Goal: Transaction & Acquisition: Purchase product/service

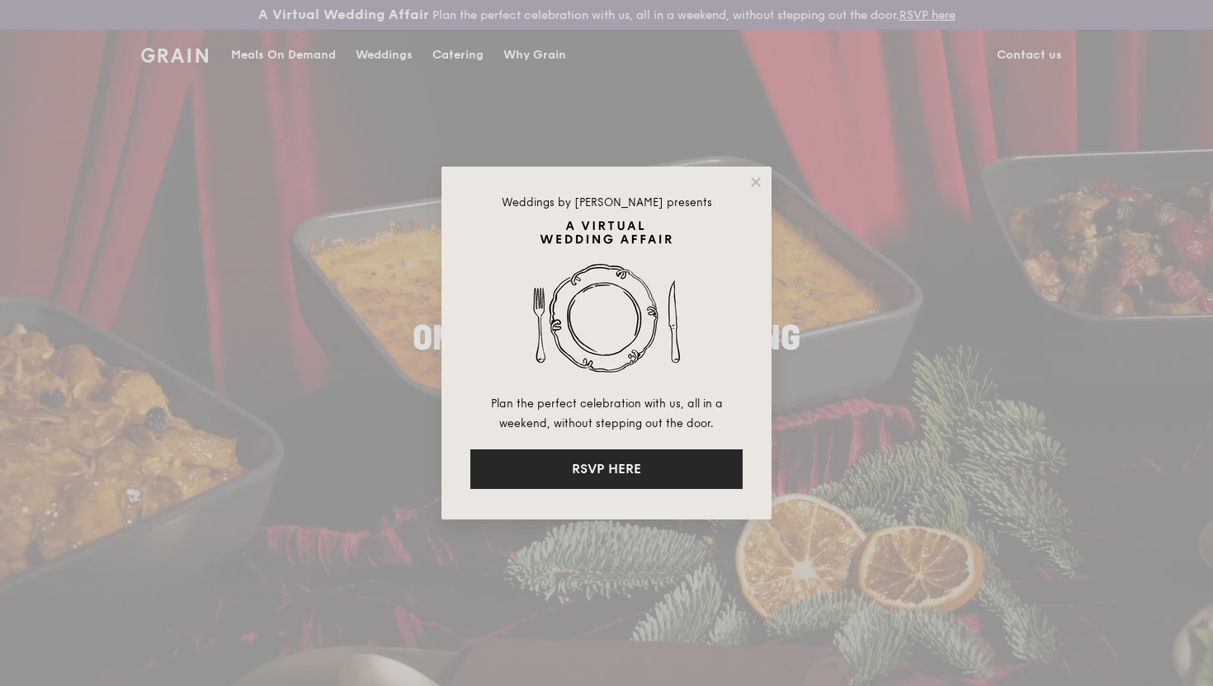
click at [595, 472] on button "RSVP HERE" at bounding box center [606, 470] width 272 height 40
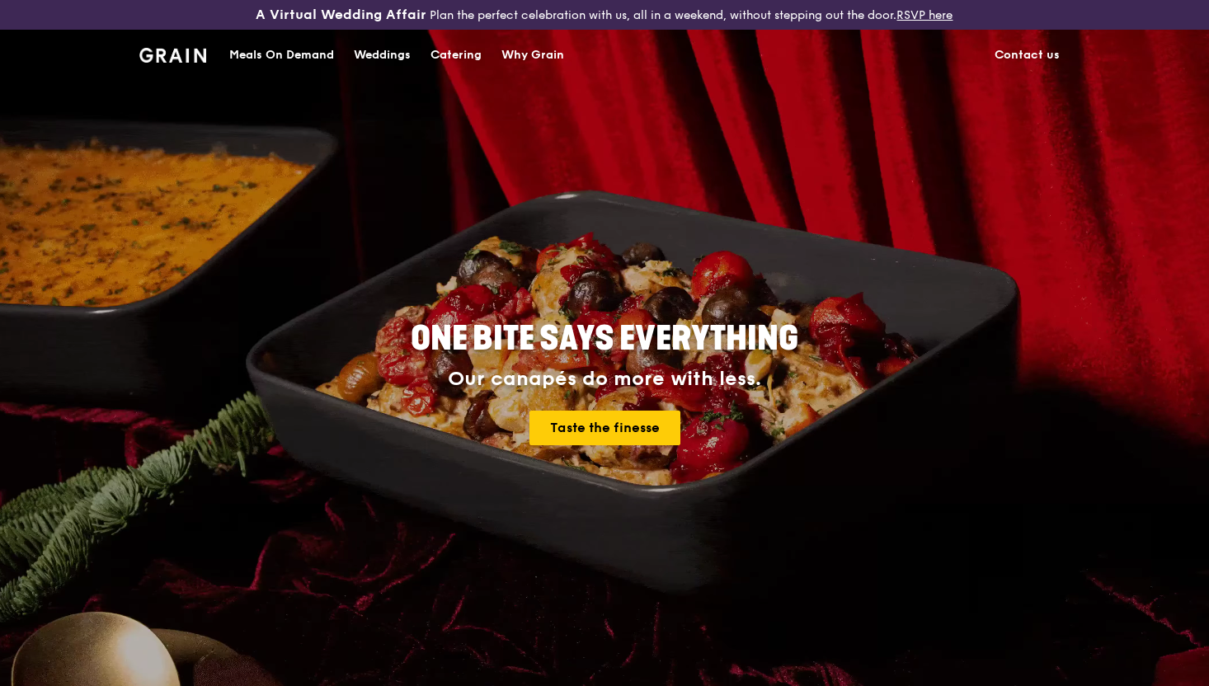
click at [450, 54] on div "Catering" at bounding box center [456, 55] width 51 height 49
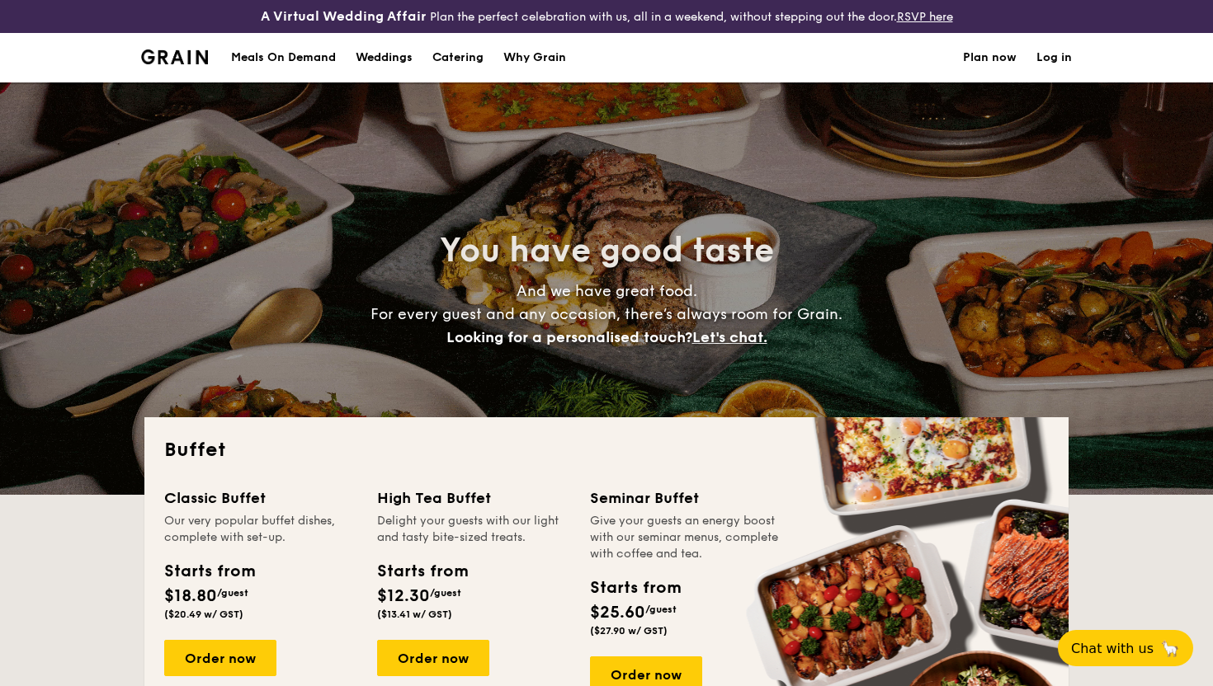
select select
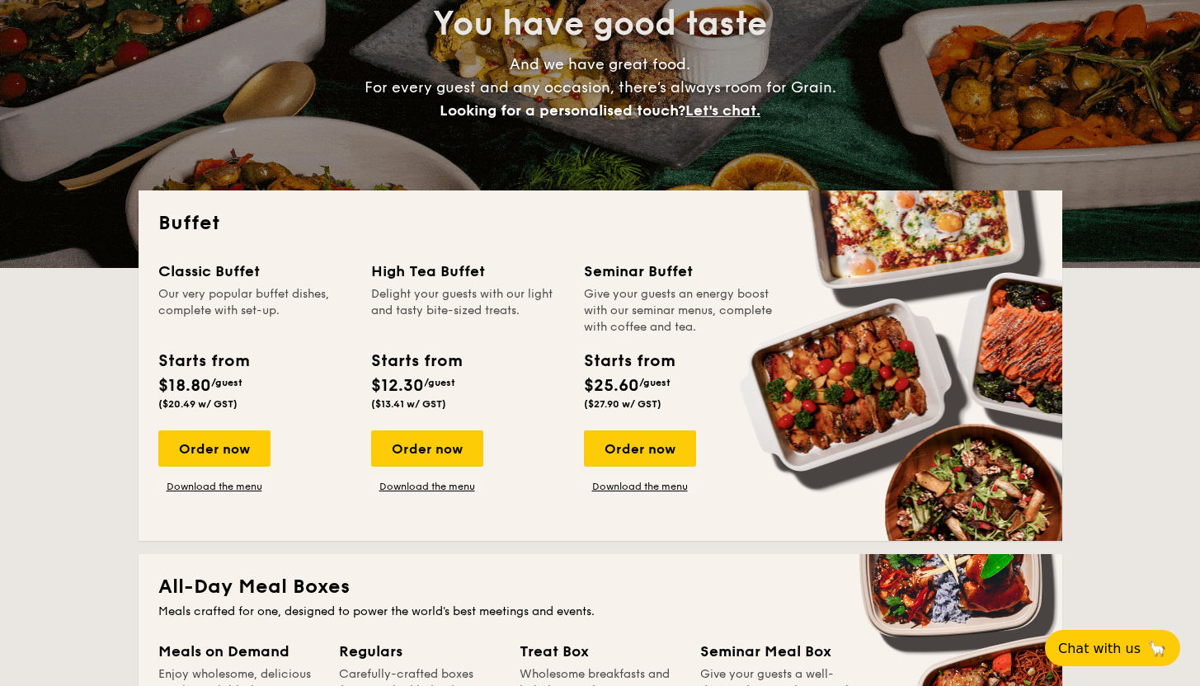
scroll to position [299, 0]
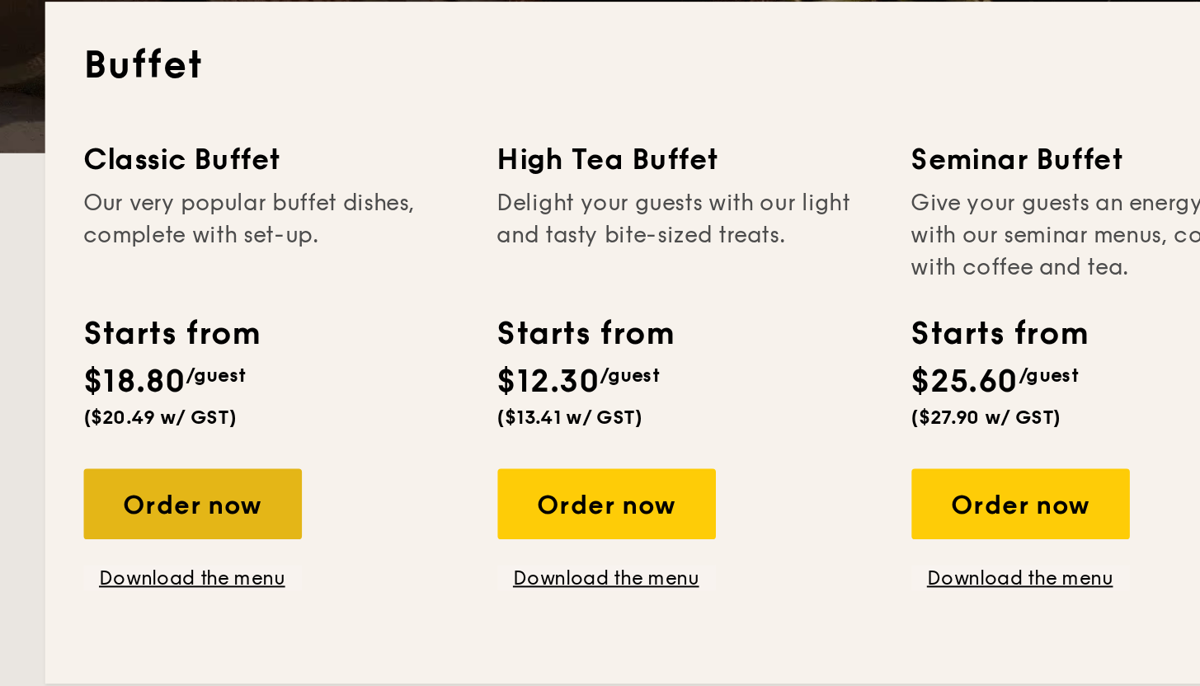
click at [210, 380] on div "Order now" at bounding box center [214, 377] width 112 height 36
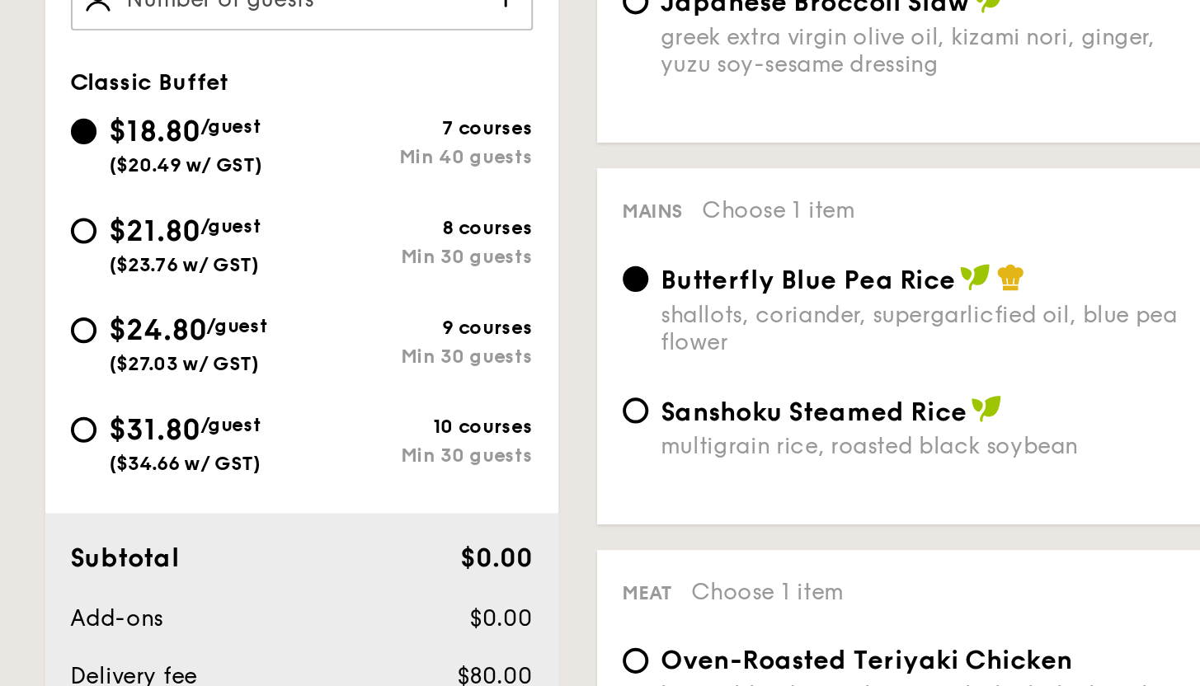
scroll to position [302, 0]
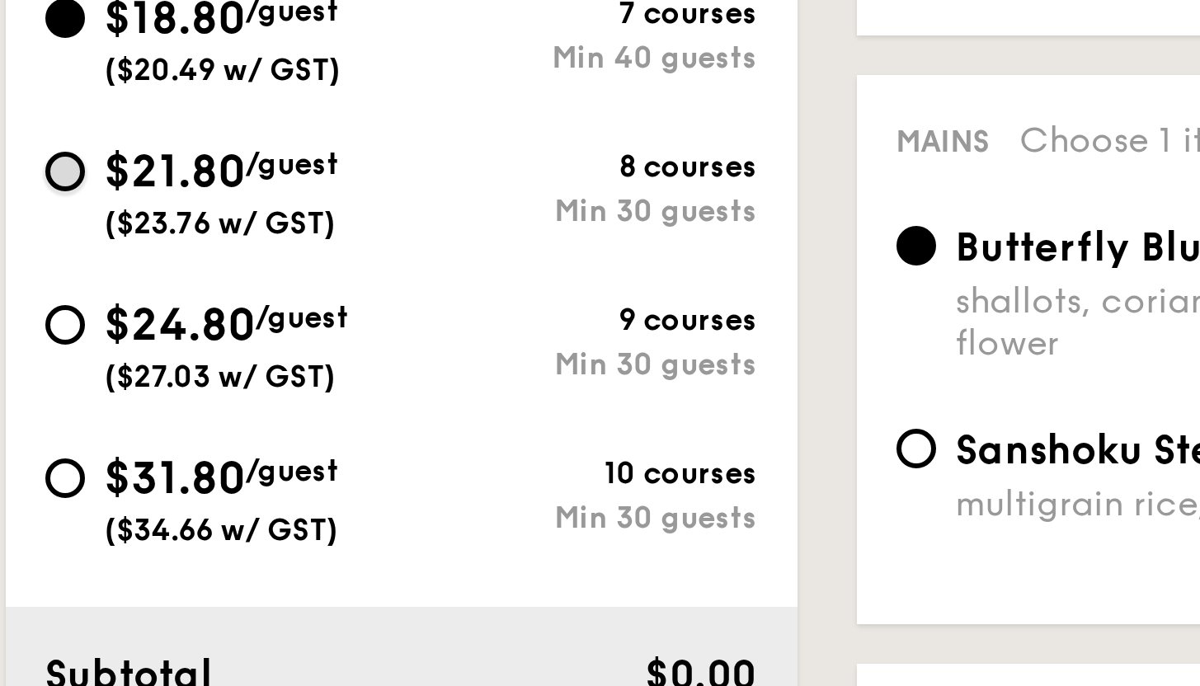
click at [155, 451] on input "$21.80 /guest ($23.76 w/ GST) 8 courses Min 30 guests" at bounding box center [158, 452] width 13 height 13
radio input "true"
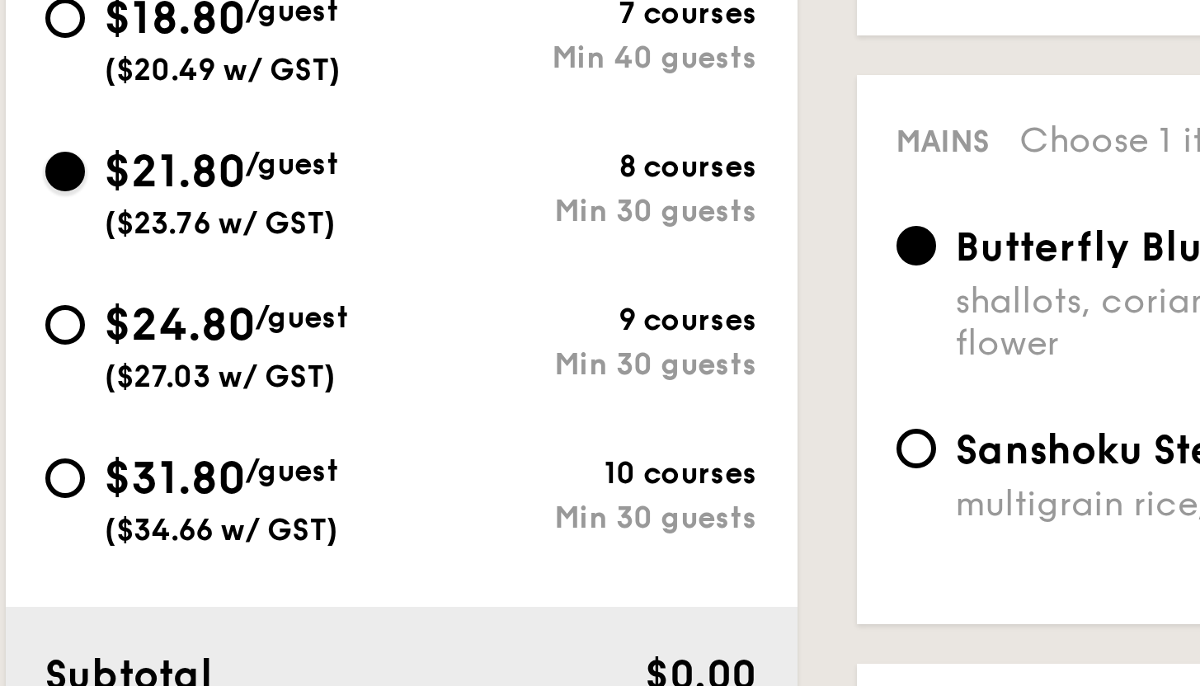
radio input "true"
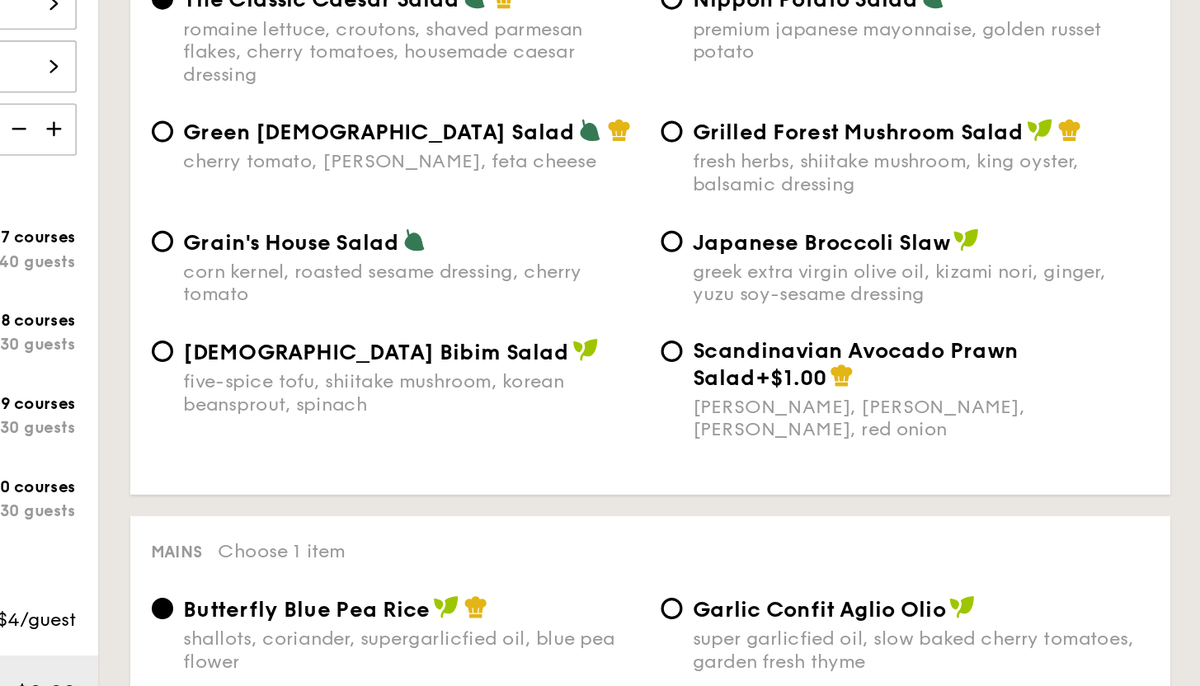
scroll to position [375, 0]
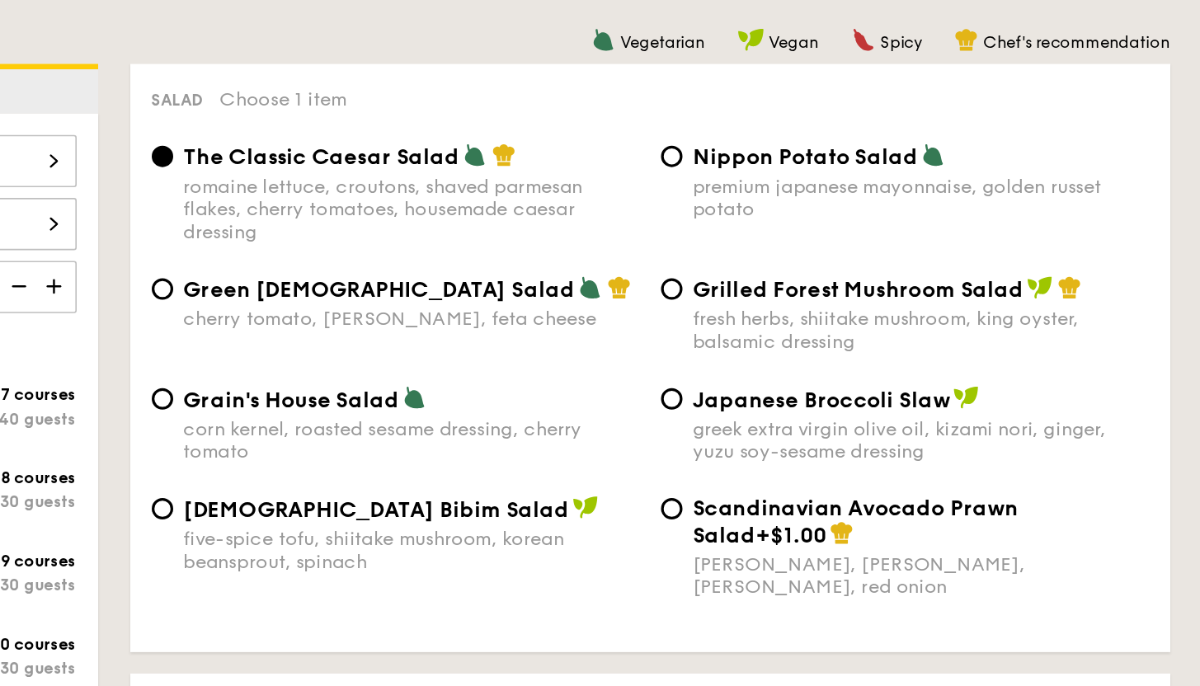
click at [549, 195] on div "romaine lettuce, croutons, shaved parmesan flakes, cherry tomatoes, housemade c…" at bounding box center [595, 212] width 280 height 42
click at [449, 186] on input "The Classic Caesar Salad romaine lettuce, croutons, shaved parmesan flakes, che…" at bounding box center [442, 179] width 13 height 13
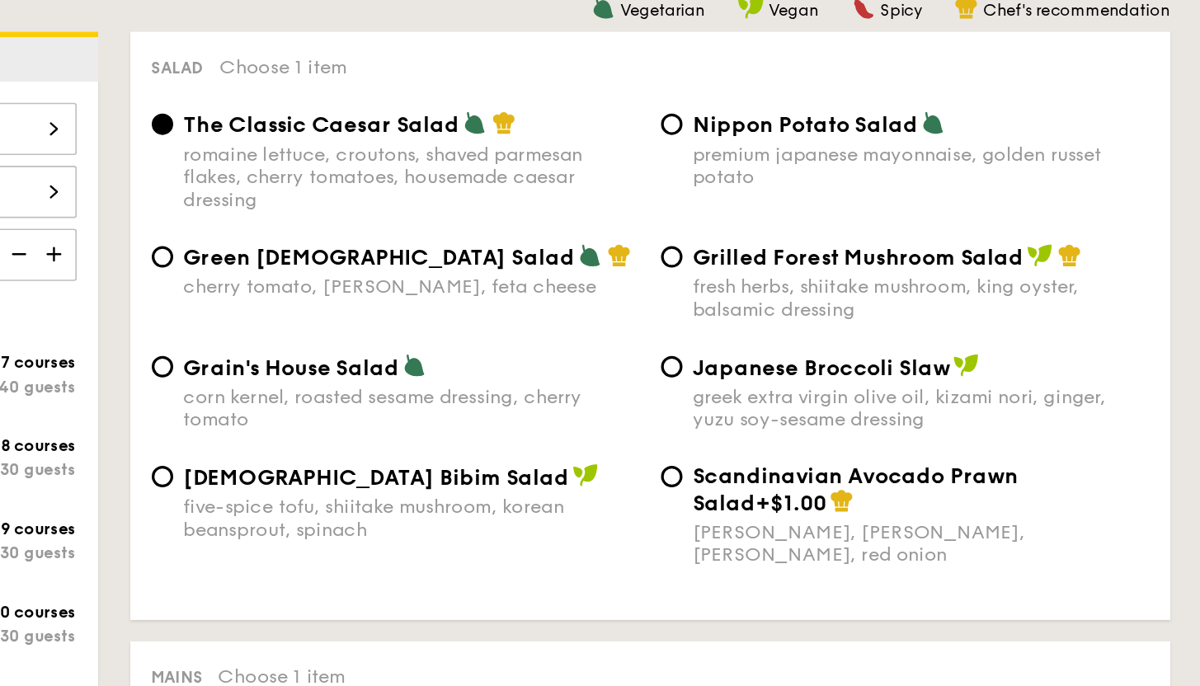
click at [516, 344] on div "corn kernel, roasted sesame dressing, cherry tomato" at bounding box center [595, 355] width 280 height 28
click at [449, 336] on input "Grain's House Salad corn kernel, roasted sesame dressing, cherry tomato" at bounding box center [442, 329] width 13 height 13
radio input "true"
click at [623, 200] on div "romaine lettuce, croutons, shaved parmesan flakes, cherry tomatoes, housemade c…" at bounding box center [595, 212] width 280 height 42
click at [449, 186] on input "The Classic Caesar Salad romaine lettuce, croutons, shaved parmesan flakes, che…" at bounding box center [442, 179] width 13 height 13
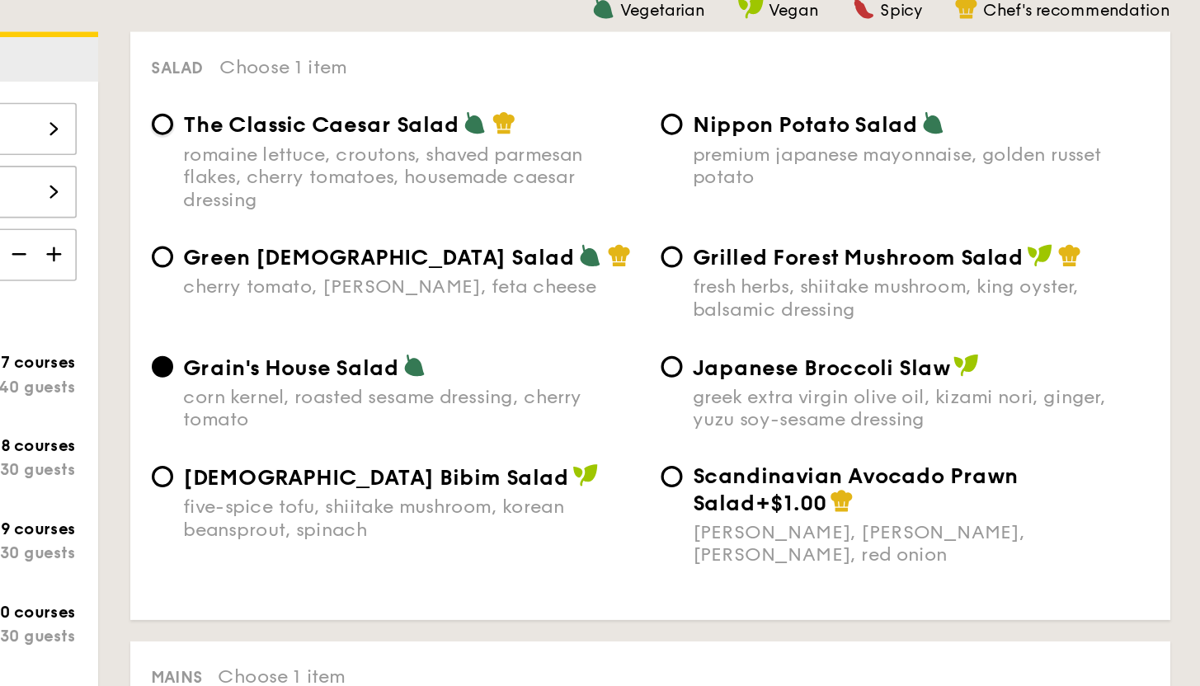
radio input "true"
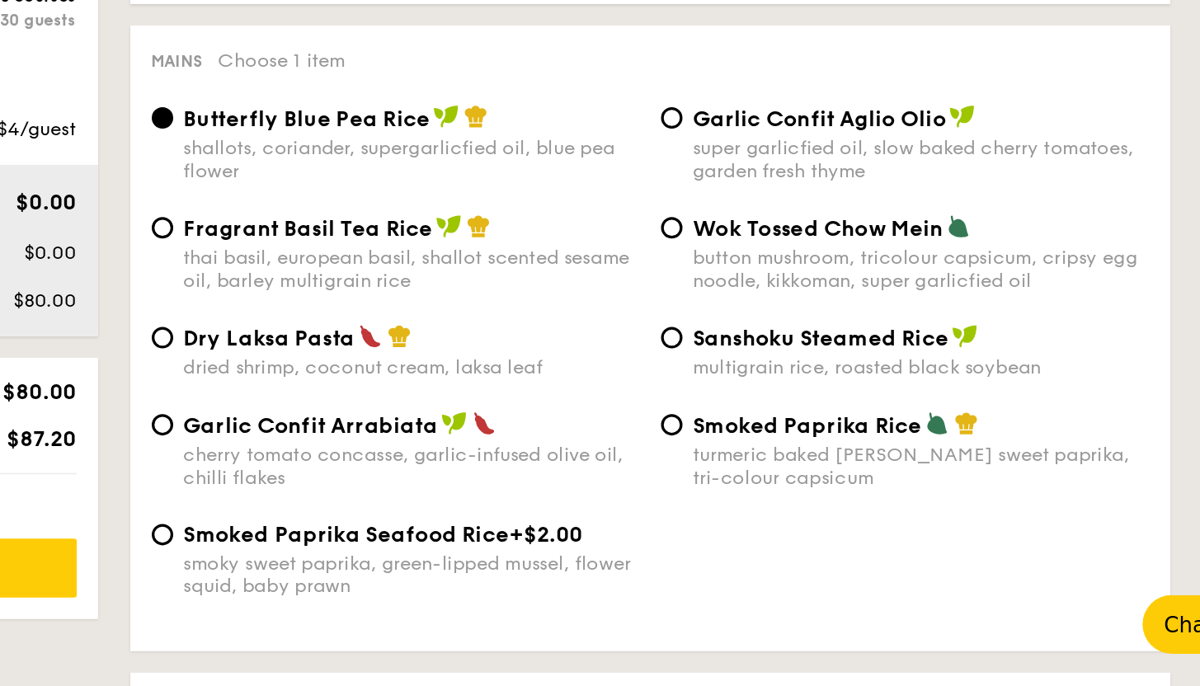
scroll to position [605, 0]
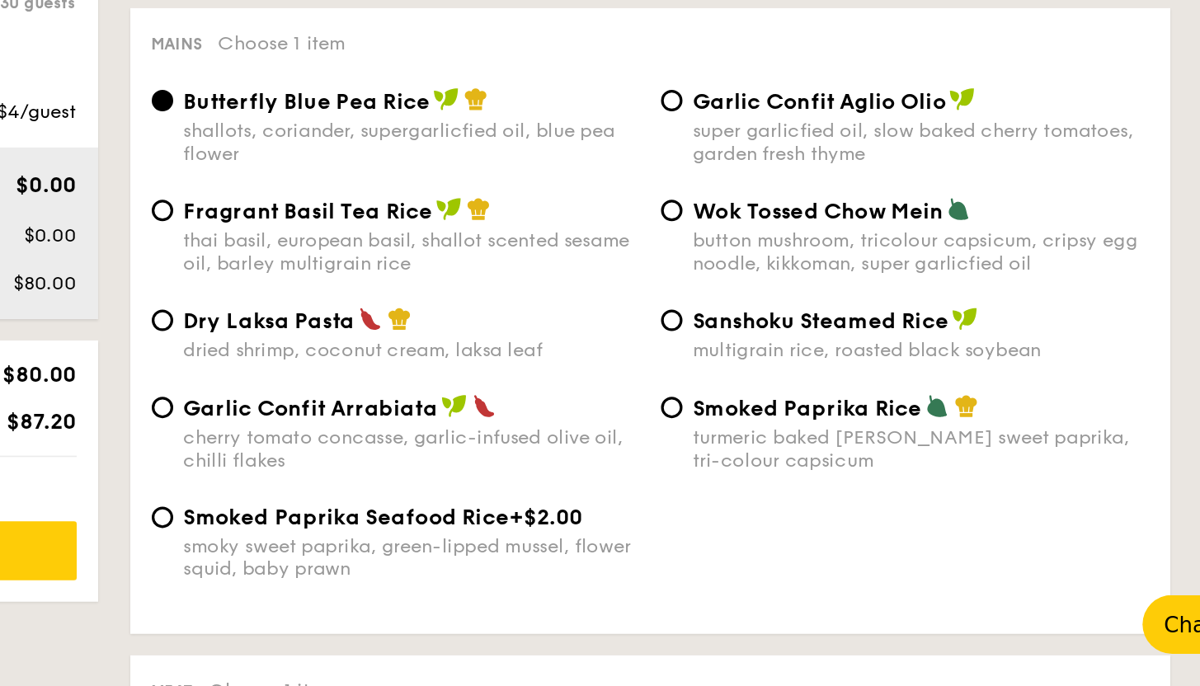
click at [809, 342] on div "super garlicfied oil, slow baked cherry tomatoes, garden fresh thyme" at bounding box center [909, 351] width 280 height 28
click at [762, 332] on input "Garlic Confit Aglio Olio super garlicfied oil, slow baked cherry tomatoes, gard…" at bounding box center [755, 325] width 13 height 13
radio input "true"
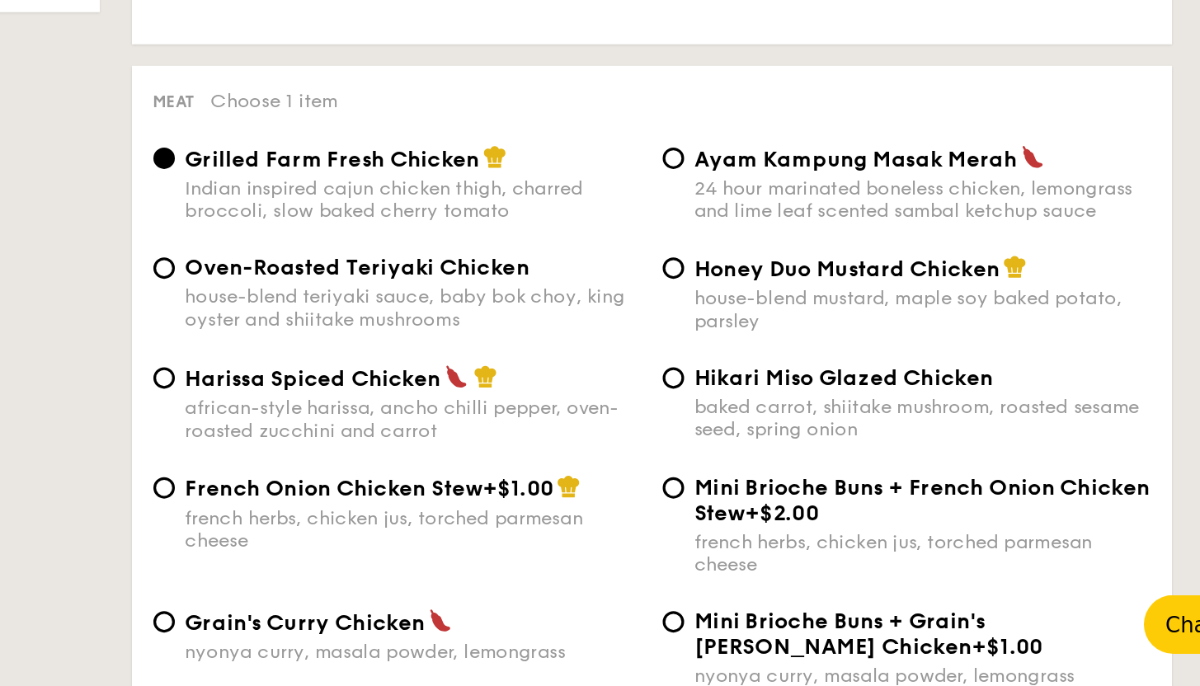
scroll to position [1016, 0]
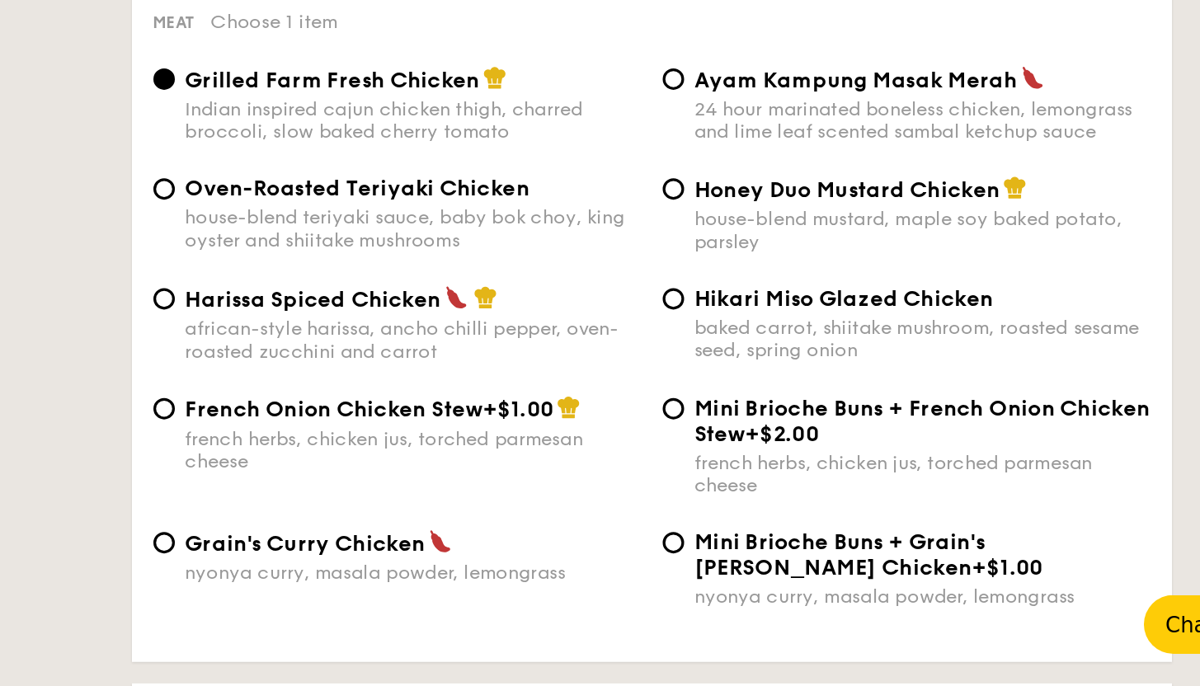
click at [616, 411] on div "house-blend teriyaki sauce, baby bok choy, king oyster and shiitake mushrooms" at bounding box center [595, 405] width 280 height 28
click at [449, 387] on input "Oven-Roasted Teriyaki Chicken house-blend teriyaki sauce, baby bok choy, king o…" at bounding box center [442, 380] width 13 height 13
radio input "true"
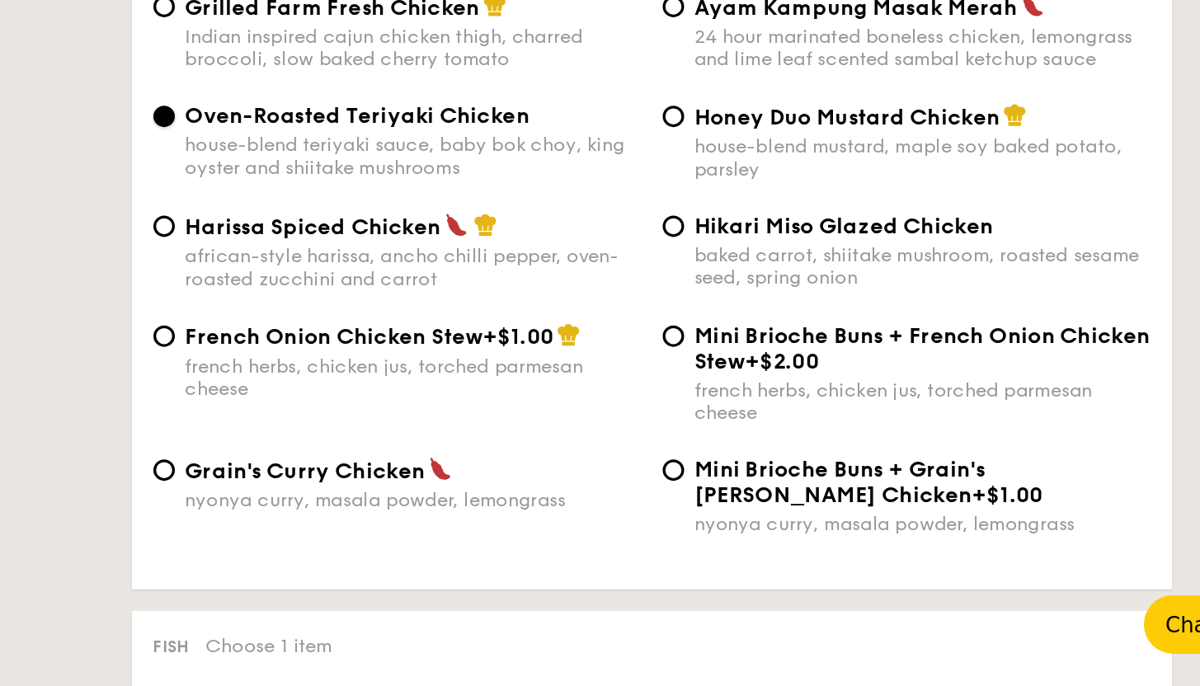
scroll to position [1059, 0]
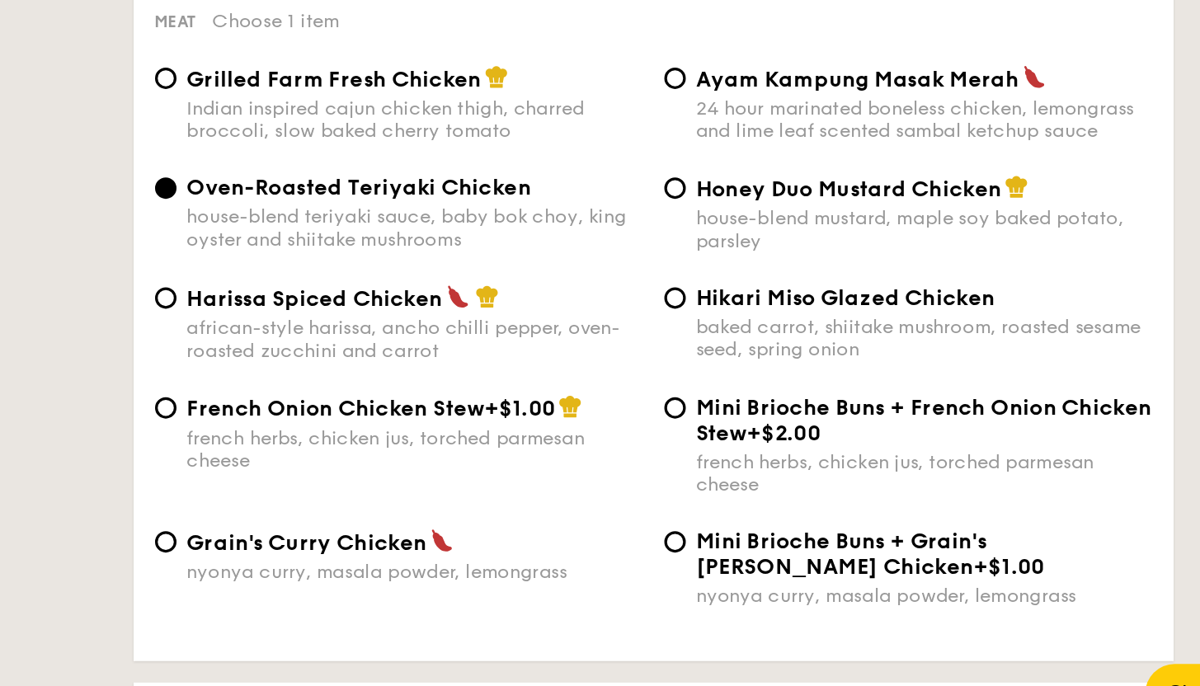
click at [794, 433] on div "baked carrot, shiitake mushroom, roasted sesame seed, spring onion" at bounding box center [909, 430] width 280 height 28
click at [762, 412] on input "Hikari Miso Glazed Chicken baked carrot, shiitake mushroom, roasted sesame seed…" at bounding box center [755, 404] width 13 height 13
radio input "true"
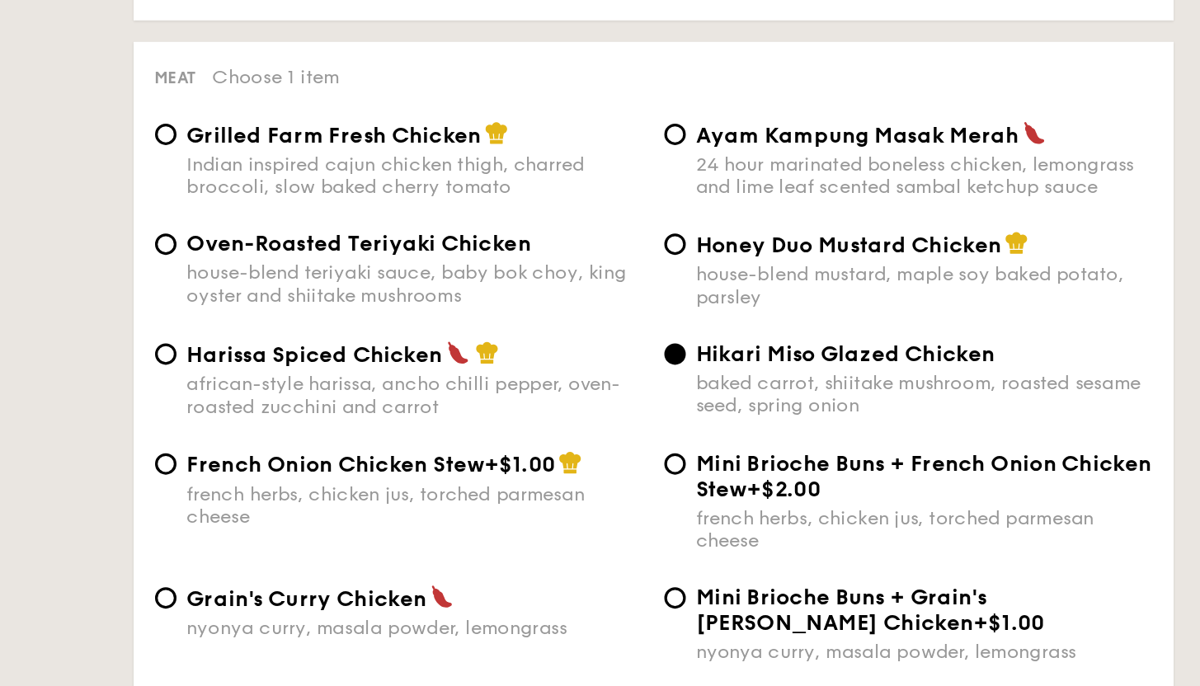
click at [619, 296] on div "Indian inspired cajun chicken thigh, charred broccoli, slow baked cherry tomato" at bounding box center [595, 295] width 280 height 28
click at [449, 276] on input "Grilled Farm Fresh Chicken Indian inspired cajun chicken thigh, charred broccol…" at bounding box center [442, 269] width 13 height 13
radio input "true"
click at [835, 441] on div "baked carrot, shiitake mushroom, roasted sesame seed, spring onion" at bounding box center [909, 430] width 280 height 28
click at [762, 412] on input "Hikari Miso Glazed Chicken baked carrot, shiitake mushroom, roasted sesame seed…" at bounding box center [755, 404] width 13 height 13
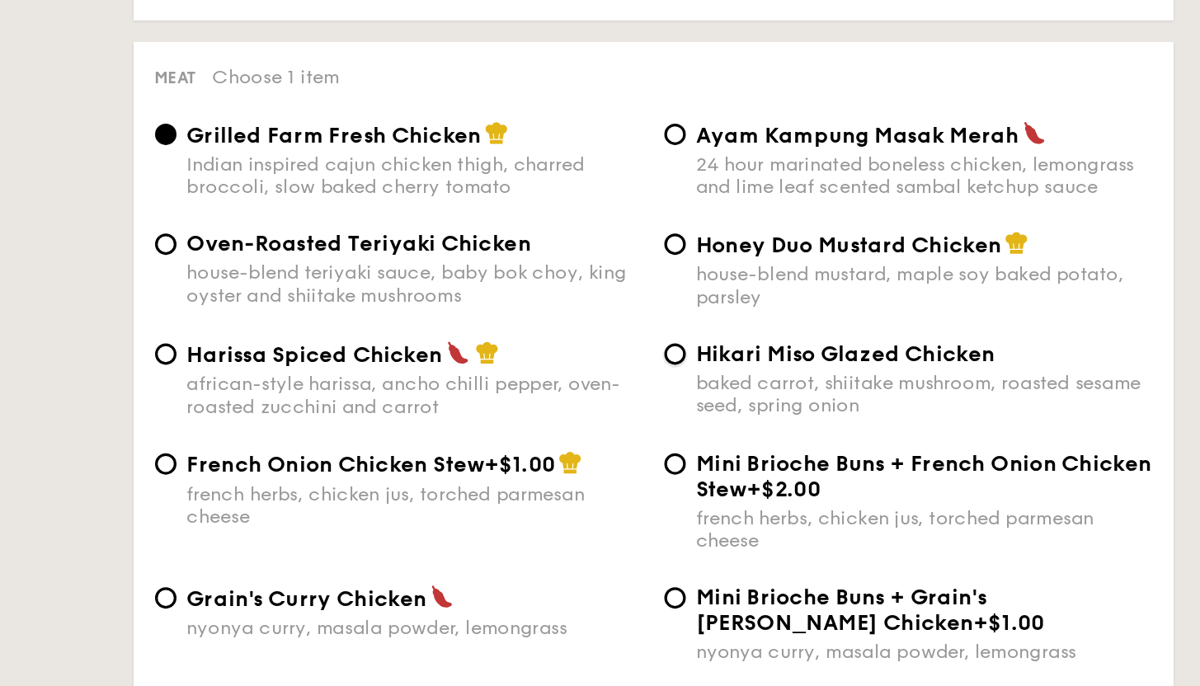
radio input "true"
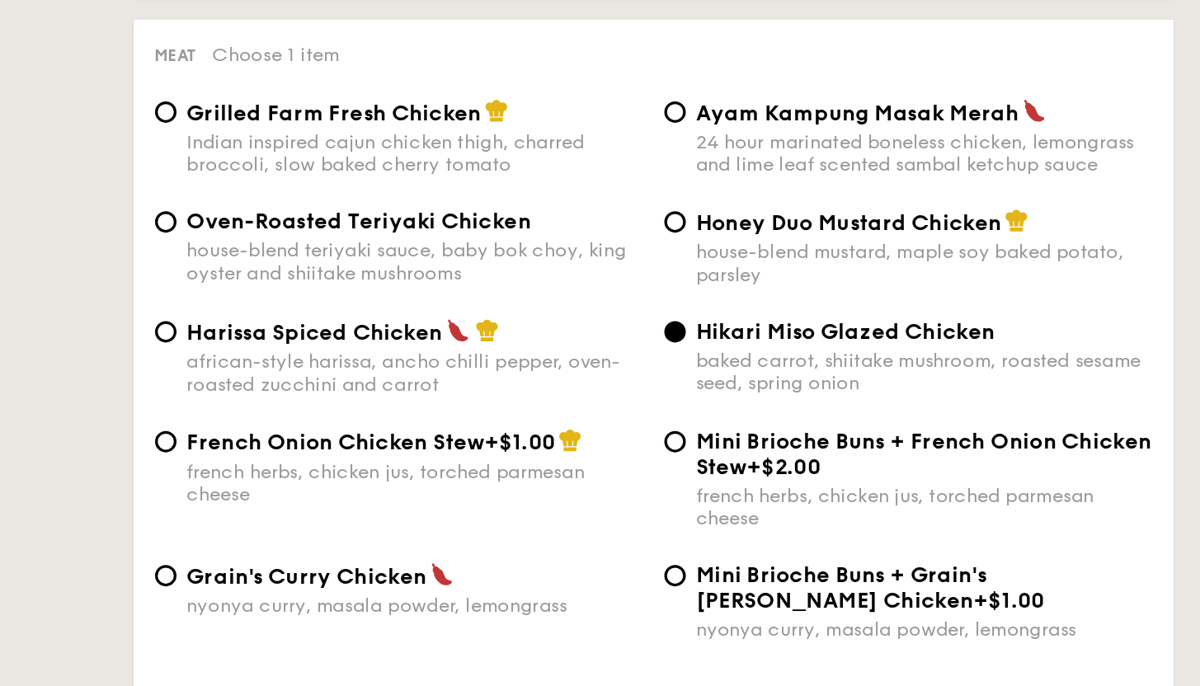
click at [652, 373] on div "house-blend teriyaki sauce, baby bok choy, king oyster and shiitake mushrooms" at bounding box center [595, 362] width 280 height 28
click at [449, 344] on input "Oven-Roasted Teriyaki Chicken house-blend teriyaki sauce, baby bok choy, king o…" at bounding box center [442, 337] width 13 height 13
radio input "true"
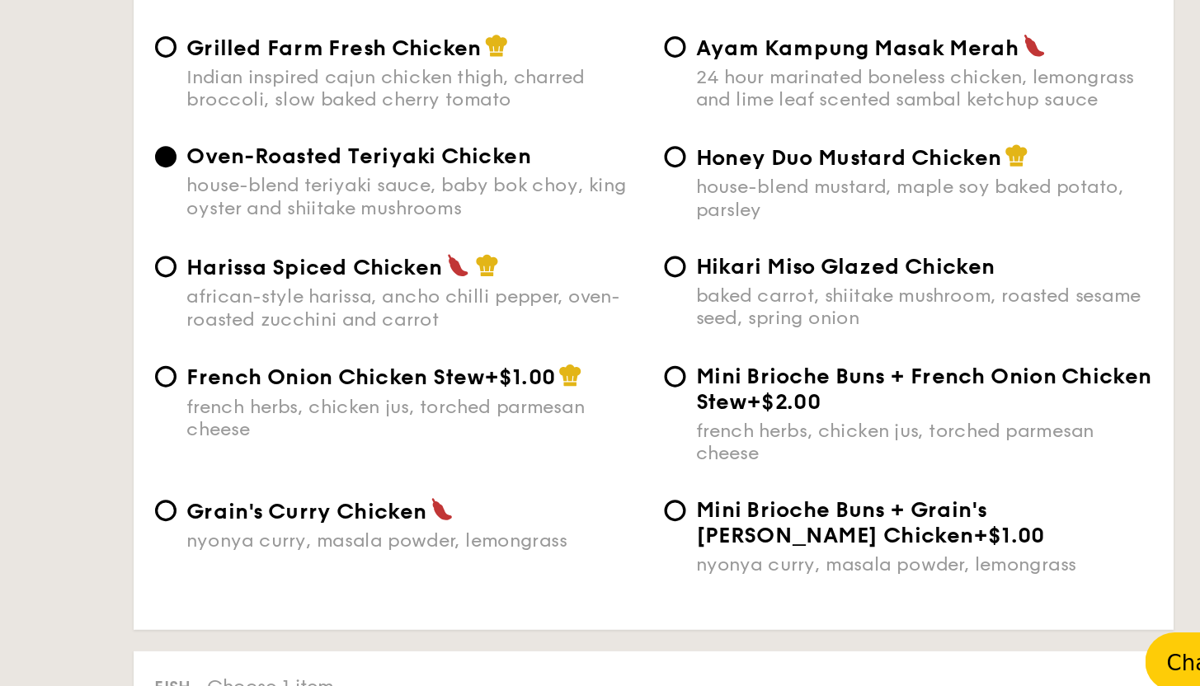
click at [634, 563] on div "Grain's Curry Chicken" at bounding box center [595, 555] width 280 height 16
click at [449, 562] on input "Grain's Curry Chicken nyonya curry, masala powder, lemongrass" at bounding box center [442, 555] width 13 height 13
radio input "true"
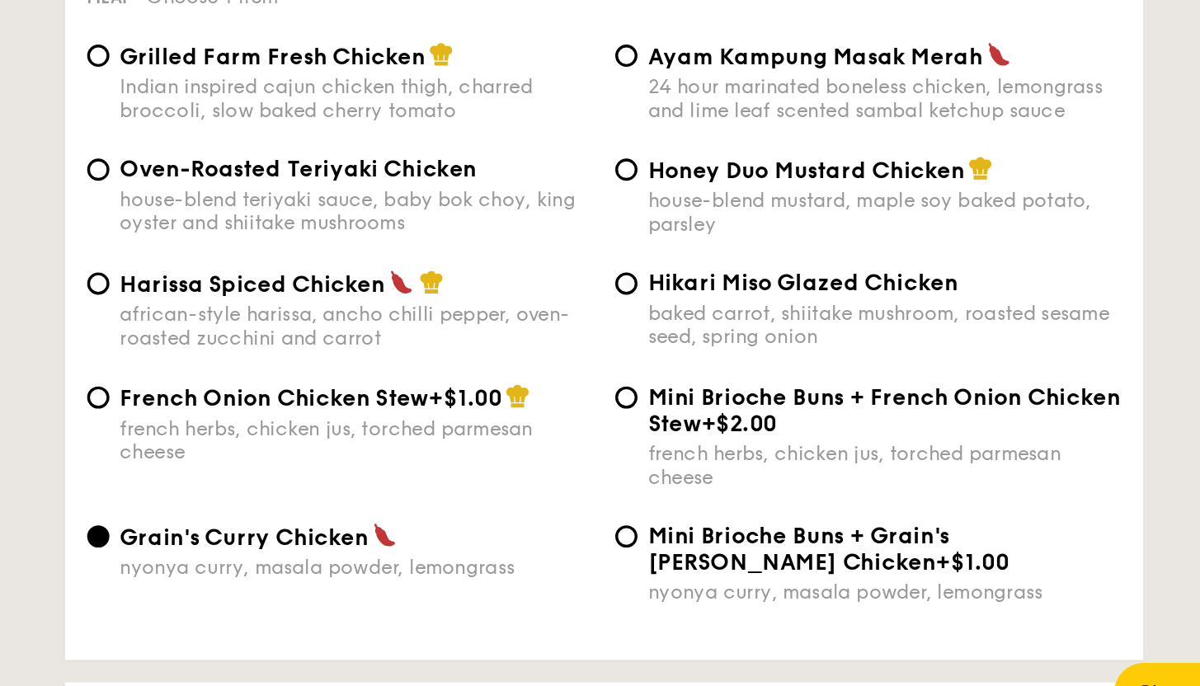
click at [925, 367] on div "house-blend mustard, maple soy baked potato, parsley" at bounding box center [909, 363] width 280 height 28
click at [762, 344] on input "Honey Duo Mustard Chicken house-blend mustard, maple soy baked potato, parsley" at bounding box center [755, 337] width 13 height 13
radio input "true"
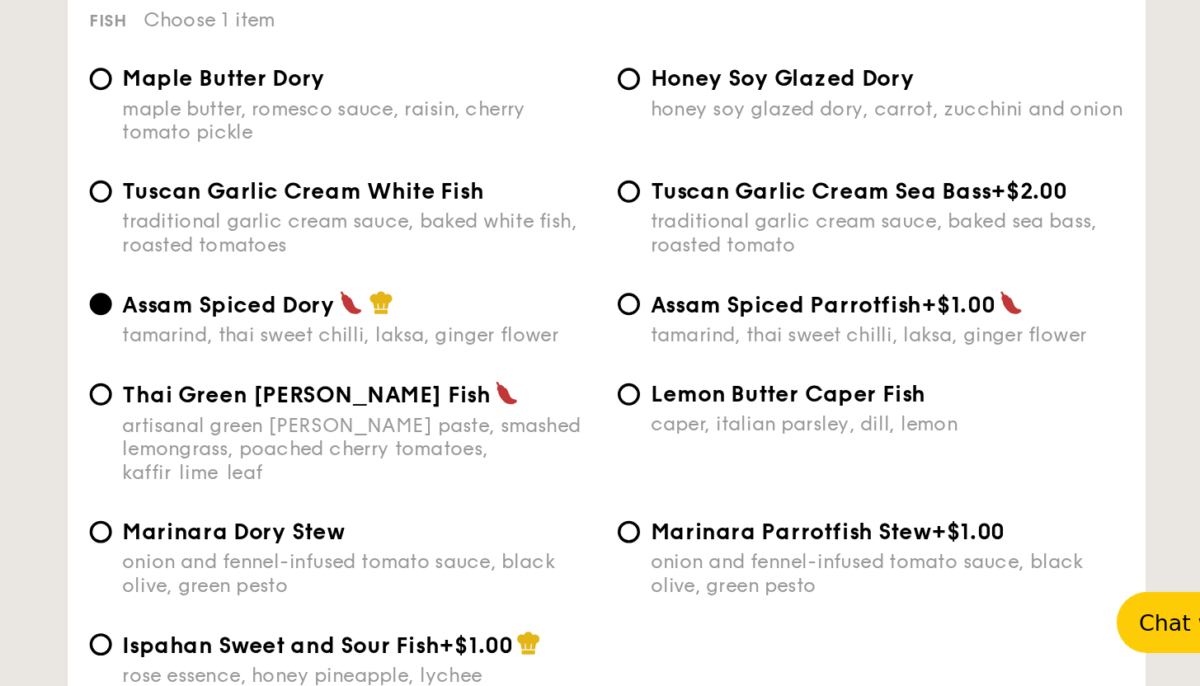
scroll to position [1434, 0]
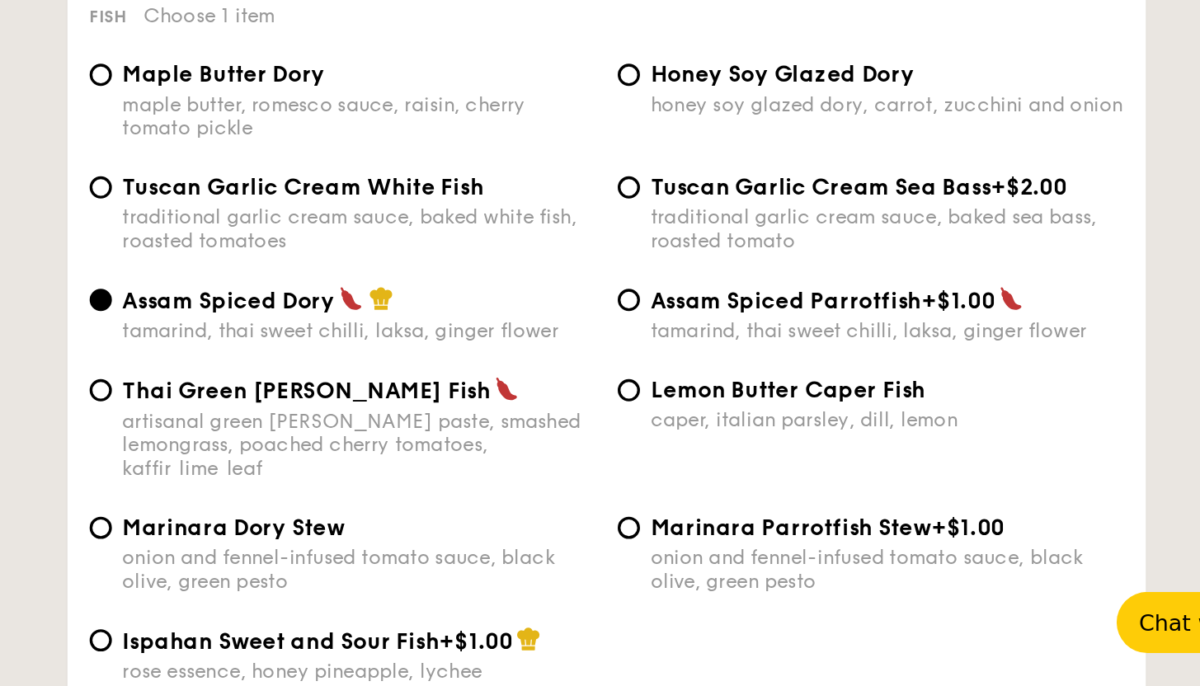
click at [845, 518] on span "Lemon Butter Caper Fish" at bounding box center [850, 510] width 163 height 16
click at [762, 517] on input "Lemon Butter Caper Fish caper, italian parsley, dill, lemon" at bounding box center [755, 510] width 13 height 13
radio input "true"
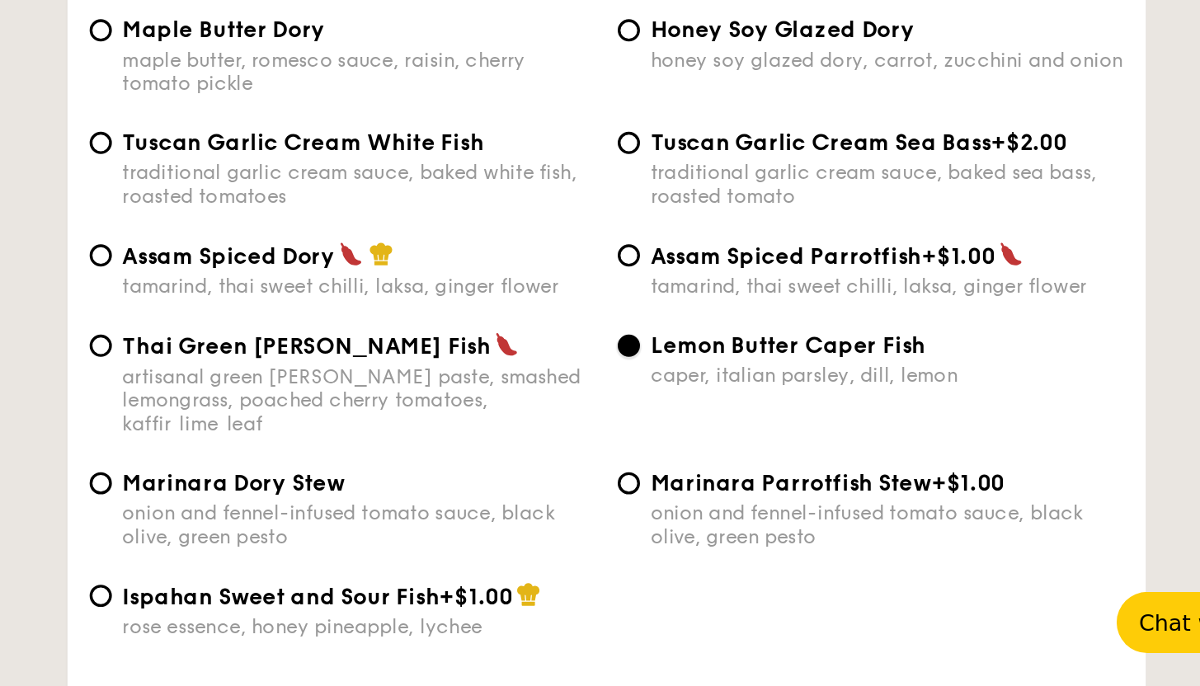
scroll to position [1460, 0]
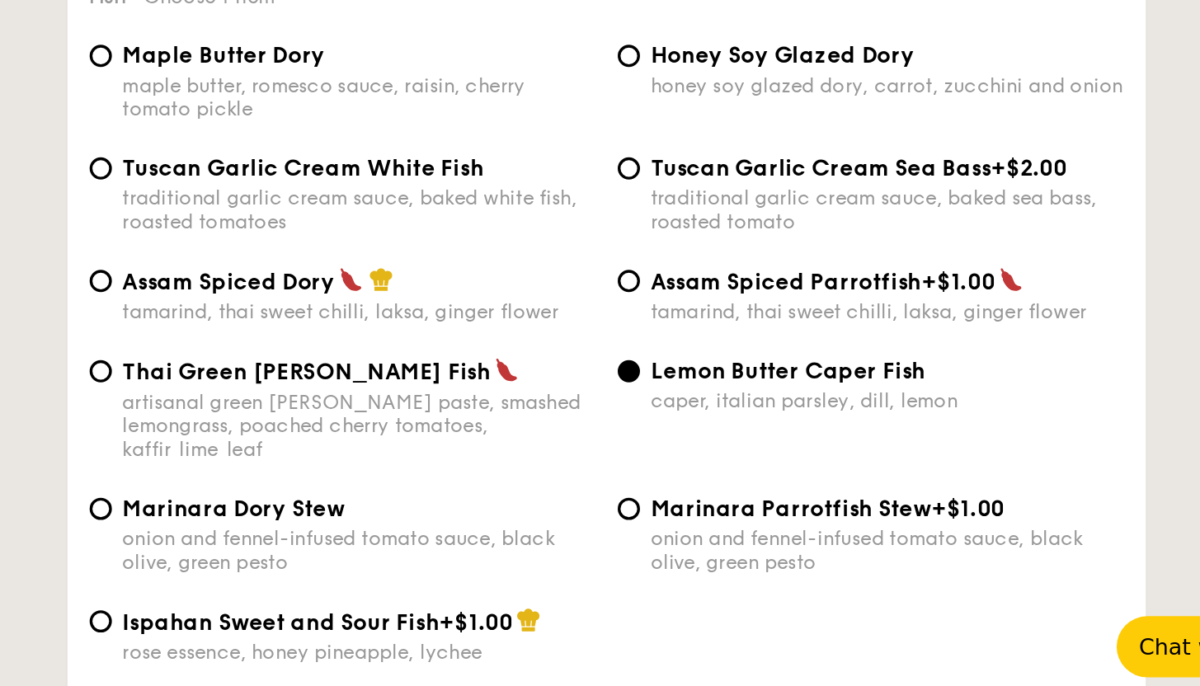
click at [601, 474] on div "Assam Spiced Dory tamarind, thai sweet chilli, laksa, ginger flower Assam Spice…" at bounding box center [742, 450] width 627 height 54
click at [601, 457] on div "tamarind, thai sweet chilli, laksa, ginger flower" at bounding box center [595, 450] width 280 height 14
click at [449, 438] on input "Assam Spiced Dory tamarind, thai sweet chilli, laksa, ginger flower" at bounding box center [442, 431] width 13 height 13
radio input "true"
click at [600, 533] on div "artisanal green curry paste, smashed lemongrass, poached cherry tomatoes, kaffi…" at bounding box center [595, 518] width 280 height 42
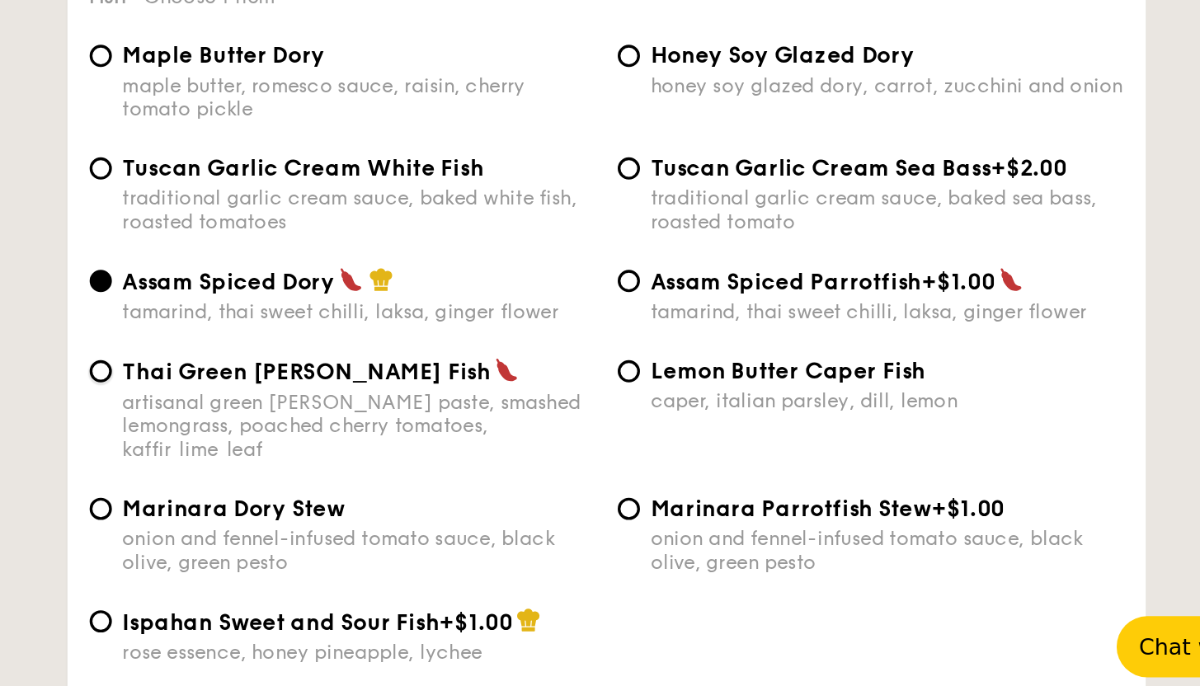
click at [449, 492] on input "Thai Green Curry Fish artisanal green curry paste, smashed lemongrass, poached …" at bounding box center [442, 484] width 13 height 13
radio input "true"
click at [838, 323] on div "honey soy glazed dory, carrot, zucchini and onion" at bounding box center [909, 316] width 280 height 14
click at [762, 304] on input "Honey Soy Glazed Dory honey soy glazed dory, carrot, zucchini and onion" at bounding box center [755, 297] width 13 height 13
radio input "true"
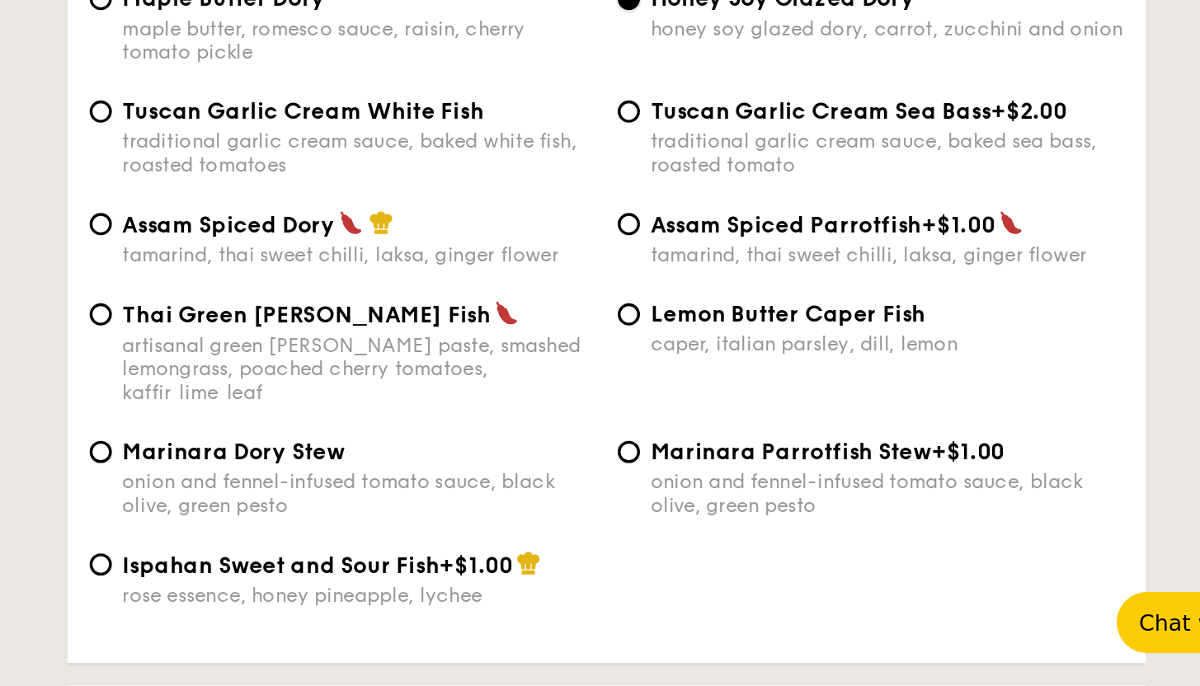
scroll to position [1479, 0]
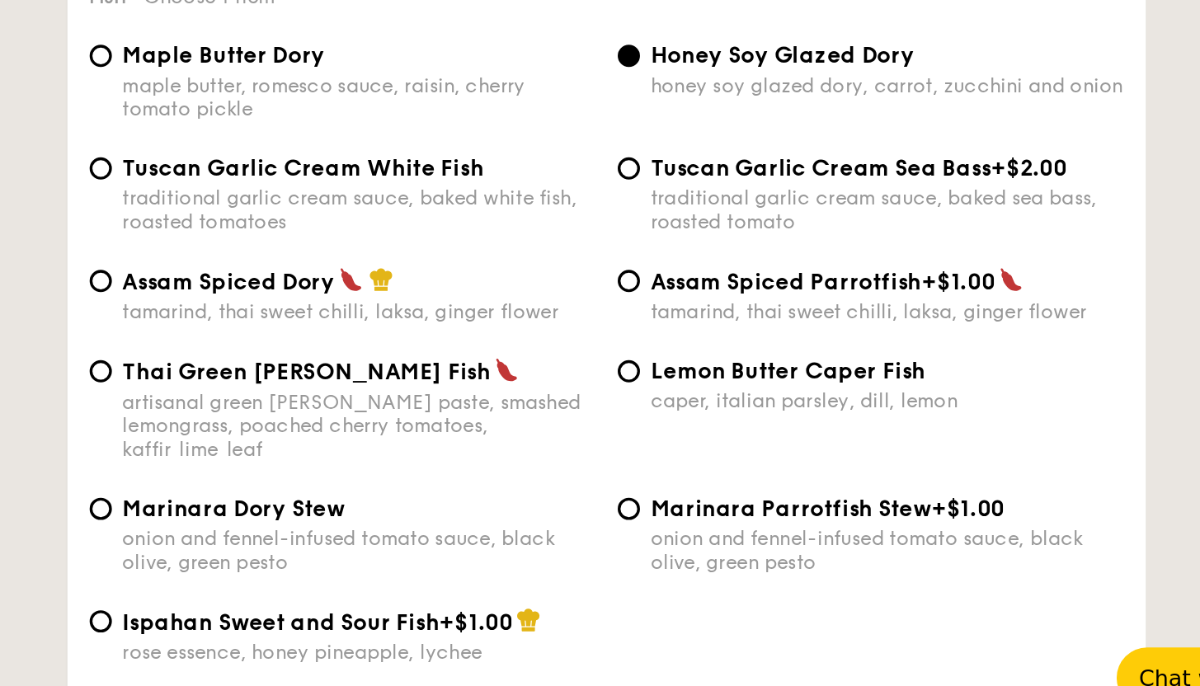
click at [596, 318] on div "maple butter, romesco sauce, raisin, cherry tomato pickle" at bounding box center [595, 304] width 280 height 28
click at [449, 285] on input "Maple Butter Dory maple butter, romesco sauce, raisin, cherry tomato pickle" at bounding box center [442, 278] width 13 height 13
radio input "true"
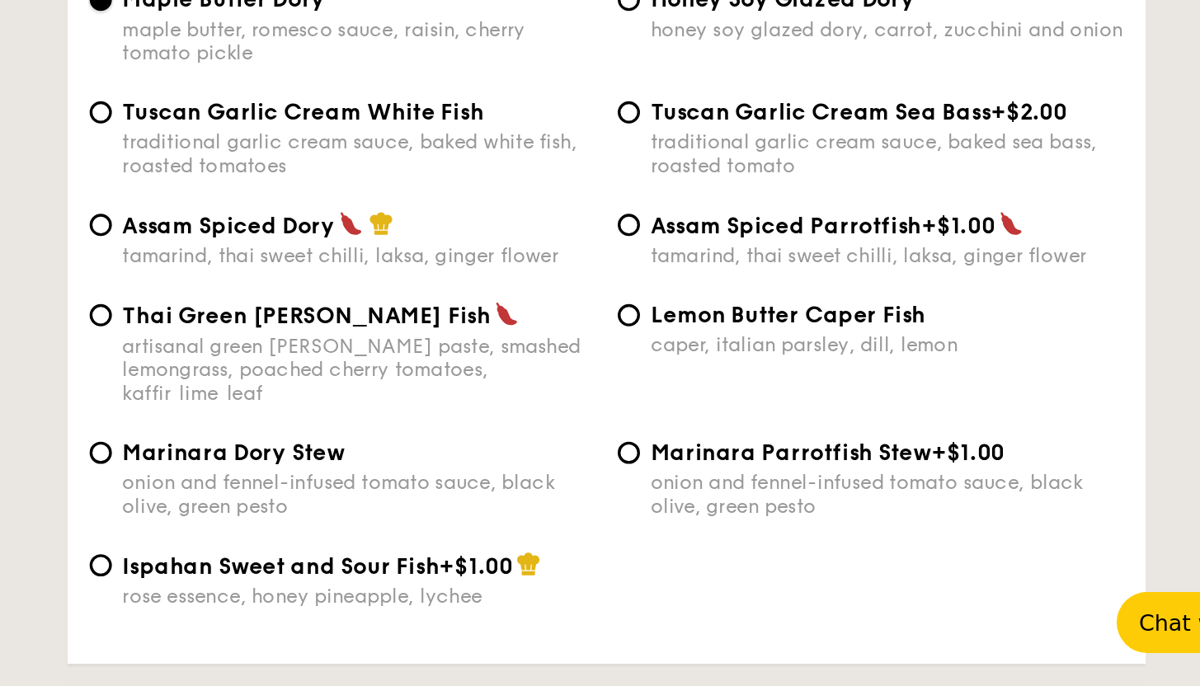
scroll to position [1481, 0]
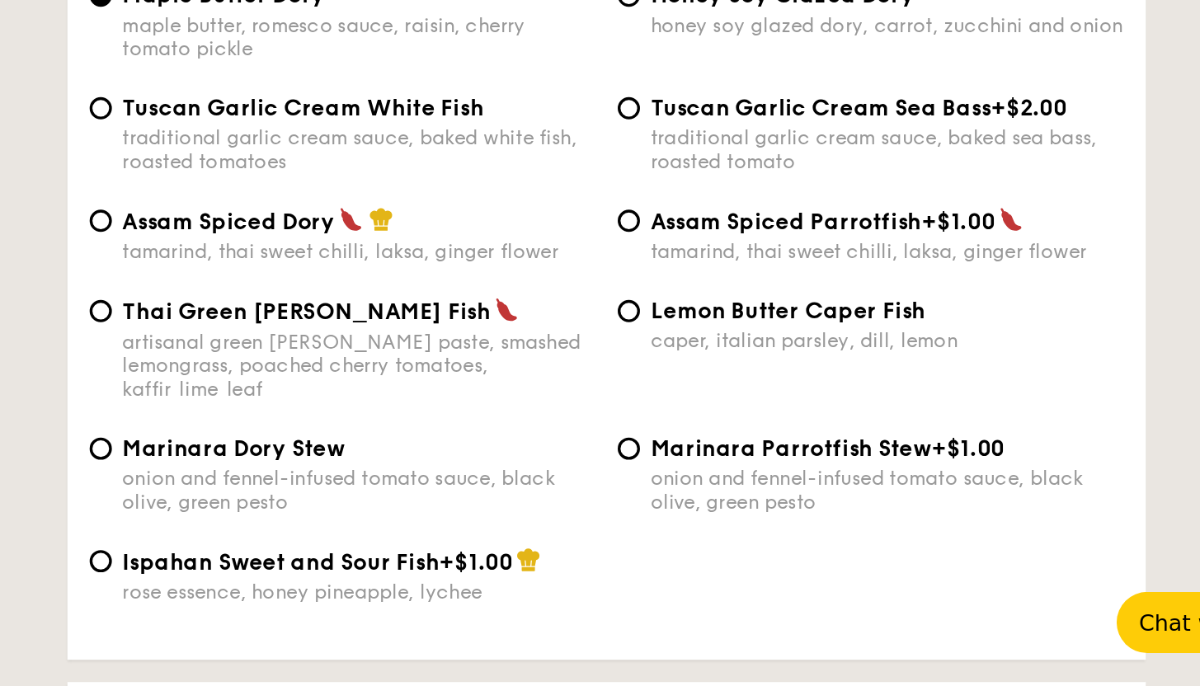
click at [802, 488] on div "caper, italian parsley, dill, lemon" at bounding box center [909, 481] width 280 height 14
click at [762, 470] on input "Lemon Butter Caper Fish caper, italian parsley, dill, lemon" at bounding box center [755, 463] width 13 height 13
radio input "true"
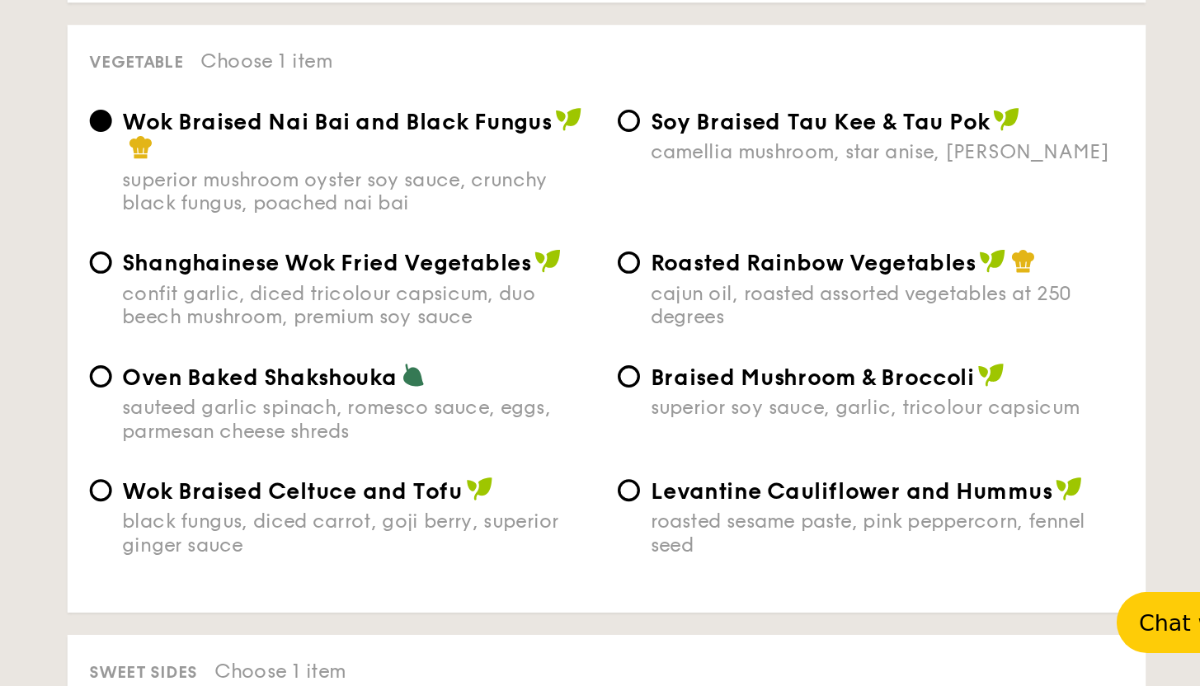
scroll to position [1872, 0]
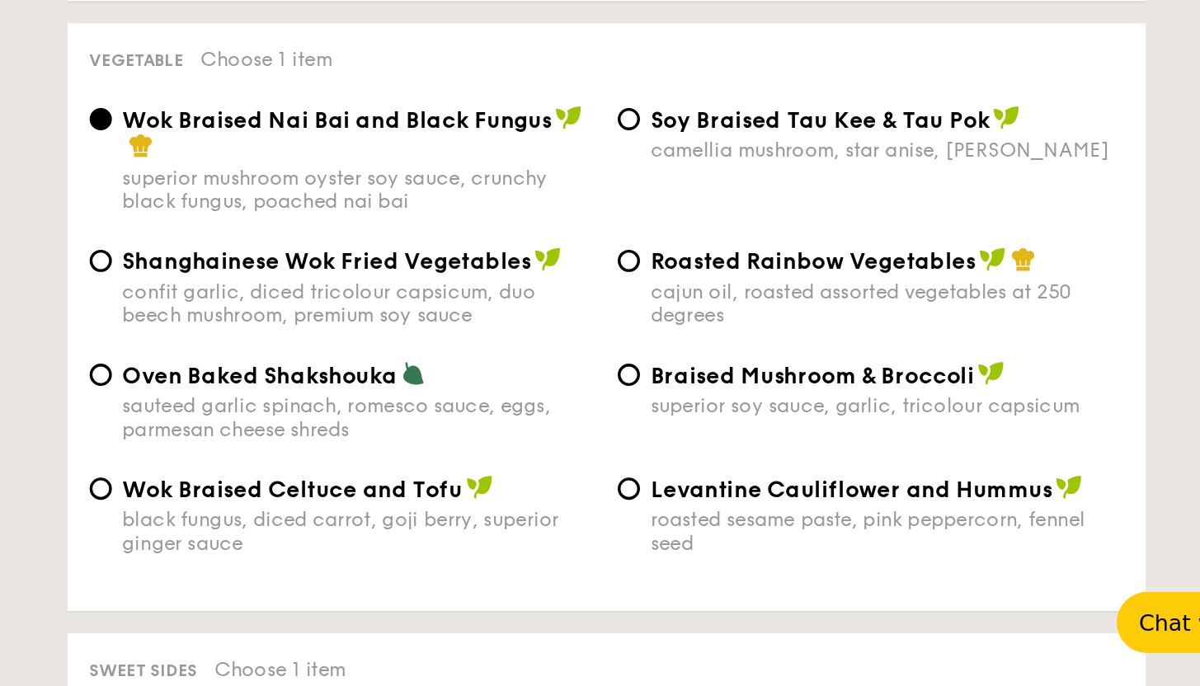
click at [792, 452] on div "cajun oil, roasted assorted vegetables at 250 degrees" at bounding box center [909, 459] width 280 height 28
click at [762, 440] on input "Roasted Rainbow Vegetables cajun oil, roasted assorted vegetables at 250 degrees" at bounding box center [755, 433] width 13 height 13
radio input "true"
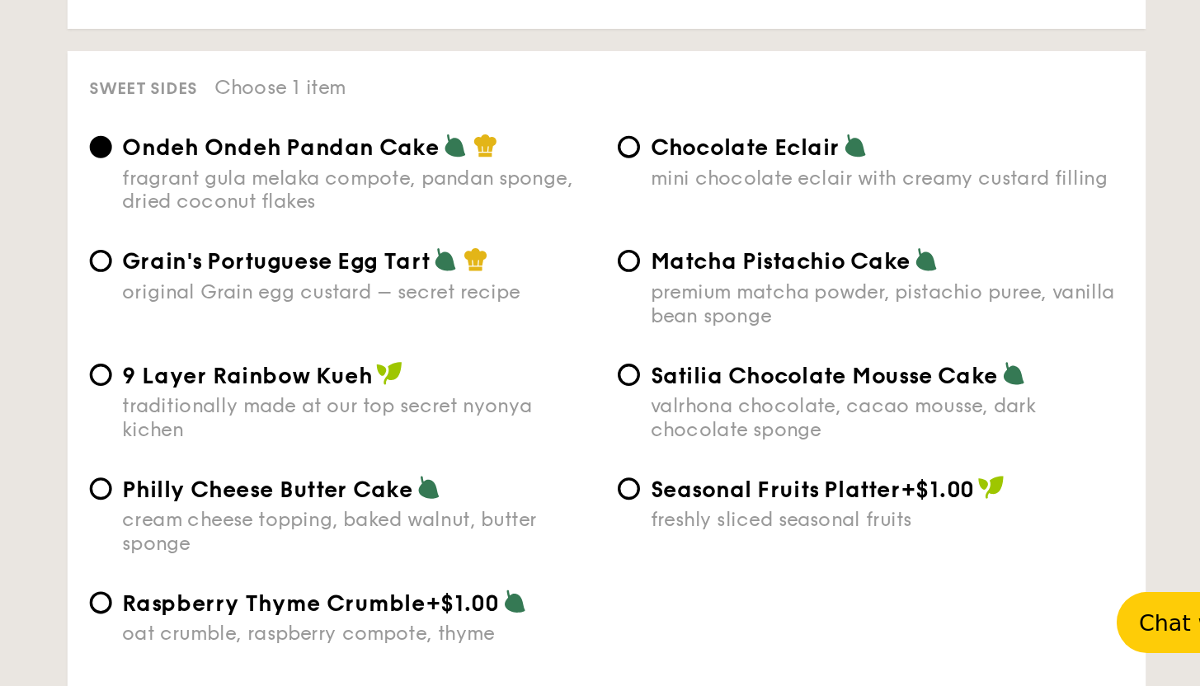
scroll to position [2219, 0]
click at [791, 461] on div "premium matcha powder, pistachio puree, vanilla bean sponge" at bounding box center [909, 459] width 280 height 28
click at [762, 440] on input "Matcha Pistachio Cake premium matcha powder, pistachio puree, vanilla bean spon…" at bounding box center [755, 432] width 13 height 13
radio input "true"
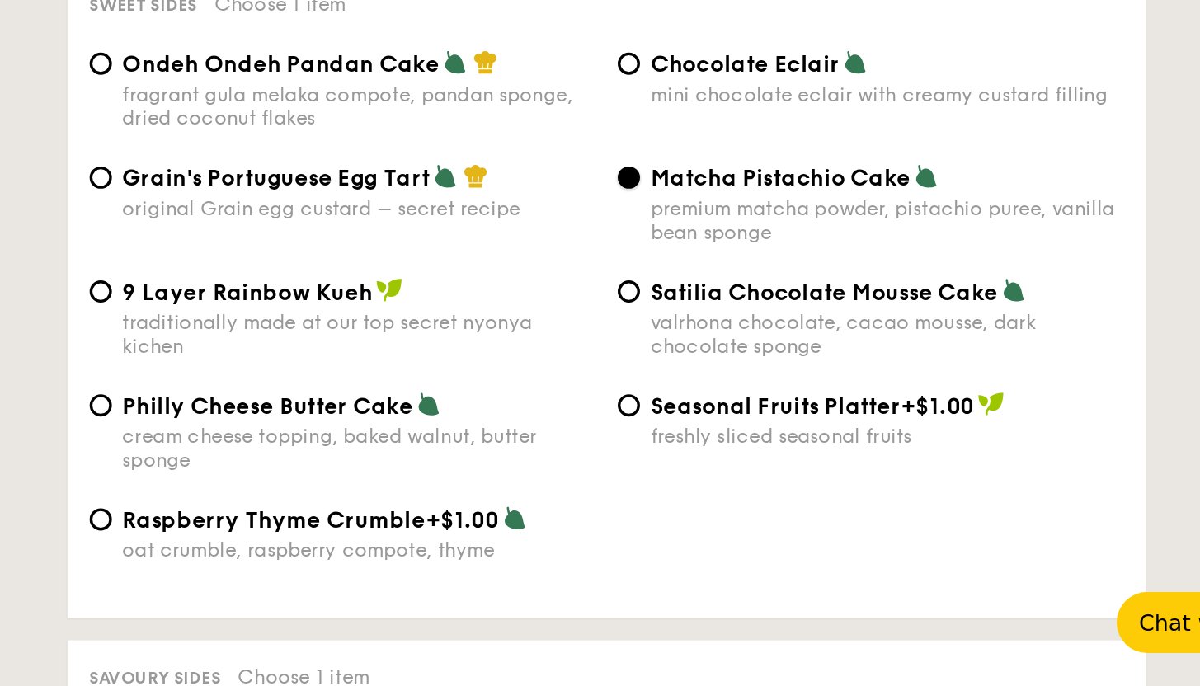
scroll to position [2268, 0]
click at [662, 405] on div "original Grain egg custard – secret recipe" at bounding box center [595, 402] width 280 height 14
click at [449, 390] on input "Grain's Portuguese Egg Tart original Grain egg custard – secret recipe" at bounding box center [442, 383] width 13 height 13
radio input "true"
click at [847, 390] on span "Matcha Pistachio Cake" at bounding box center [846, 384] width 154 height 16
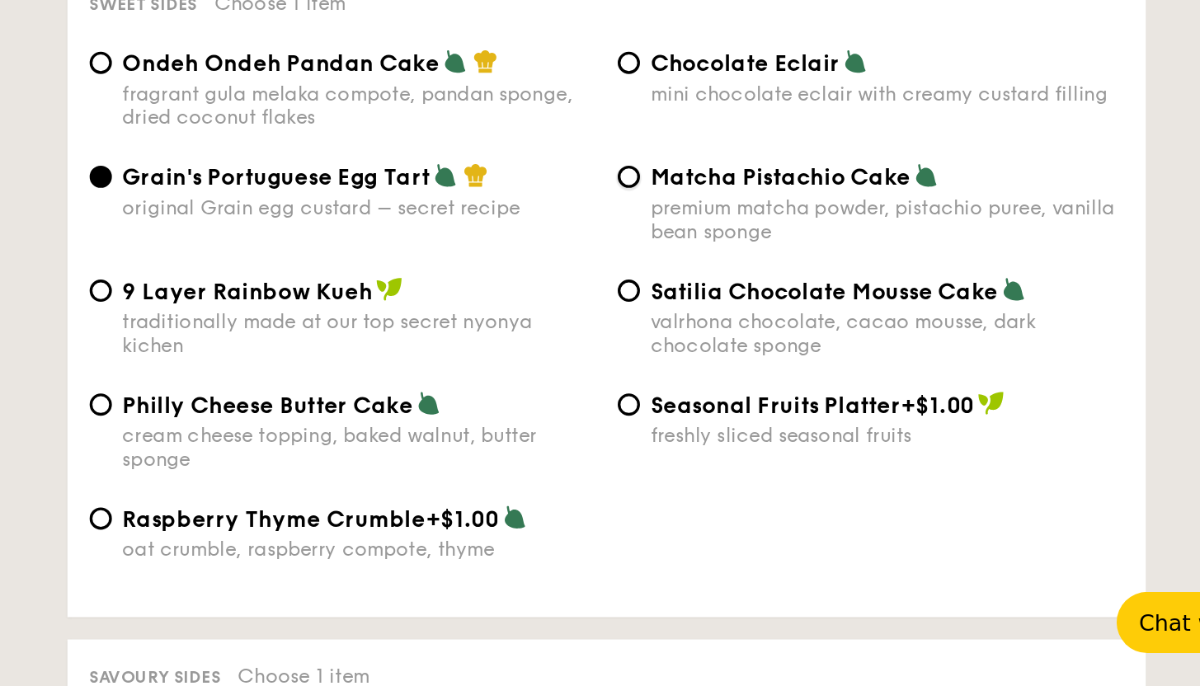
click at [762, 390] on input "Matcha Pistachio Cake premium matcha powder, pistachio puree, vanilla bean spon…" at bounding box center [755, 383] width 13 height 13
radio input "true"
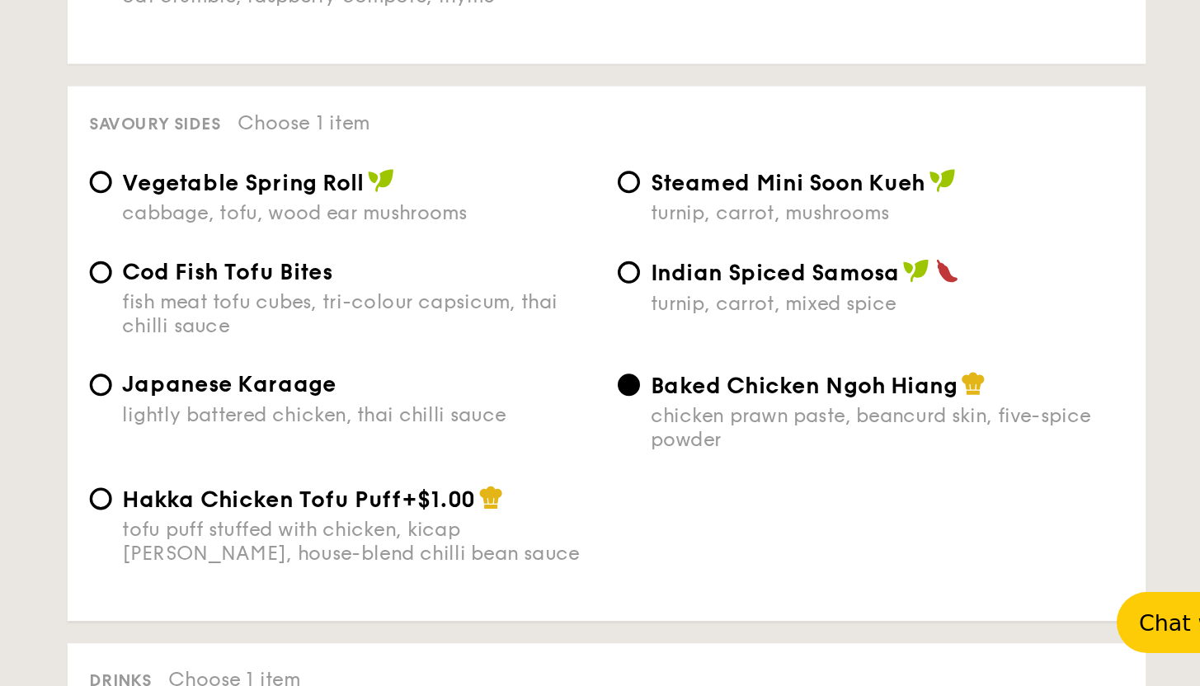
scroll to position [2608, 0]
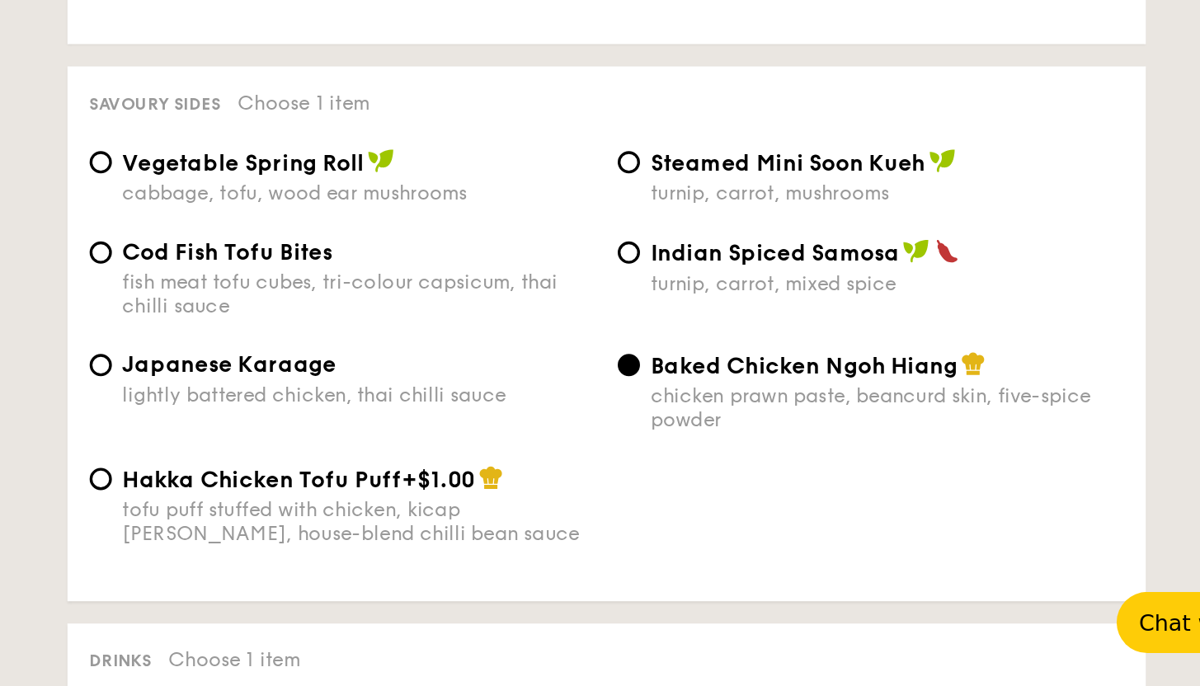
click at [623, 455] on div "fish meat tofu cubes, tri-colour capsicum, thai chilli sauce" at bounding box center [595, 454] width 280 height 28
click at [449, 436] on input "Cod Fish Tofu Bites fish meat tofu cubes, tri-colour capsicum, thai chilli sauce" at bounding box center [442, 428] width 13 height 13
radio input "true"
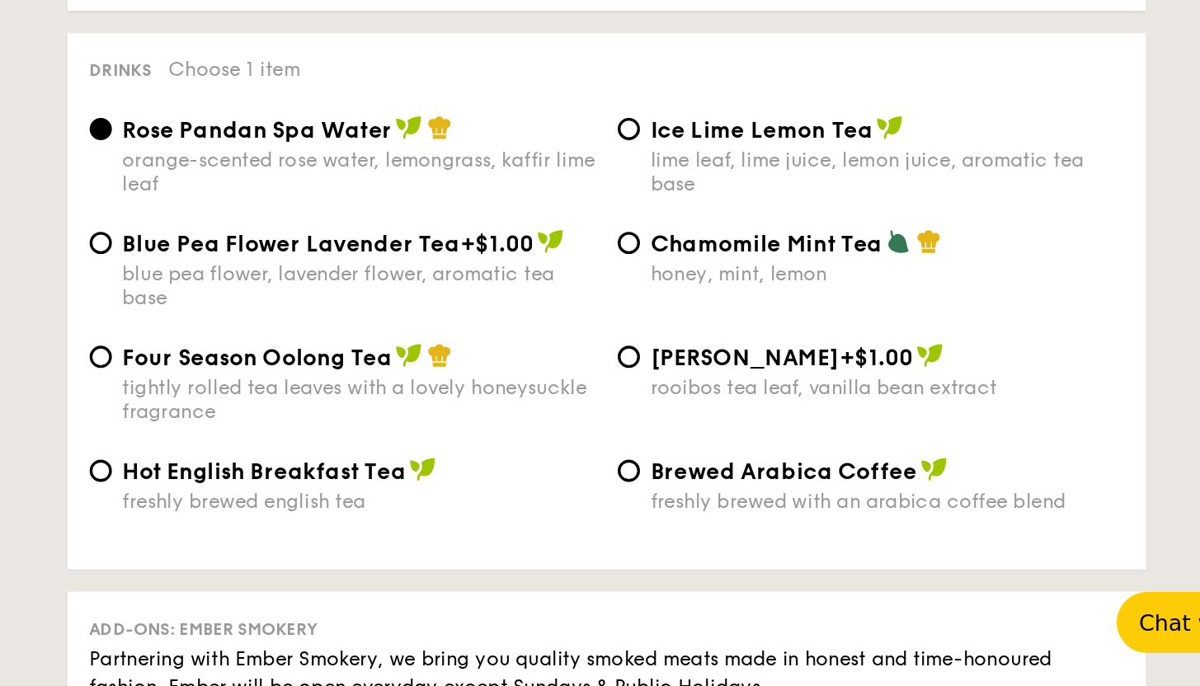
scroll to position [2960, 0]
click at [819, 448] on div "honey, mint, lemon" at bounding box center [909, 441] width 280 height 14
click at [762, 429] on input "Chamomile Mint Tea honey, mint, lemon" at bounding box center [755, 422] width 13 height 13
radio input "true"
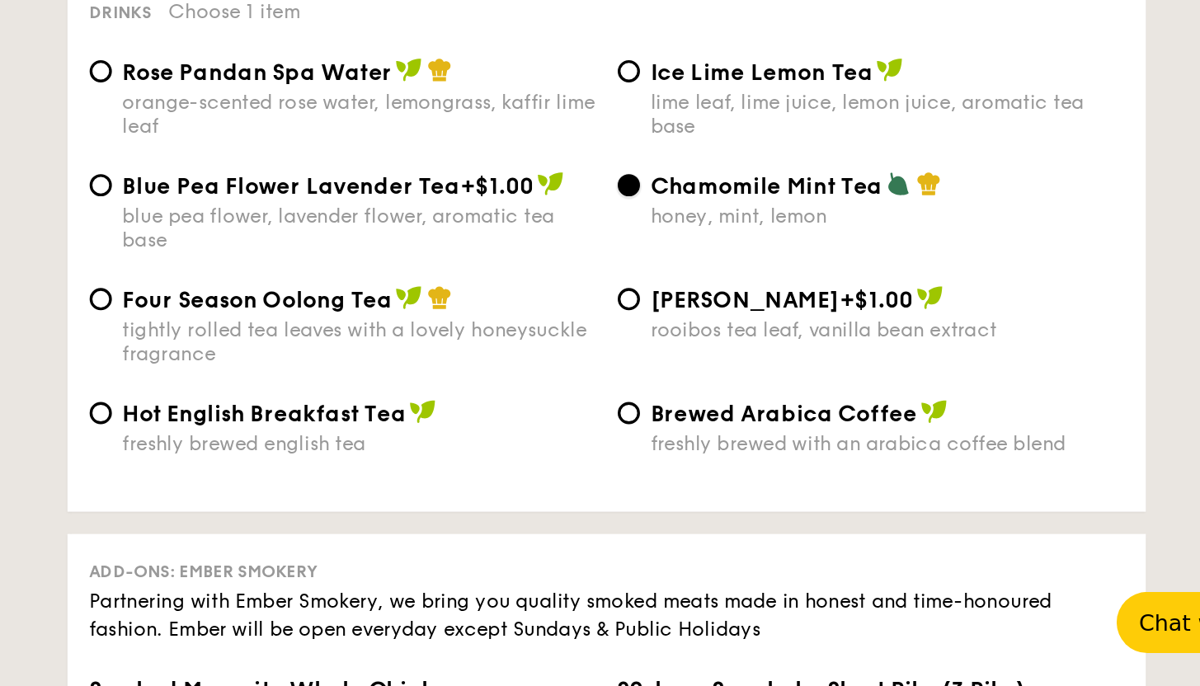
scroll to position [2994, 0]
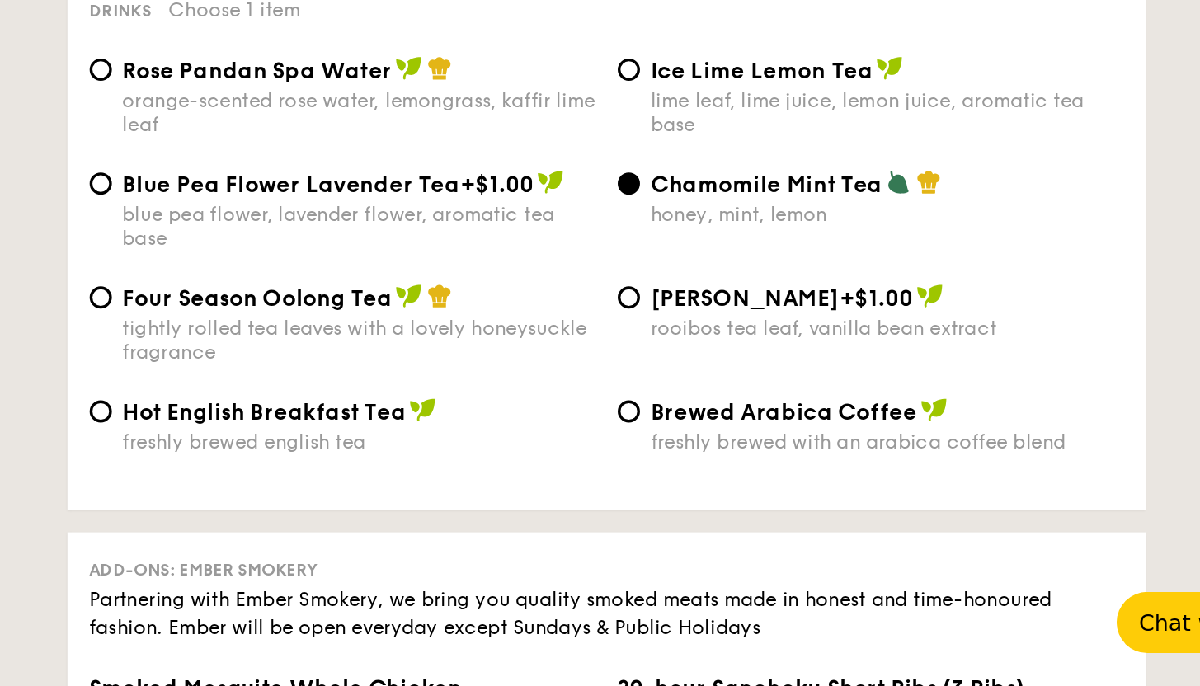
click at [665, 485] on div "tightly rolled tea leaves with a lovely honeysuckle fragrance" at bounding box center [595, 481] width 280 height 28
click at [449, 462] on input "Four Season Oolong Tea tightly rolled tea leaves with a lovely honeysuckle frag…" at bounding box center [442, 455] width 13 height 13
radio input "true"
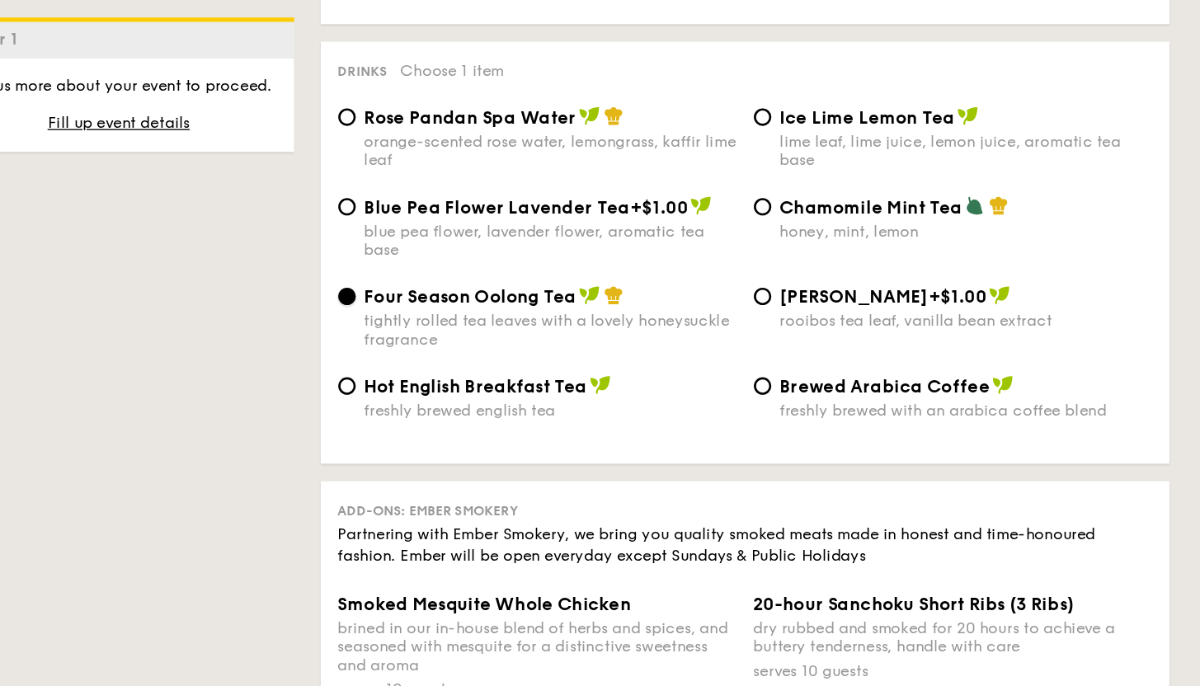
scroll to position [3196, 0]
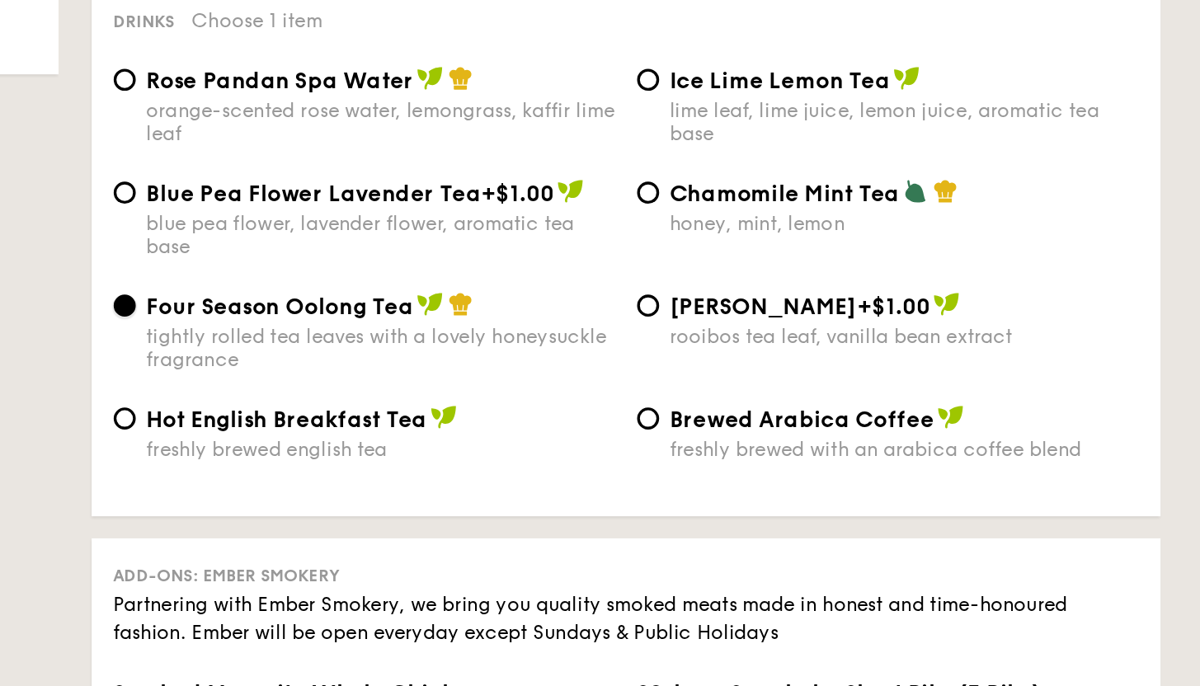
click at [440, 260] on input "Four Season Oolong Tea tightly rolled tea leaves with a lovely honeysuckle frag…" at bounding box center [442, 253] width 13 height 13
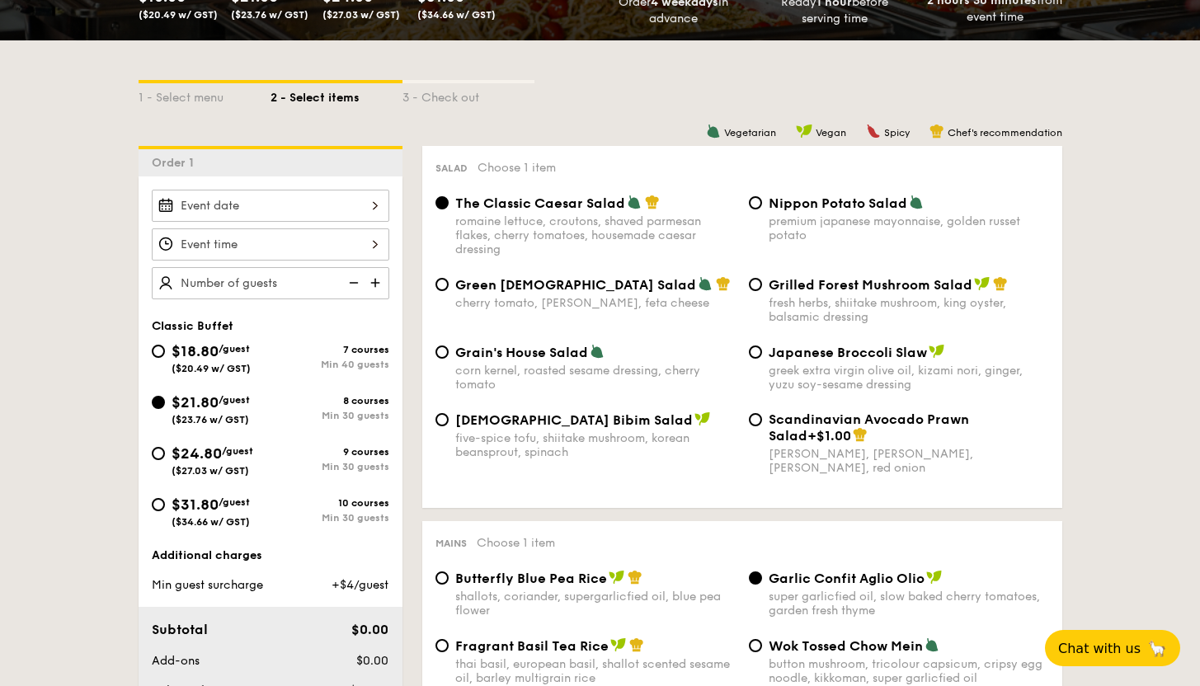
scroll to position [351, 0]
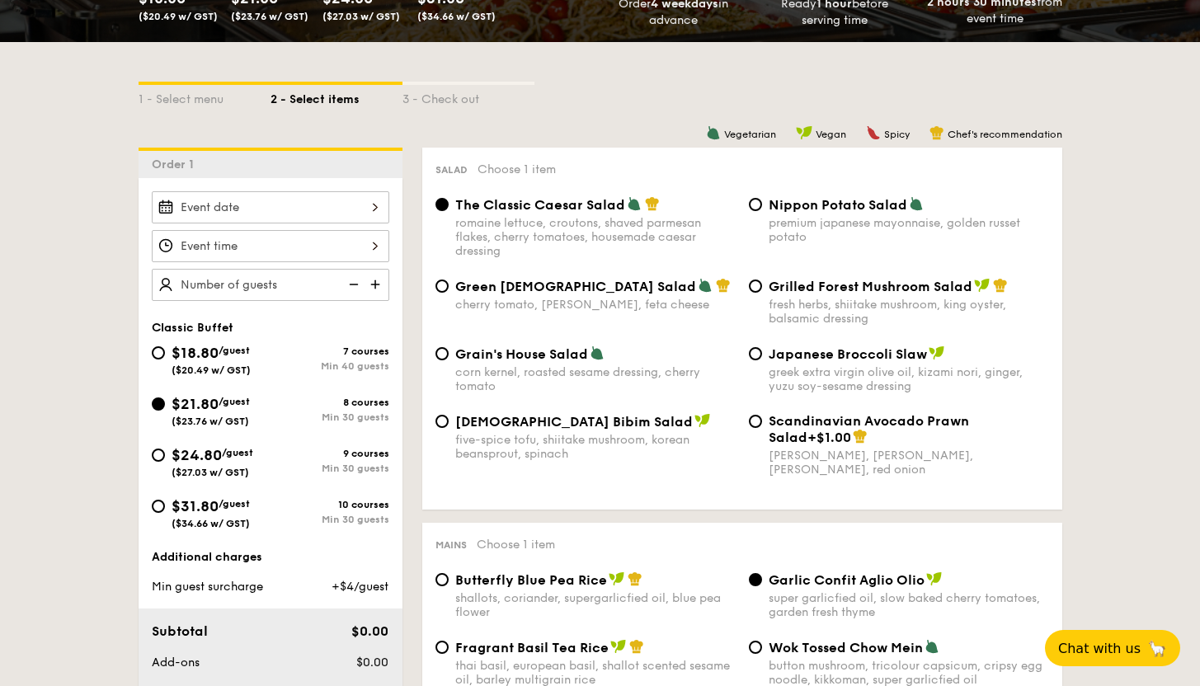
click at [370, 285] on img at bounding box center [377, 284] width 25 height 31
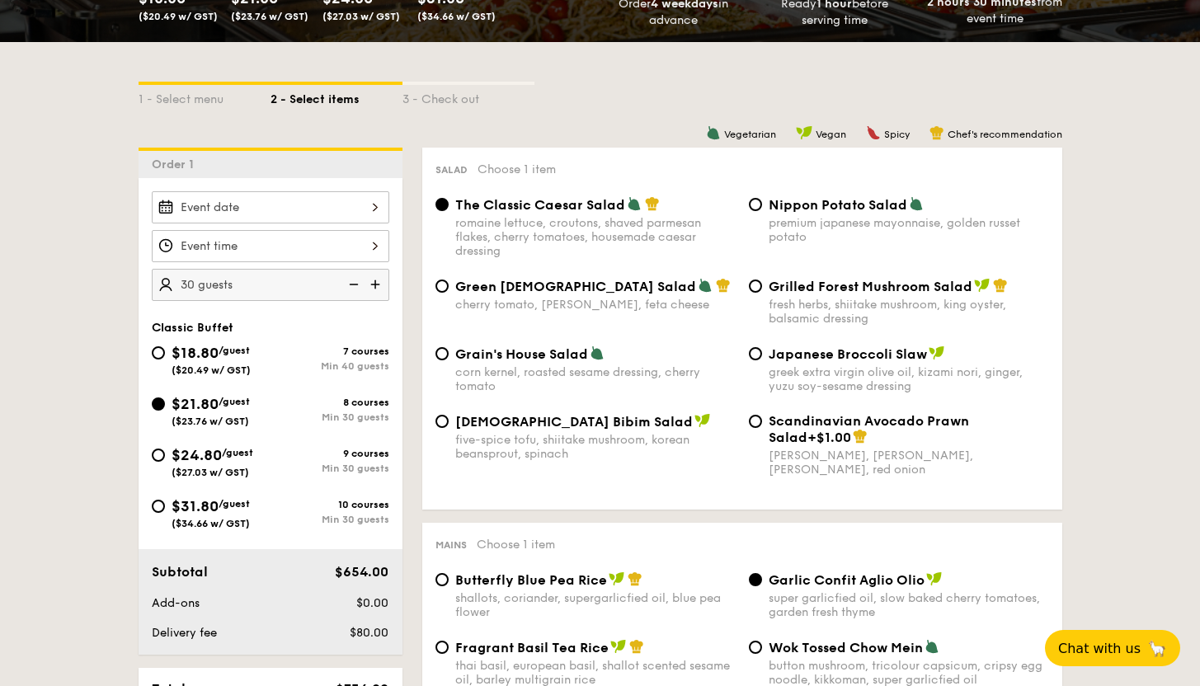
click at [370, 285] on img at bounding box center [377, 284] width 25 height 31
type input "40 guests"
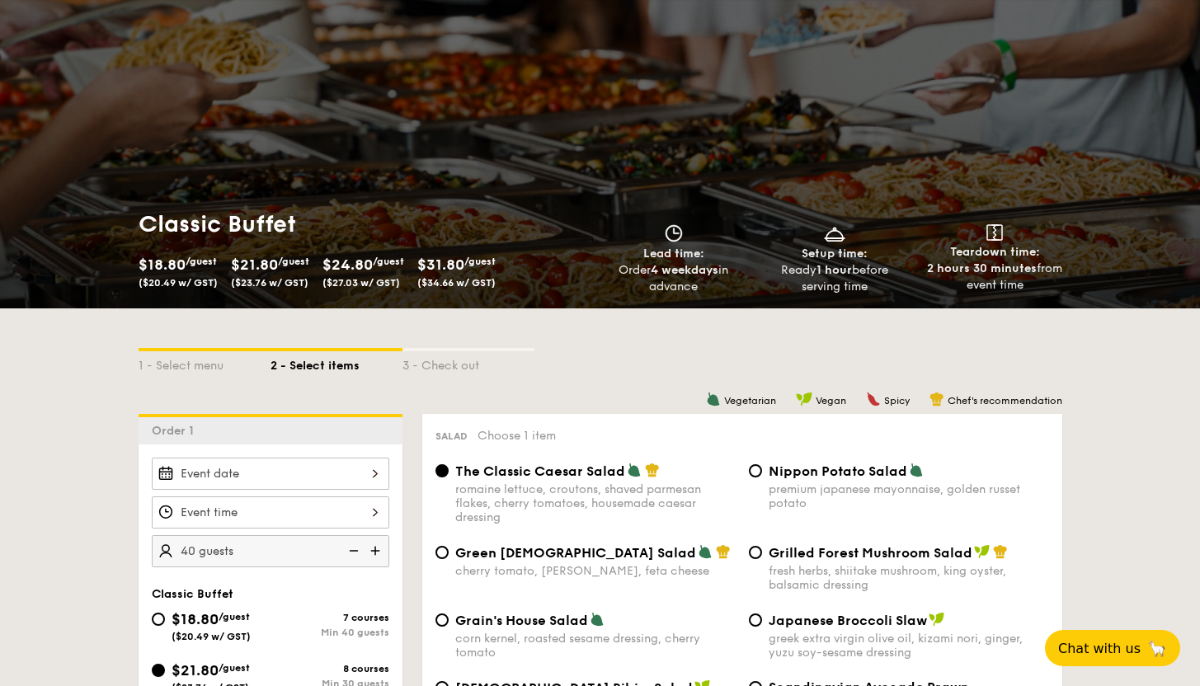
scroll to position [92, 0]
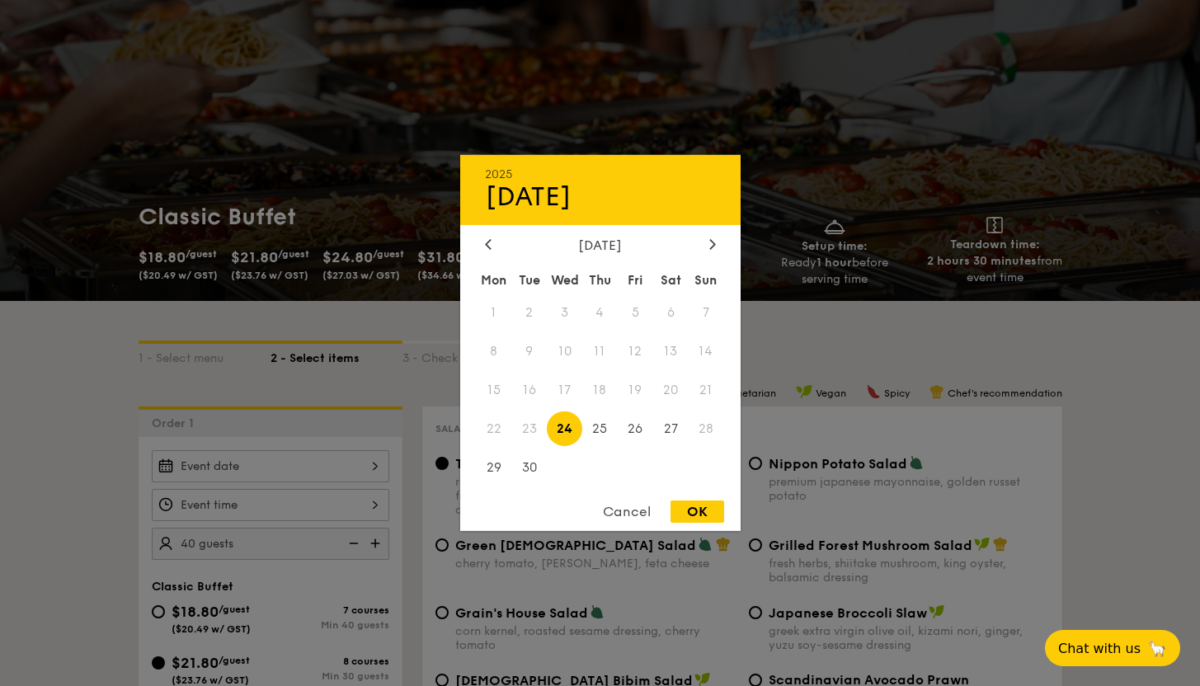
click at [310, 460] on div "2025 Sep 24 September 2025 Mon Tue Wed Thu Fri Sat Sun 1 2 3 4 5 6 7 8 9 10 11 …" at bounding box center [271, 466] width 238 height 32
click at [716, 232] on div "2025 Sep 24 September 2025 Mon Tue Wed Thu Fri Sat Sun 1 2 3 4 5 6 7 8 9 10 11 …" at bounding box center [600, 343] width 280 height 376
click at [716, 233] on div "2025 Sep 24 September 2025 Mon Tue Wed Thu Fri Sat Sun 1 2 3 4 5 6 7 8 9 10 11 …" at bounding box center [600, 343] width 280 height 376
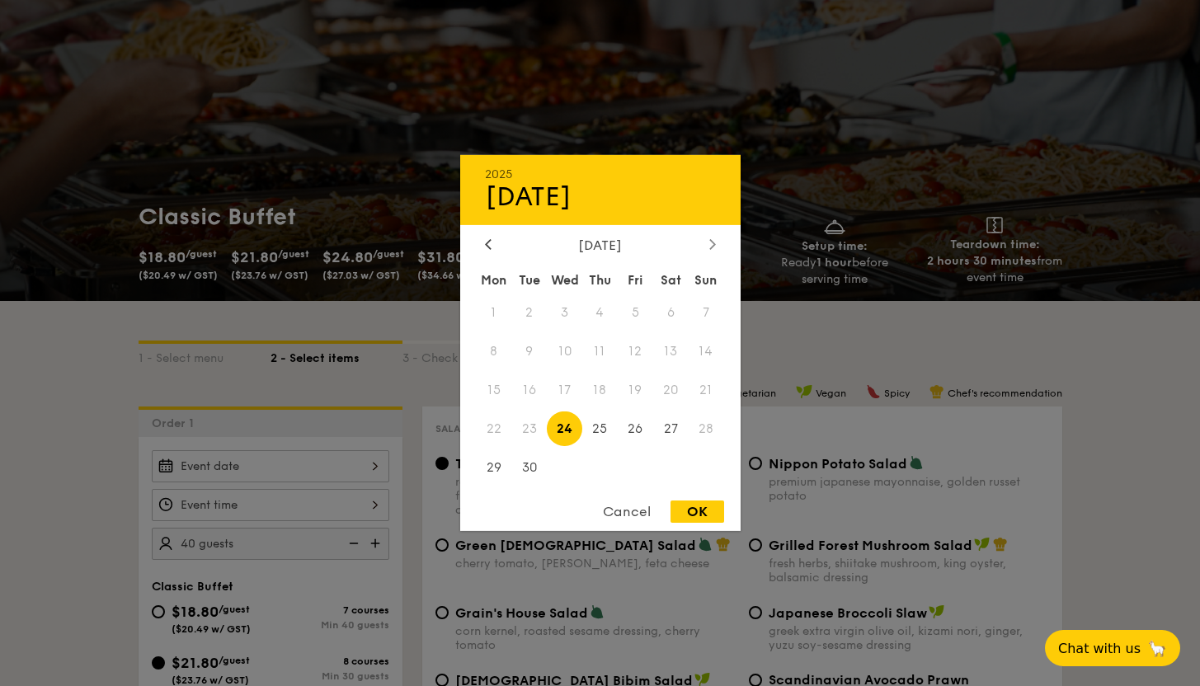
click at [712, 238] on icon at bounding box center [712, 243] width 7 height 11
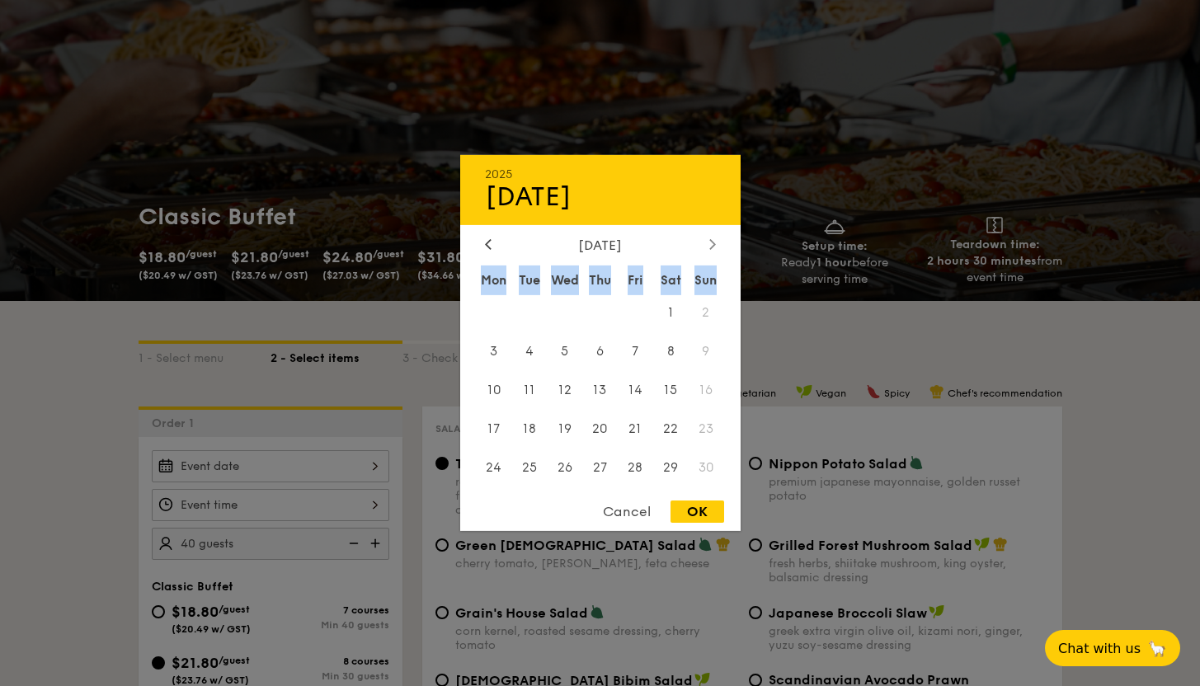
click at [712, 238] on icon at bounding box center [712, 243] width 7 height 11
click at [487, 242] on icon at bounding box center [488, 244] width 5 height 10
click at [677, 432] on span "24" at bounding box center [670, 428] width 35 height 35
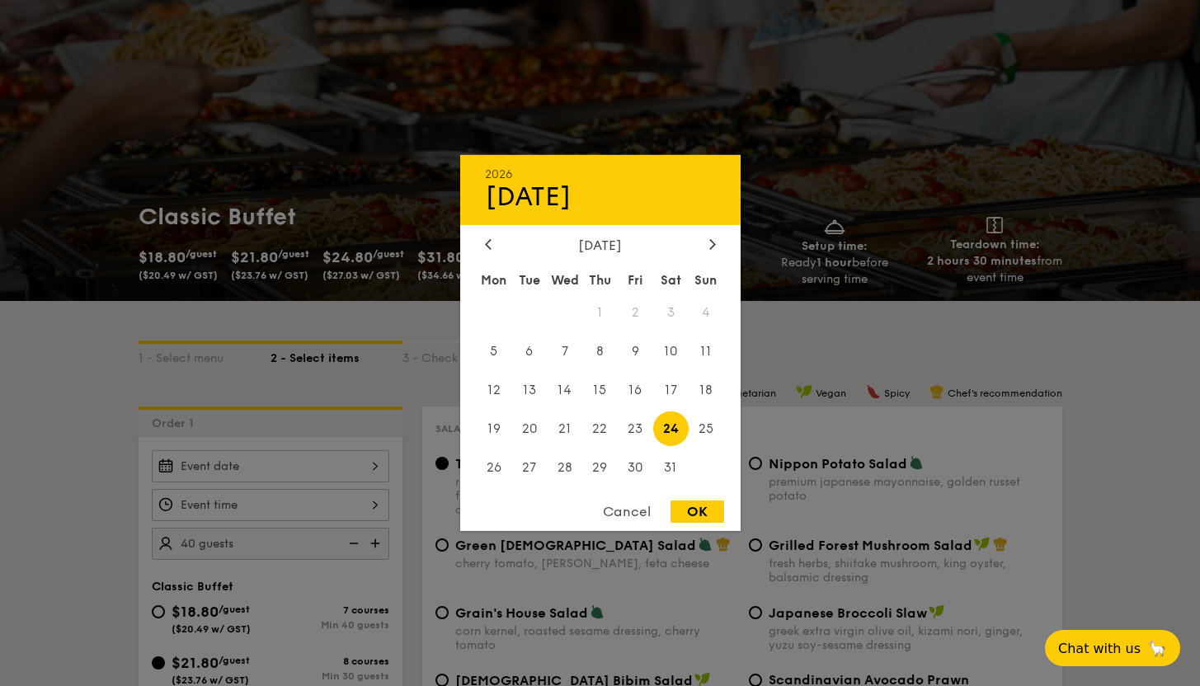
click at [688, 511] on div "OK" at bounding box center [698, 512] width 54 height 22
type input "Jan 24, 2026"
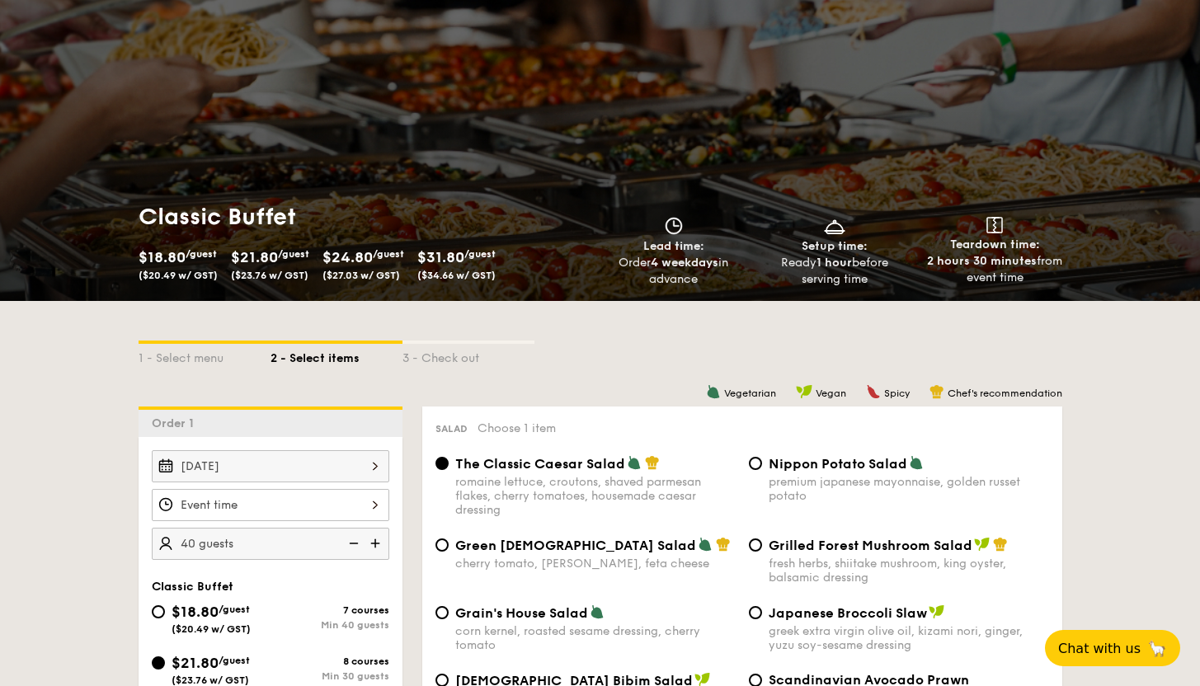
click at [329, 504] on div at bounding box center [271, 505] width 238 height 32
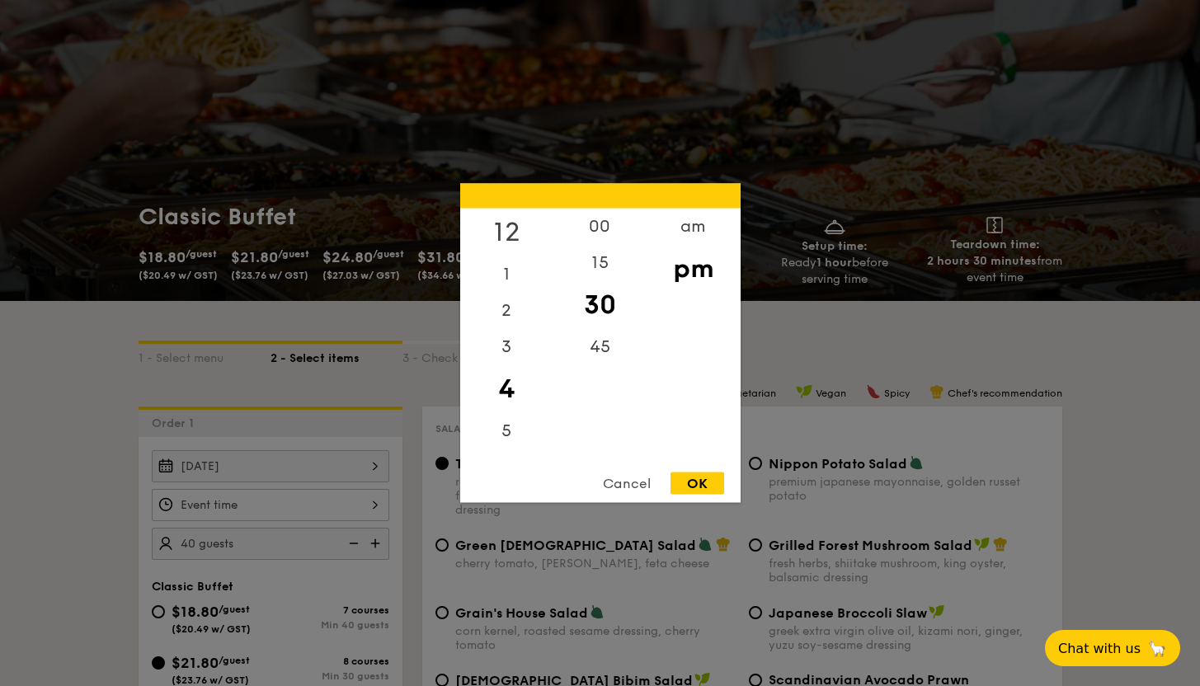
click at [504, 232] on div "12" at bounding box center [506, 233] width 93 height 48
click at [606, 227] on div "00" at bounding box center [600, 233] width 93 height 48
click at [683, 278] on div "pm" at bounding box center [693, 269] width 93 height 48
click at [705, 482] on div "OK" at bounding box center [698, 484] width 54 height 22
type input "12:00PM"
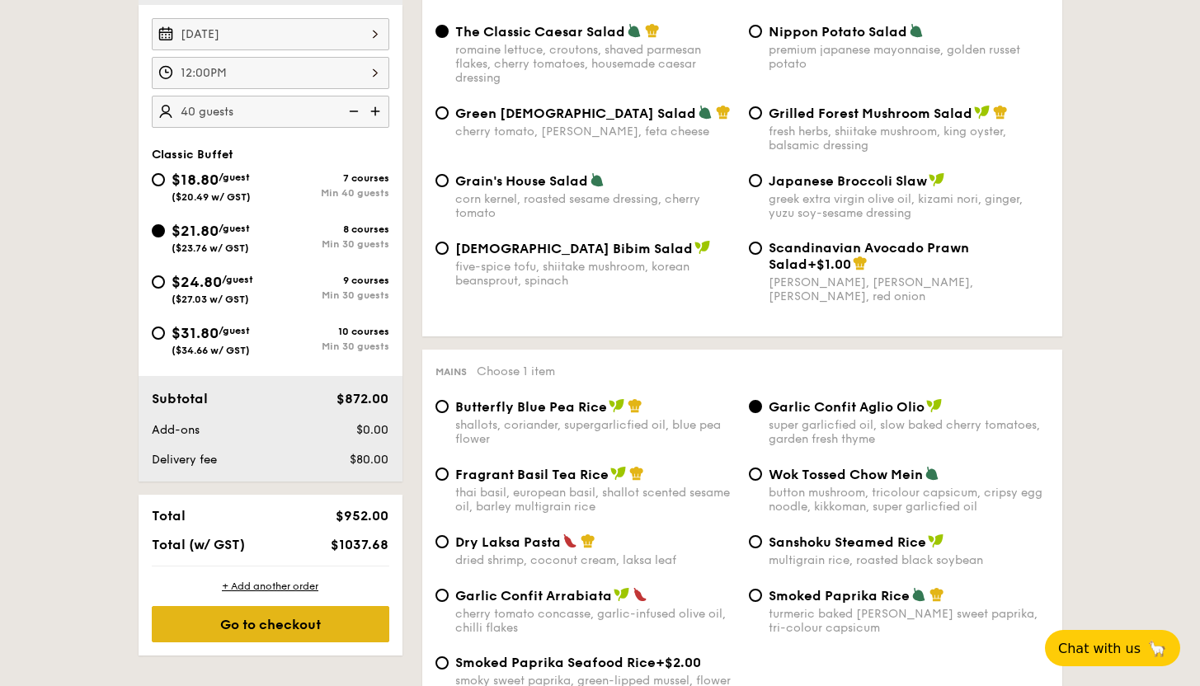
scroll to position [585, 0]
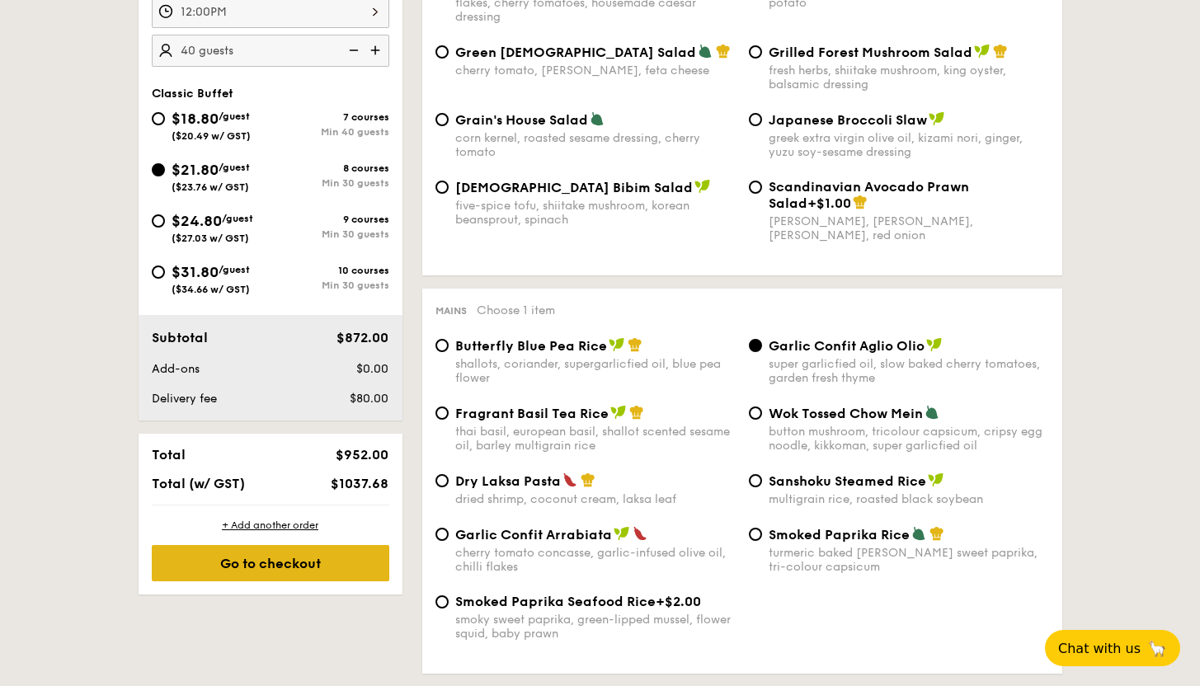
click at [316, 577] on div "Go to checkout" at bounding box center [271, 563] width 238 height 36
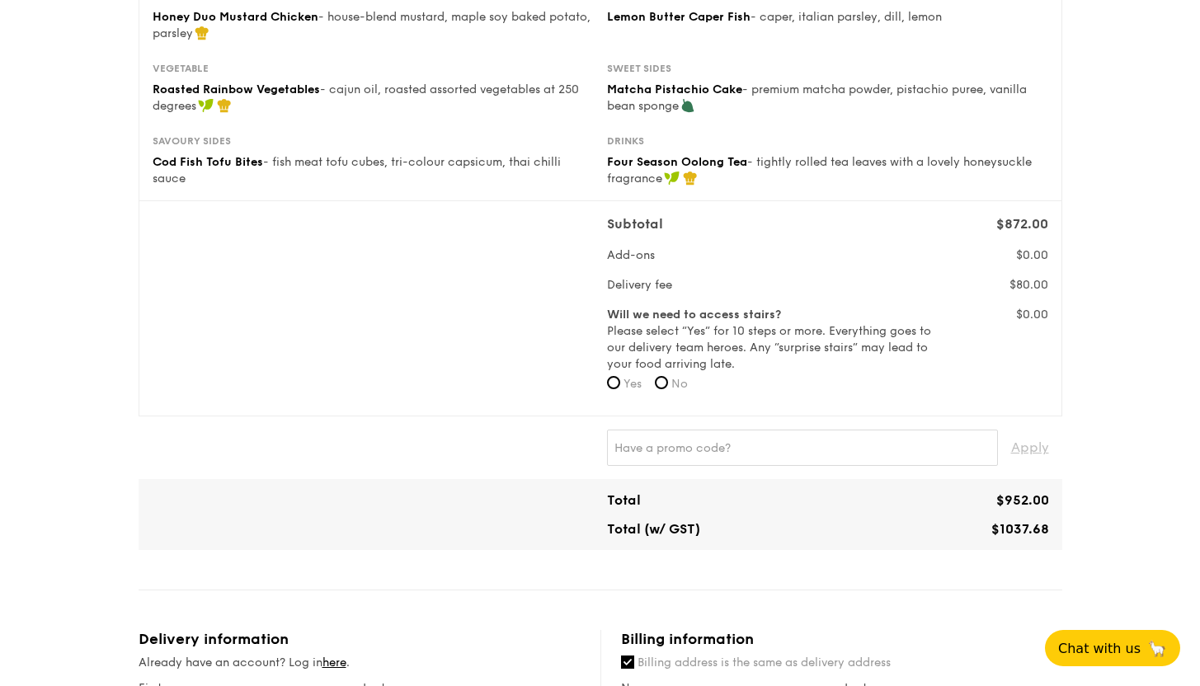
scroll to position [378, 0]
click at [672, 387] on label "No" at bounding box center [671, 382] width 33 height 16
click at [668, 387] on input "No" at bounding box center [661, 380] width 13 height 13
radio input "true"
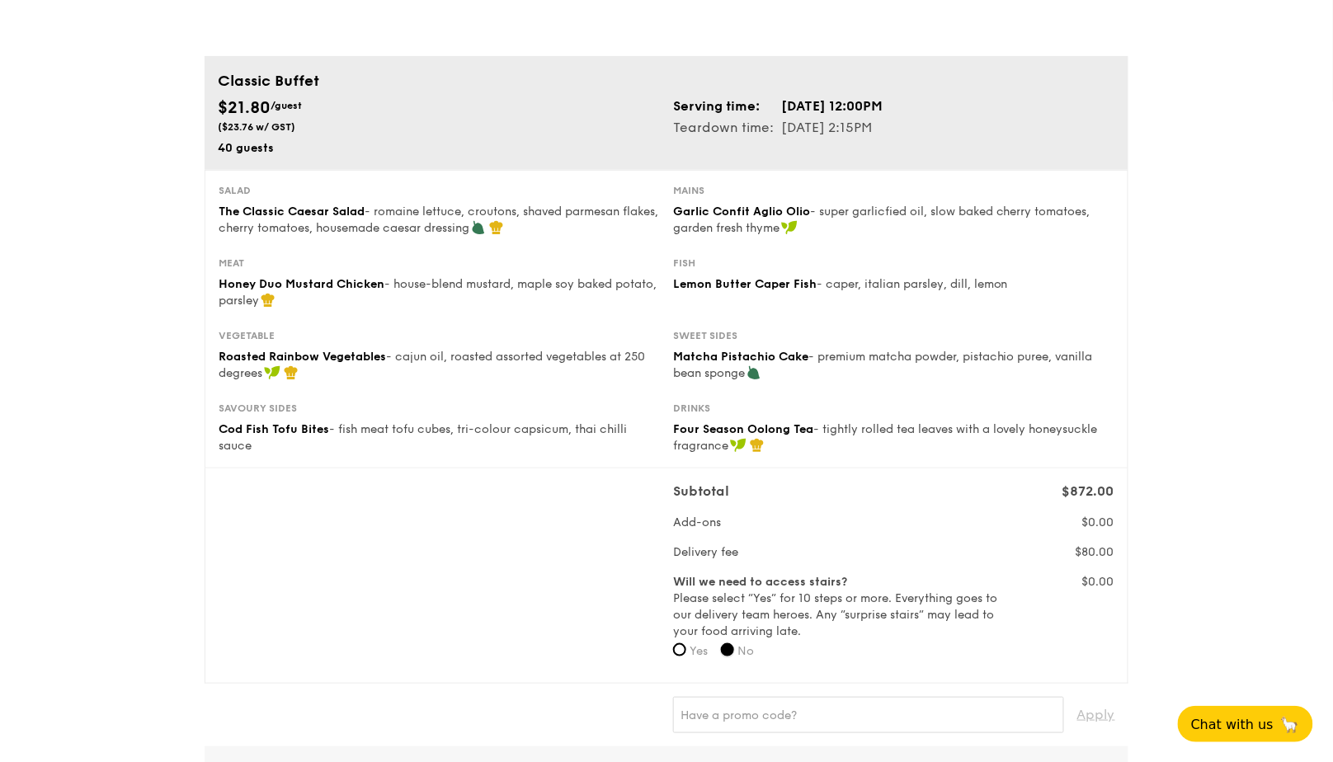
scroll to position [0, 0]
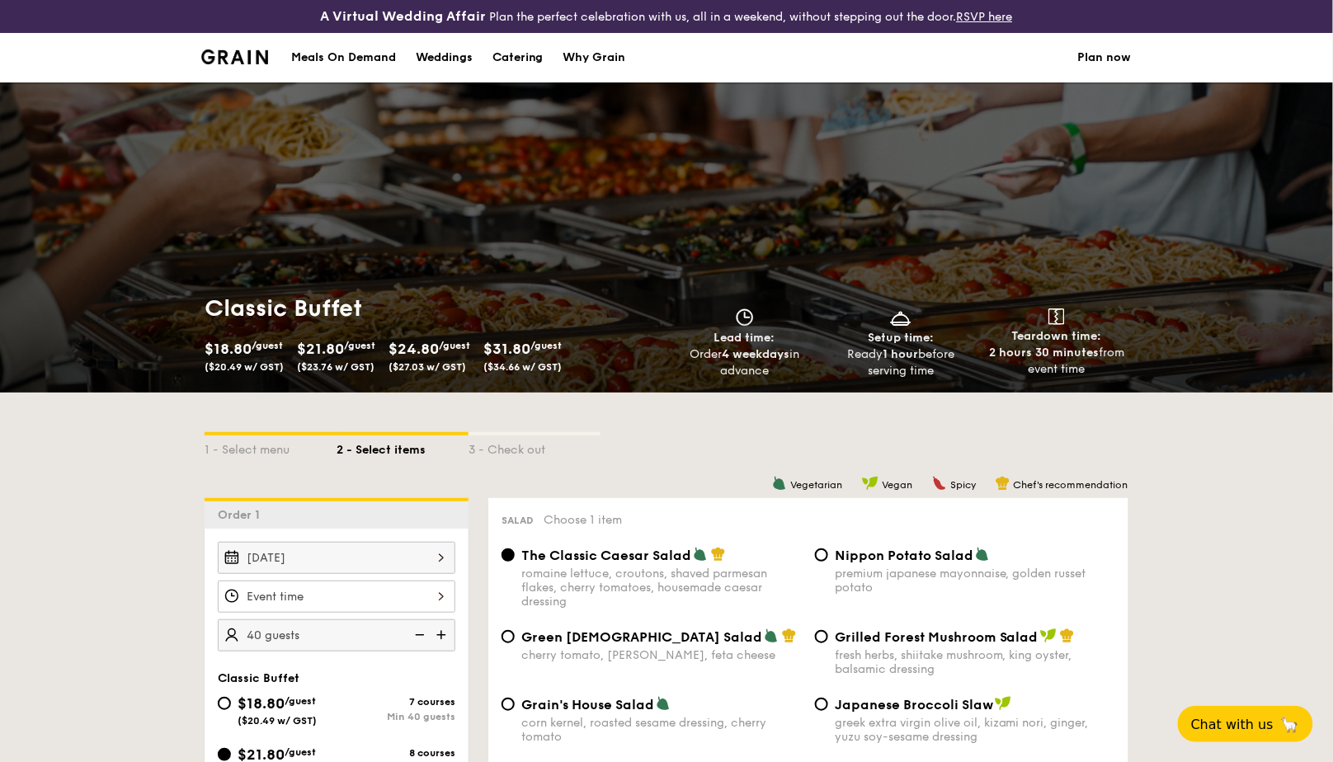
scroll to position [12, 0]
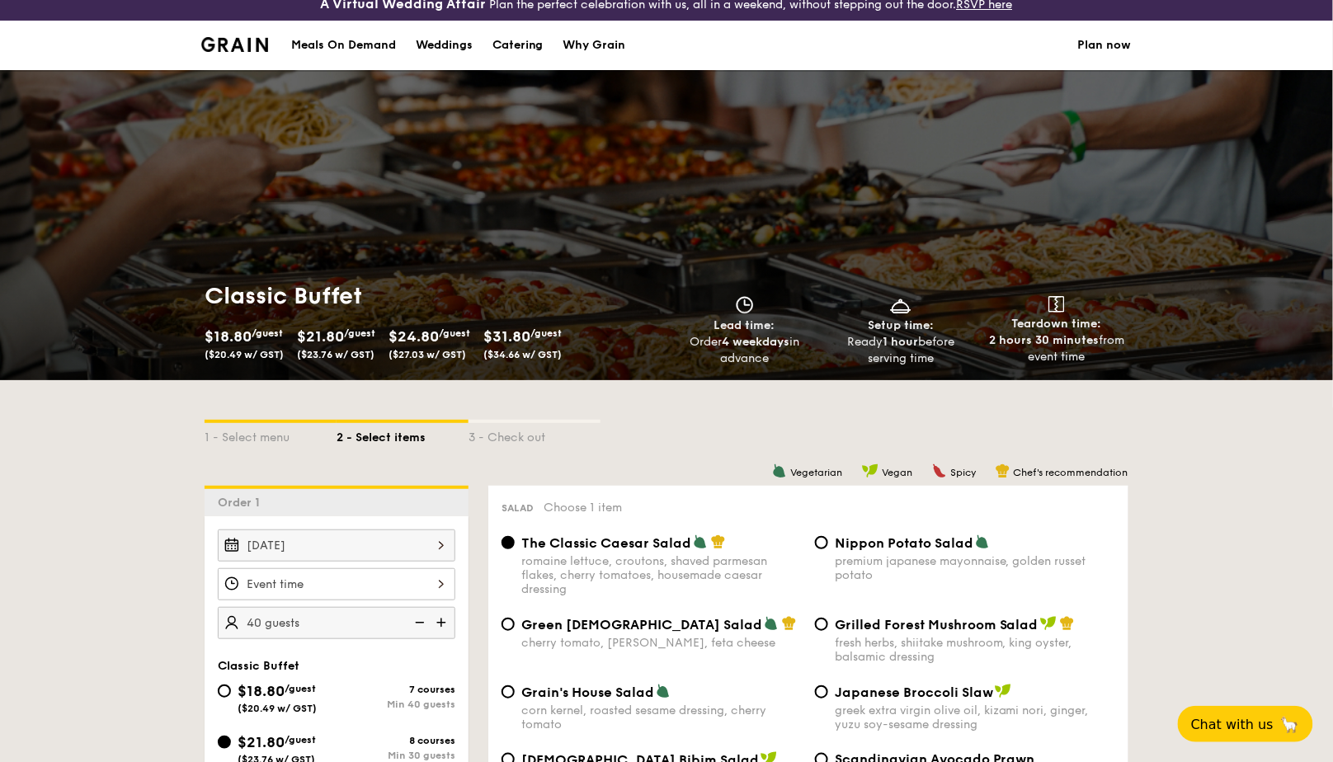
click at [525, 64] on div "Catering" at bounding box center [517, 45] width 51 height 49
select select
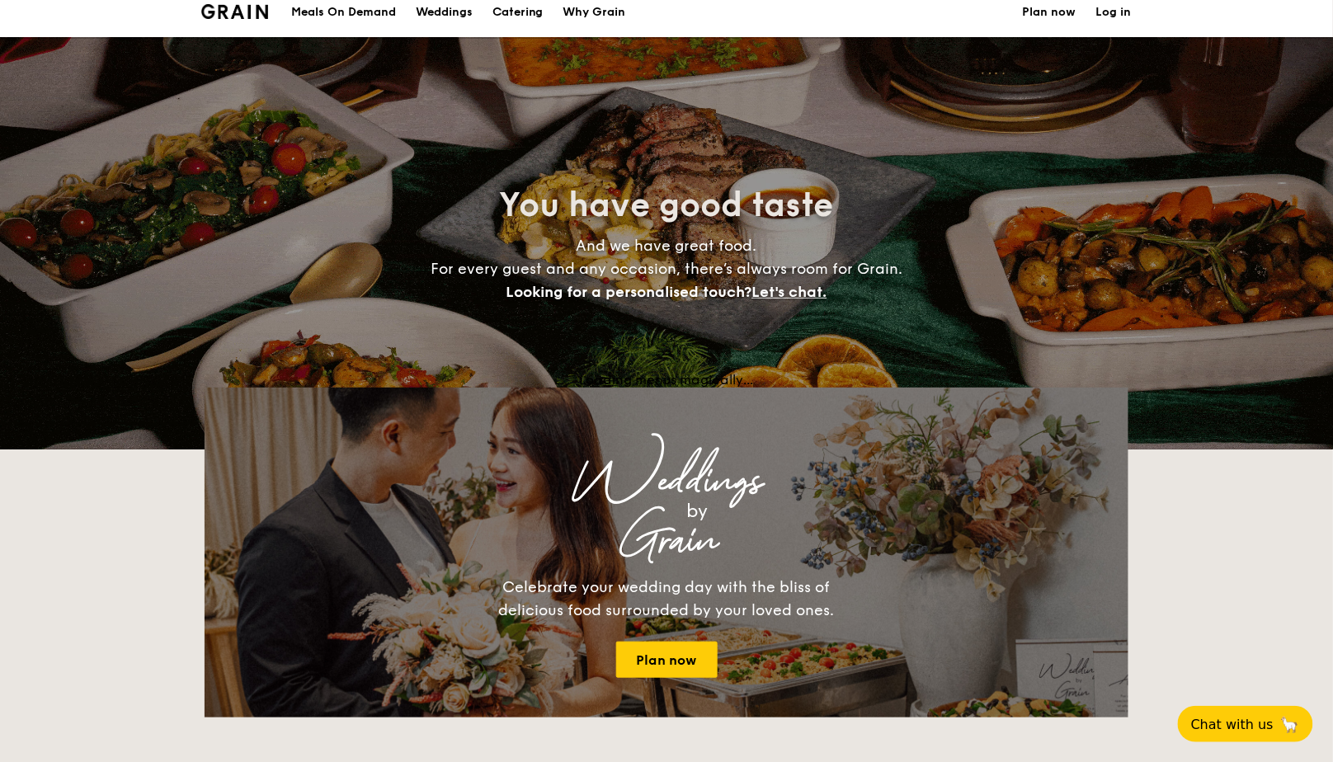
scroll to position [2710, 0]
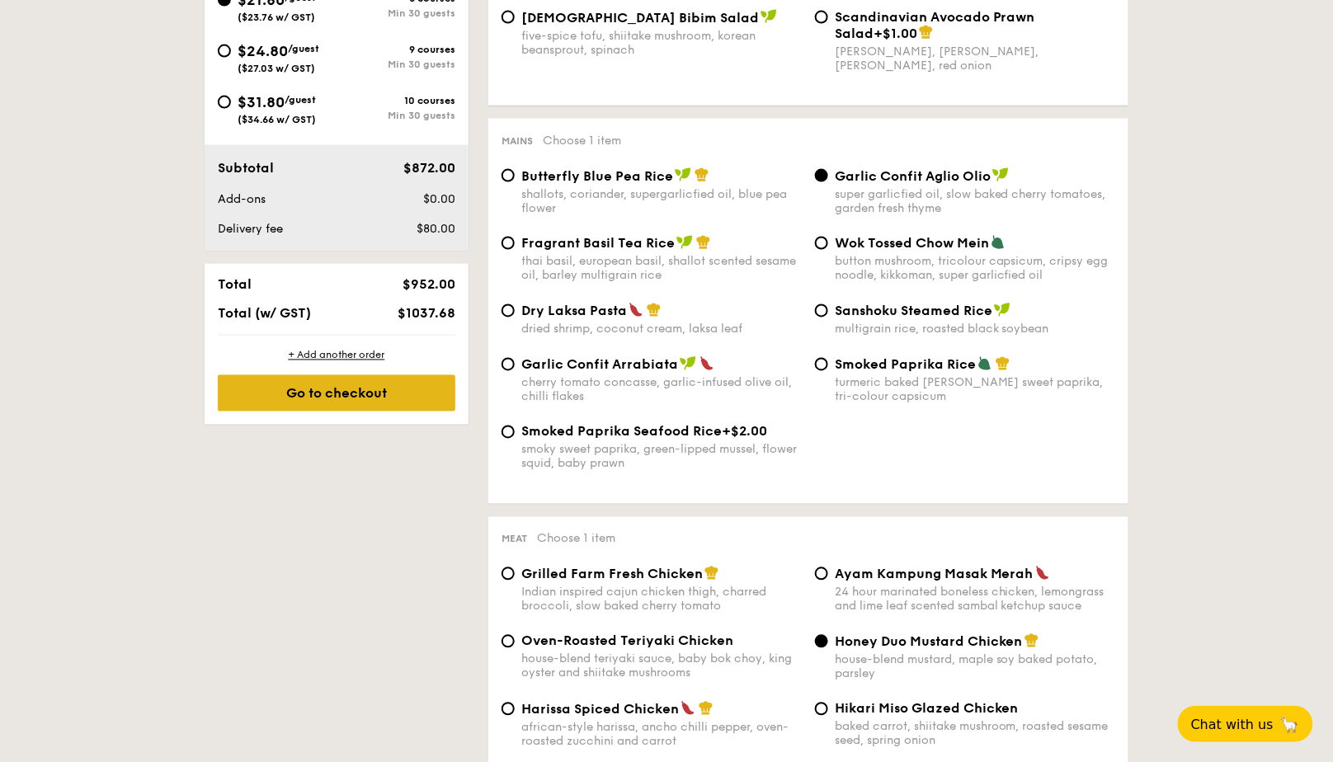
click at [358, 392] on div "Go to checkout" at bounding box center [337, 393] width 238 height 36
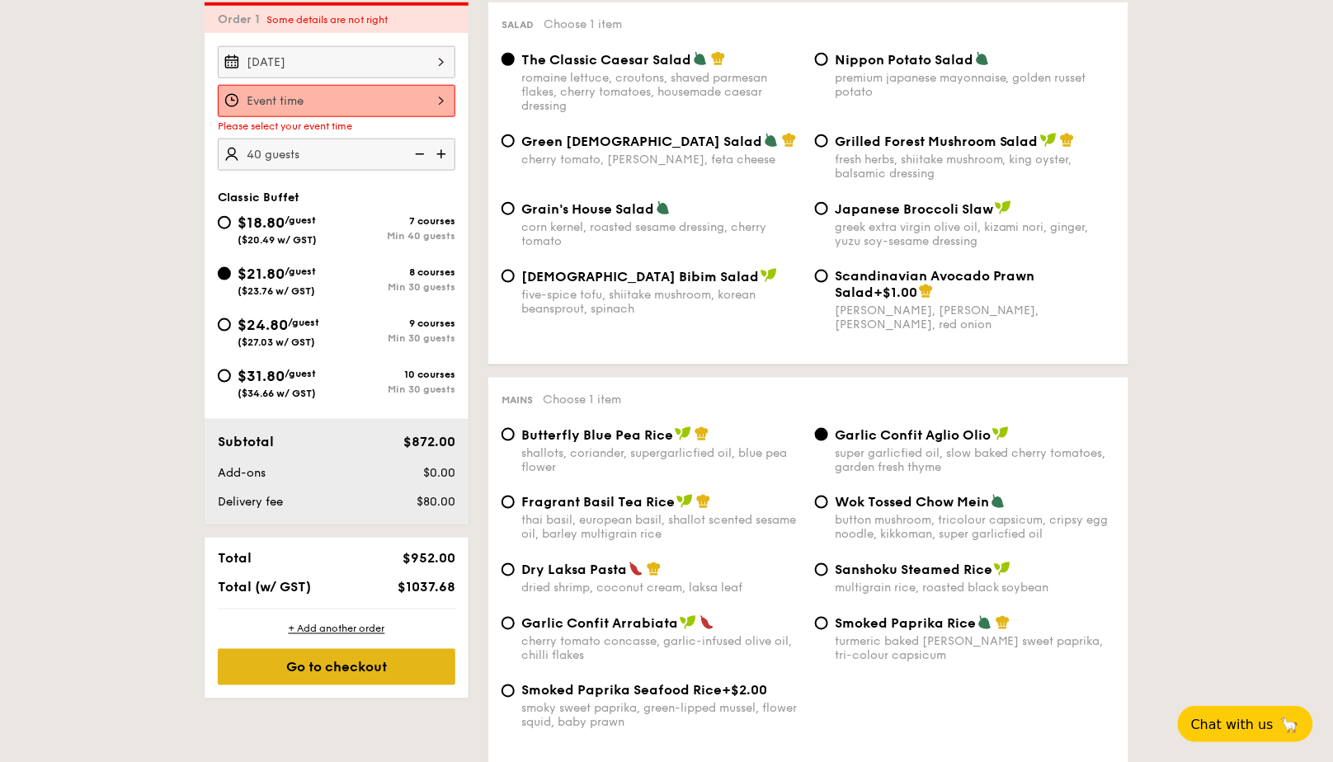
scroll to position [473, 0]
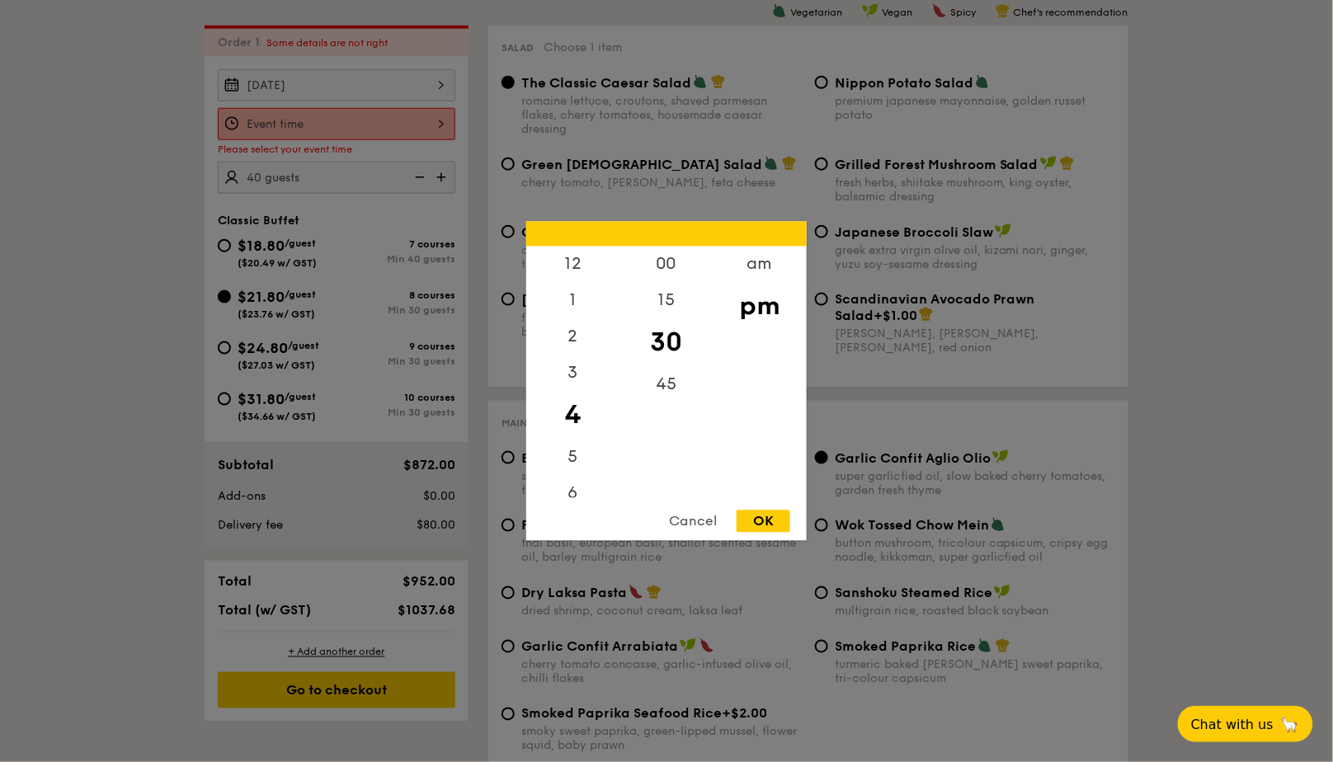
click at [389, 116] on div "12 1 2 3 4 5 6 7 8 9 10 11 00 15 30 45 am pm Cancel OK" at bounding box center [337, 124] width 238 height 32
click at [648, 270] on div "00" at bounding box center [665, 271] width 93 height 48
click at [584, 270] on div "12" at bounding box center [572, 271] width 93 height 48
click at [784, 523] on div "OK" at bounding box center [764, 522] width 54 height 22
type input "12:00PM"
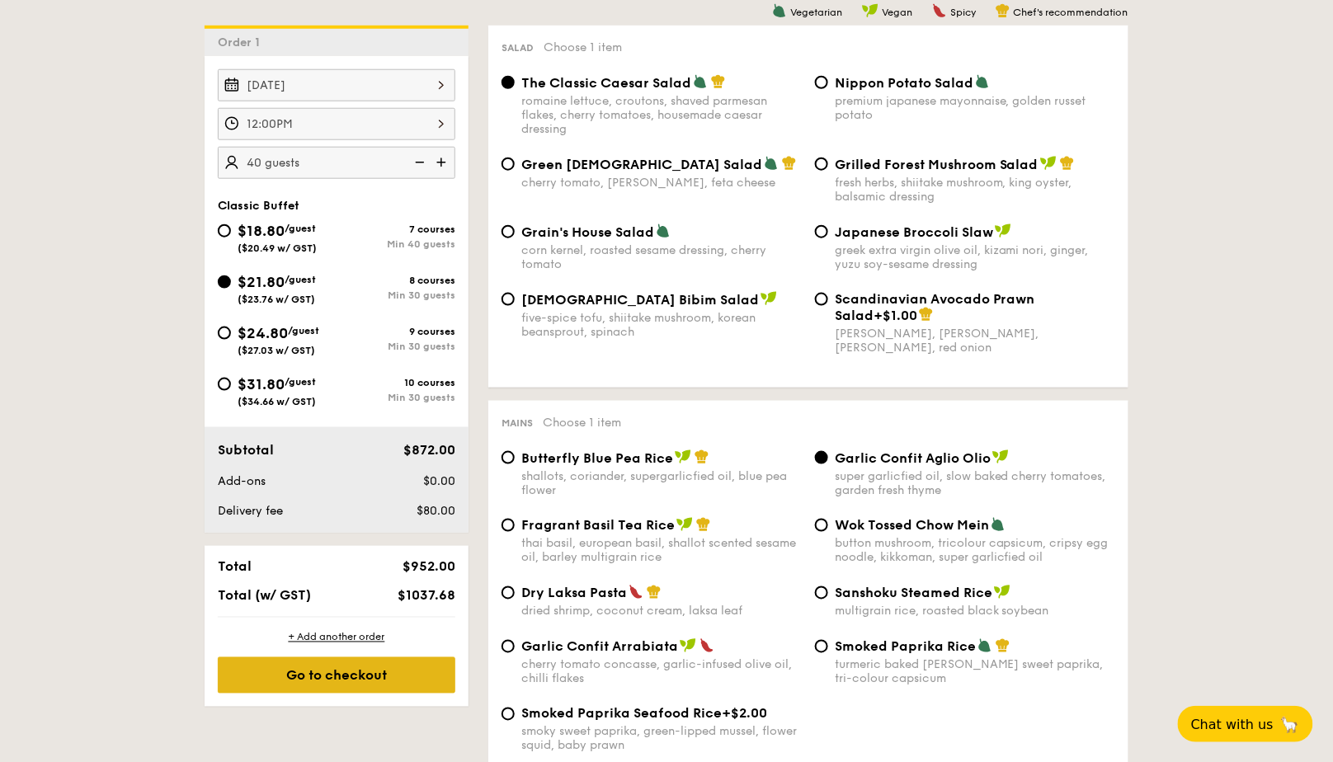
click at [345, 677] on div "Go to checkout" at bounding box center [337, 675] width 238 height 36
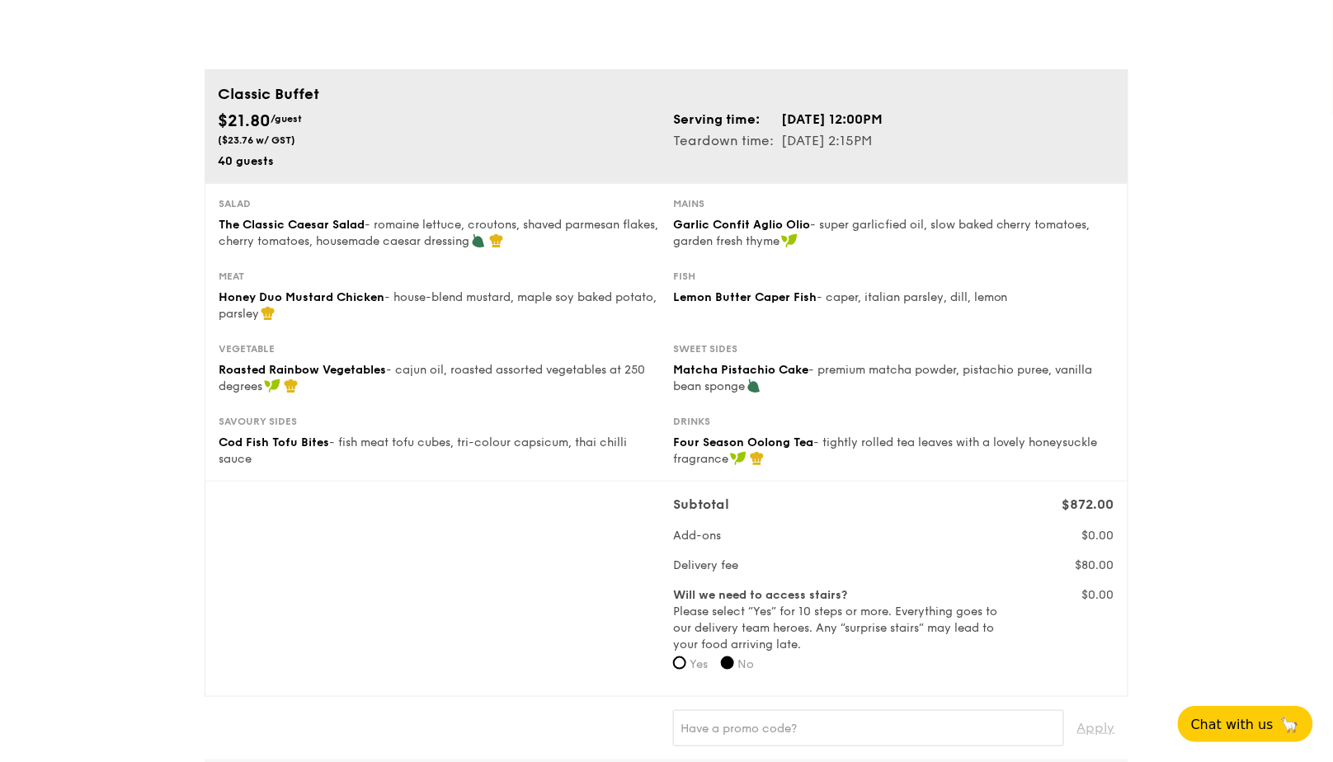
scroll to position [98, 0]
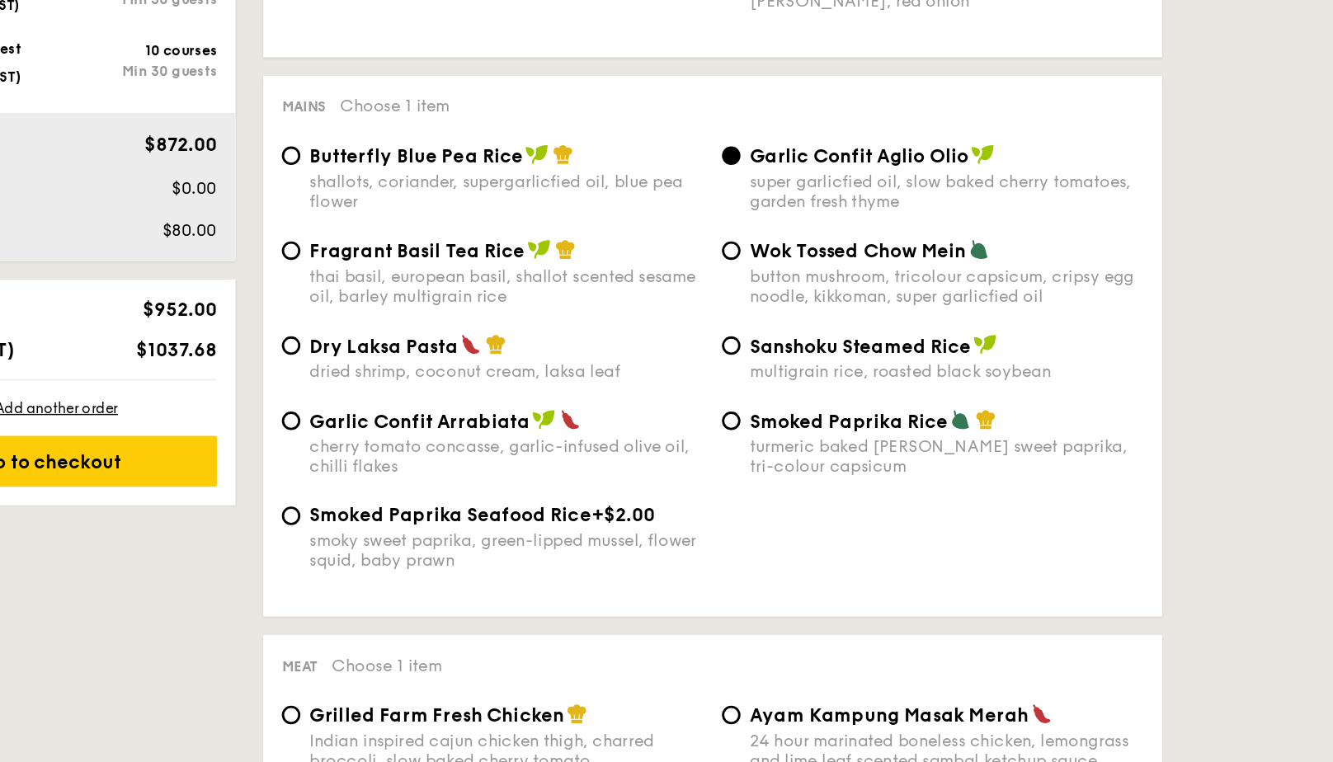
scroll to position [692, 0]
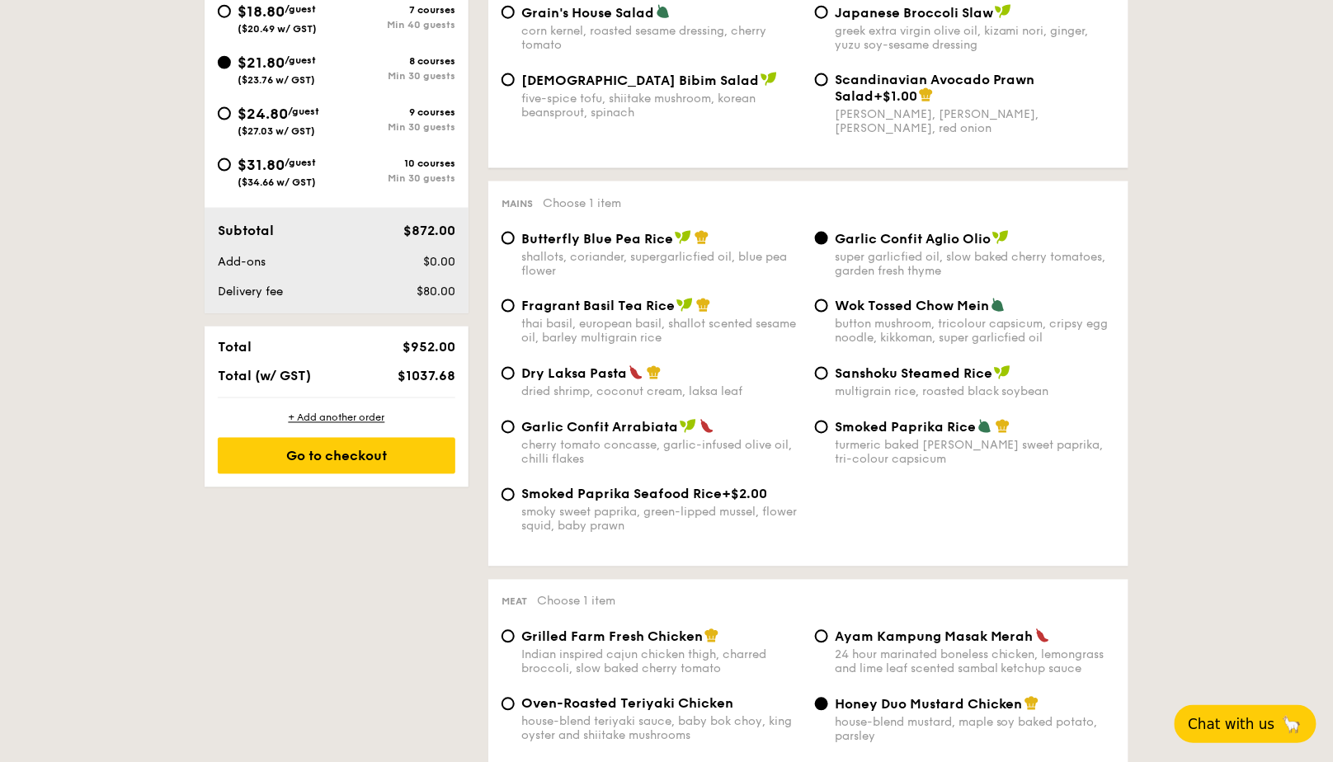
click at [1212, 685] on span "Chat with us" at bounding box center [1232, 724] width 87 height 16
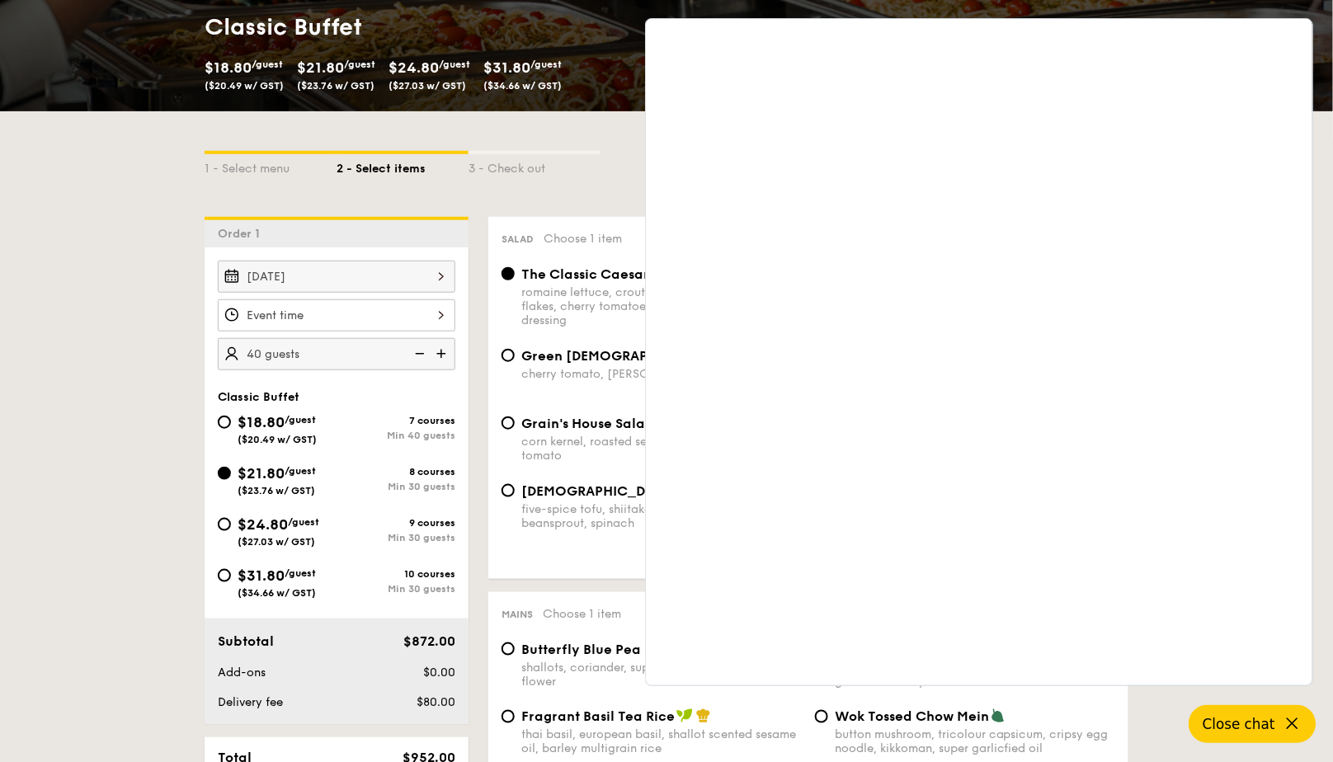
scroll to position [146, 0]
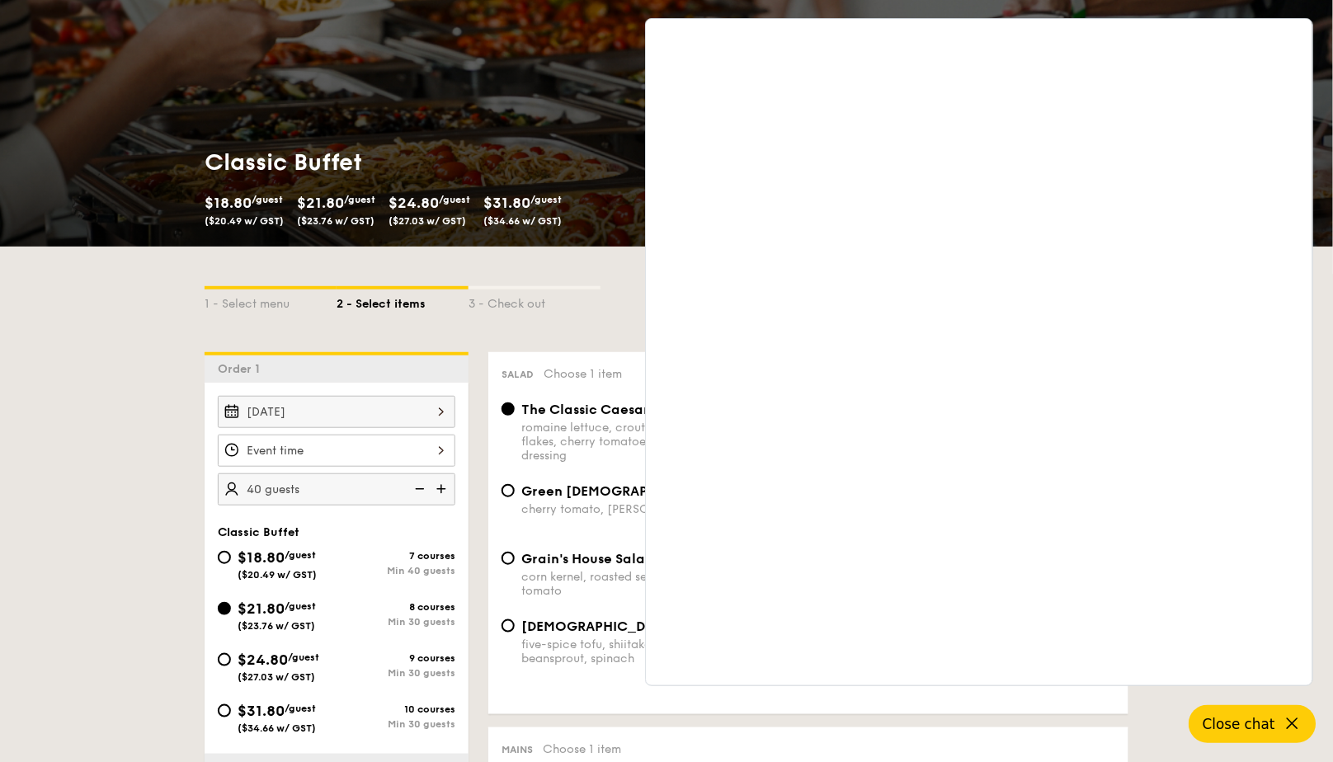
click at [1212, 685] on icon at bounding box center [1293, 724] width 10 height 10
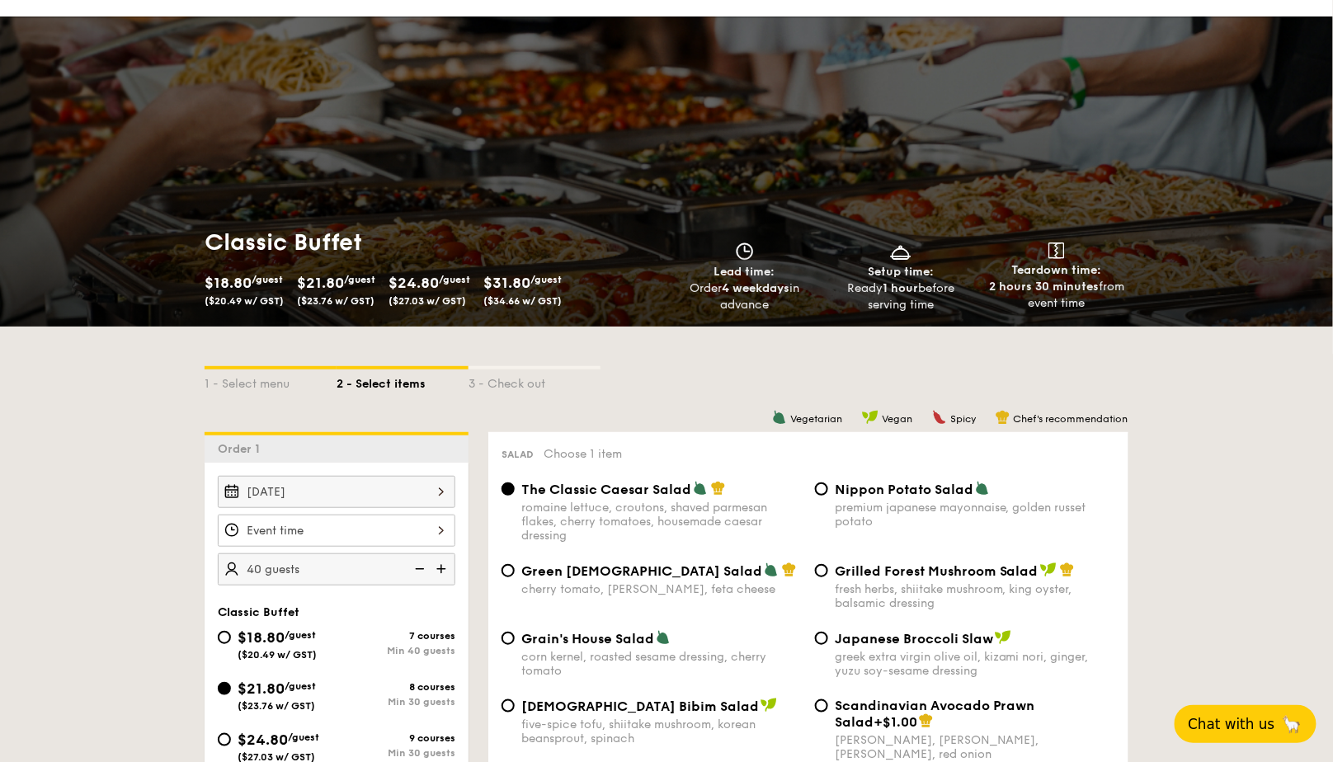
scroll to position [0, 0]
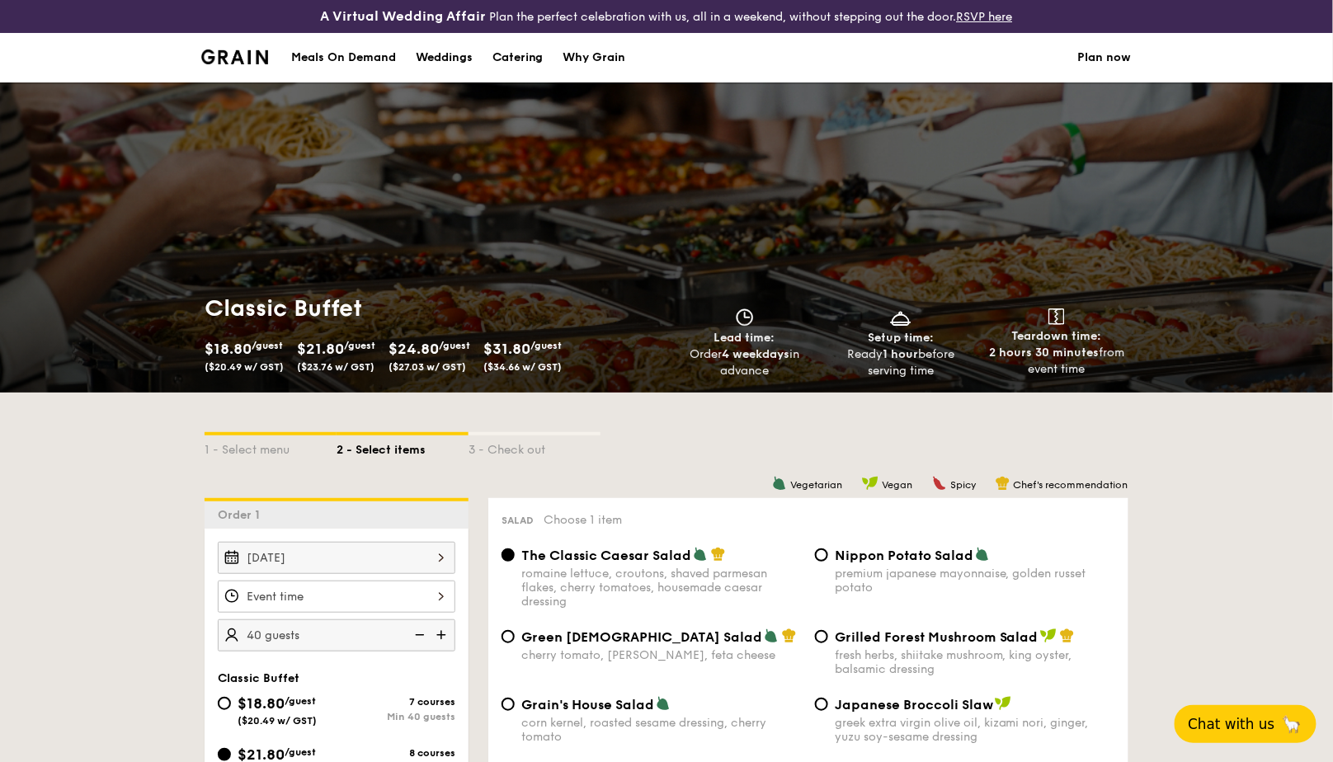
click at [328, 54] on div "Meals On Demand" at bounding box center [343, 57] width 105 height 49
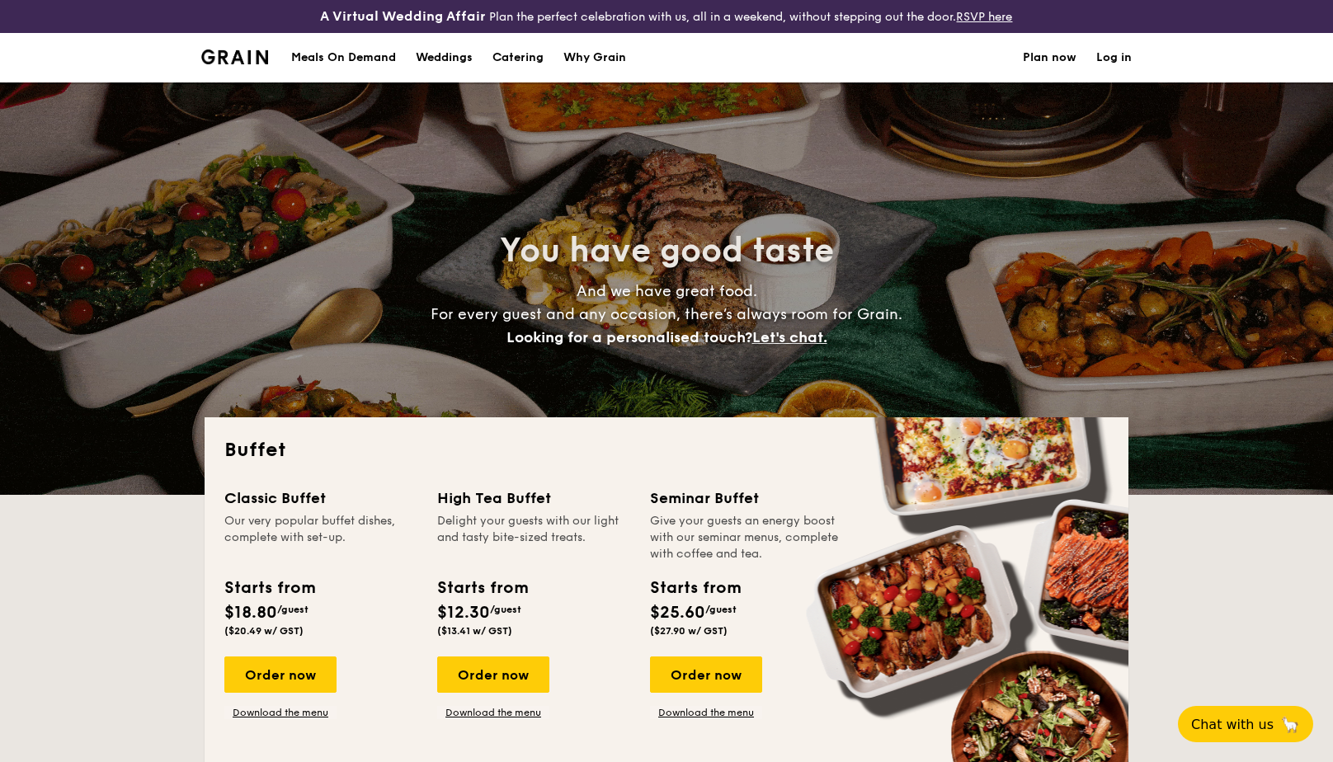
select select
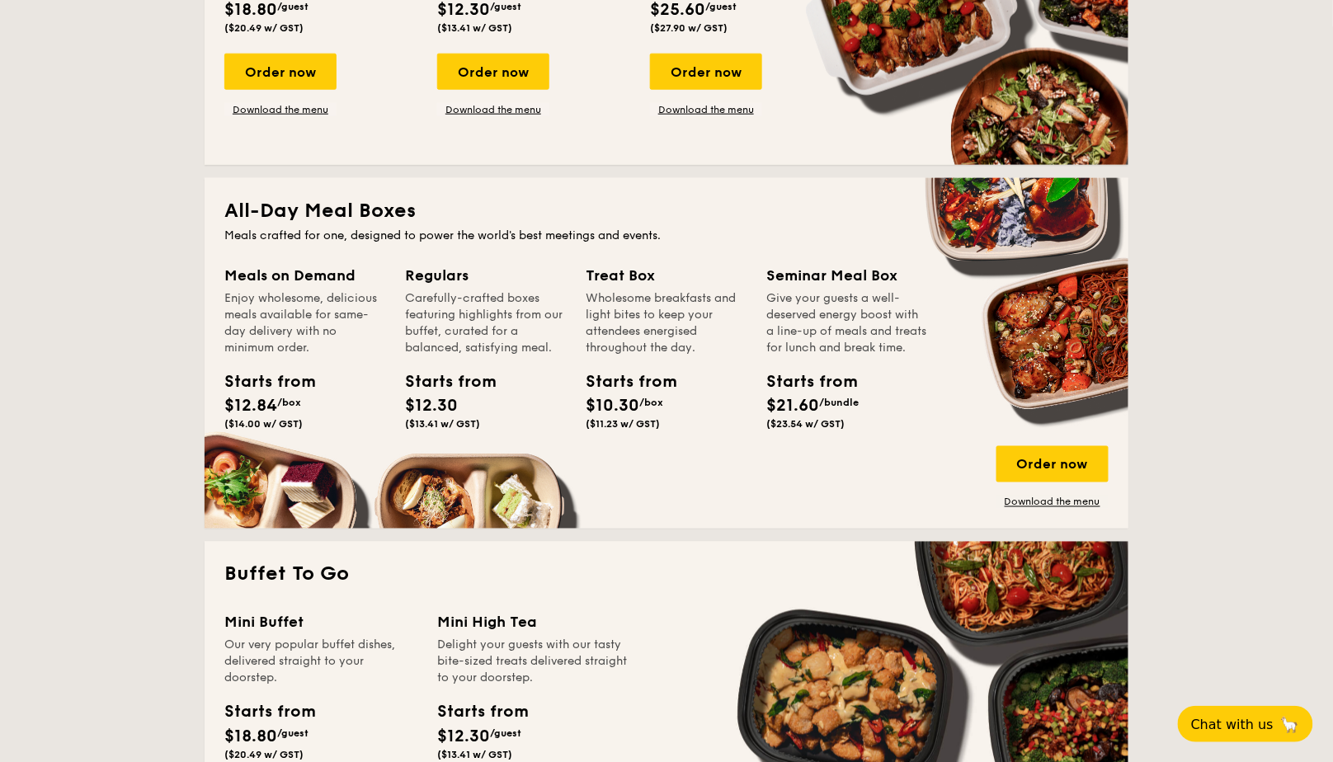
scroll to position [598, 0]
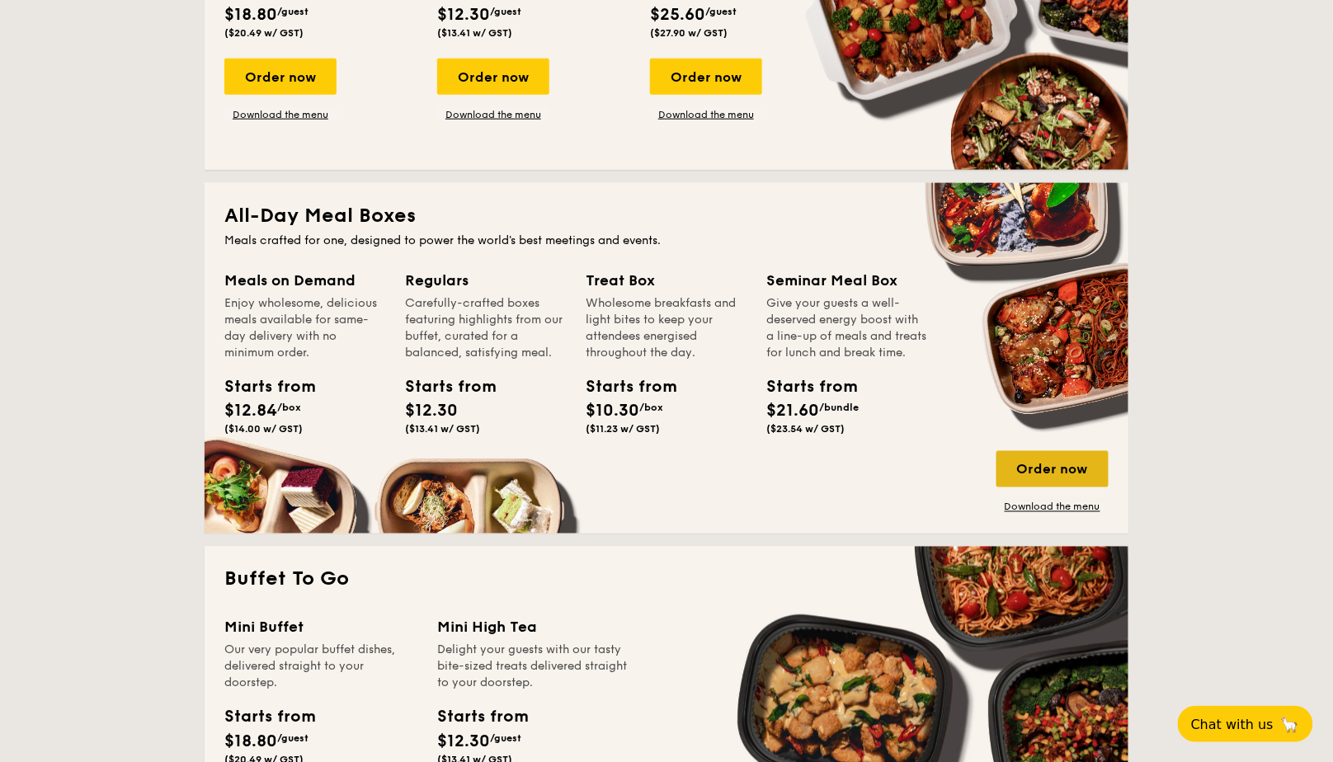
click at [1021, 472] on div "Order now" at bounding box center [1052, 469] width 112 height 36
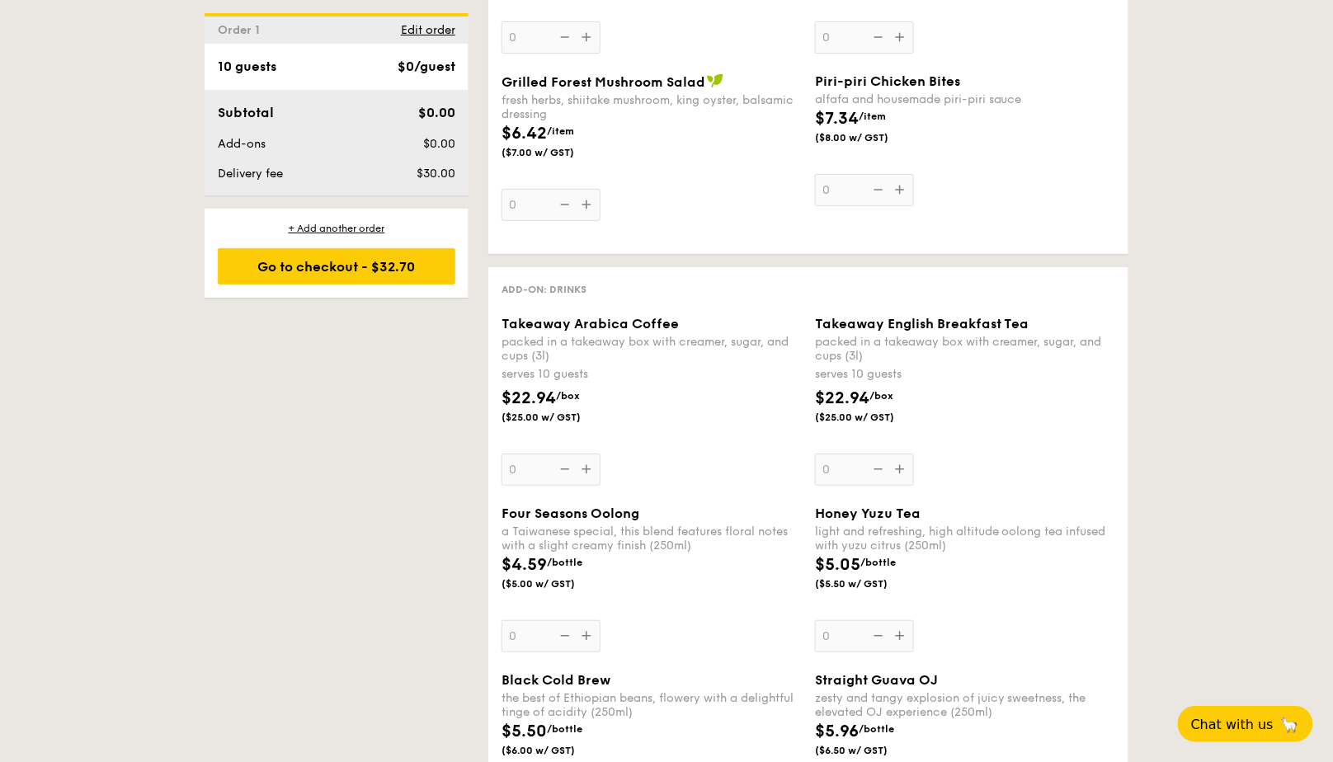
scroll to position [2402, 0]
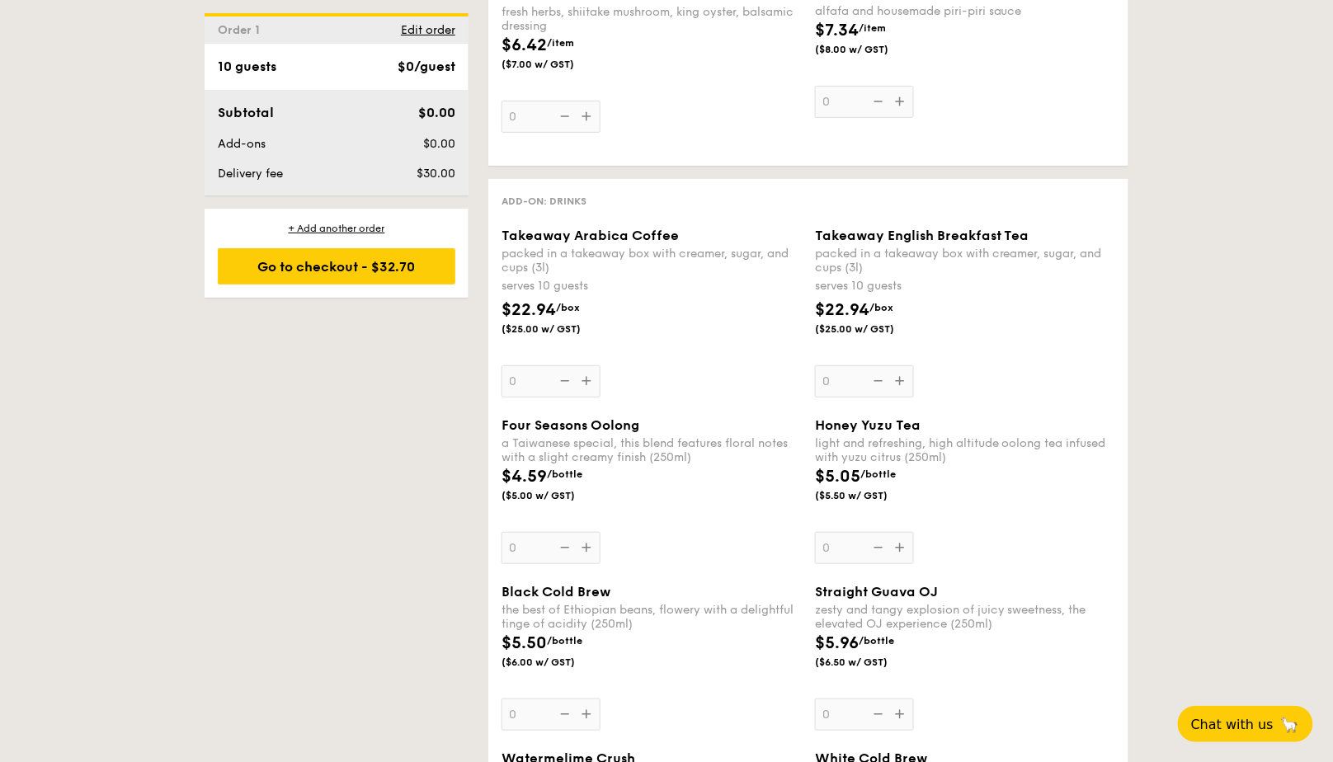
select select
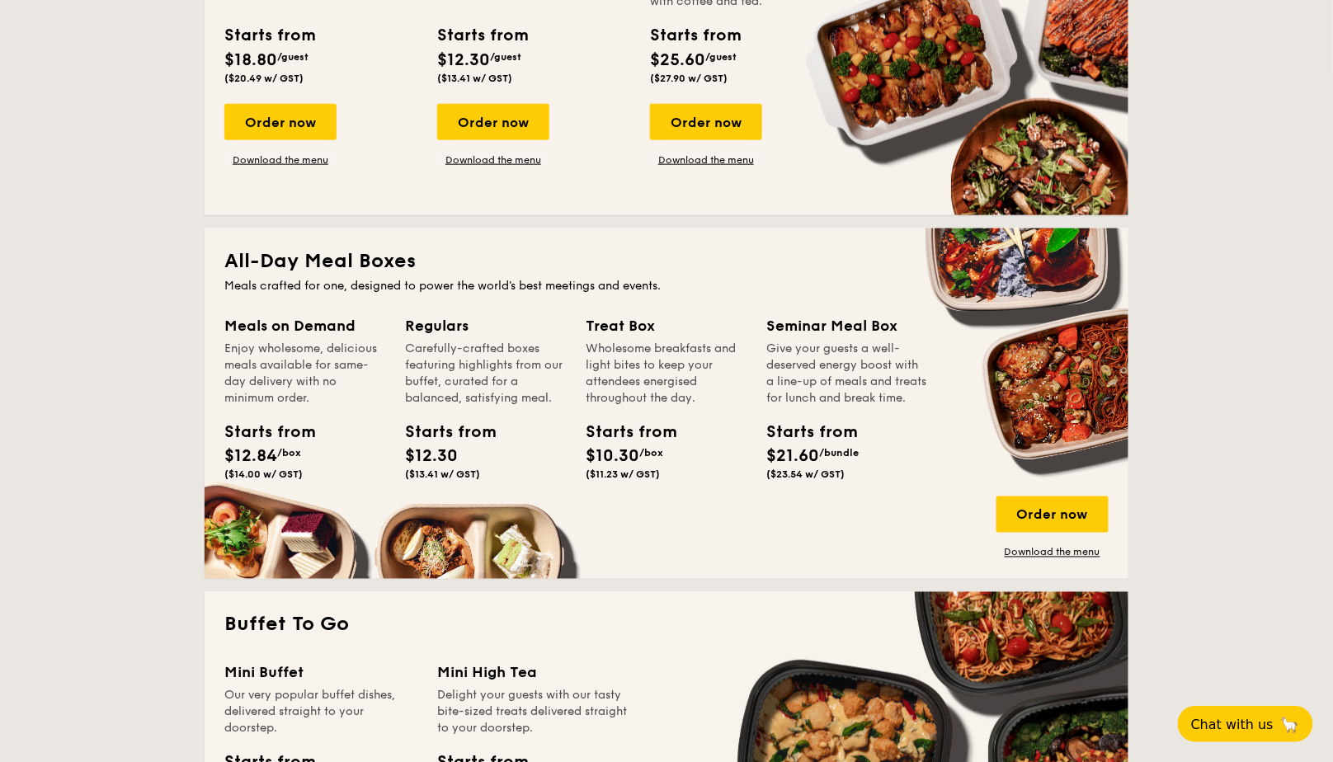
scroll to position [530, 0]
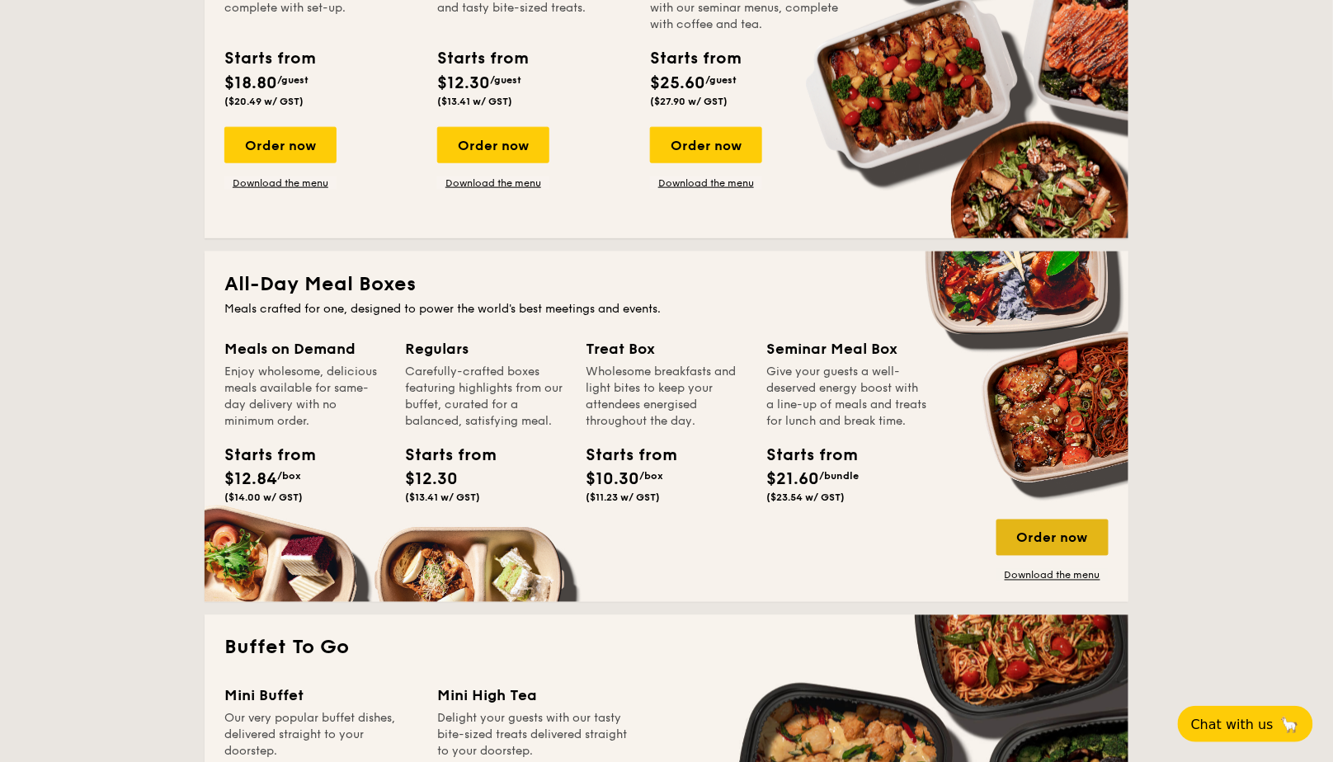
click at [1020, 535] on div "Order now" at bounding box center [1052, 538] width 112 height 36
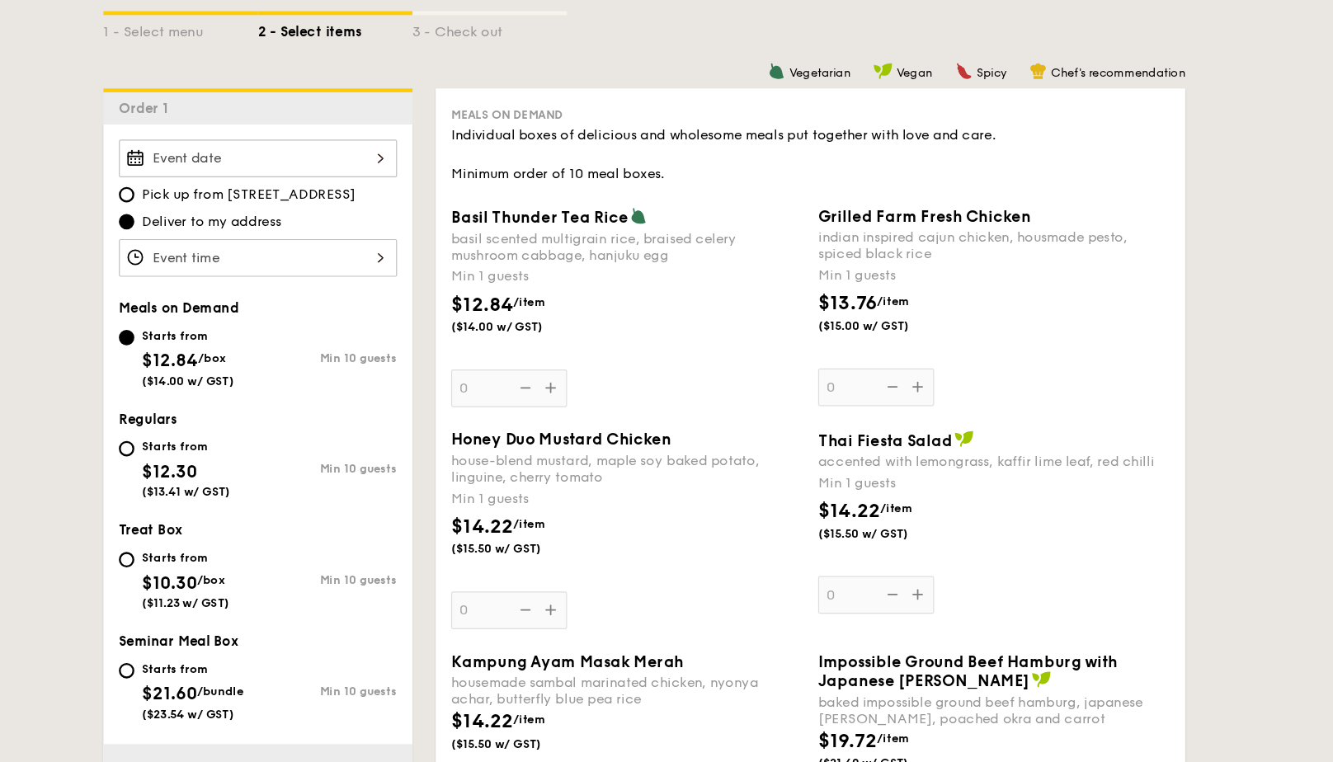
scroll to position [369, 0]
select select
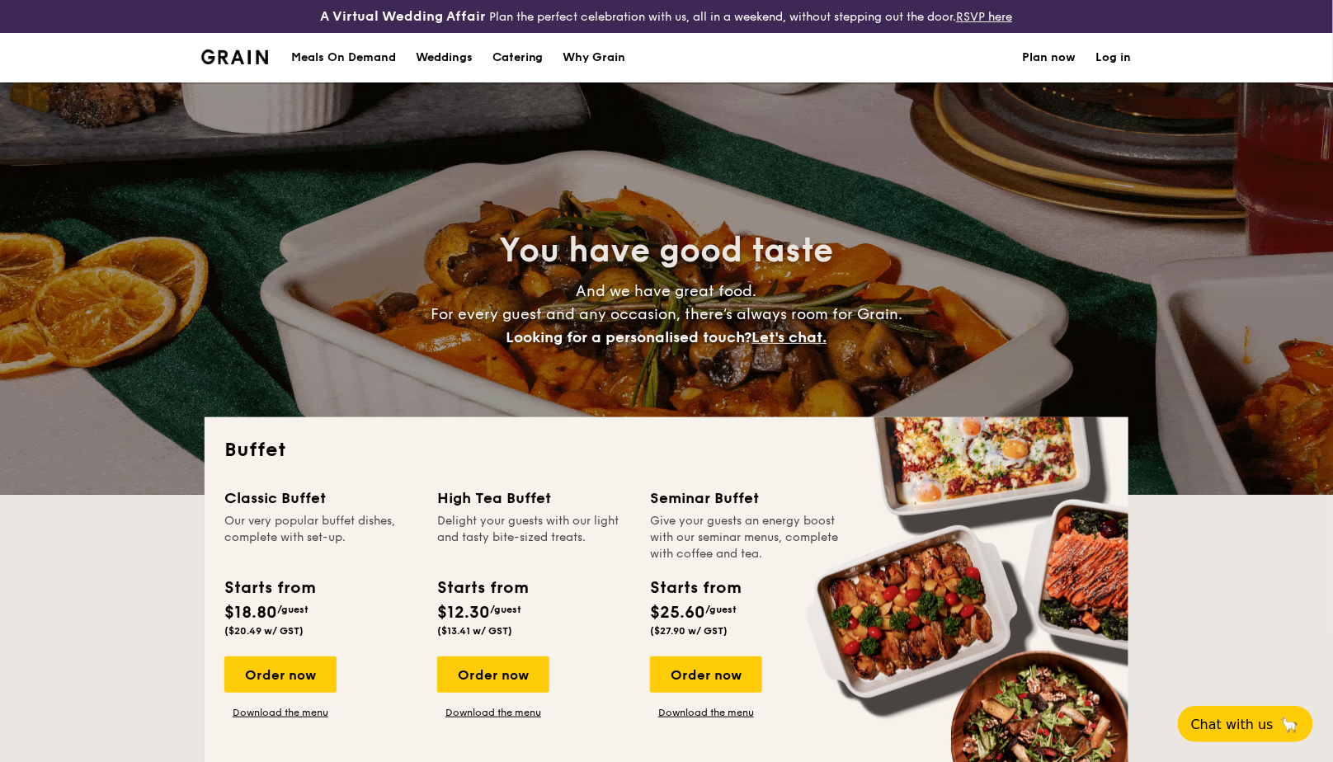
click at [365, 58] on div "Meals On Demand" at bounding box center [343, 57] width 105 height 49
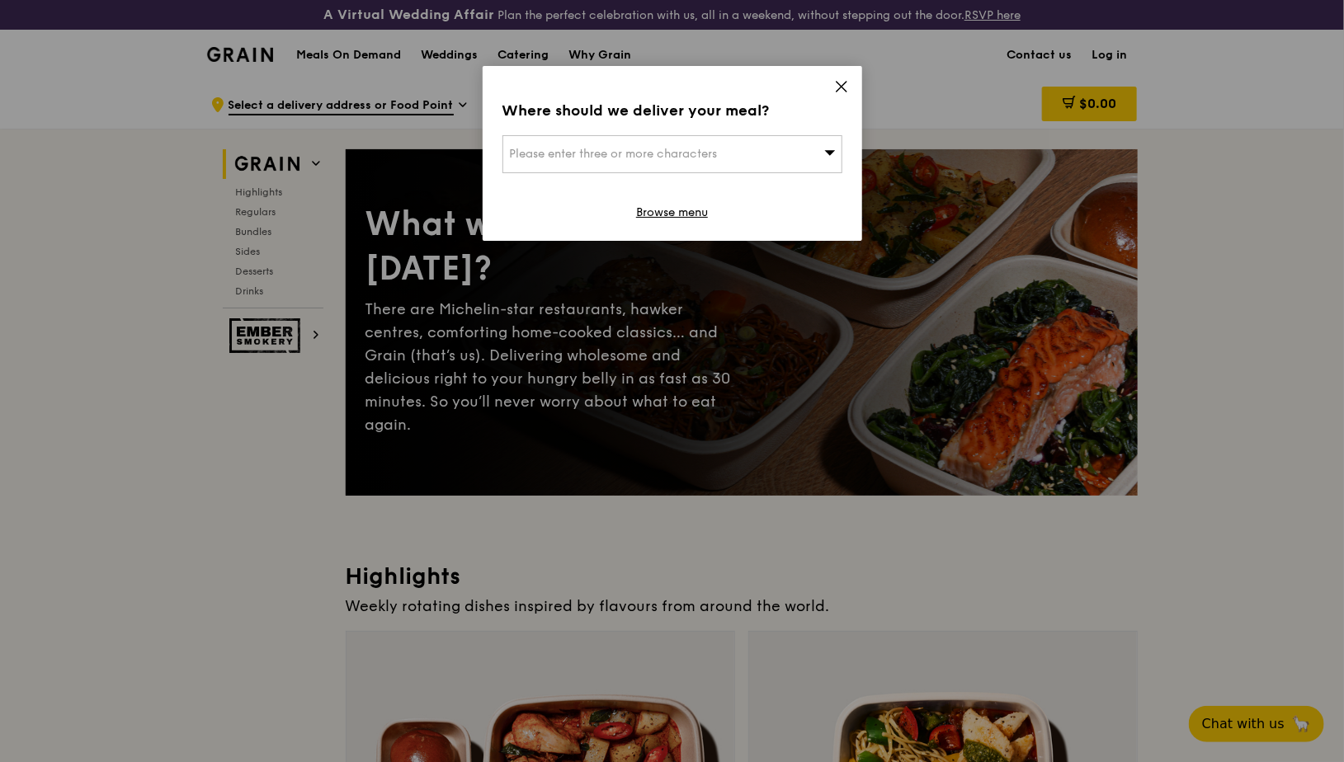
click at [836, 88] on icon at bounding box center [841, 86] width 15 height 15
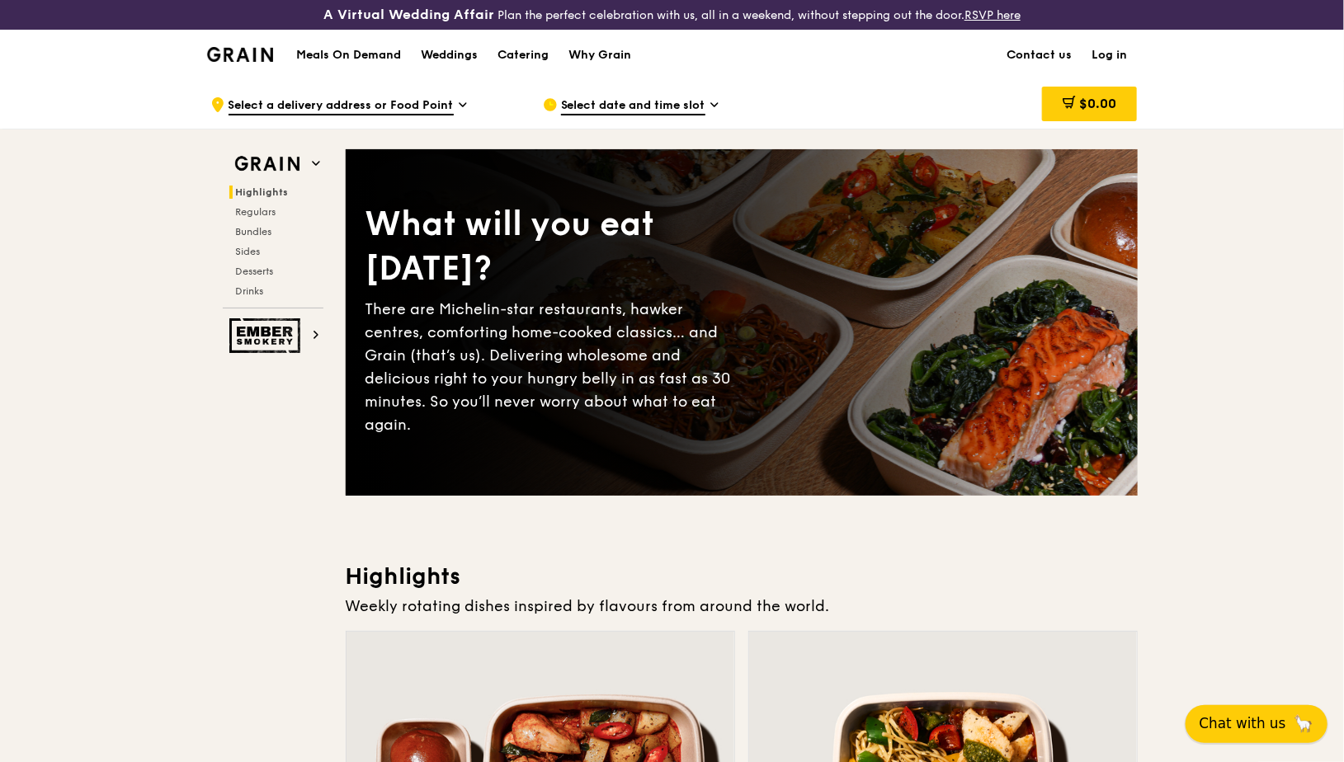
click at [1265, 737] on button "Chat with us 🦙" at bounding box center [1256, 724] width 142 height 38
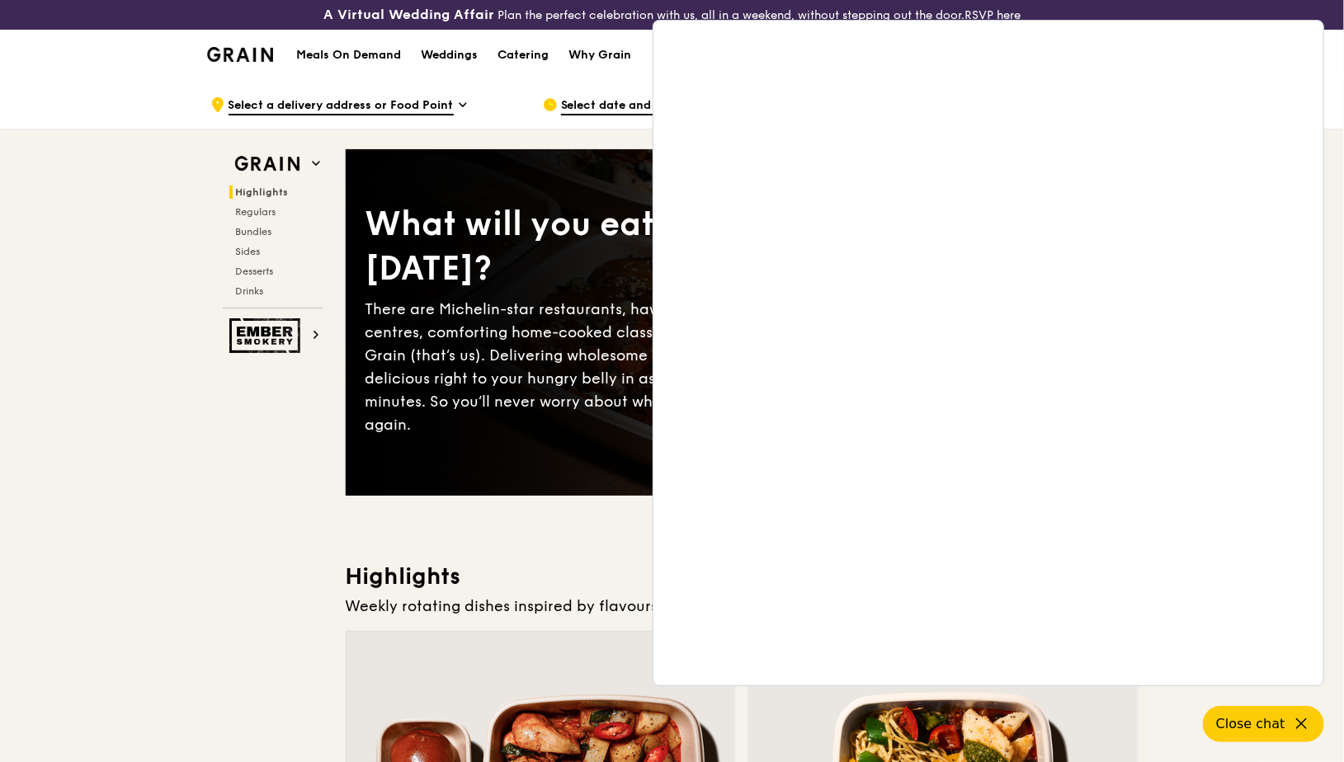
click at [345, 63] on div "Meals On Demand Weddings Catering Why Grain" at bounding box center [463, 55] width 355 height 50
click at [352, 50] on h1 "Meals On Demand" at bounding box center [348, 55] width 105 height 16
click at [351, 54] on h1 "Meals On Demand" at bounding box center [348, 55] width 105 height 16
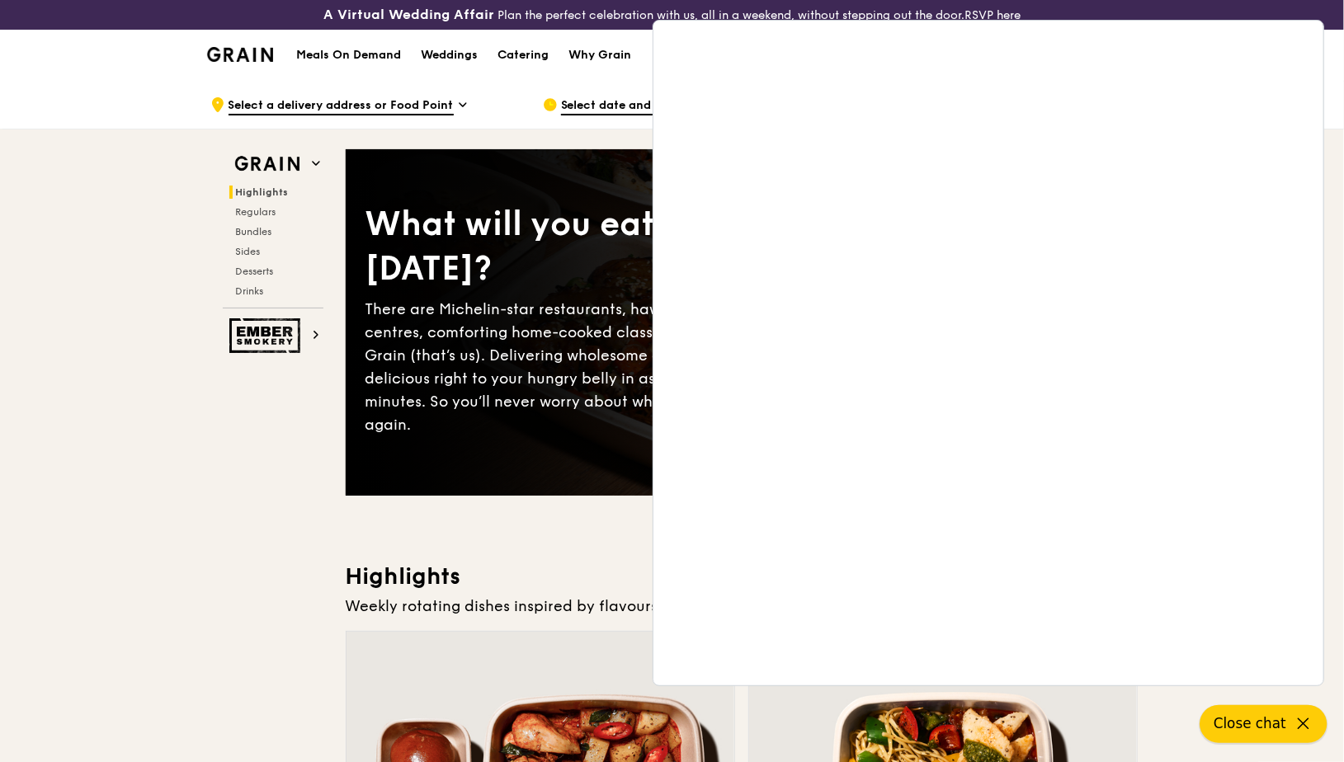
click at [1287, 733] on button "Close chat" at bounding box center [1263, 724] width 127 height 38
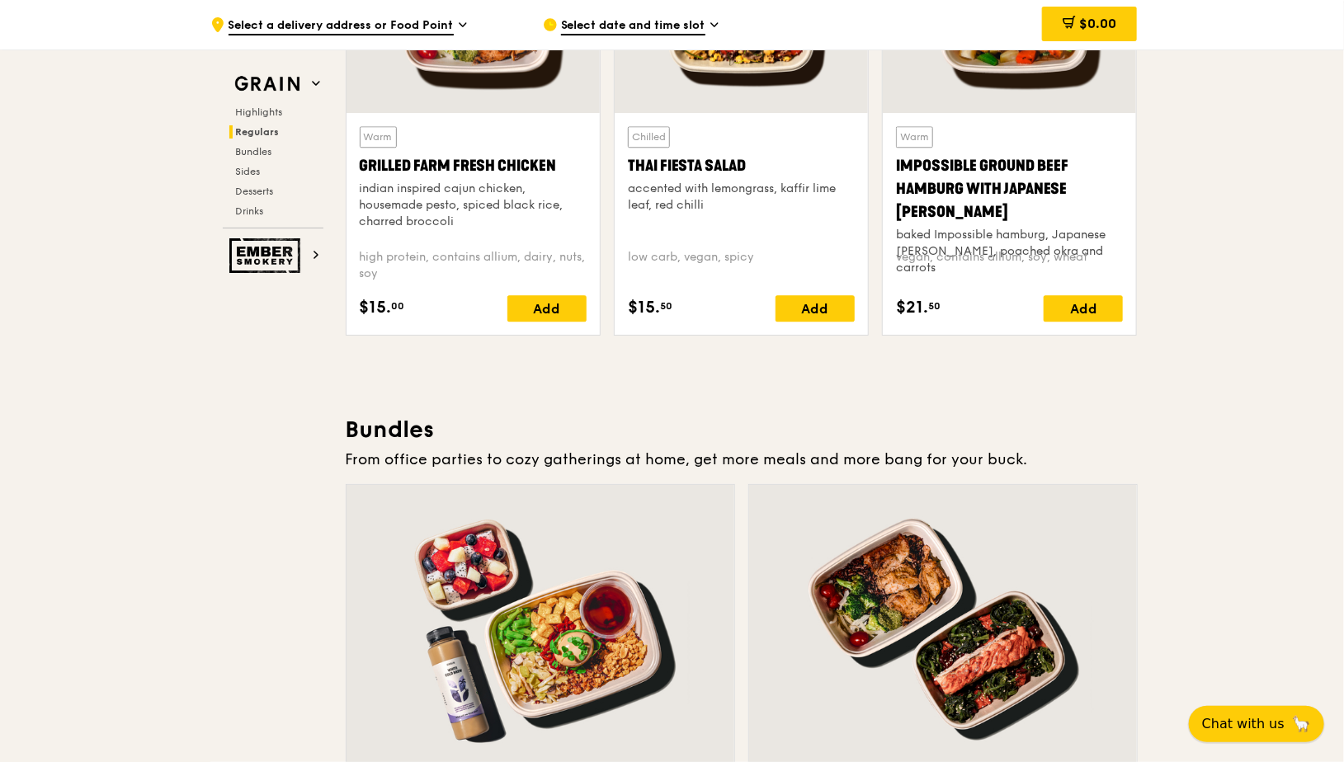
scroll to position [1892, 0]
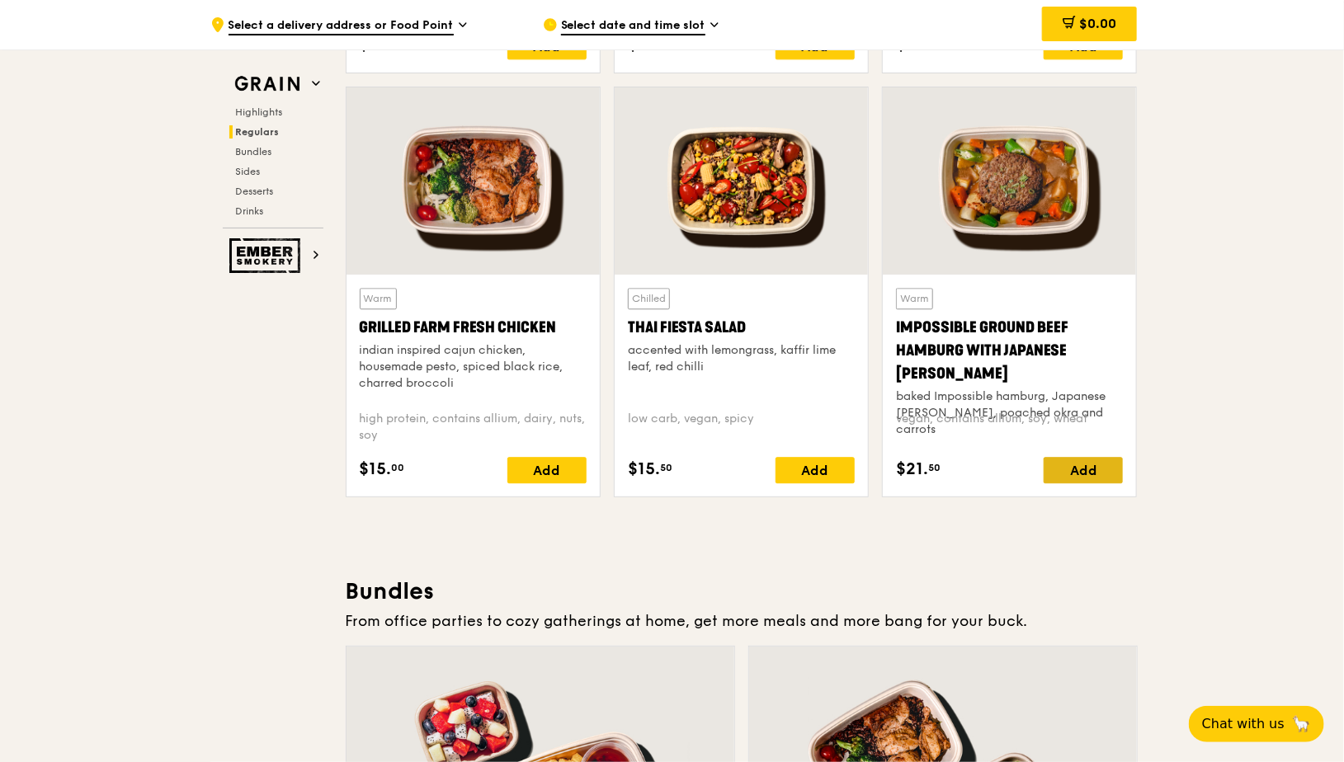
click at [1075, 464] on div "Add" at bounding box center [1082, 470] width 79 height 26
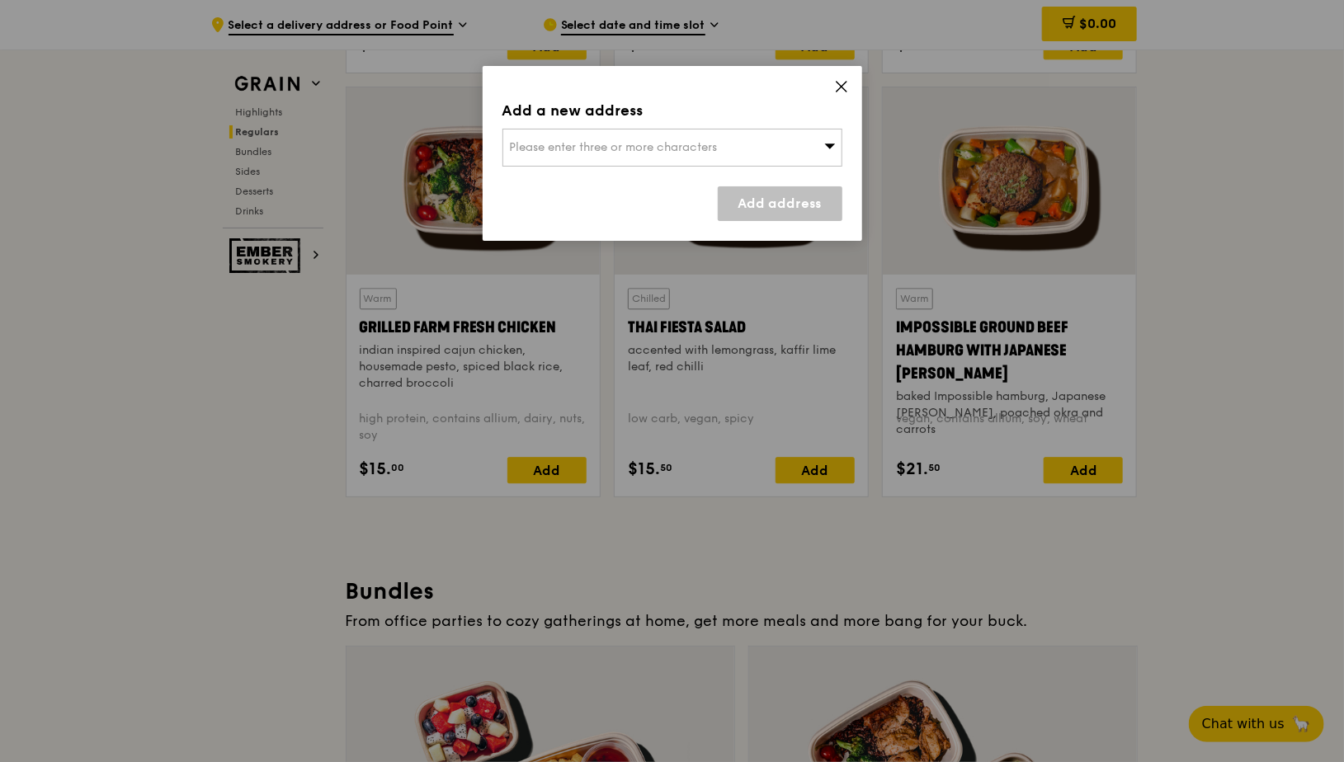
click at [836, 87] on icon at bounding box center [841, 86] width 15 height 15
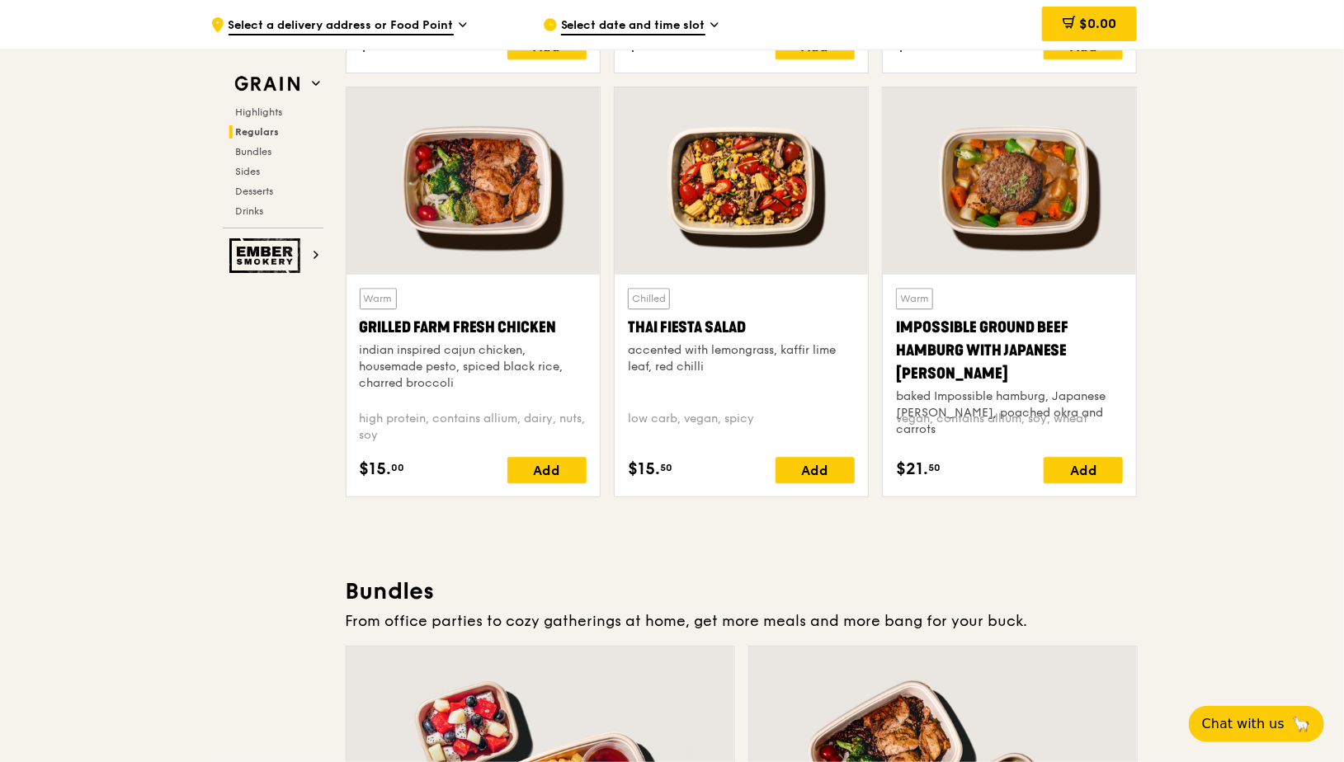
click at [361, 25] on span "Select a delivery address or Food Point" at bounding box center [340, 26] width 225 height 18
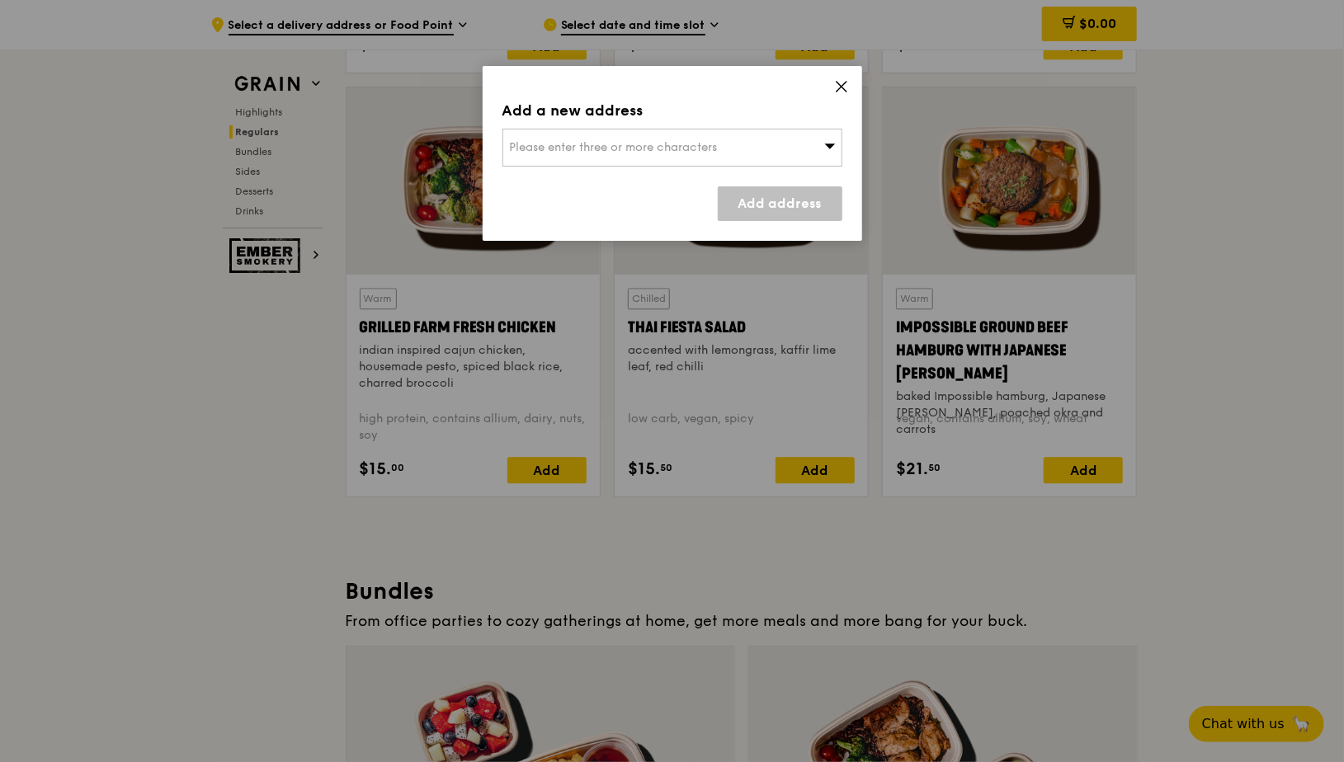
click at [855, 80] on div "Add a new address Please enter three or more characters Add address" at bounding box center [672, 153] width 379 height 175
click at [846, 89] on icon at bounding box center [841, 86] width 15 height 15
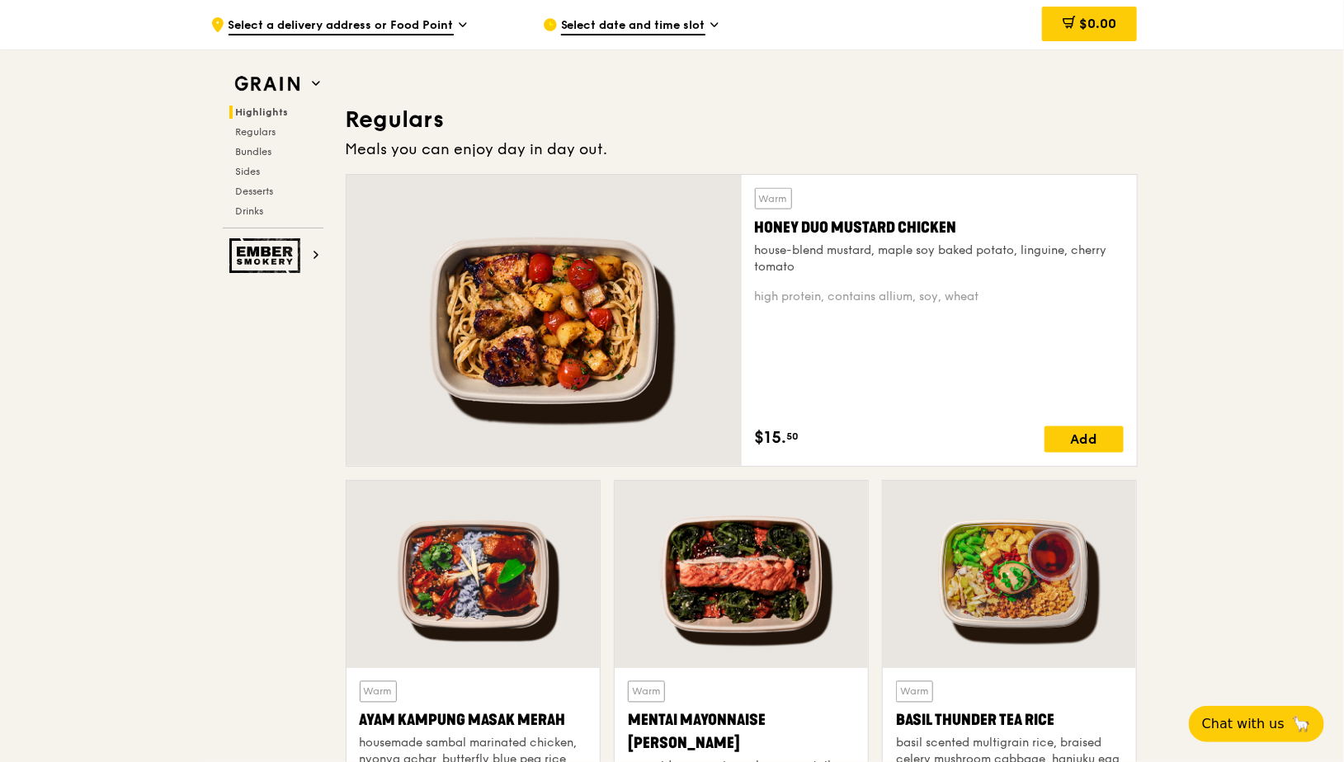
scroll to position [0, 0]
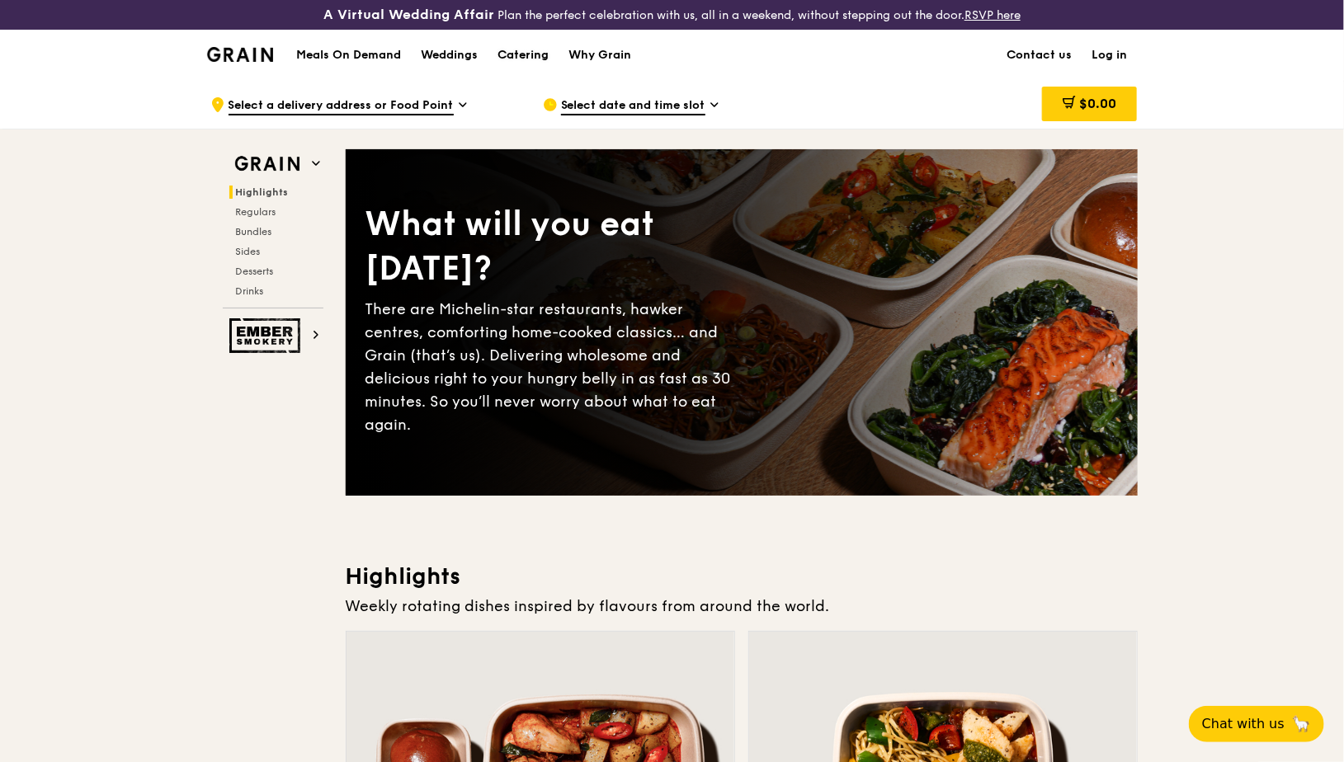
click at [504, 59] on div "Catering" at bounding box center [522, 55] width 51 height 49
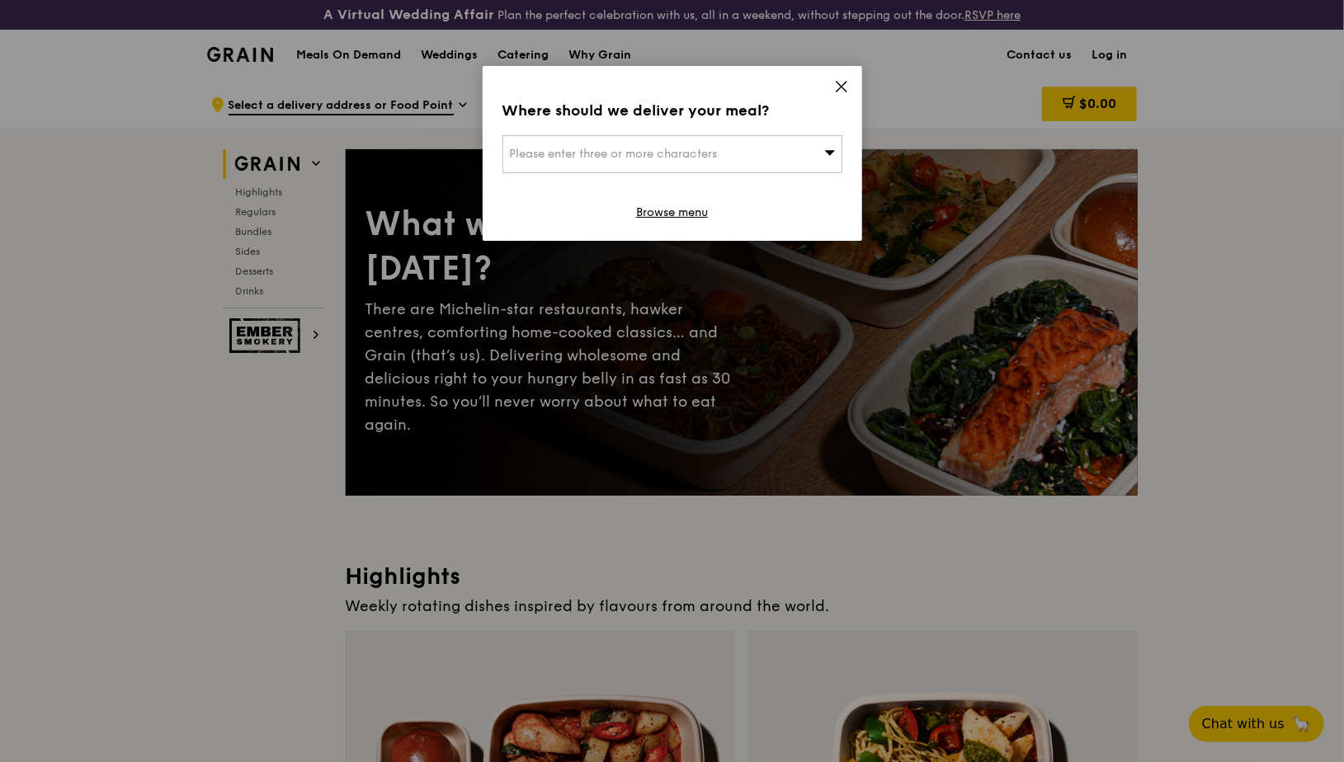
click at [752, 153] on div "Please enter three or more characters" at bounding box center [672, 154] width 340 height 38
click at [842, 86] on icon at bounding box center [841, 87] width 10 height 10
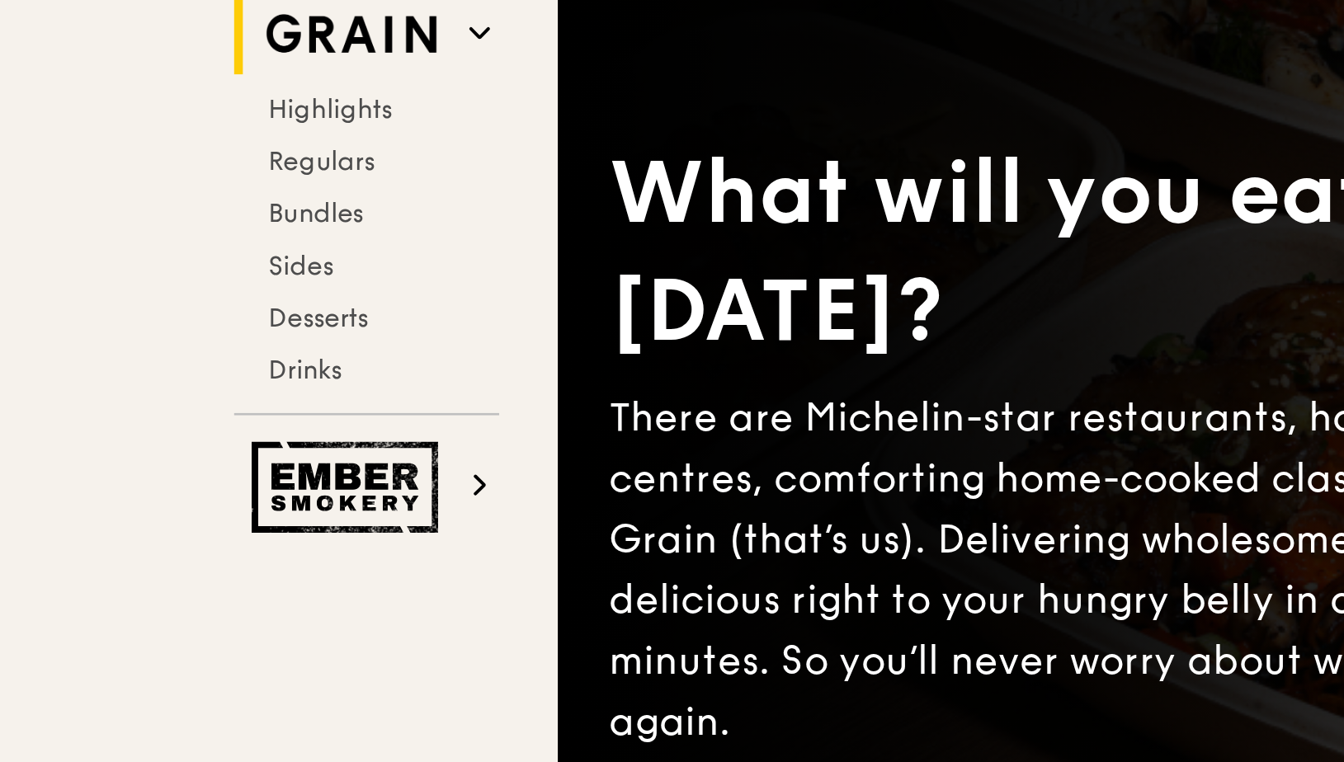
click at [324, 164] on div "Grain Highlights Regulars Bundles Sides Desserts Drinks Ember Smokery" at bounding box center [273, 242] width 132 height 224
click at [316, 164] on icon at bounding box center [316, 163] width 7 height 3
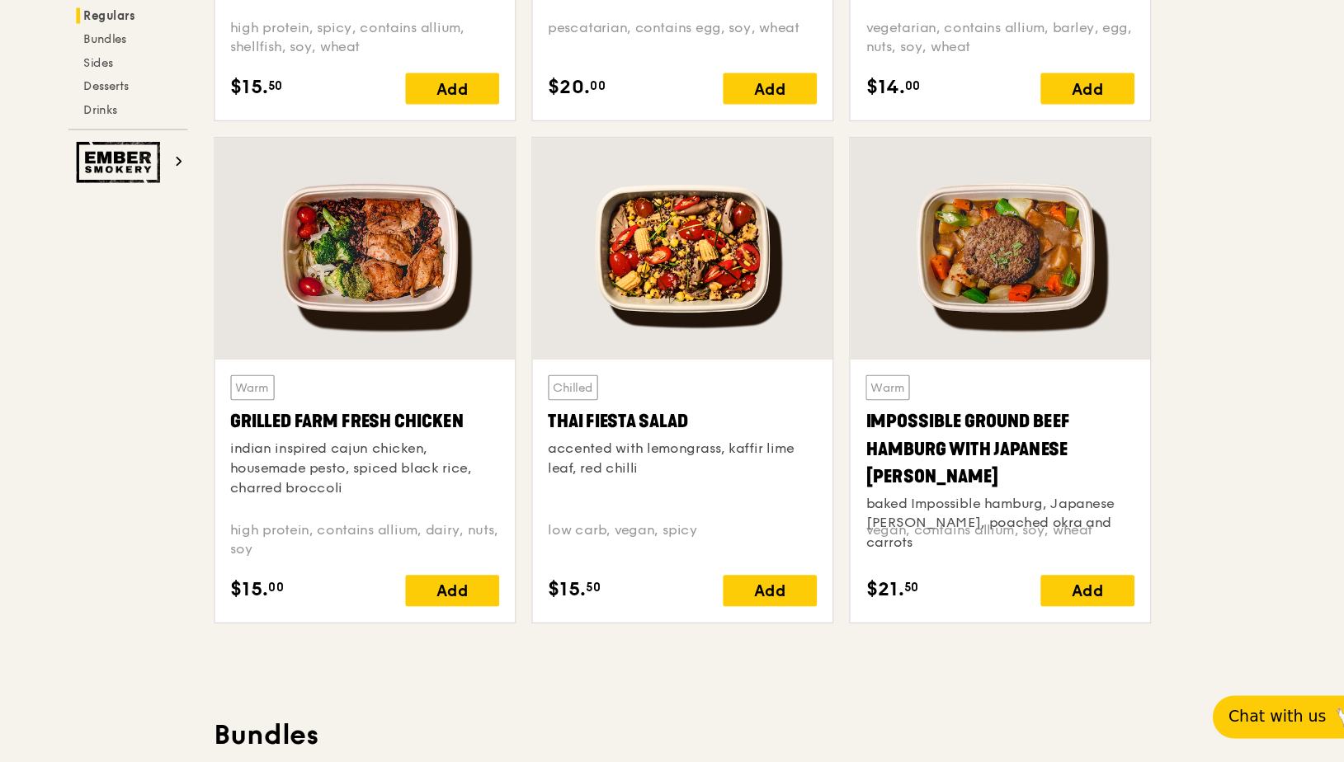
scroll to position [1745, 0]
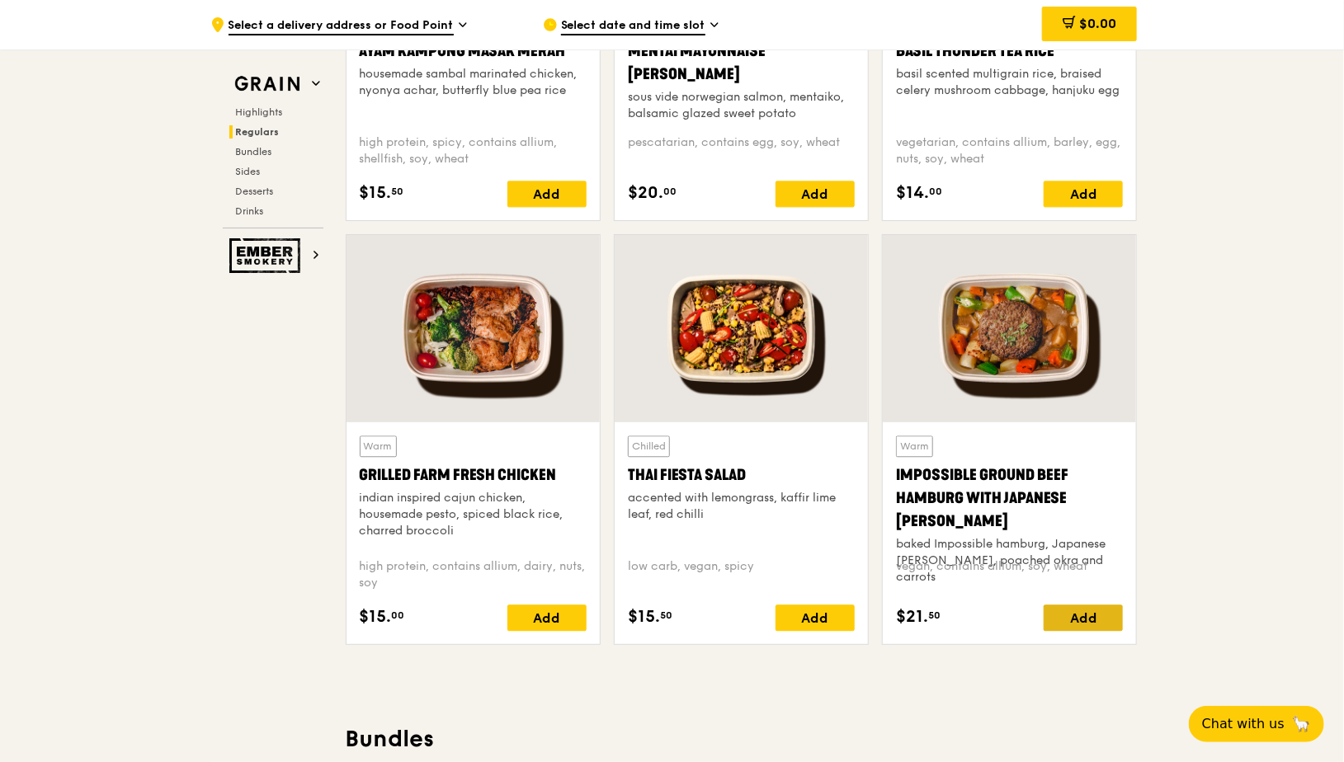
click at [1091, 607] on div "Add" at bounding box center [1082, 618] width 79 height 26
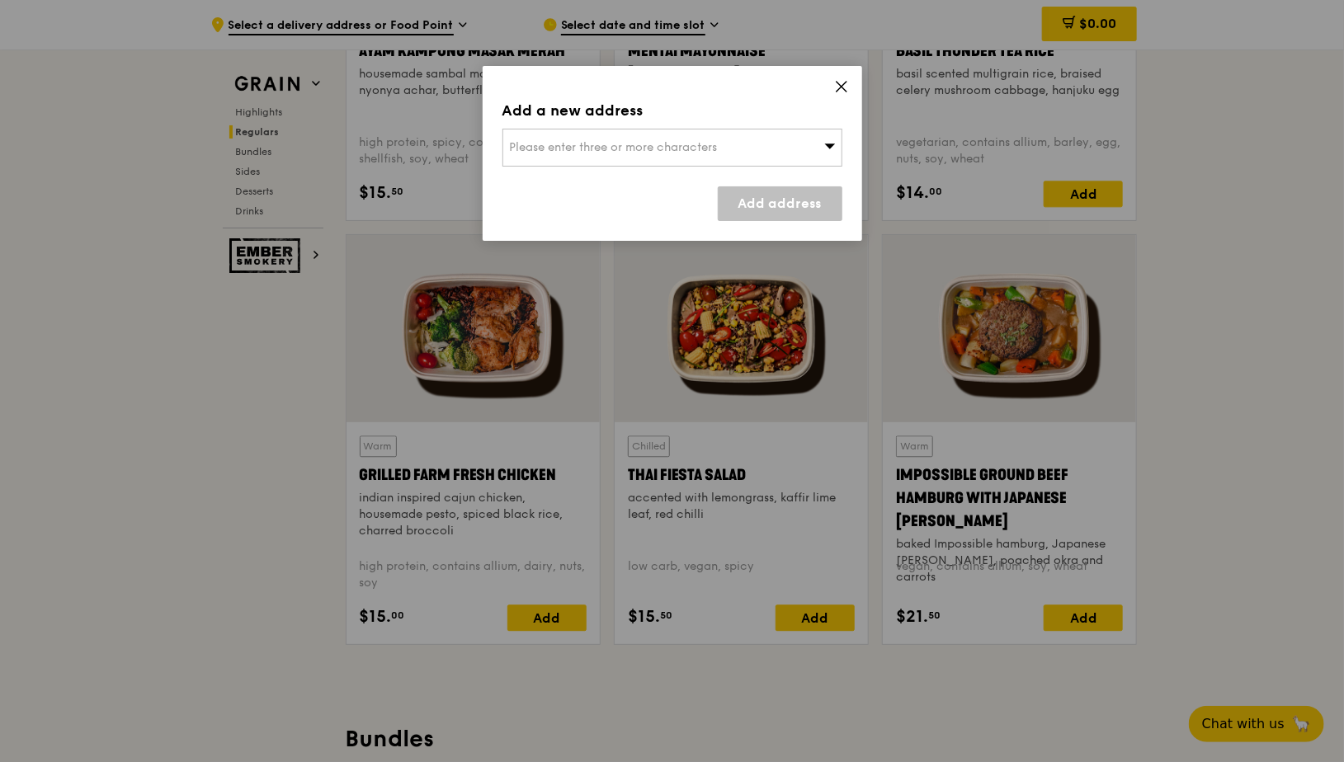
click at [774, 148] on div "Please enter three or more characters" at bounding box center [672, 148] width 340 height 38
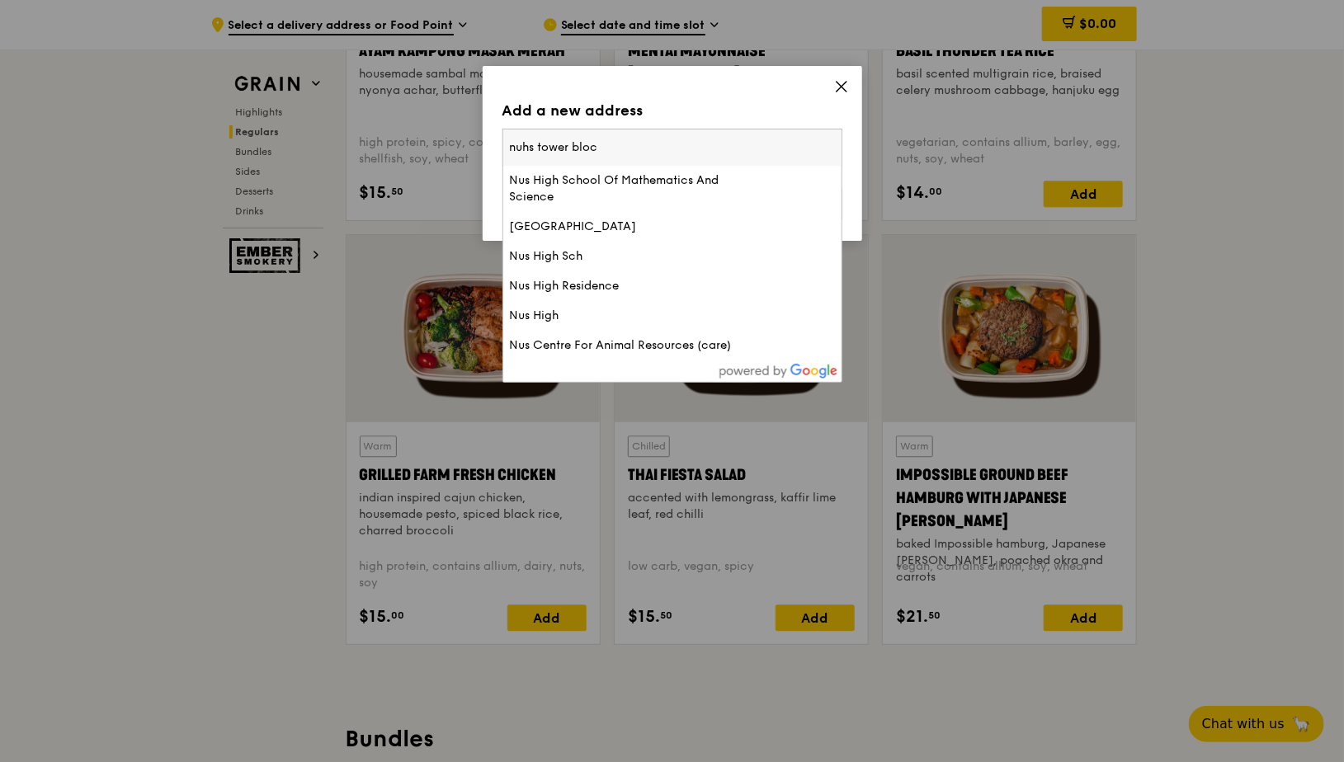
type input "nuhs tower block"
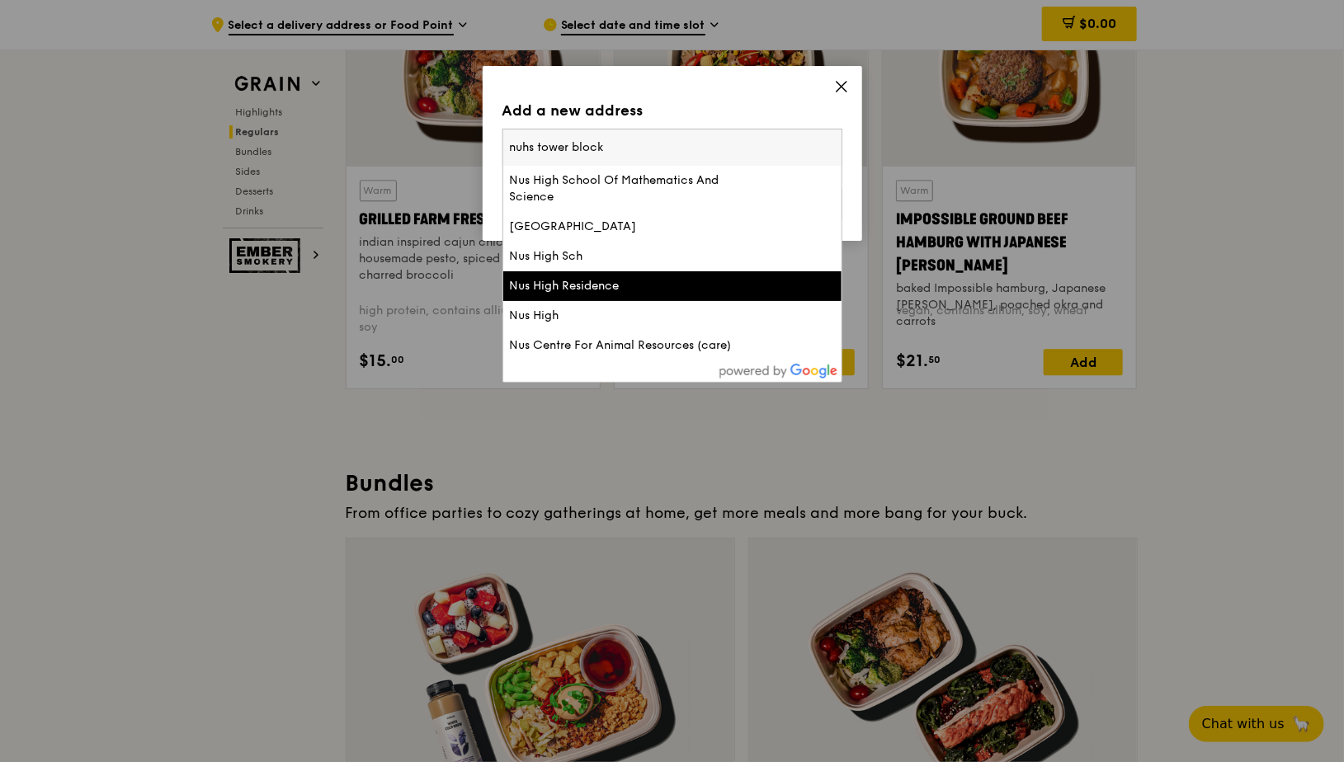
scroll to position [2069, 0]
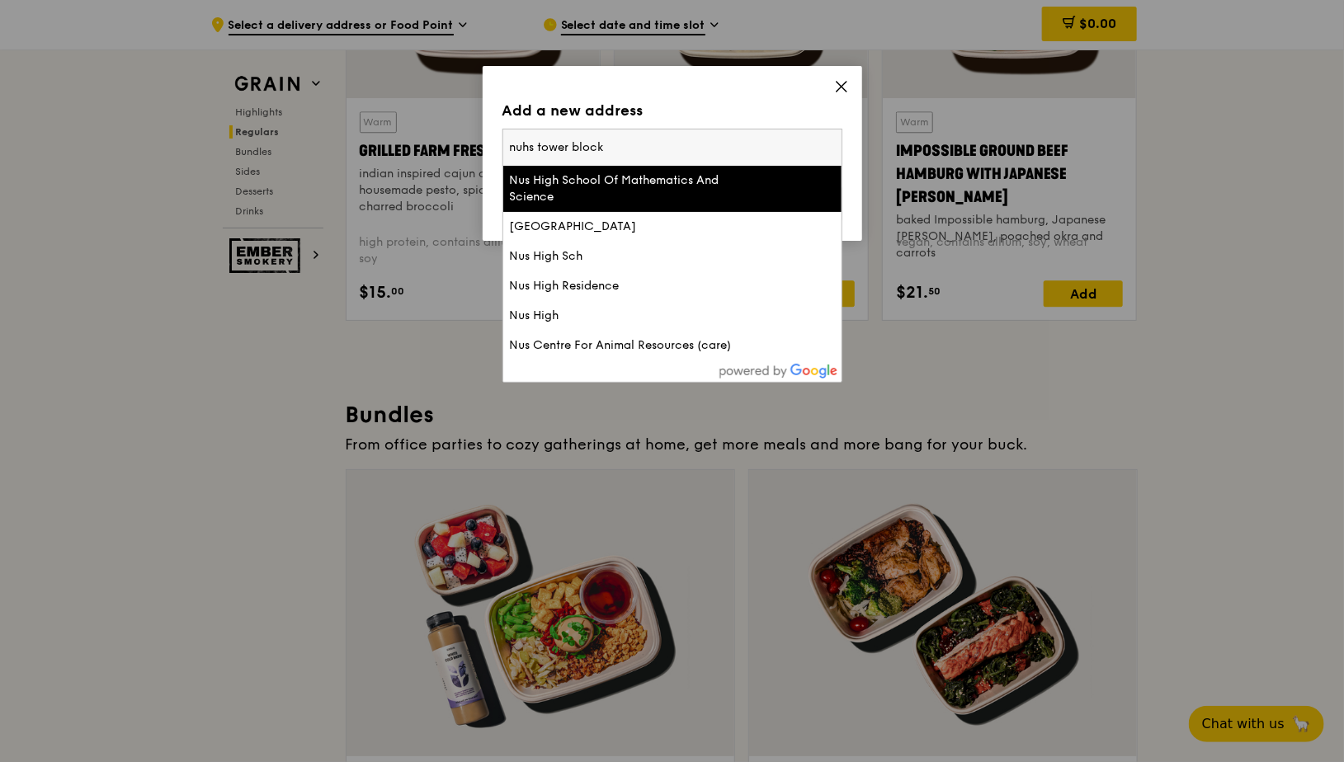
drag, startPoint x: 630, startPoint y: 146, endPoint x: 483, endPoint y: 135, distance: 148.0
click at [483, 137] on div "Add a new address Please enter three or more characters [GEOGRAPHIC_DATA] Of Ma…" at bounding box center [672, 153] width 379 height 175
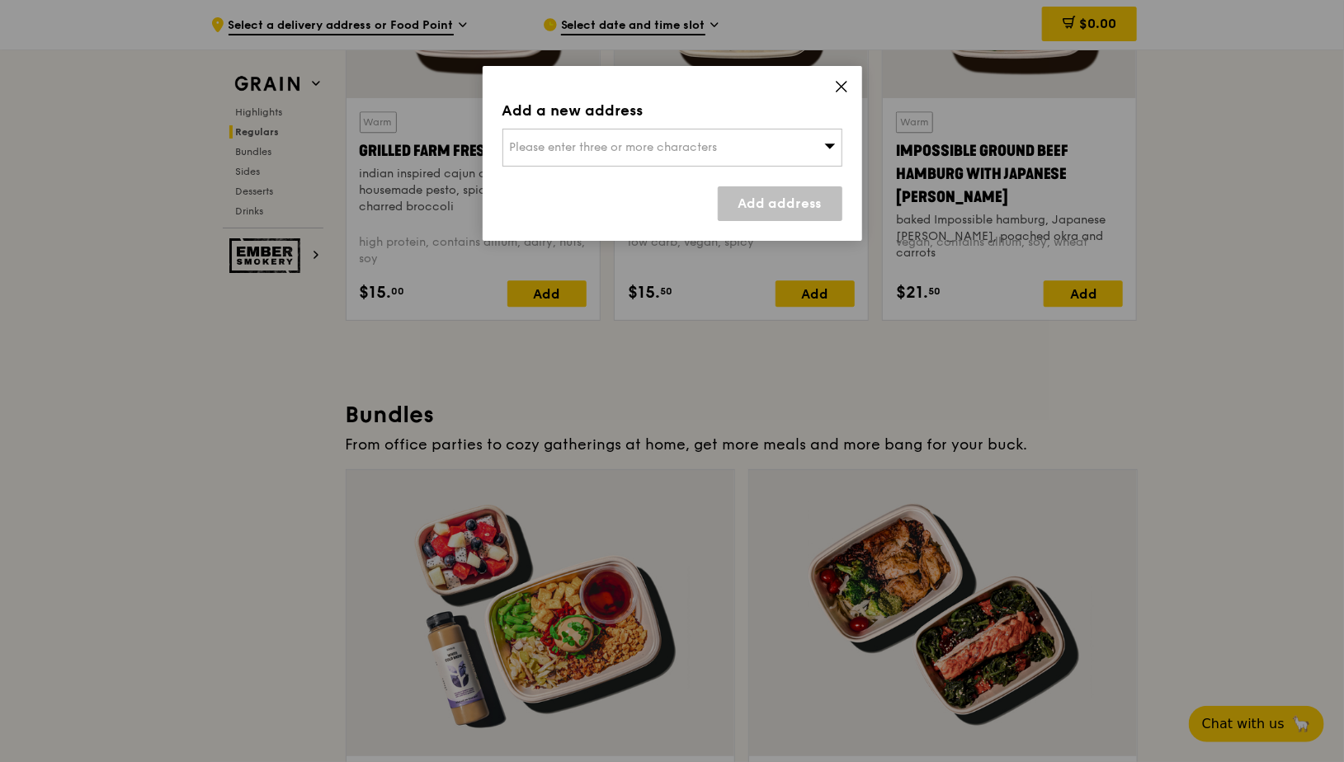
click at [539, 149] on span "Please enter three or more characters" at bounding box center [614, 147] width 208 height 14
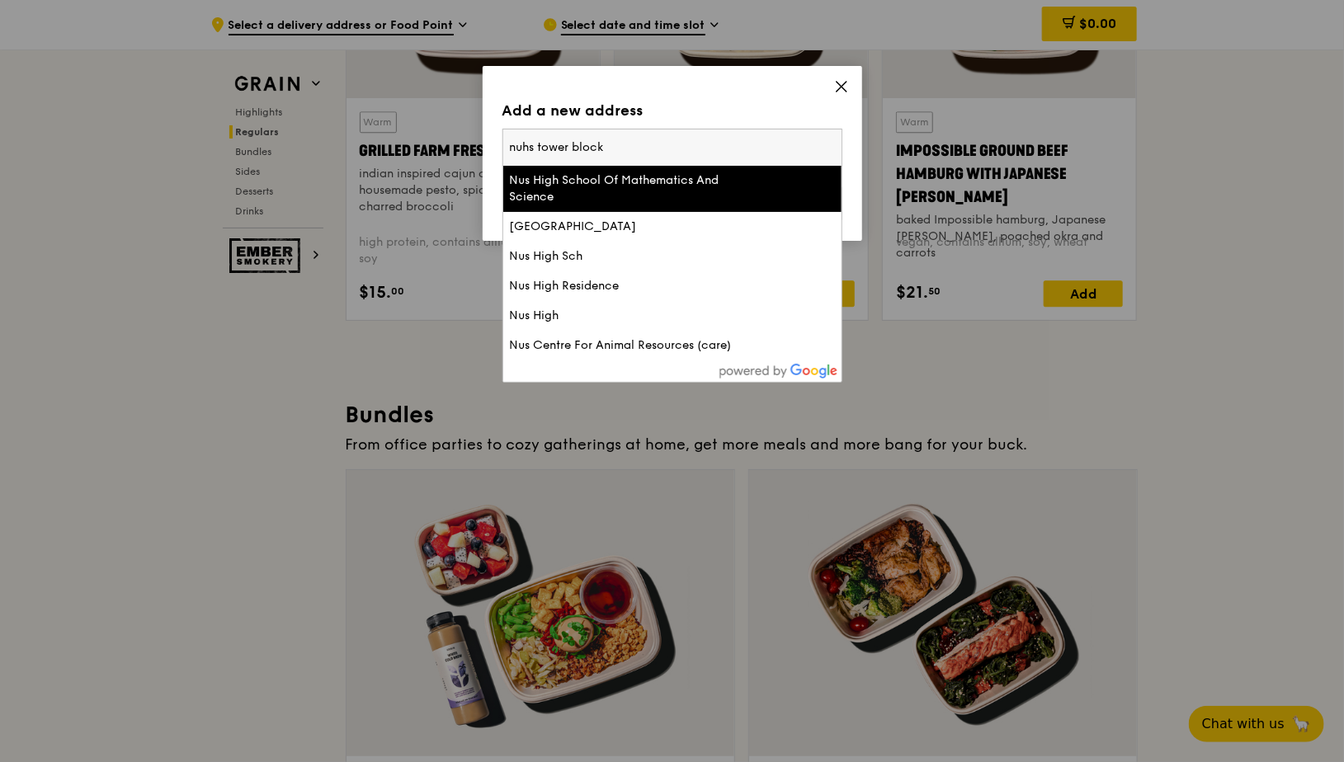
drag, startPoint x: 612, startPoint y: 147, endPoint x: 488, endPoint y: 144, distance: 123.8
click at [488, 144] on div "Add a new address Please enter three or more characters [GEOGRAPHIC_DATA] Of Ma…" at bounding box center [672, 153] width 379 height 175
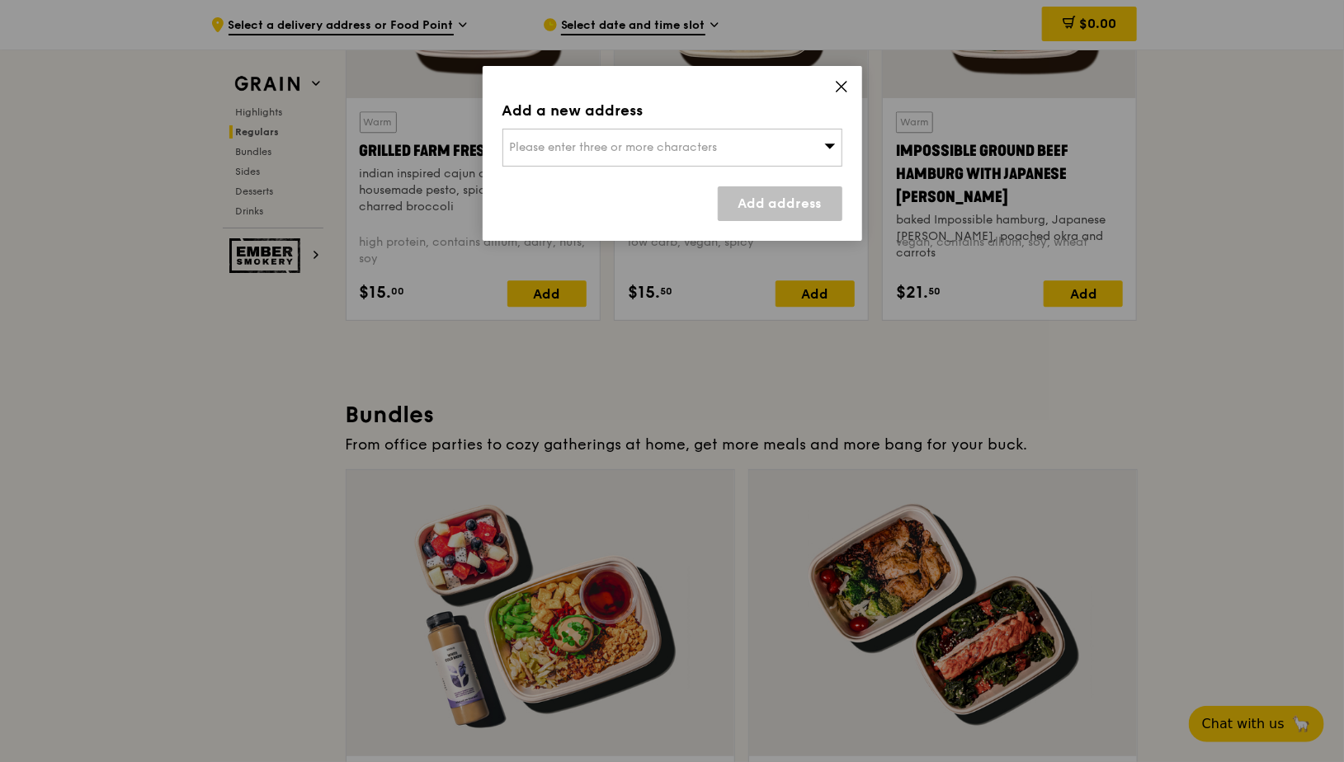
click at [546, 157] on div "Please enter three or more characters" at bounding box center [672, 148] width 340 height 38
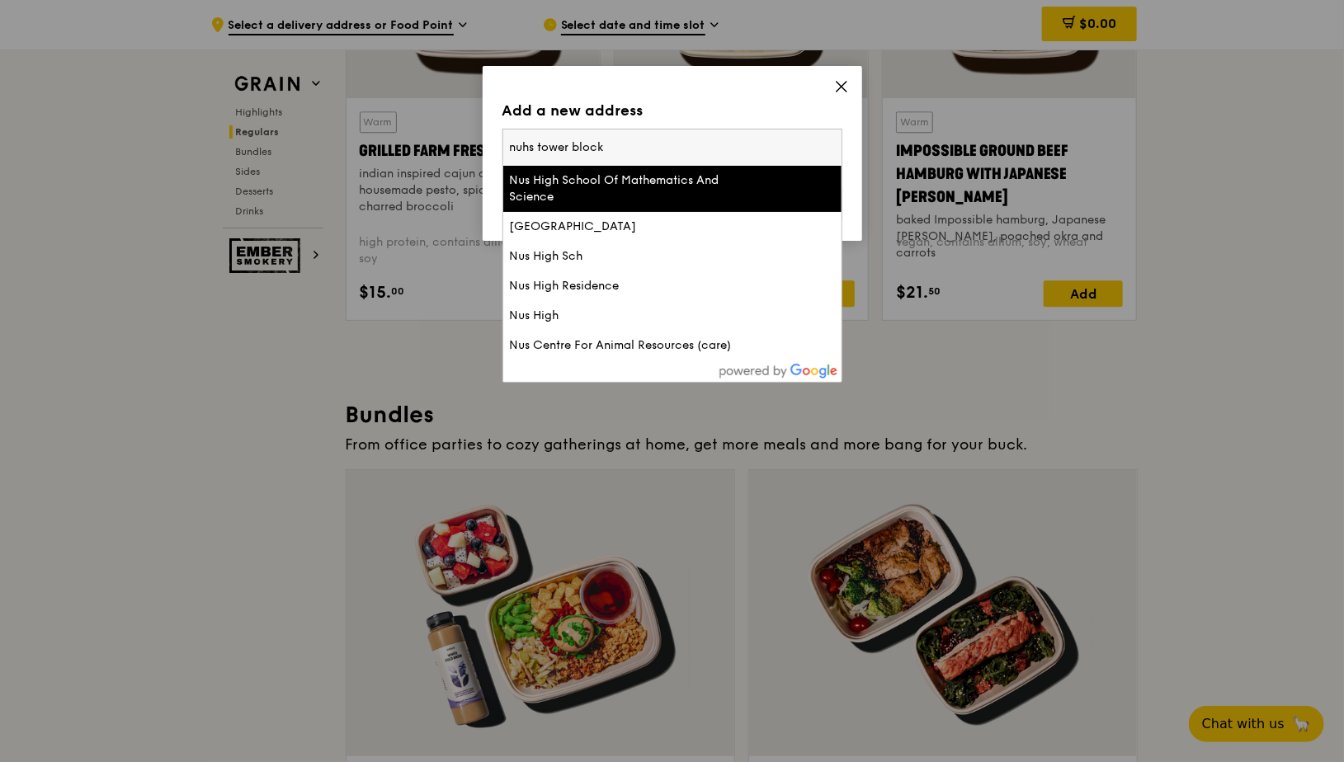
drag, startPoint x: 624, startPoint y: 150, endPoint x: 530, endPoint y: 148, distance: 93.2
click at [530, 149] on input "nuhs tower block" at bounding box center [672, 148] width 338 height 36
type input "nuh"
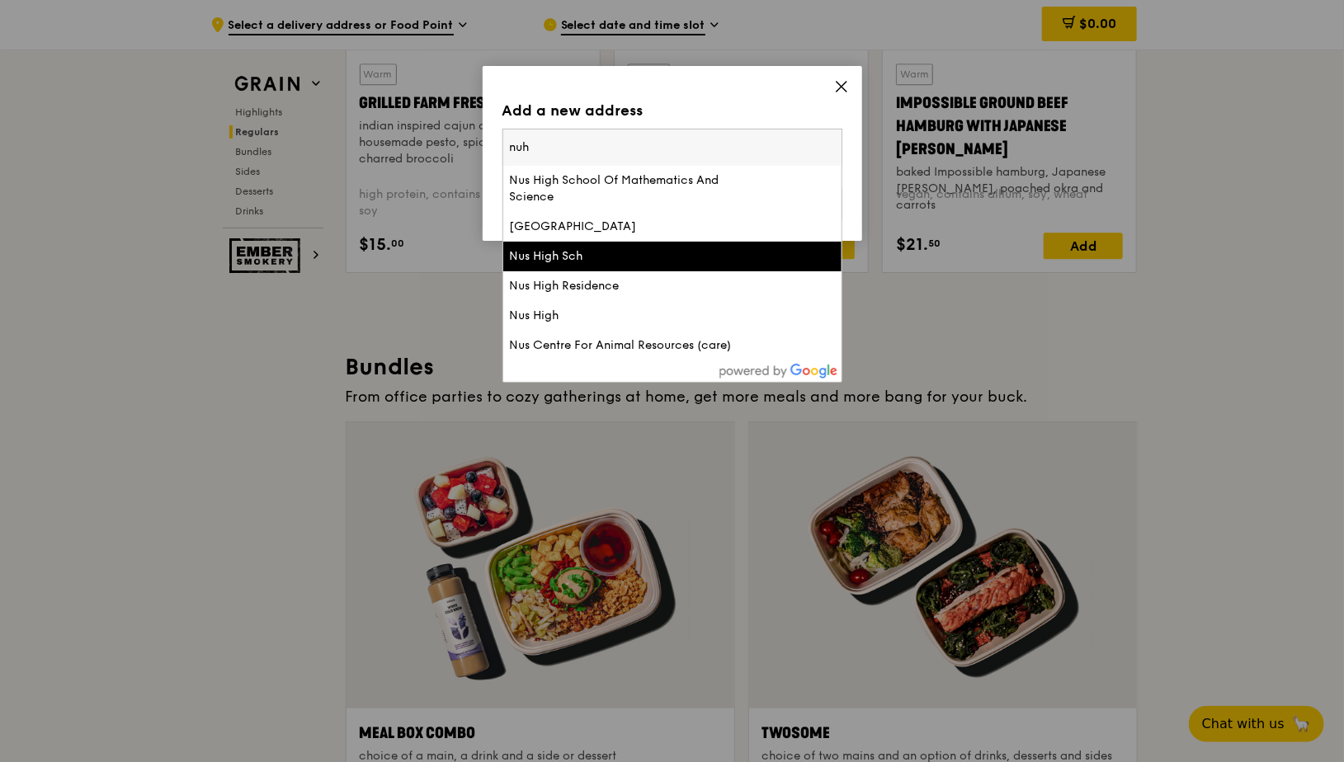
scroll to position [2124, 0]
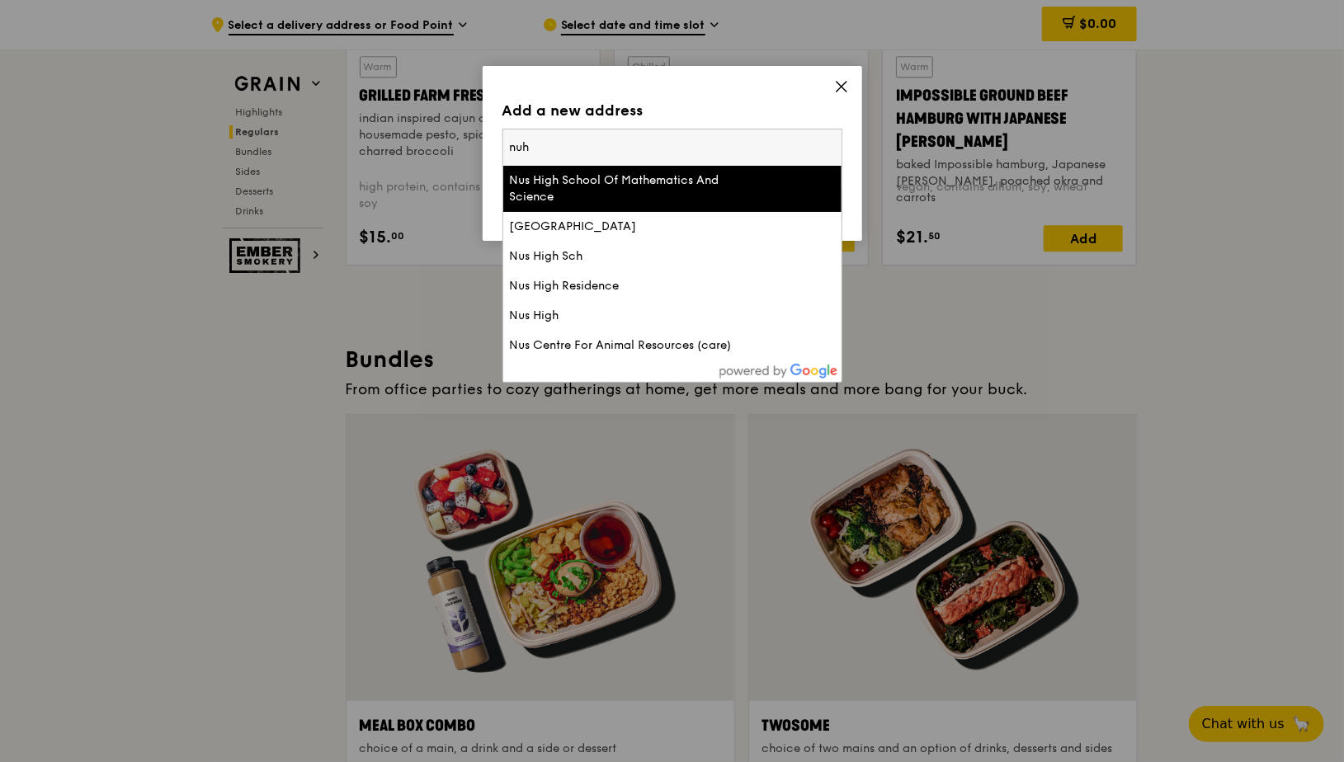
drag, startPoint x: 558, startPoint y: 148, endPoint x: 453, endPoint y: 148, distance: 104.8
click at [453, 148] on div "Add a new address Please enter three or more characters nuh Nus High School Of …" at bounding box center [672, 381] width 1344 height 762
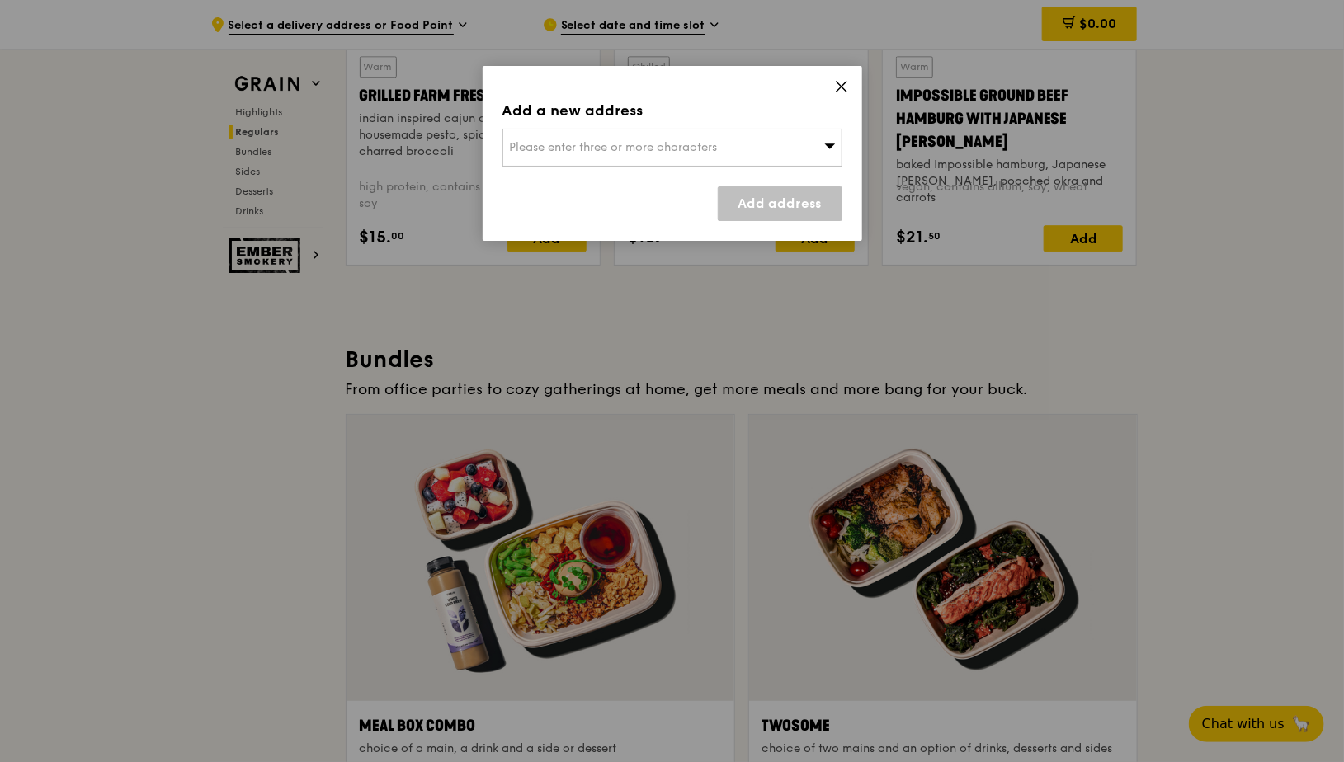
scroll to position [2868, 0]
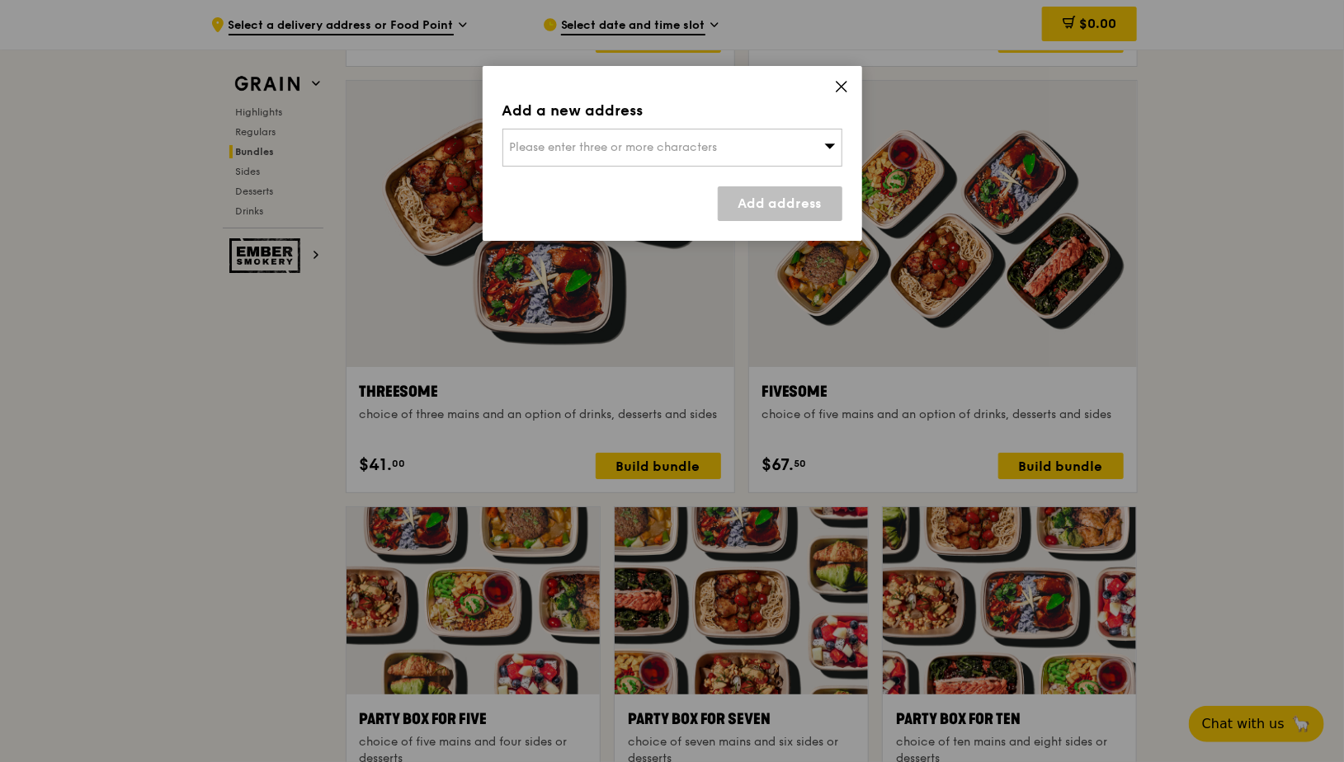
click at [578, 135] on div "Please enter three or more characters" at bounding box center [672, 148] width 340 height 38
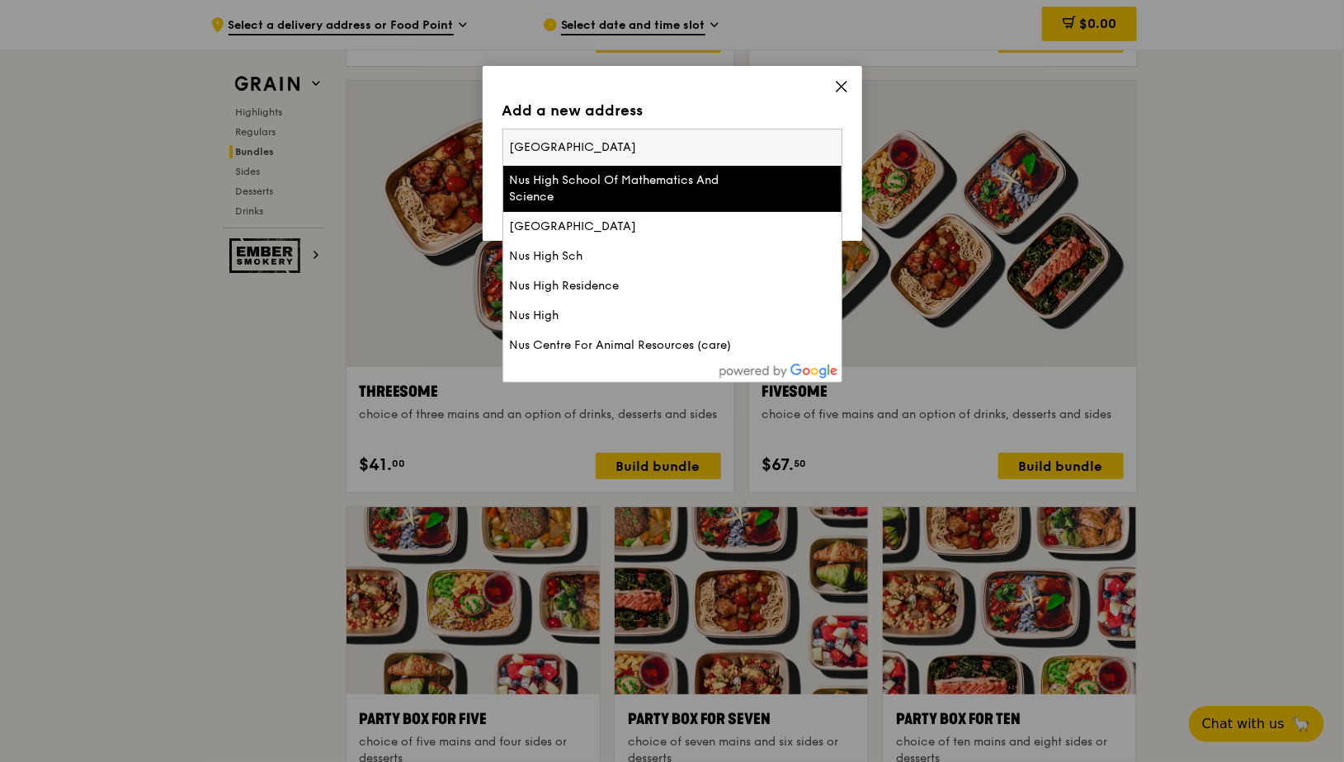
type input "[GEOGRAPHIC_DATA]"
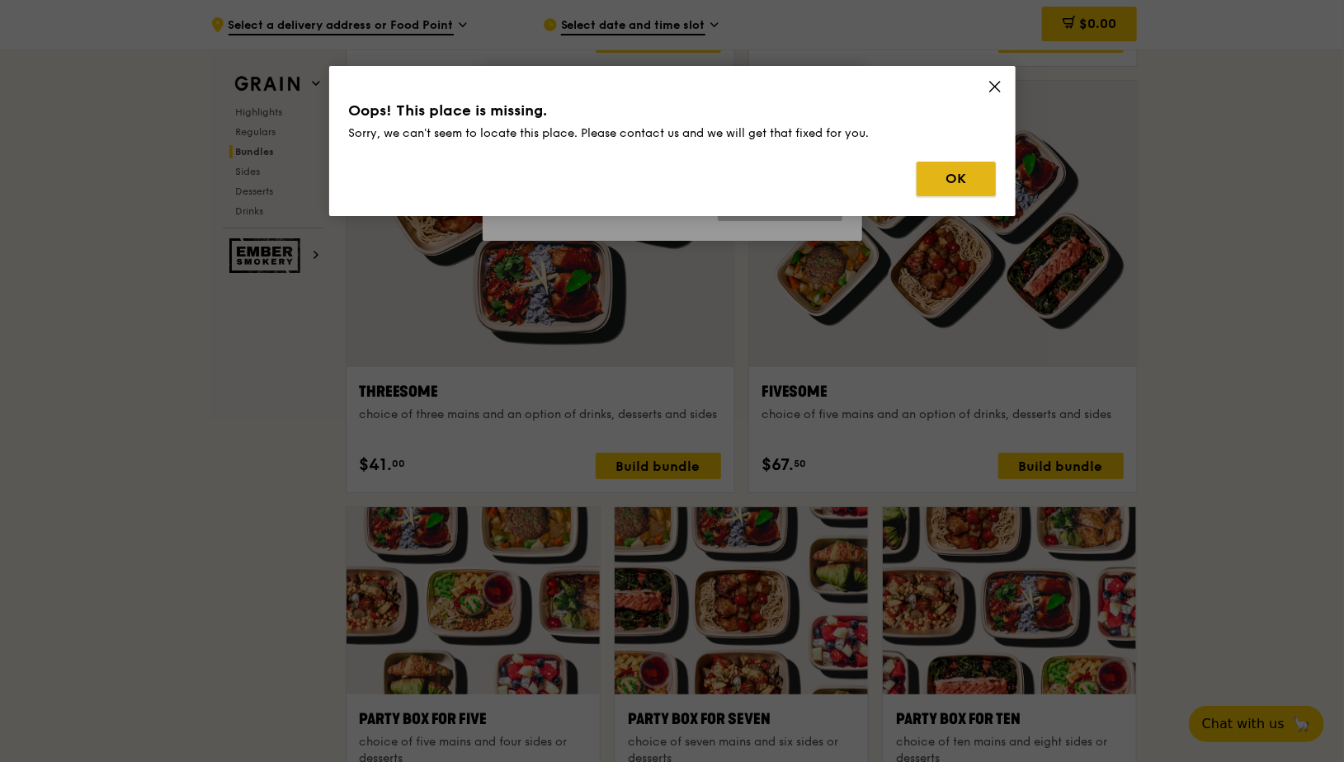
click at [971, 181] on button "OK" at bounding box center [955, 179] width 79 height 35
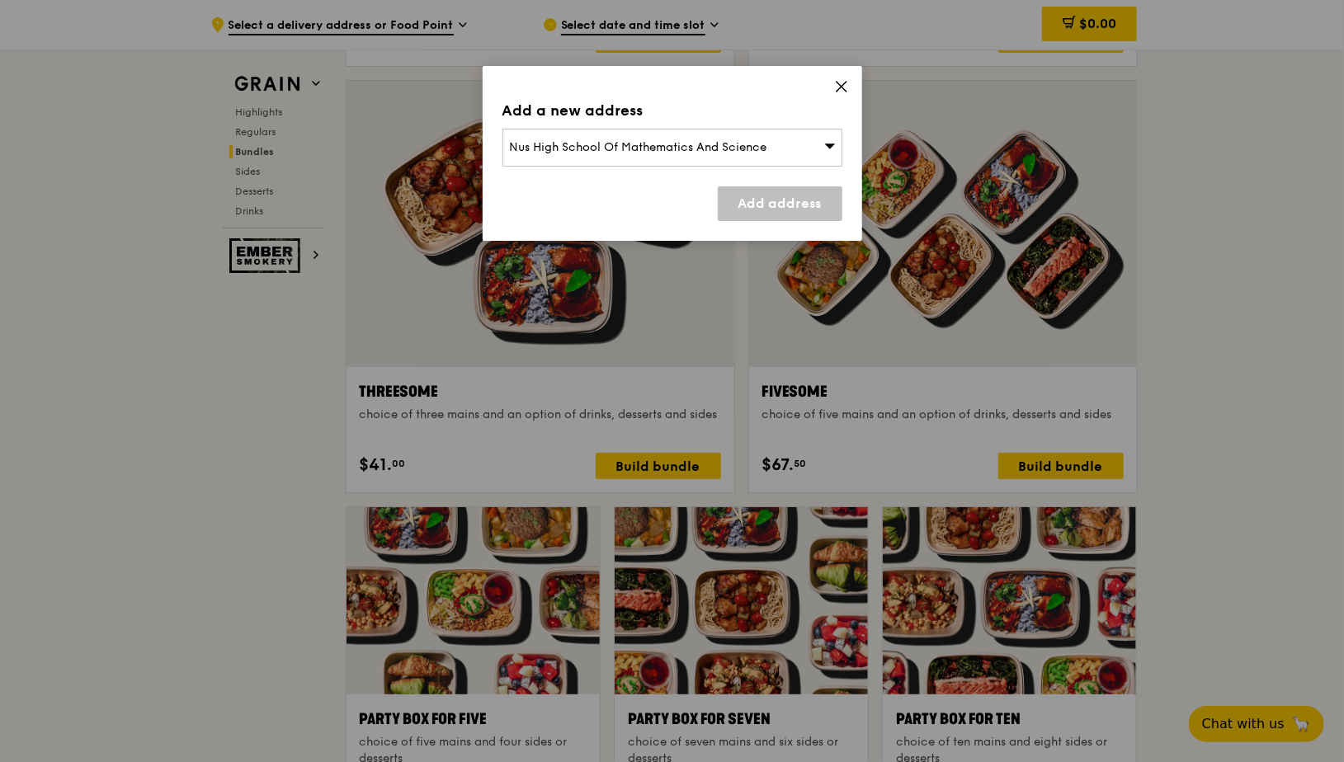
click at [737, 154] on div "Nus High School Of Mathematics And Science" at bounding box center [672, 148] width 340 height 38
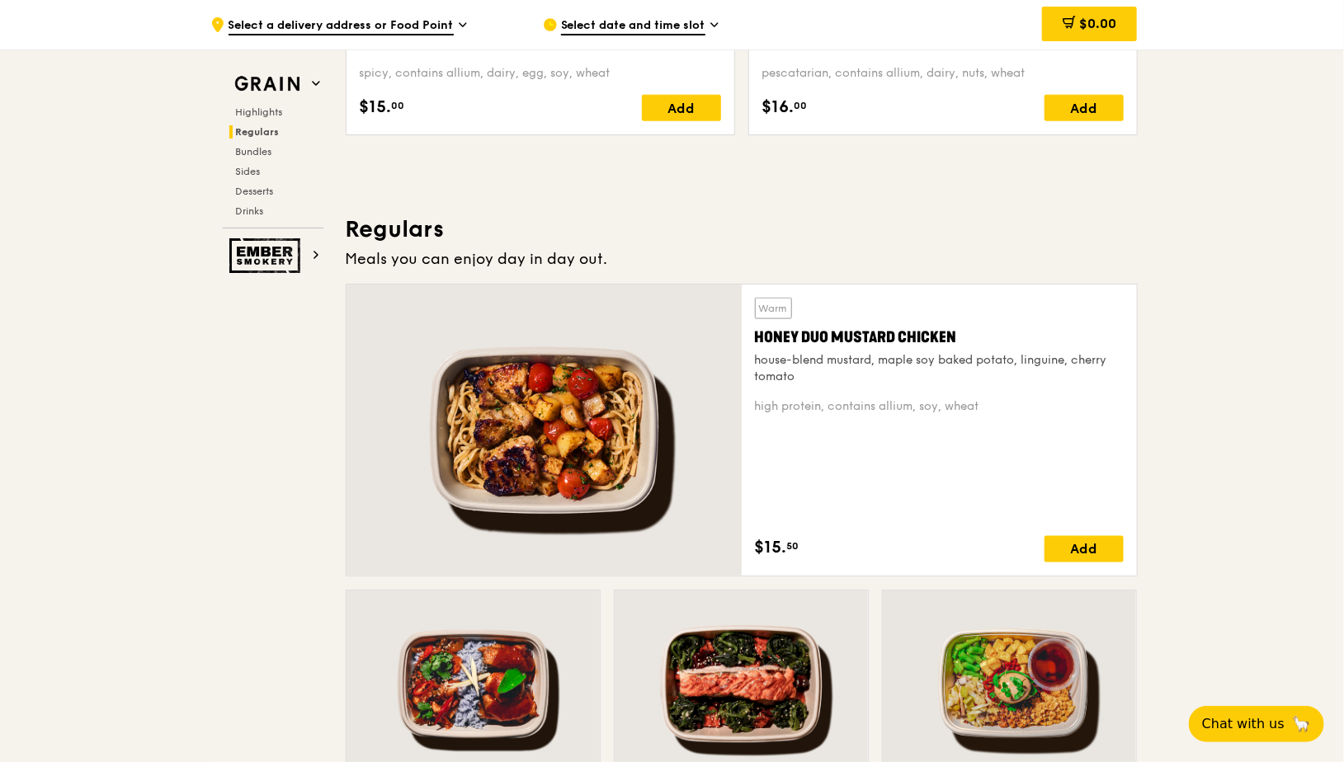
scroll to position [613, 0]
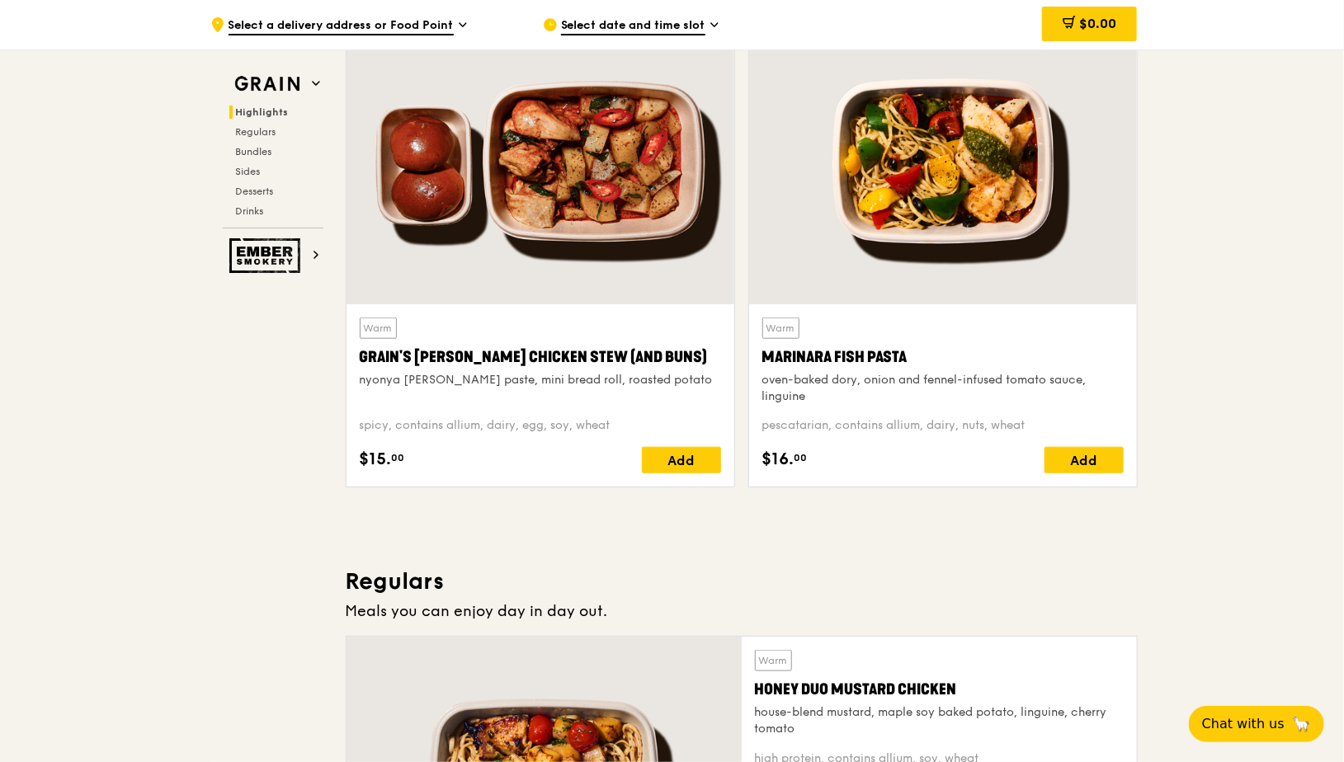
click at [443, 28] on span "Select a delivery address or Food Point" at bounding box center [340, 26] width 225 height 18
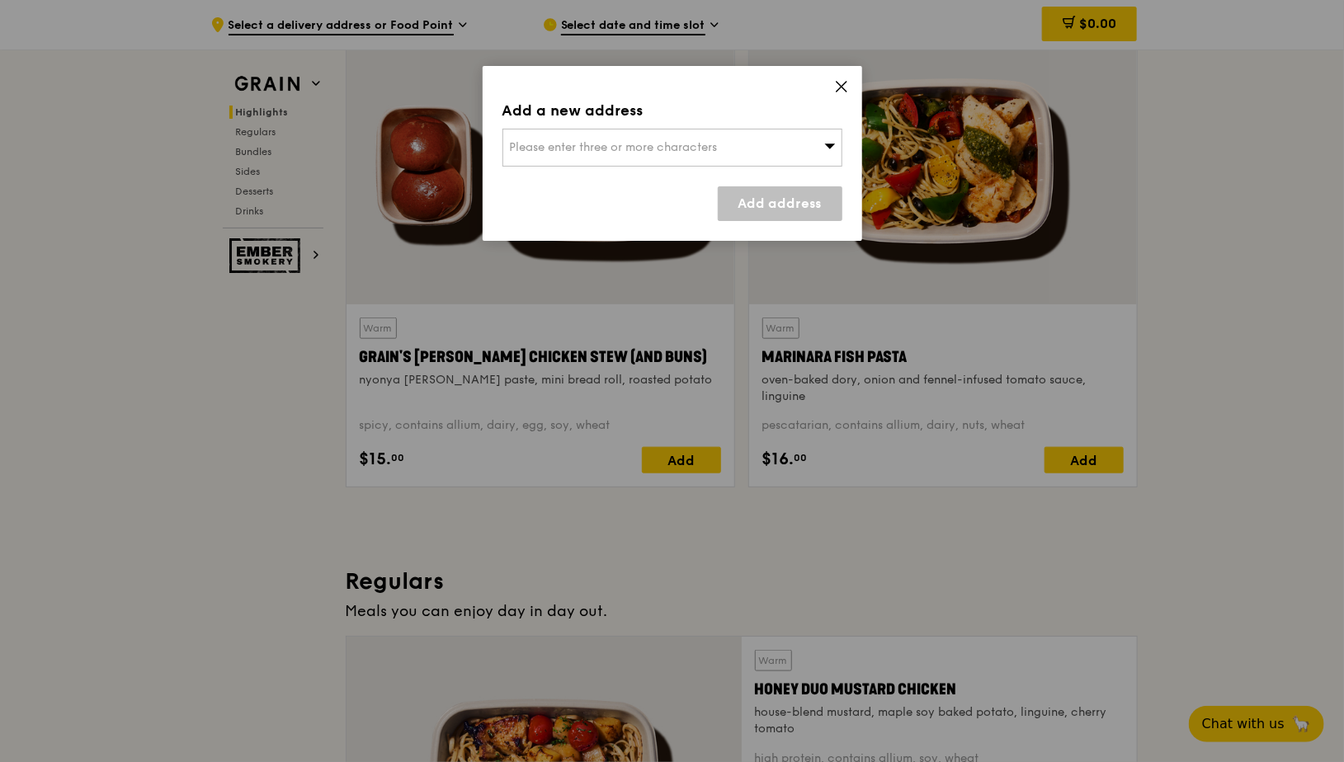
click at [617, 150] on span "Please enter three or more characters" at bounding box center [614, 147] width 208 height 14
click at [638, 184] on li "Please enter 3 or more characters" at bounding box center [672, 181] width 338 height 30
click at [678, 181] on li "Please enter 3 or more characters" at bounding box center [672, 181] width 338 height 30
click at [660, 156] on input "search" at bounding box center [672, 148] width 338 height 36
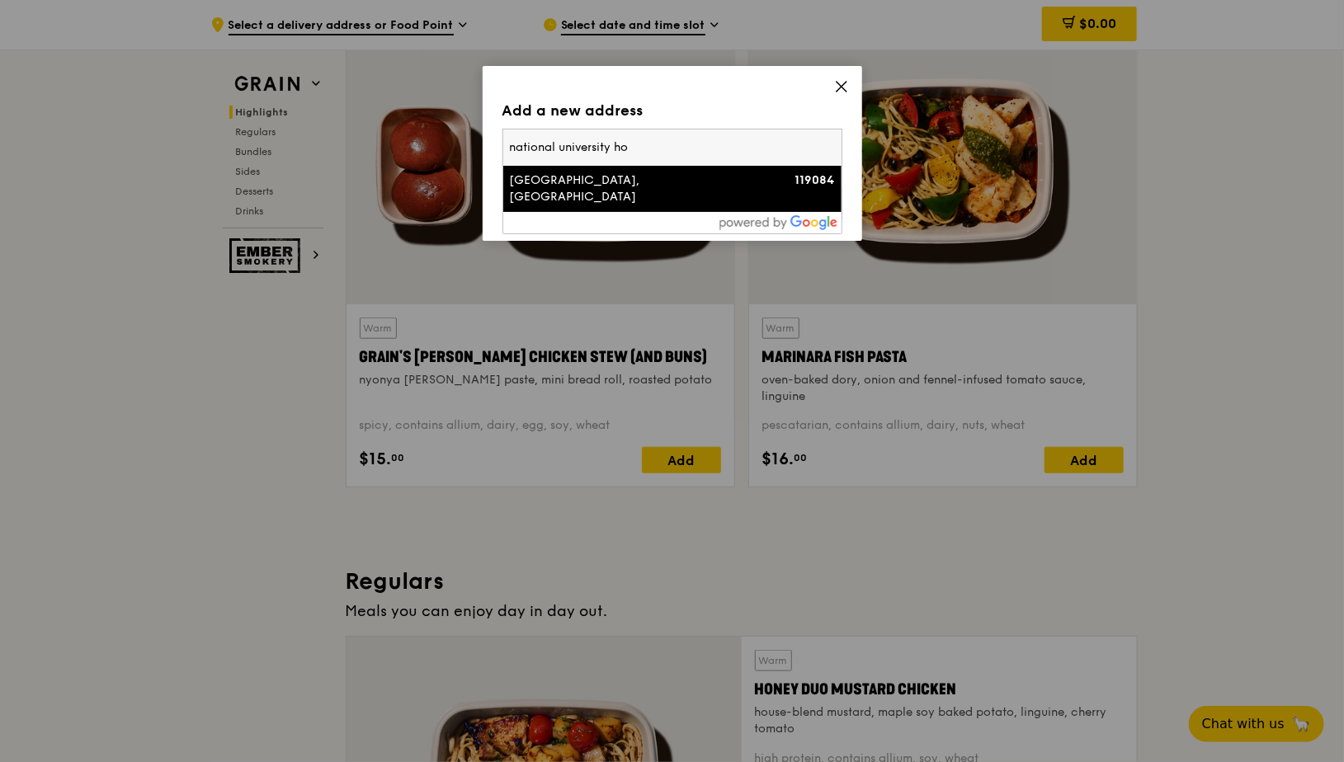
type input "national university ho"
click at [683, 185] on div "[GEOGRAPHIC_DATA], [GEOGRAPHIC_DATA]" at bounding box center [632, 188] width 244 height 33
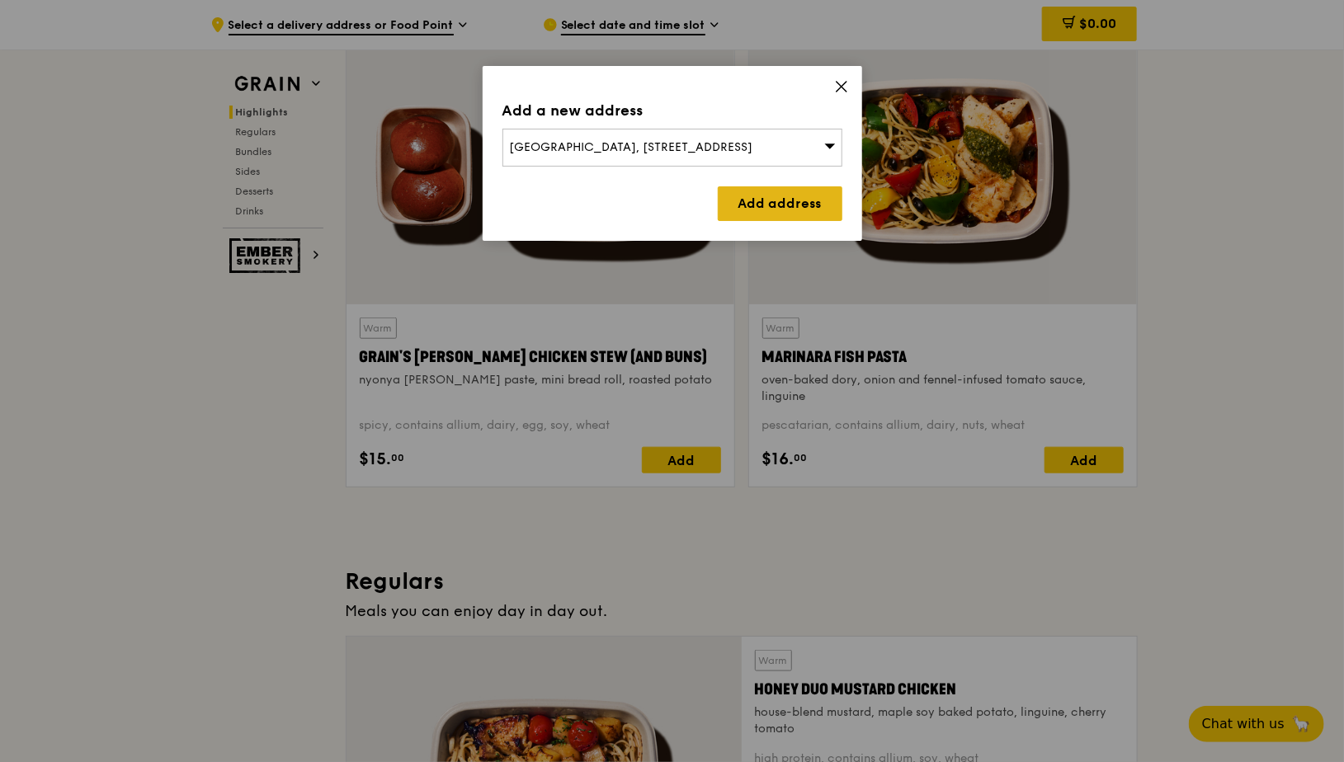
click at [733, 205] on link "Add address" at bounding box center [780, 203] width 125 height 35
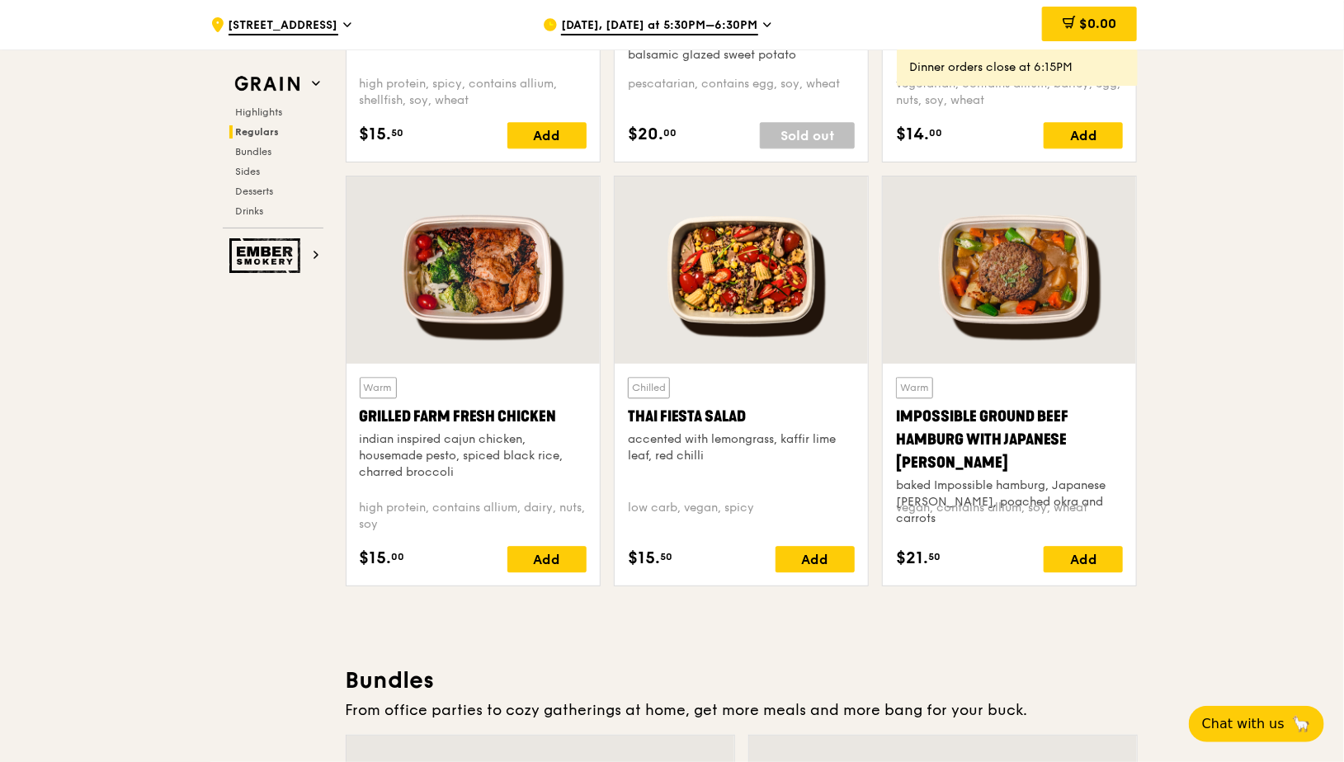
scroll to position [1913, 0]
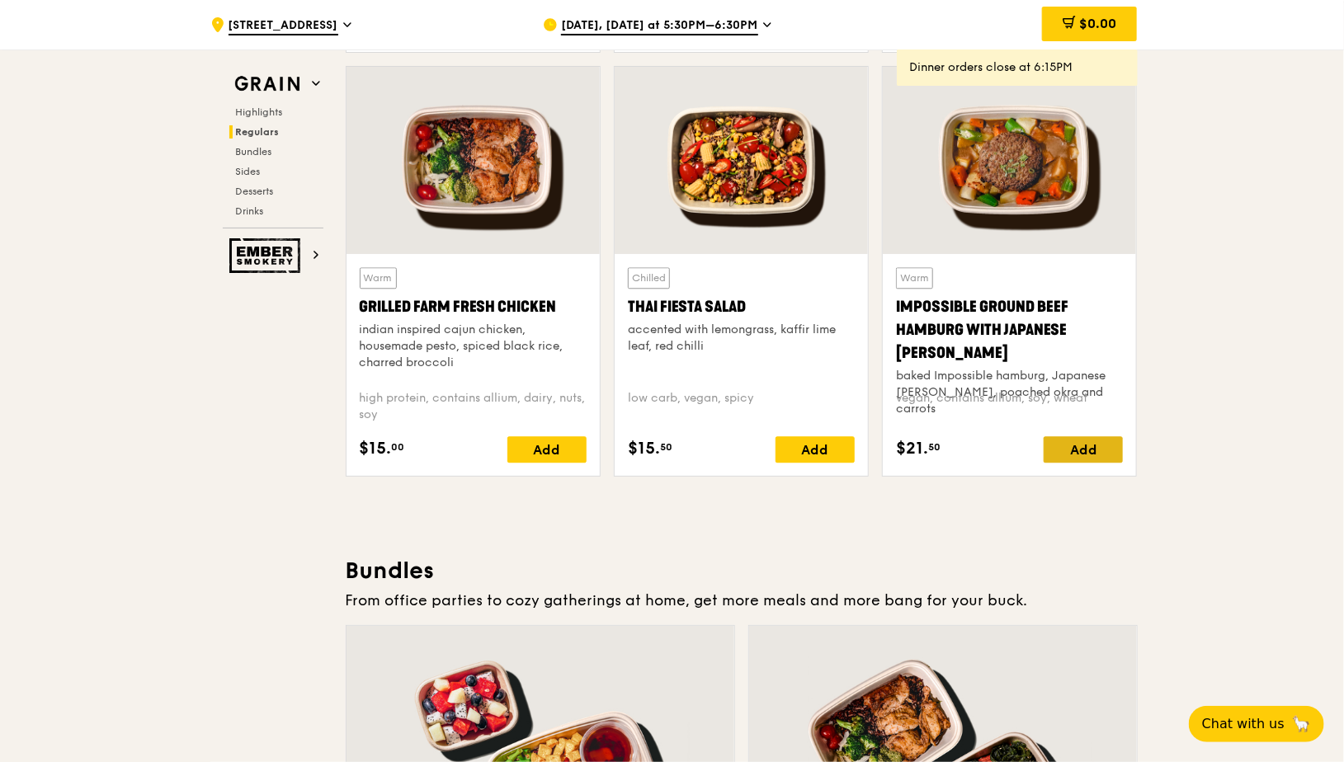
click at [1070, 456] on div "Add" at bounding box center [1082, 449] width 79 height 26
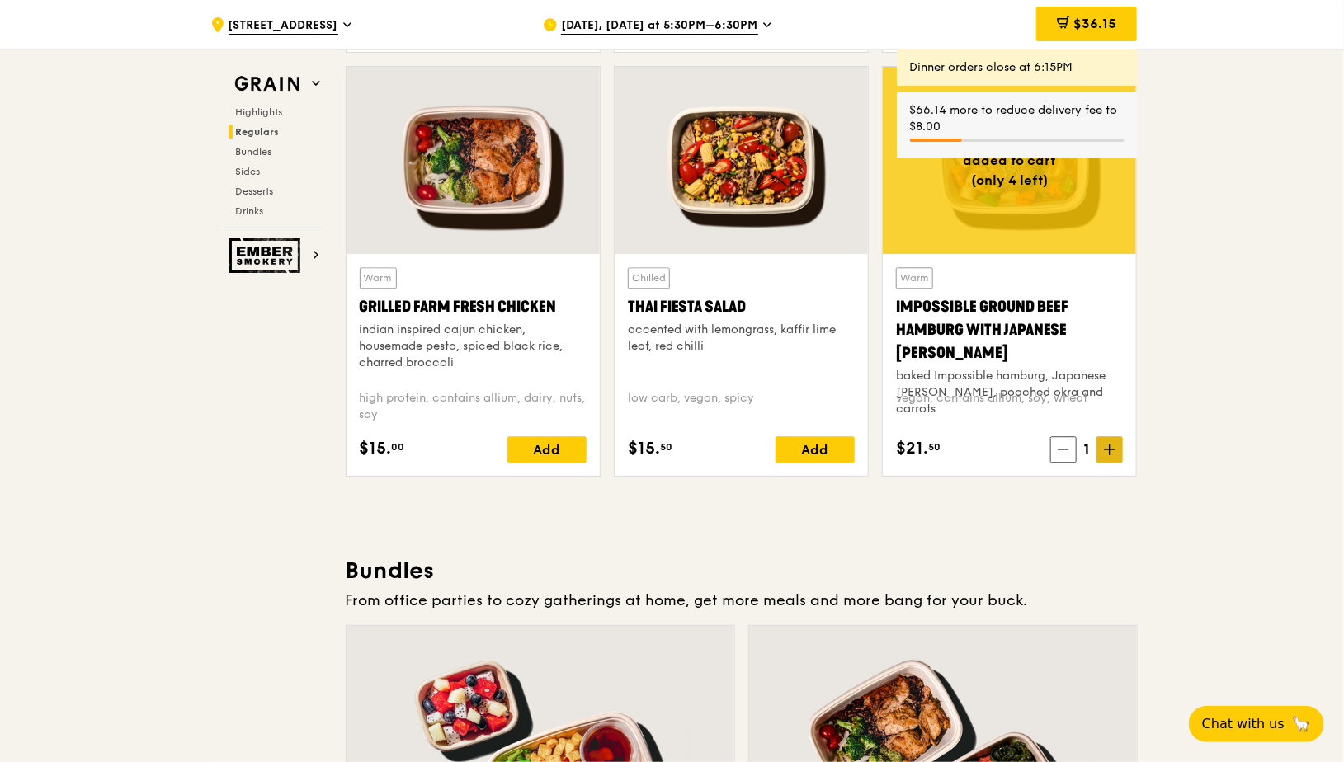
click at [1118, 436] on span at bounding box center [1109, 449] width 26 height 26
click at [1116, 448] on span at bounding box center [1109, 449] width 26 height 26
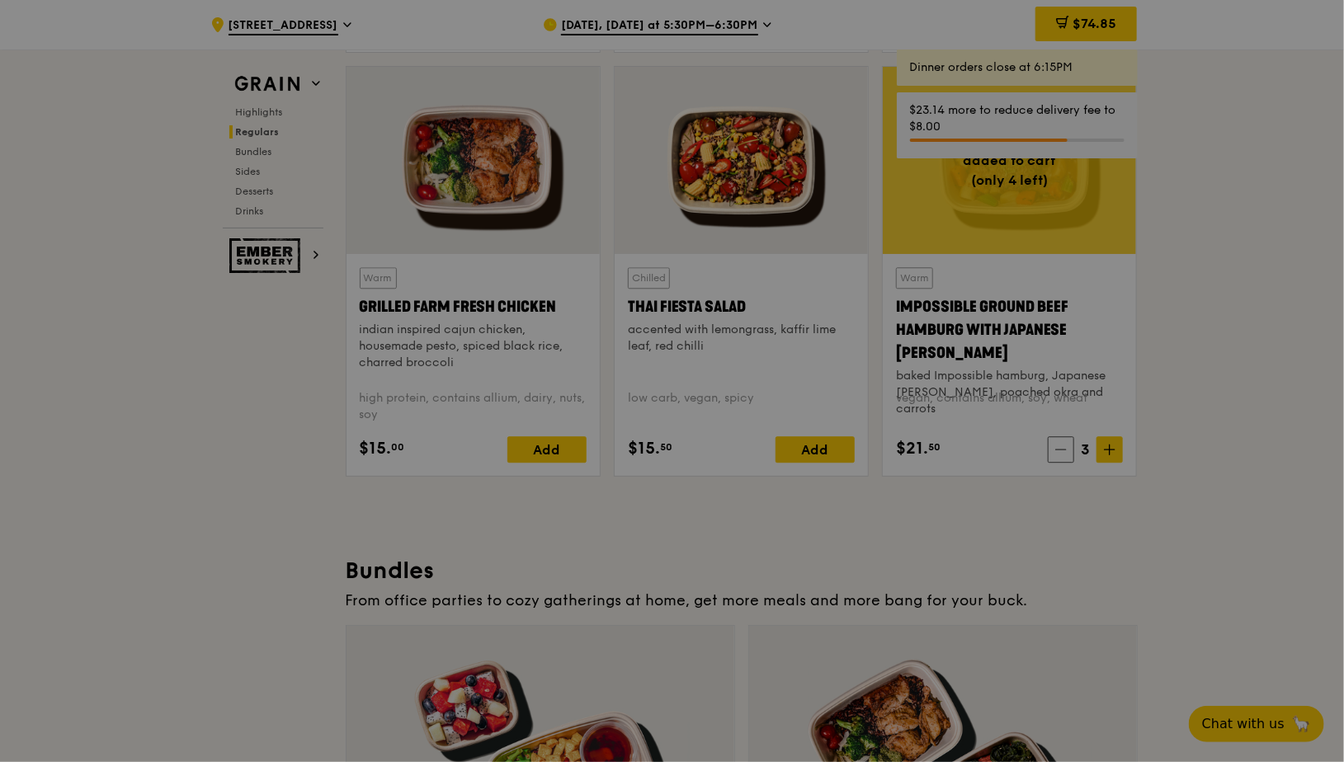
type input "3"
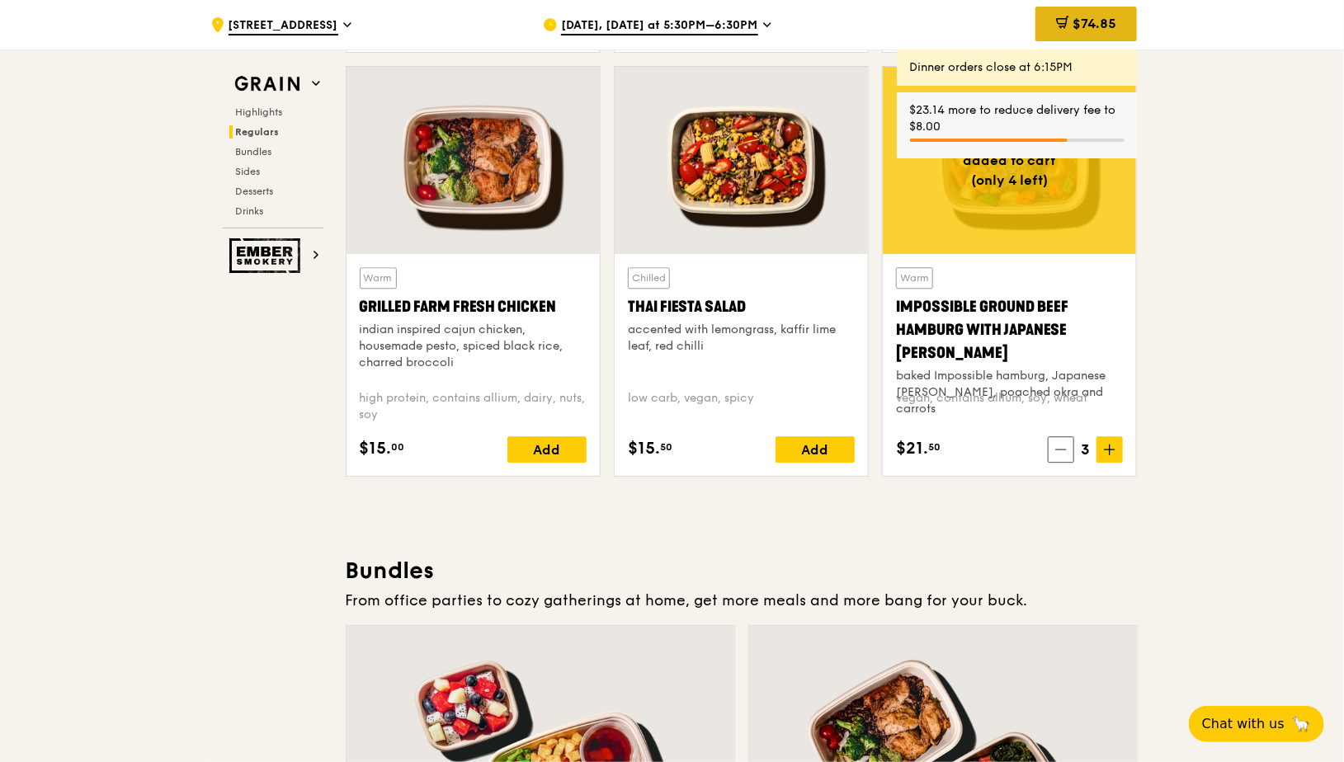
click at [1084, 22] on span "$74.85" at bounding box center [1094, 24] width 44 height 16
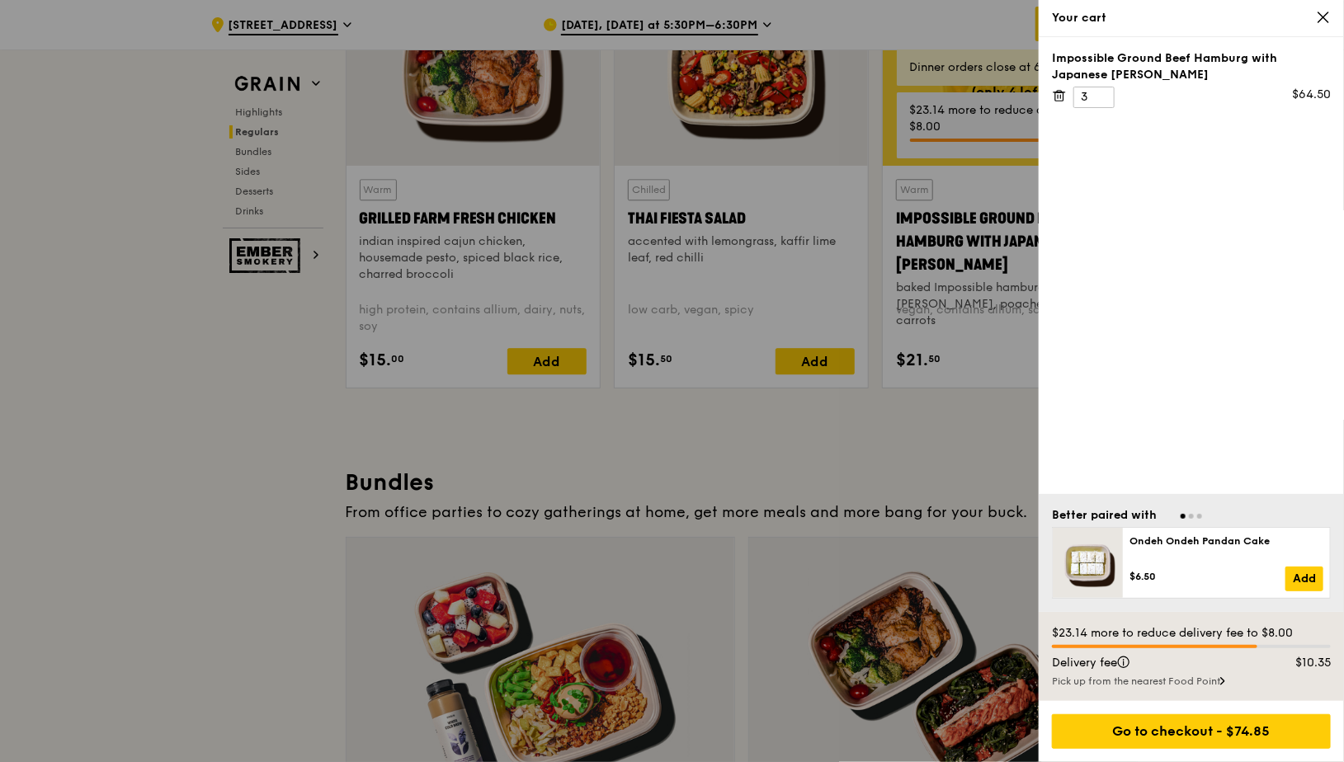
scroll to position [2002, 0]
click at [1132, 732] on div "Go to checkout - $74.85" at bounding box center [1191, 731] width 279 height 35
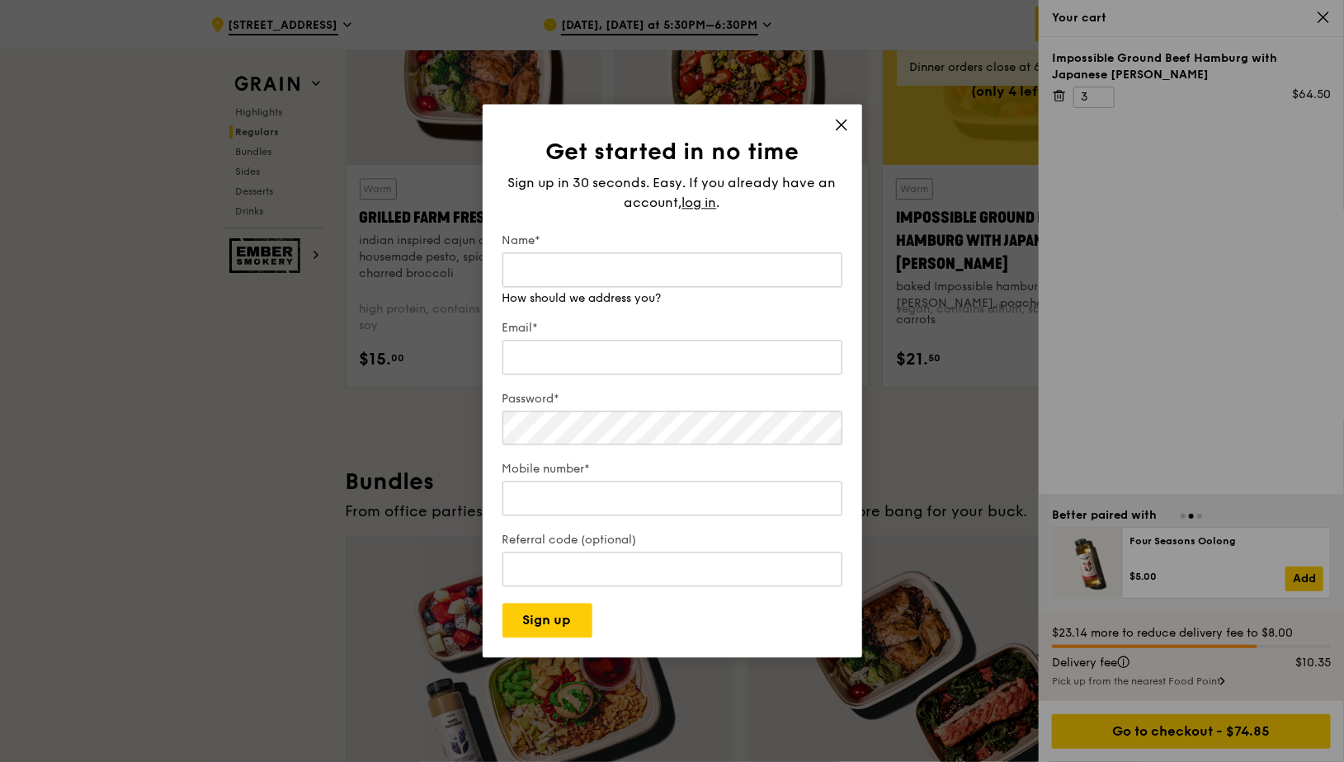
click at [843, 119] on div "Get started in no time Sign up in 30 seconds. Easy. If you already have an acco…" at bounding box center [672, 381] width 379 height 554
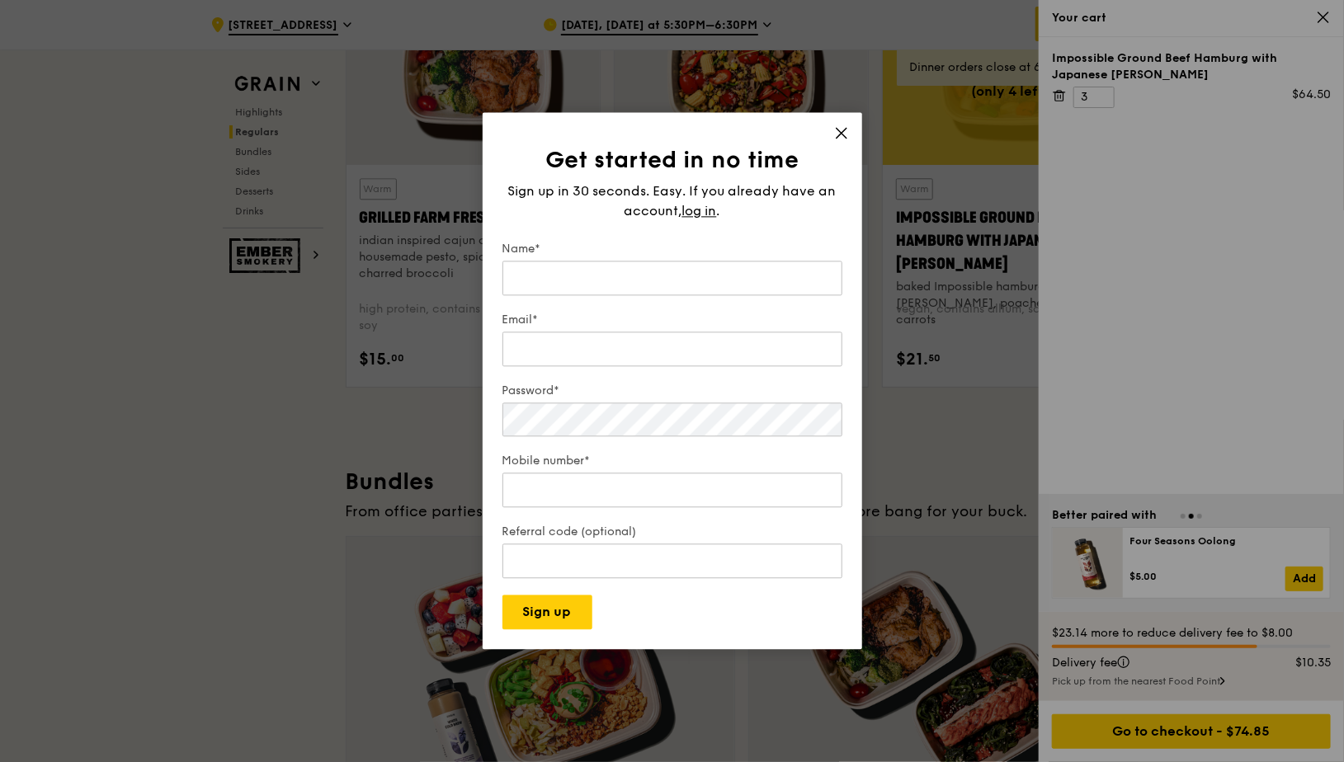
click at [840, 134] on icon at bounding box center [841, 133] width 10 height 10
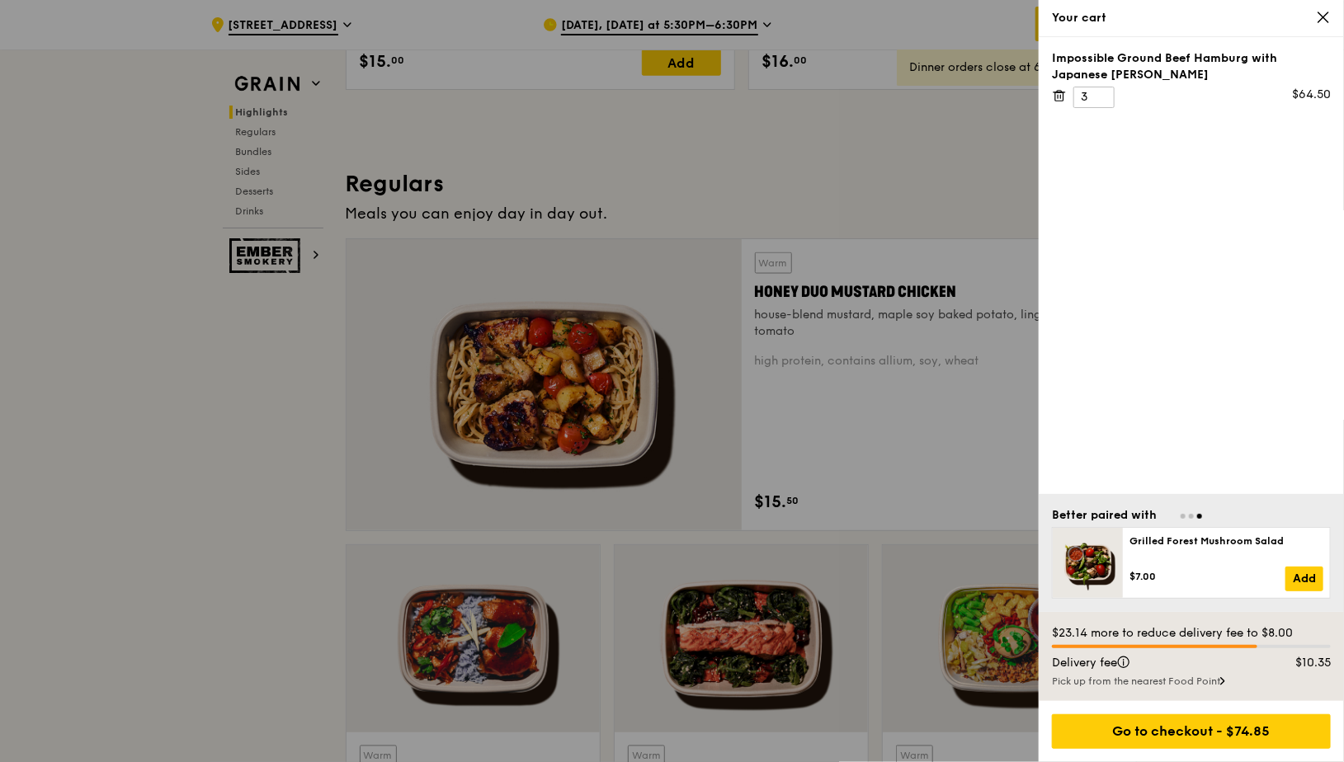
scroll to position [992, 0]
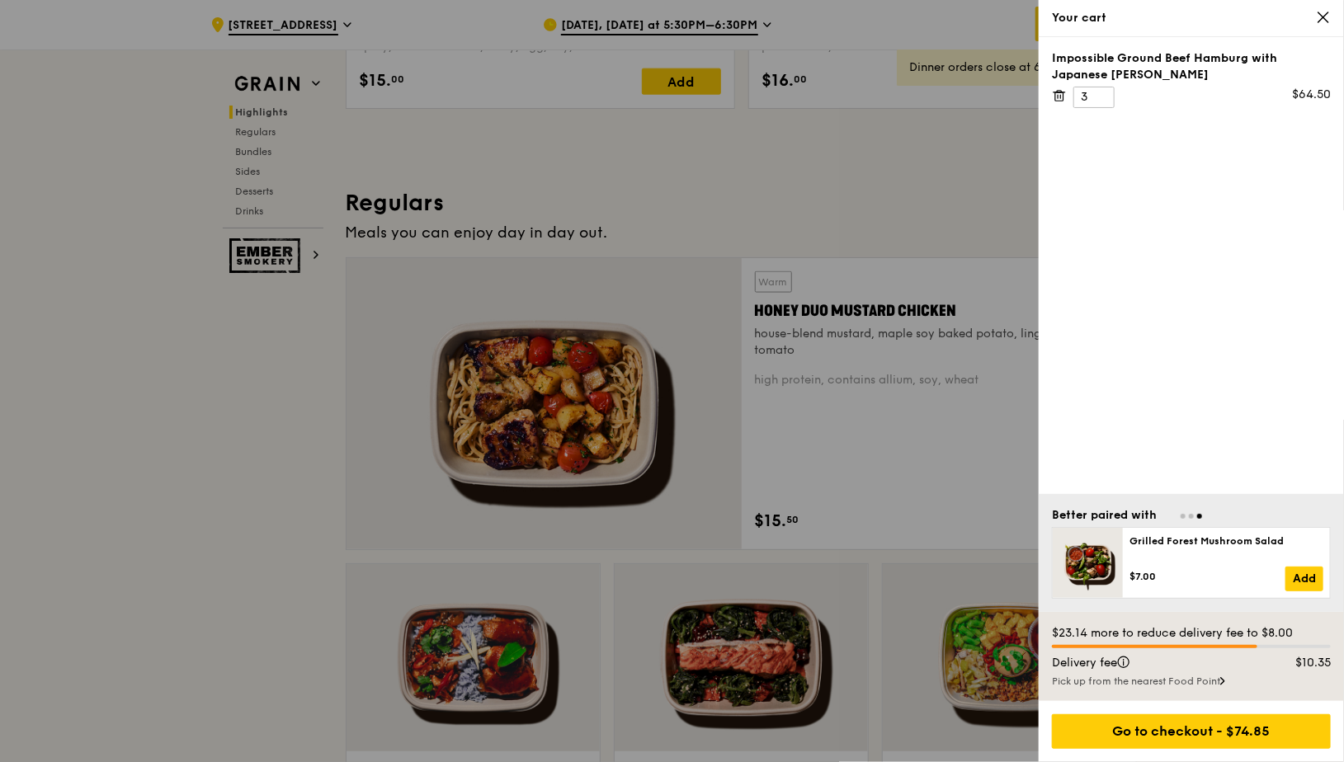
click at [1321, 17] on icon at bounding box center [1323, 17] width 15 height 15
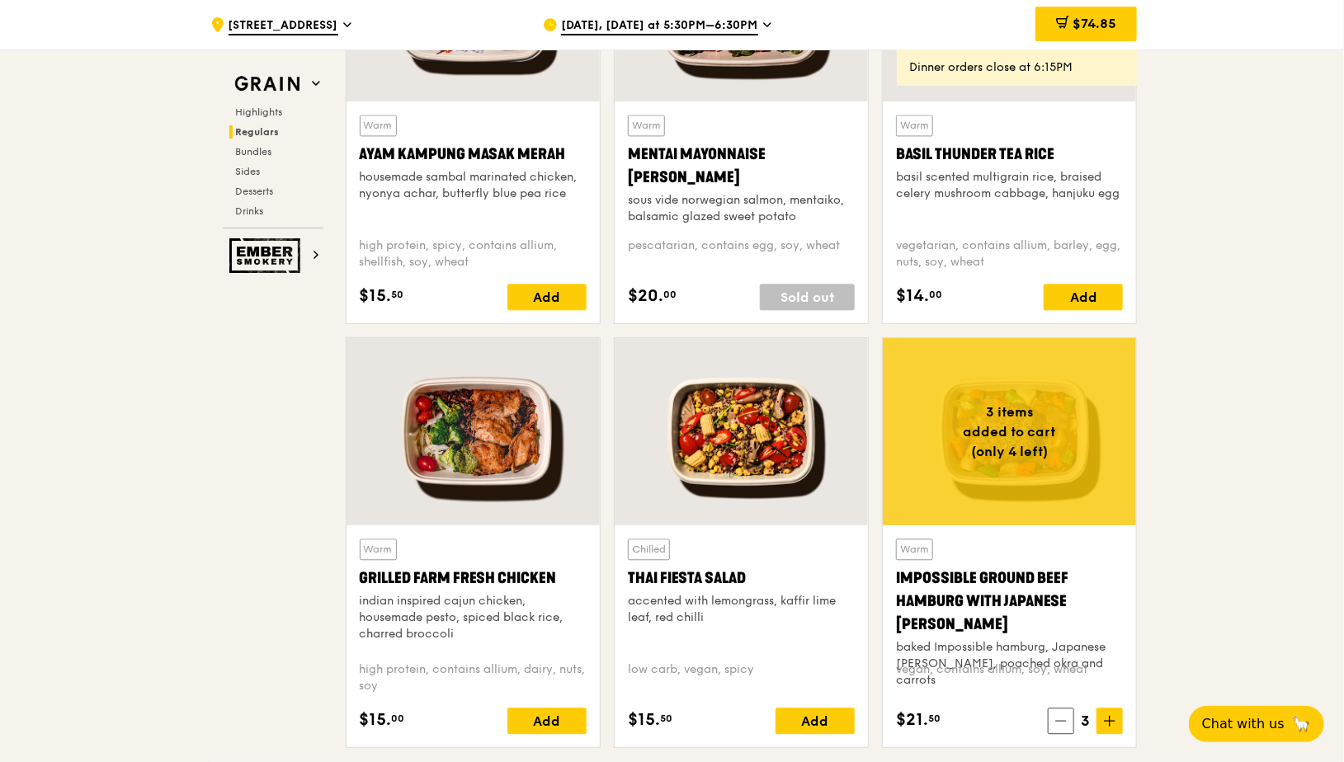
scroll to position [1726, 0]
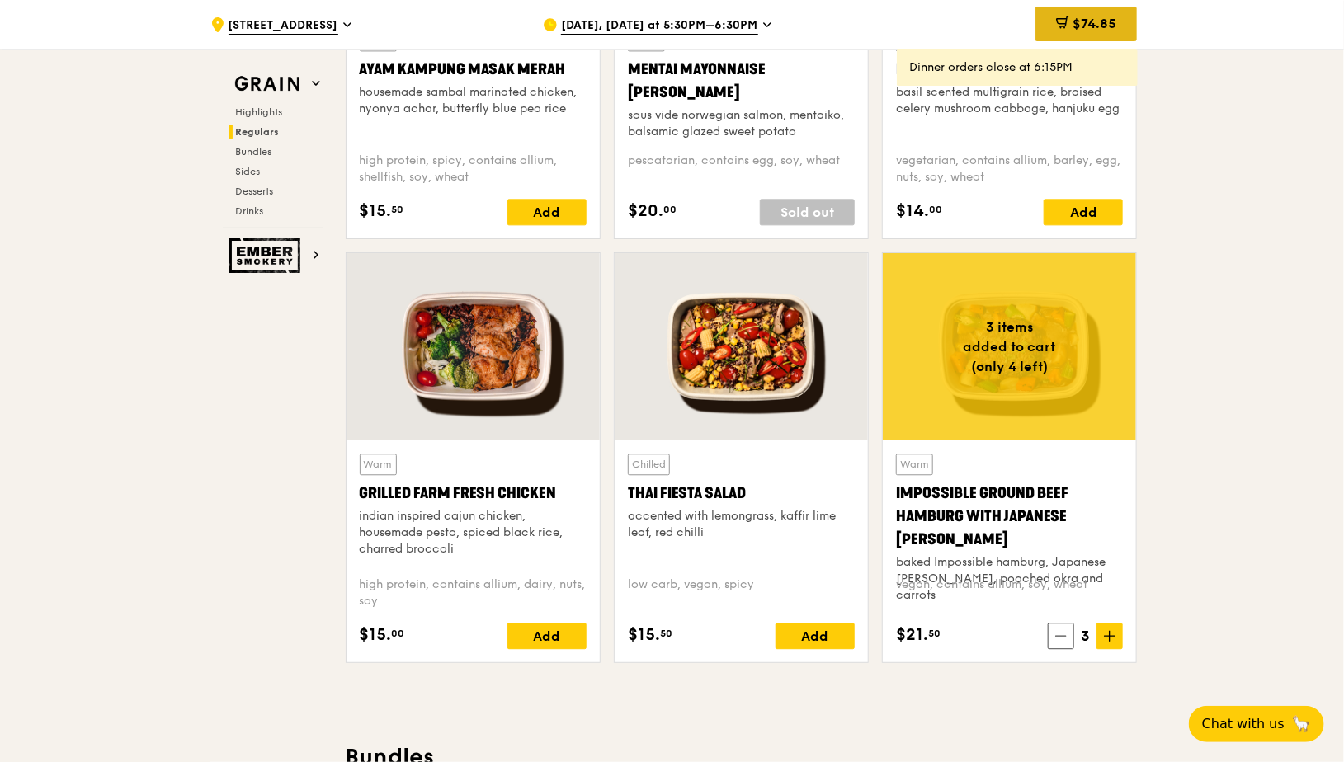
click at [1081, 30] on span "$74.85" at bounding box center [1094, 24] width 44 height 16
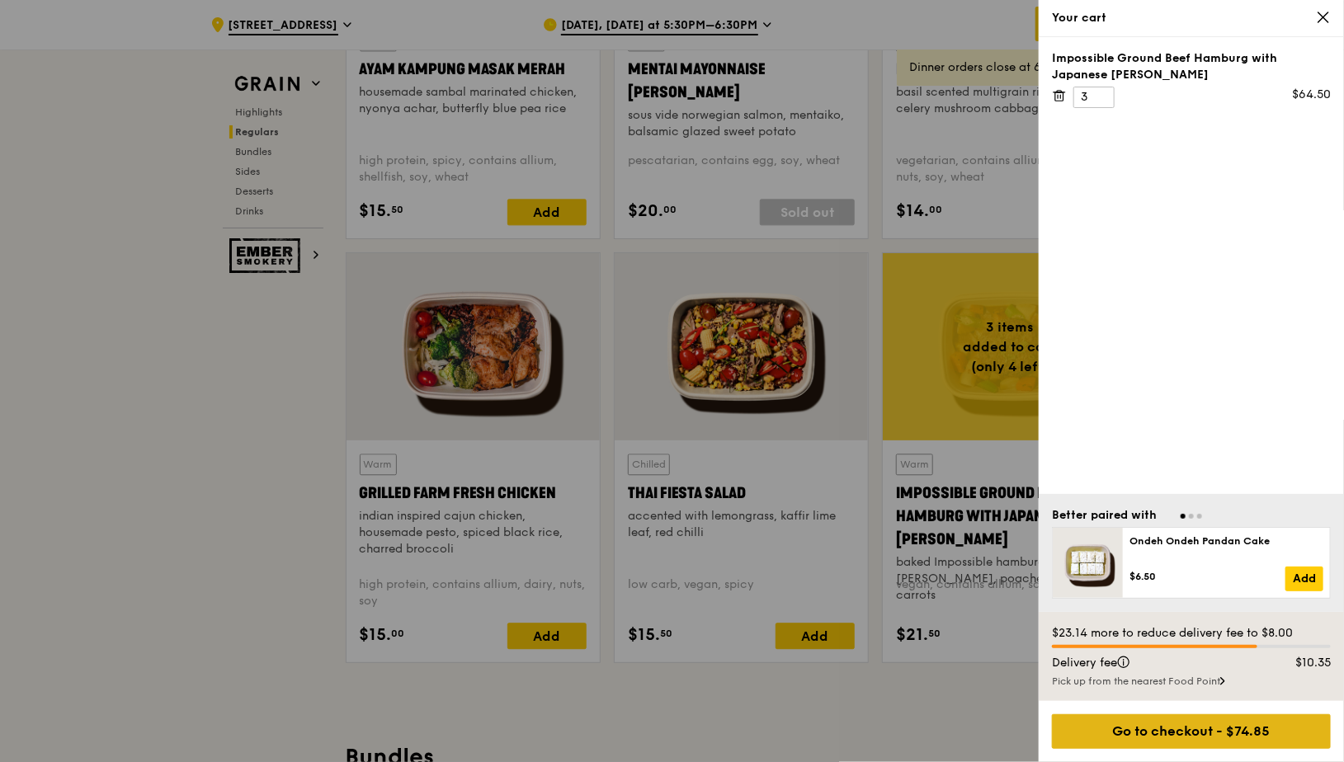
click at [1190, 726] on div "Go to checkout - $74.85" at bounding box center [1191, 731] width 279 height 35
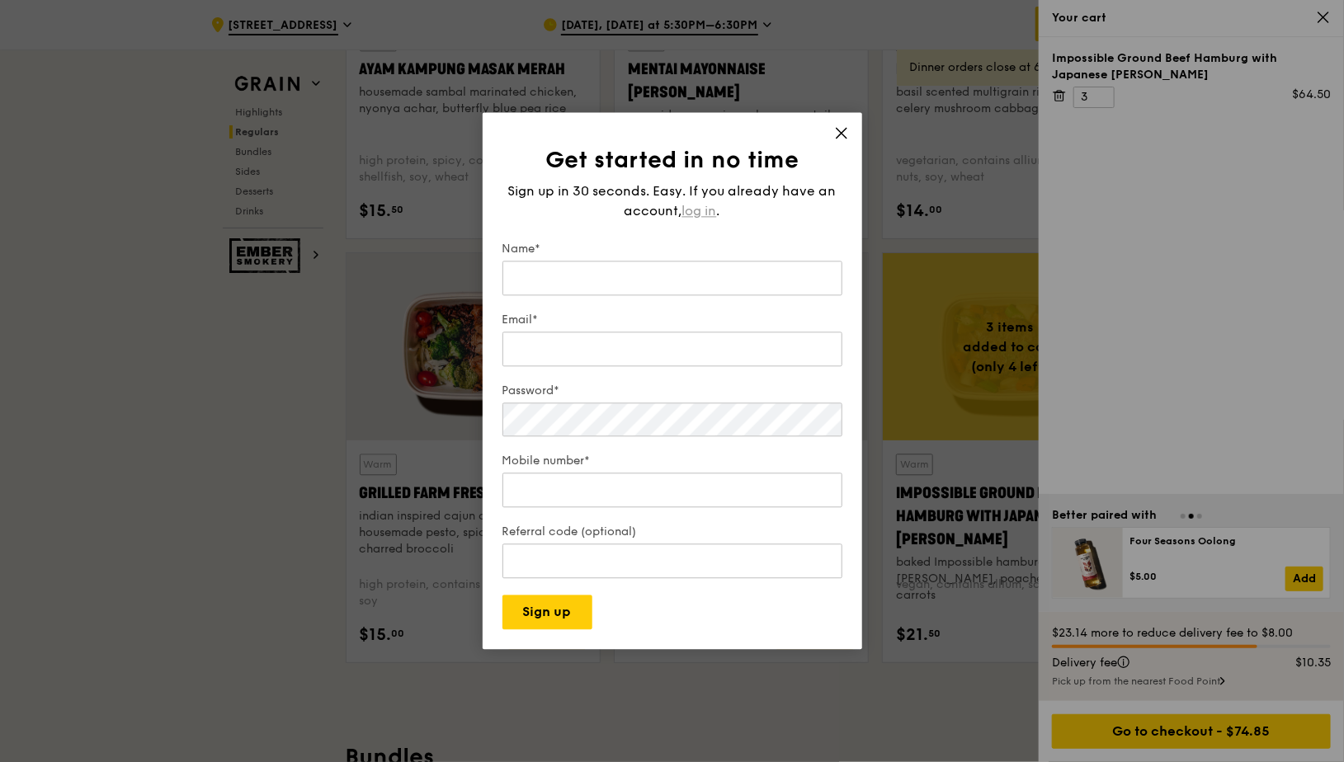
click at [700, 210] on span "log in" at bounding box center [699, 211] width 35 height 20
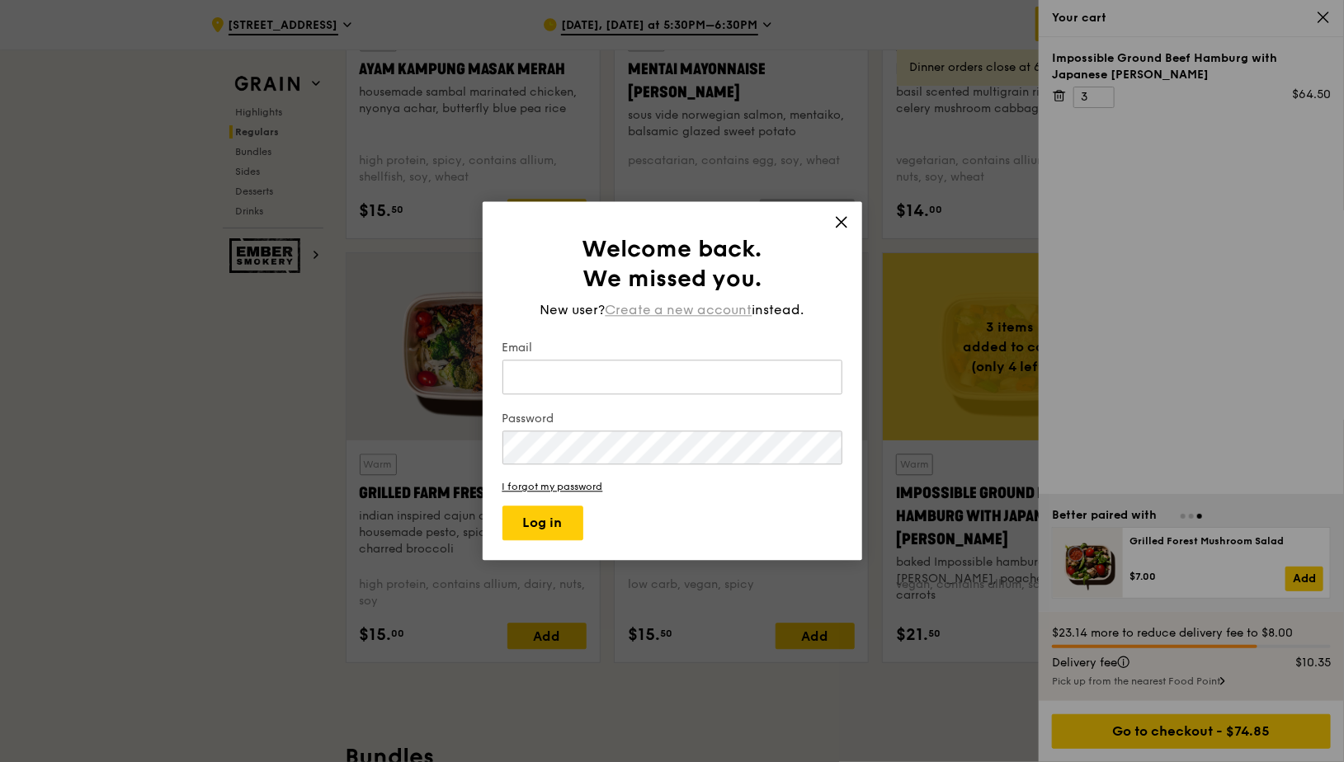
click at [664, 313] on span "Create a new account" at bounding box center [678, 310] width 147 height 20
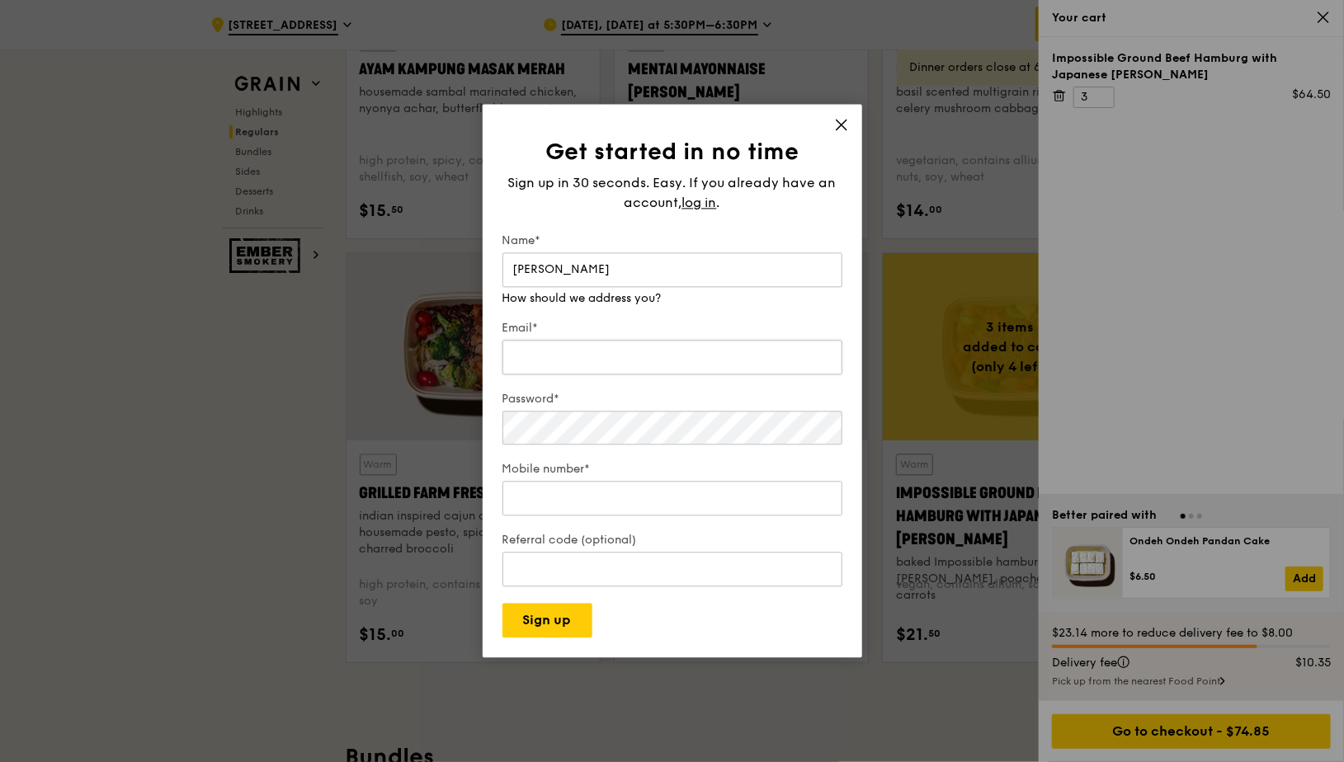
type input "[PERSON_NAME]"
click at [608, 358] on input "Email*" at bounding box center [672, 357] width 340 height 35
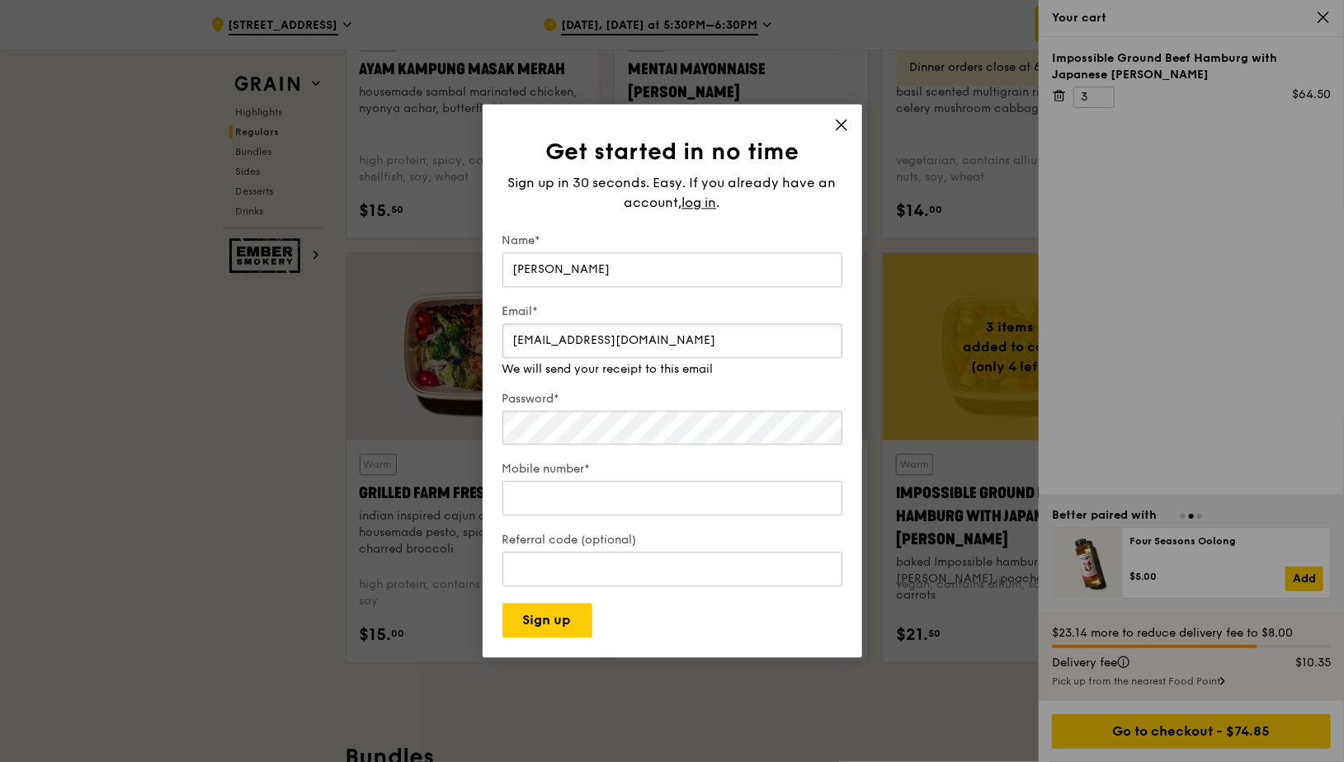
type input "[EMAIL_ADDRESS][DOMAIN_NAME]"
click at [600, 495] on input "Mobile number*" at bounding box center [672, 499] width 340 height 35
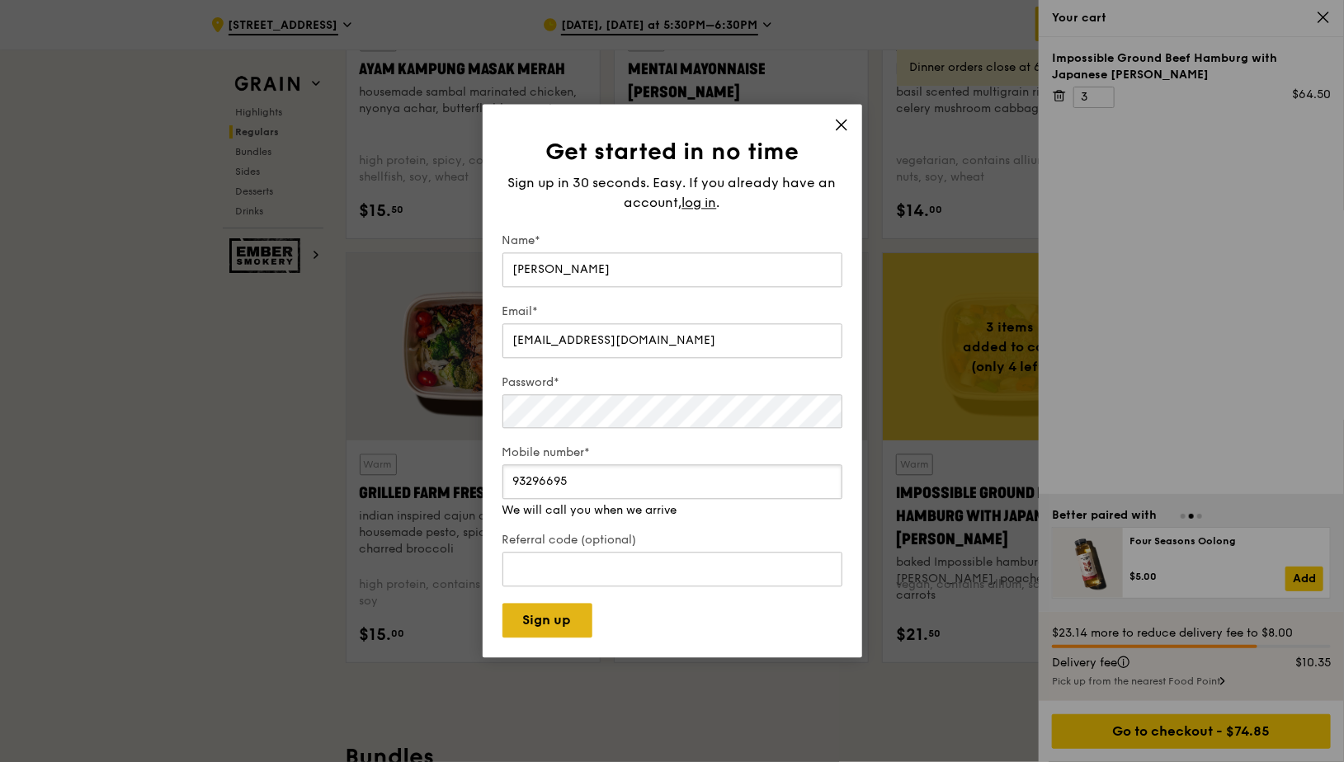
type input "93296695"
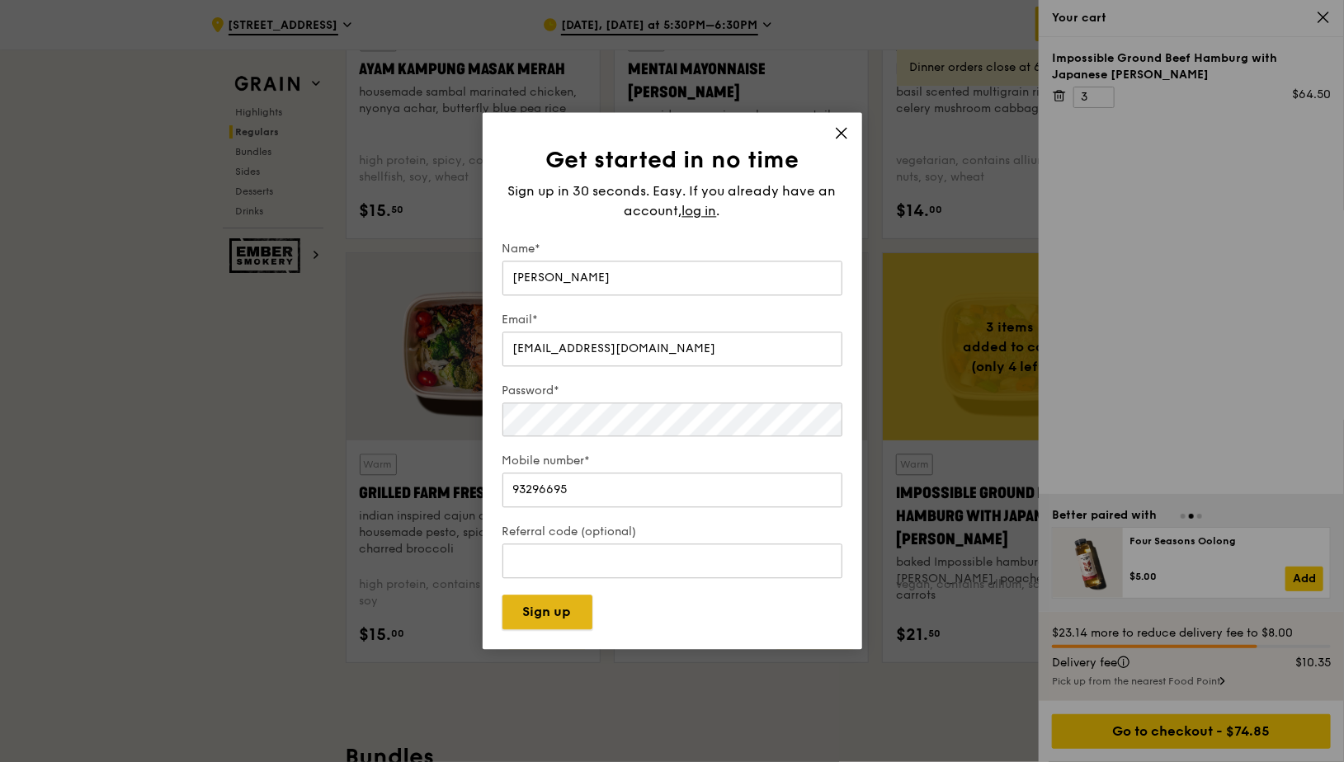
click at [554, 628] on button "Sign up" at bounding box center [547, 613] width 90 height 35
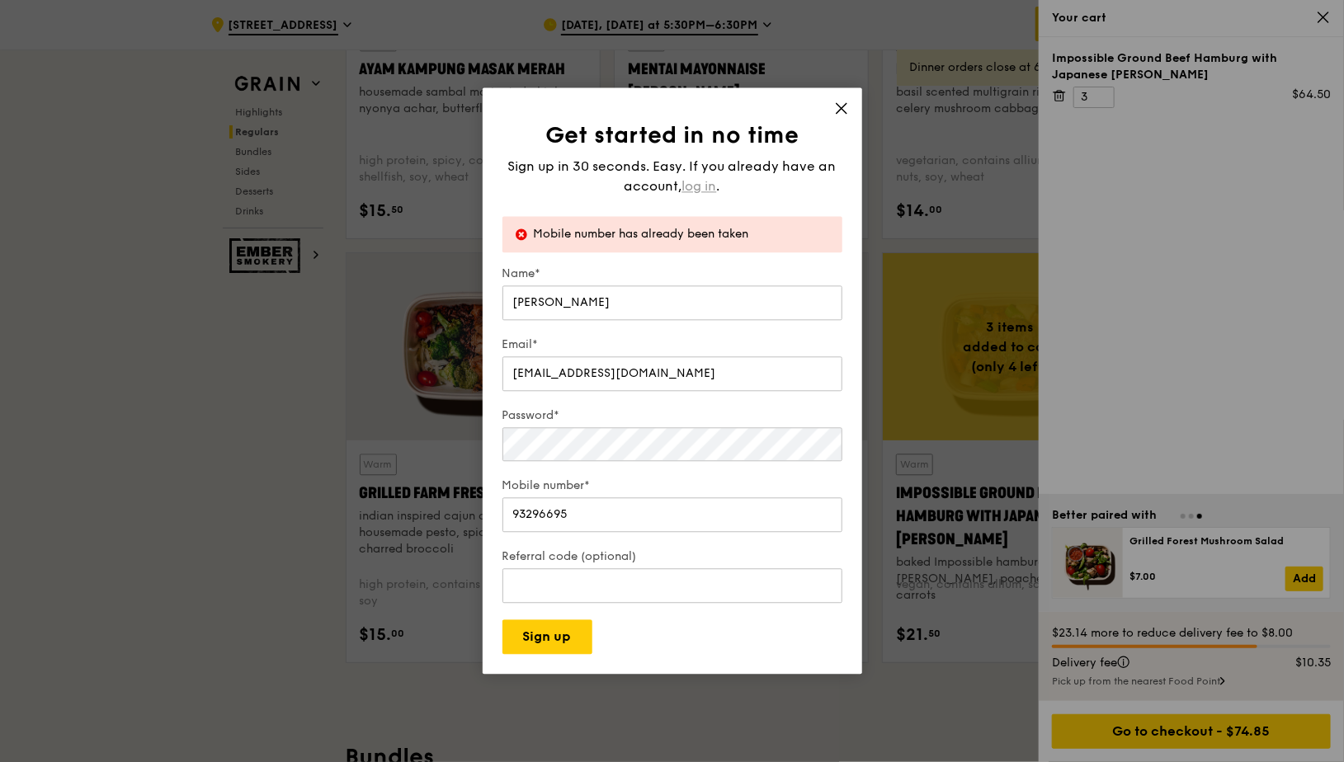
click at [696, 186] on span "log in" at bounding box center [699, 187] width 35 height 20
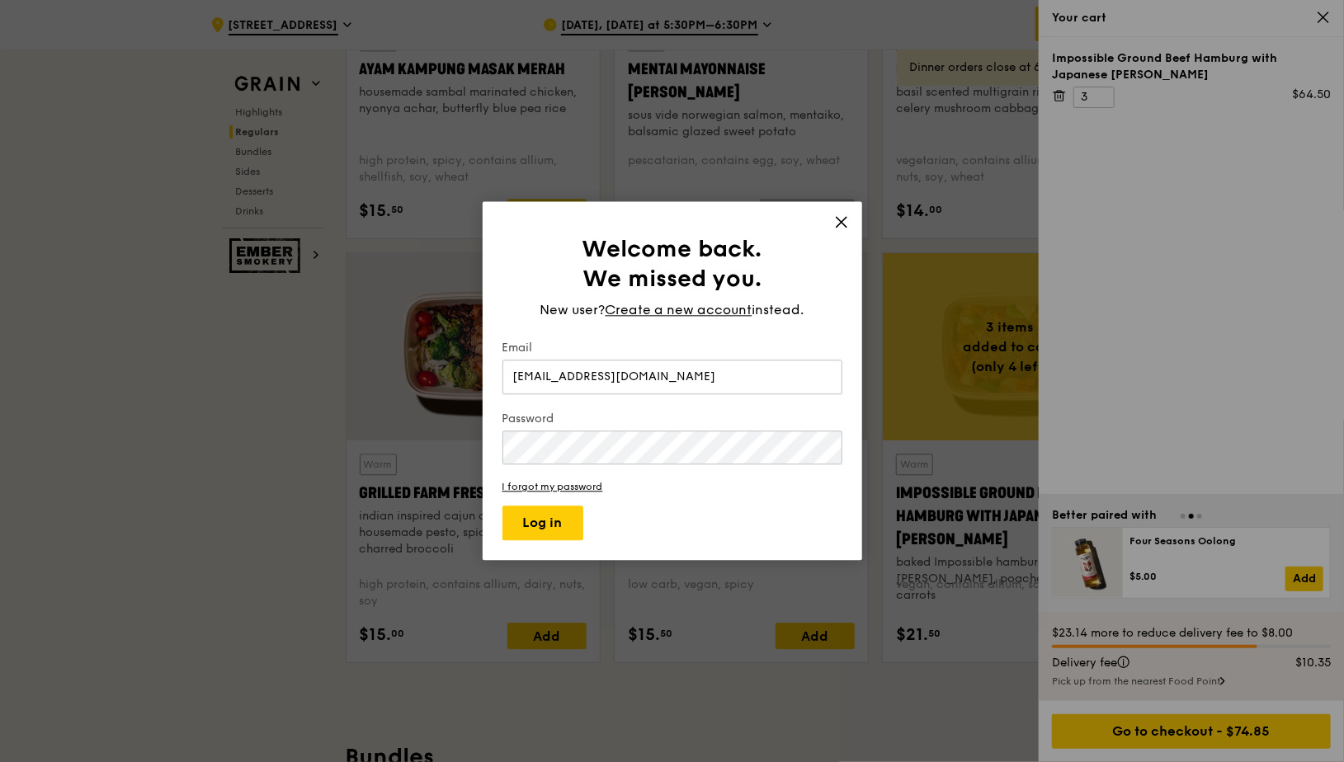
type input "[EMAIL_ADDRESS][DOMAIN_NAME]"
click at [539, 522] on button "Log in" at bounding box center [542, 523] width 81 height 35
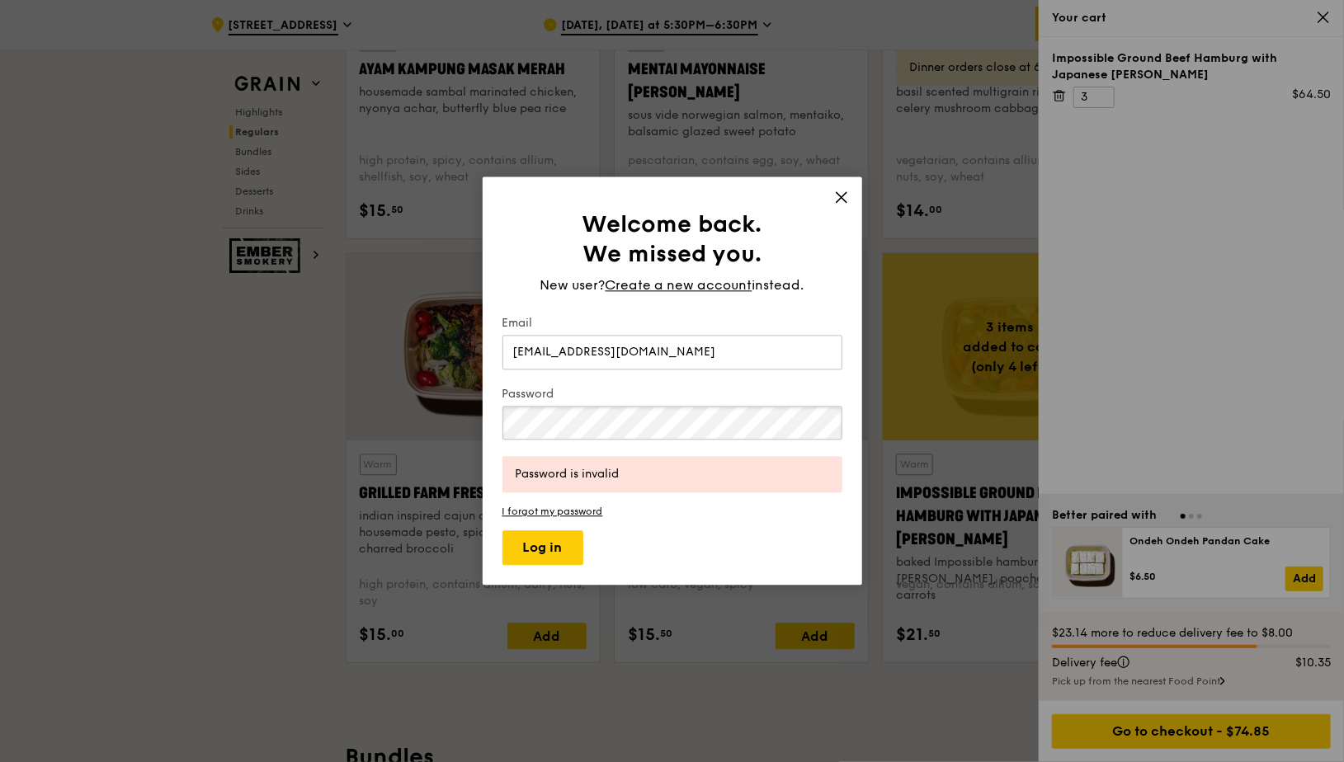
click at [365, 422] on div "Welcome back. We missed you. New user? Create a new account instead. Email [EMA…" at bounding box center [672, 381] width 1344 height 762
click at [535, 544] on button "Log in" at bounding box center [542, 548] width 81 height 35
click at [542, 535] on button "Log in" at bounding box center [542, 548] width 81 height 35
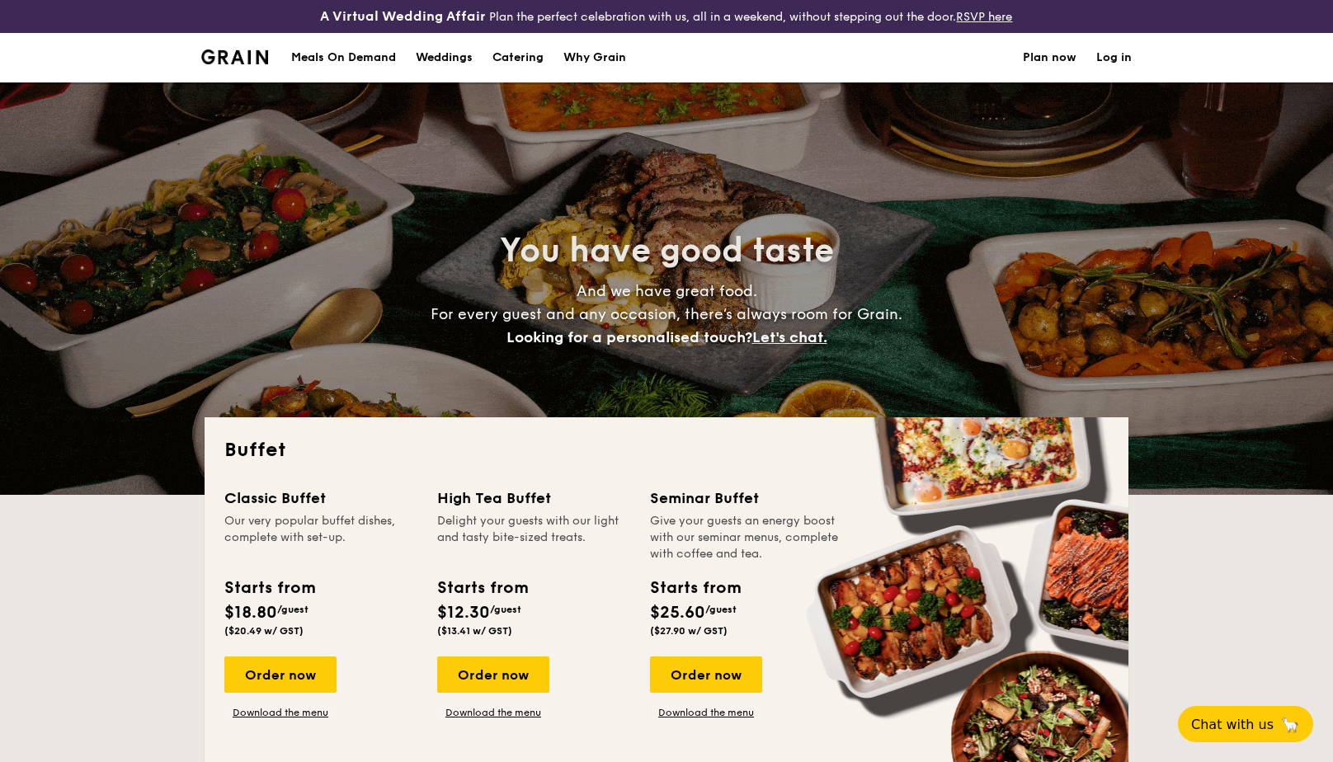
select select
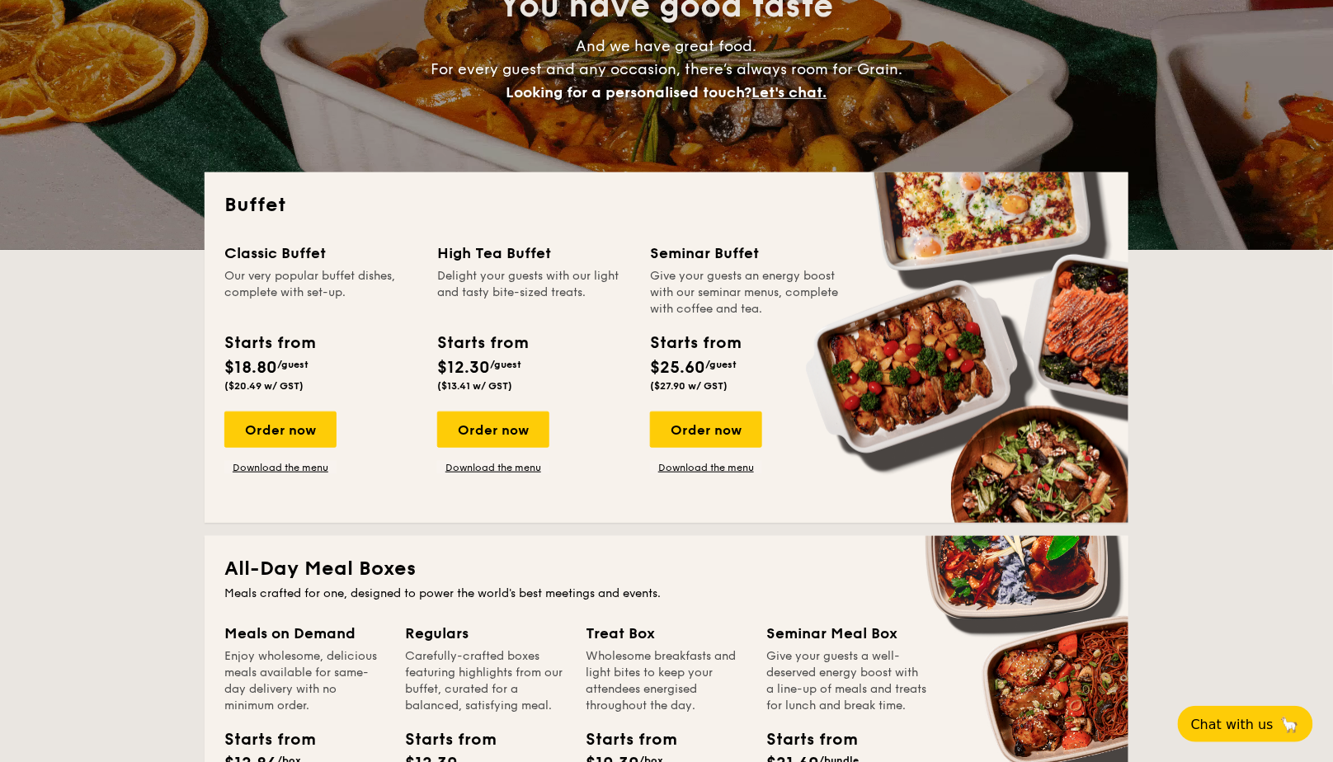
scroll to position [343, 0]
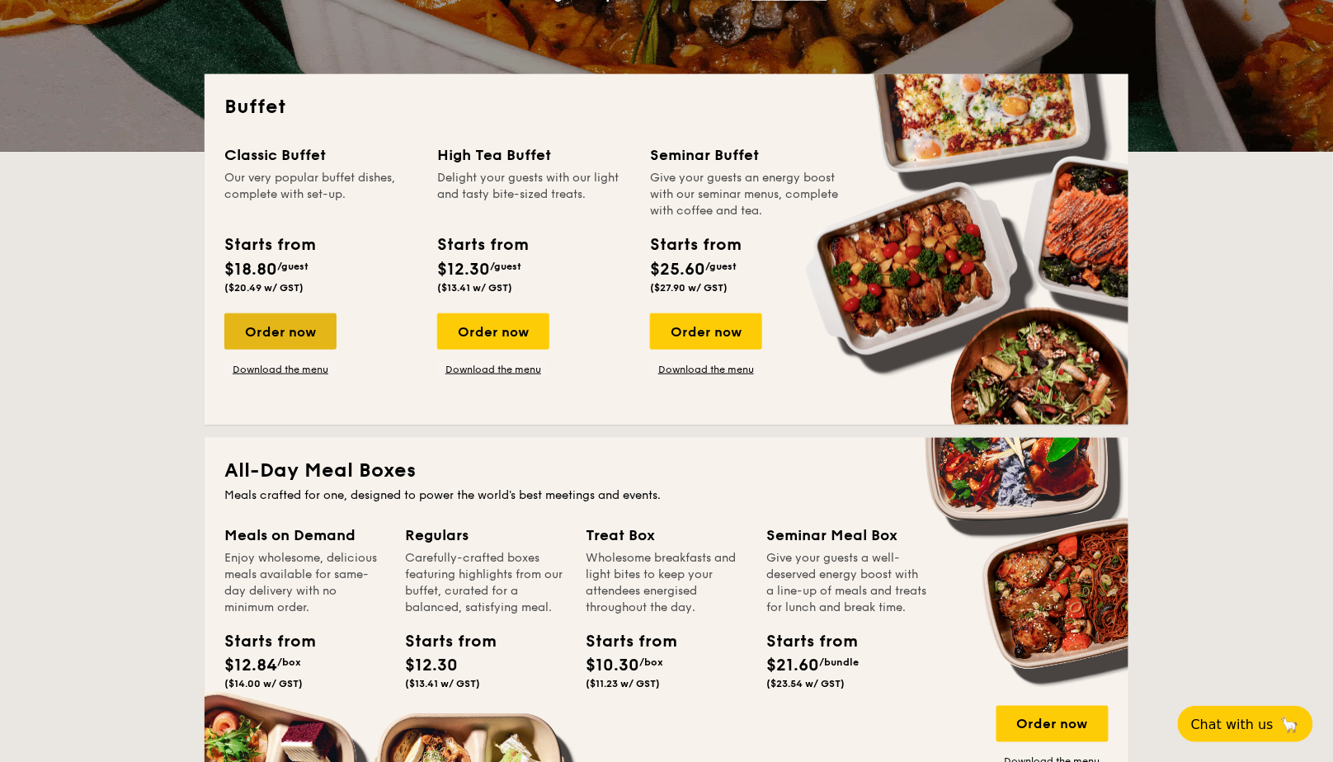
click at [285, 337] on div "Order now" at bounding box center [280, 331] width 112 height 36
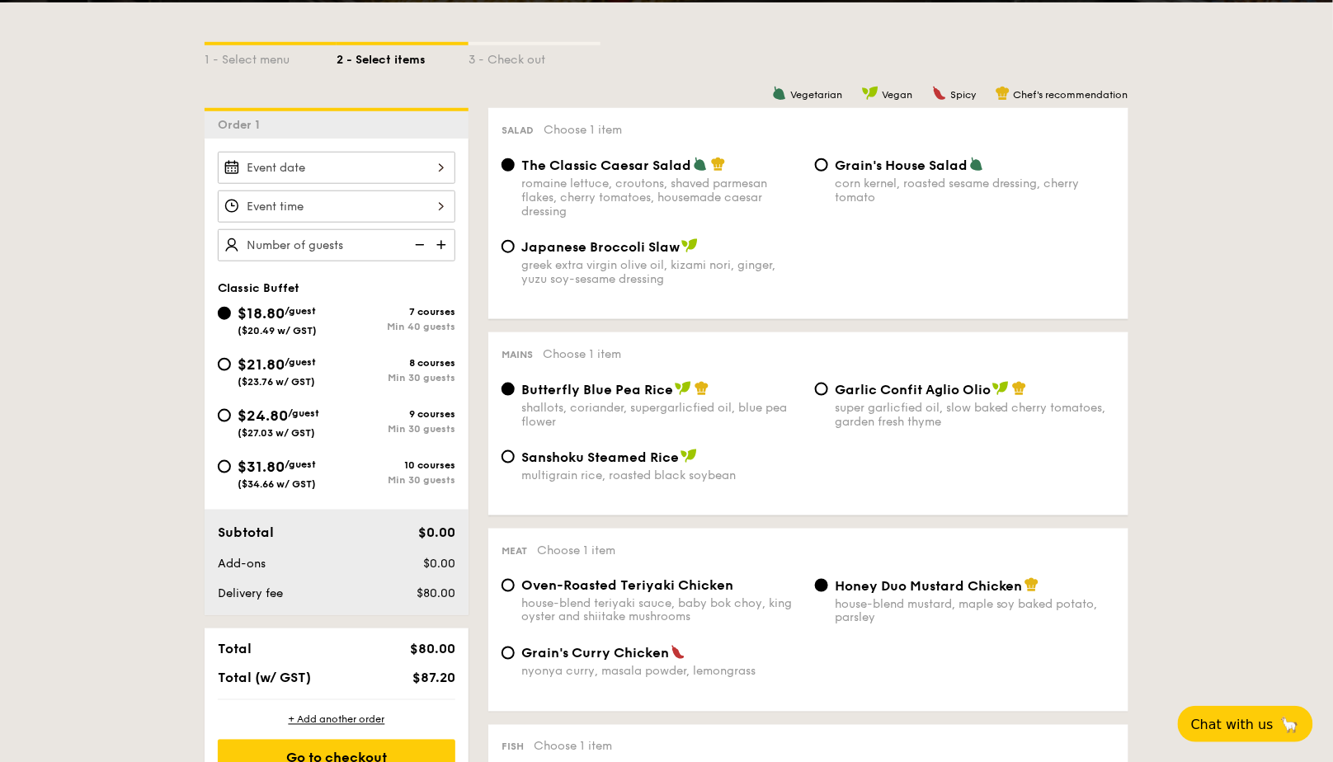
scroll to position [395, 0]
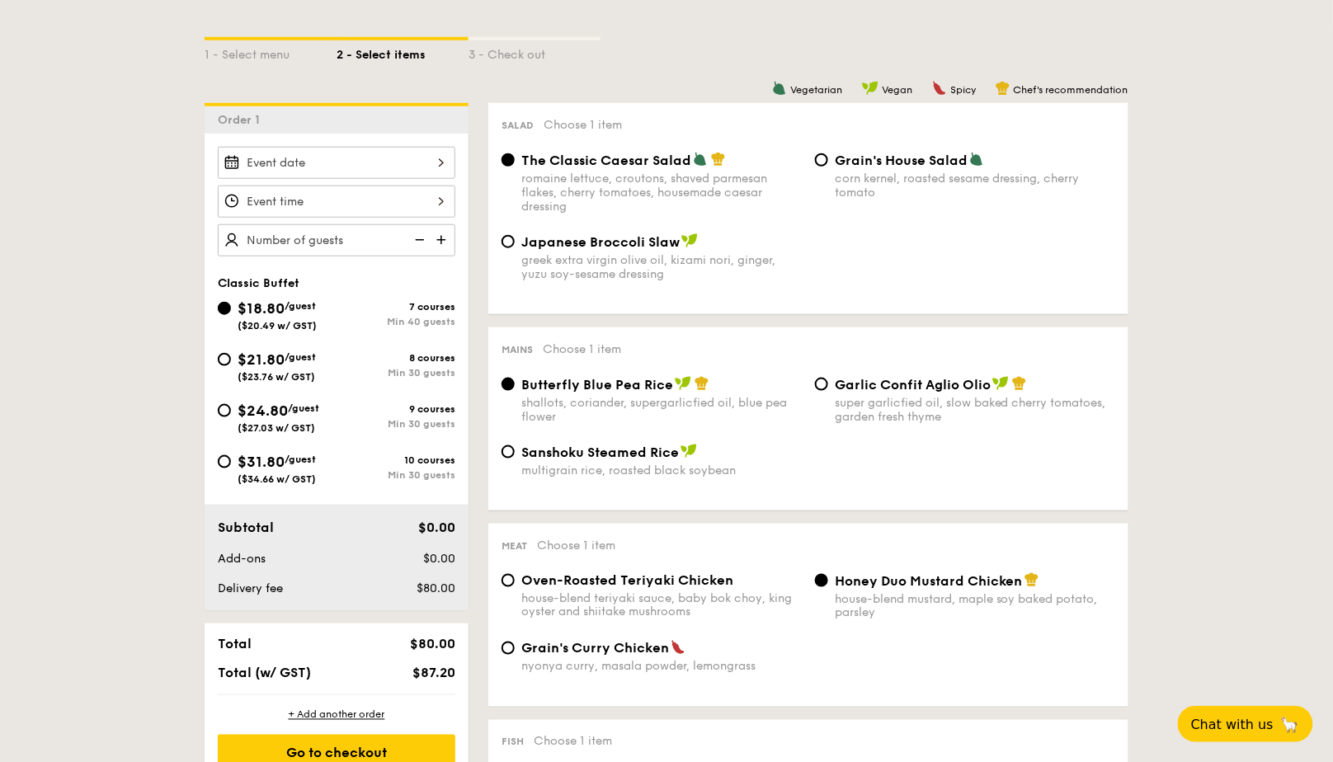
click at [282, 352] on span "$21.80" at bounding box center [261, 360] width 47 height 18
click at [231, 353] on input "$21.80 /guest ($23.76 w/ GST) 8 courses Min 30 guests" at bounding box center [224, 359] width 13 height 13
radio input "true"
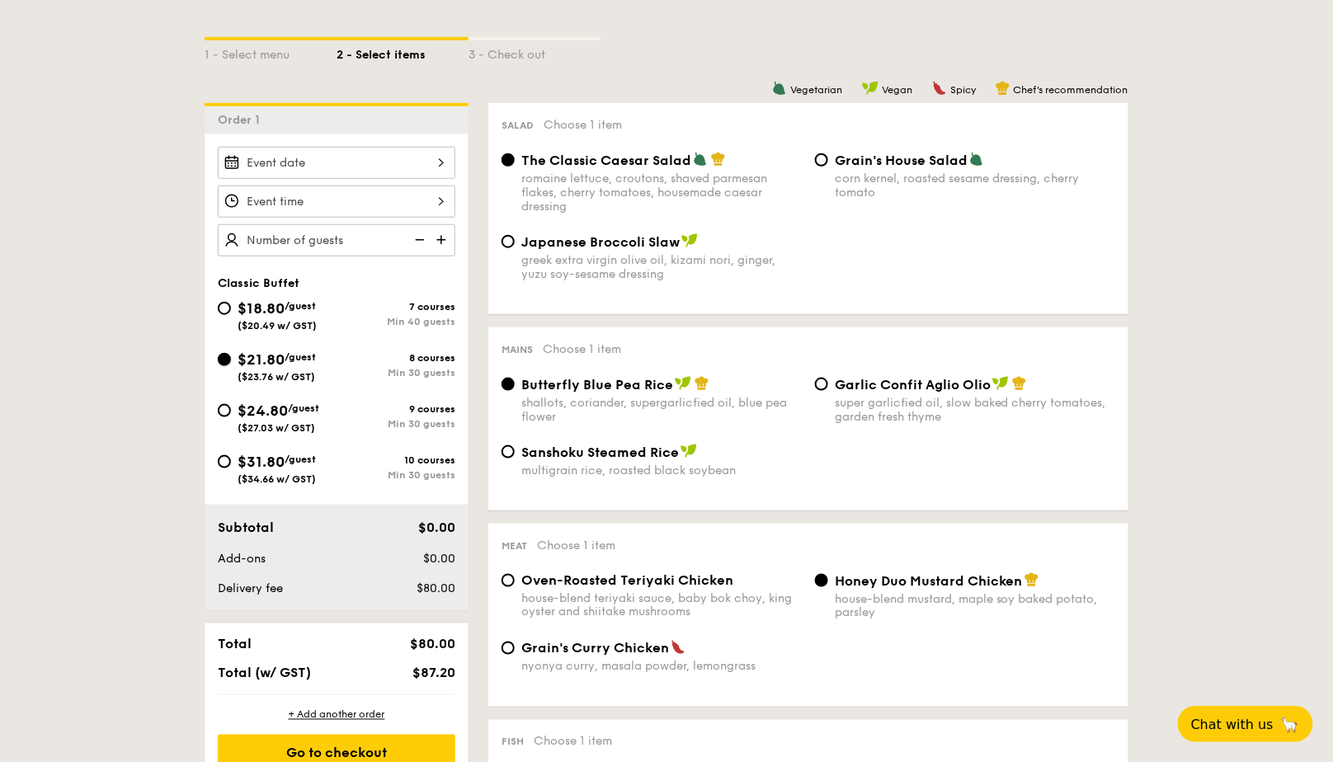
radio input "true"
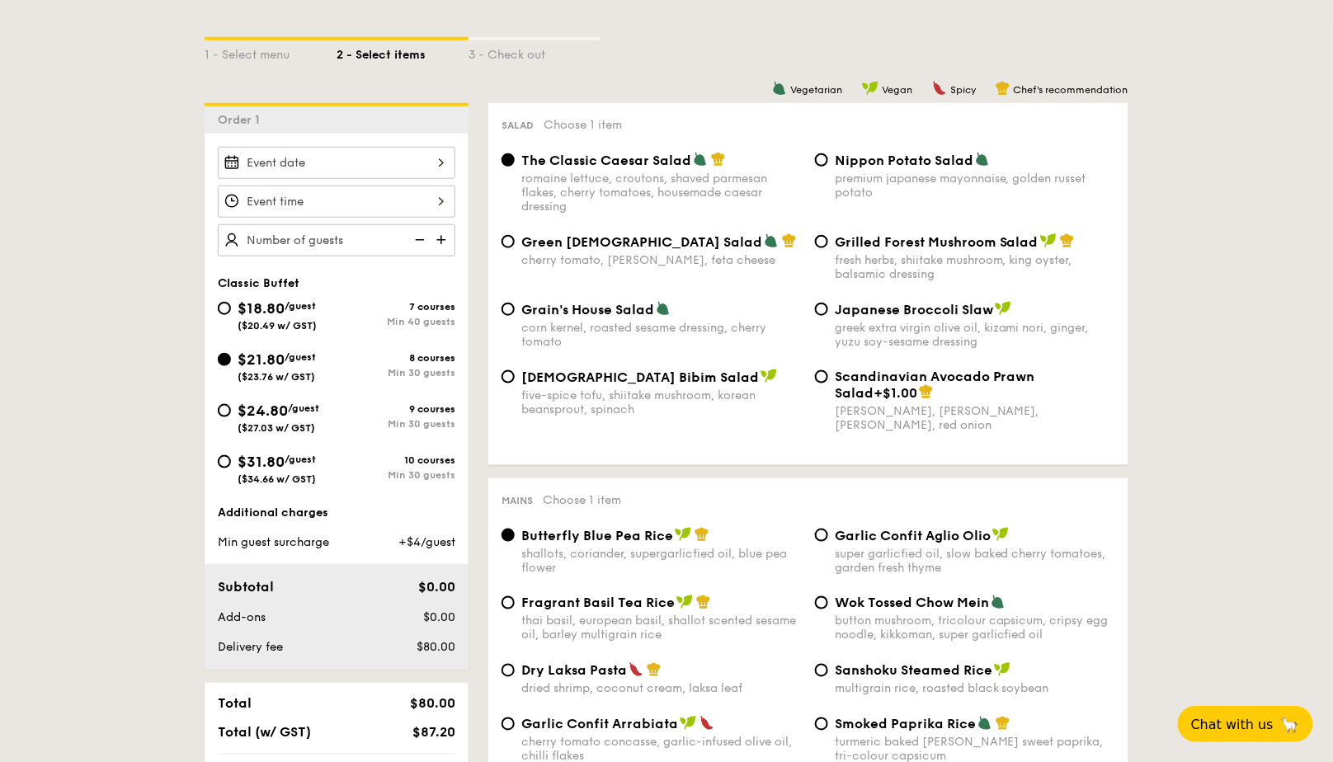
click at [440, 166] on div at bounding box center [337, 163] width 238 height 32
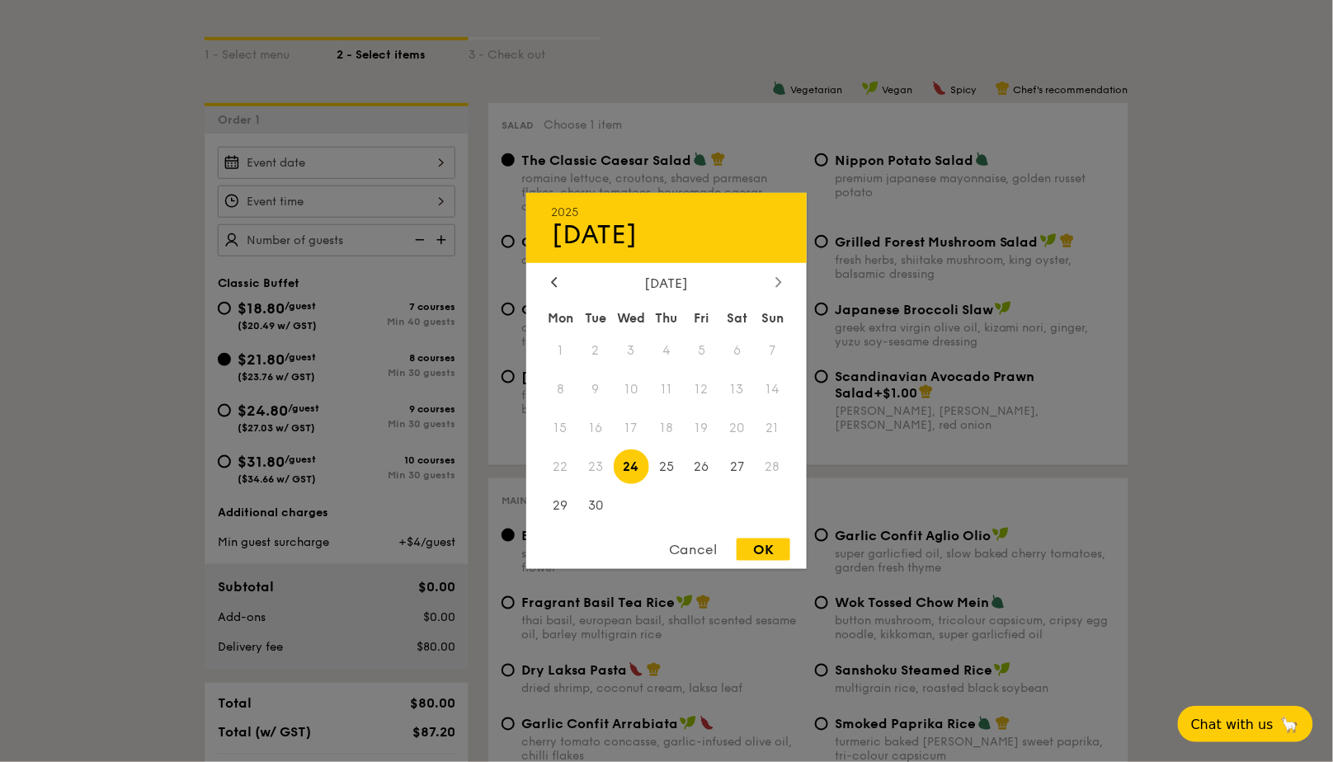
click at [775, 283] on div at bounding box center [778, 284] width 15 height 16
click at [775, 282] on div at bounding box center [778, 284] width 15 height 16
click at [775, 281] on div at bounding box center [778, 284] width 15 height 16
click at [733, 459] on span "24" at bounding box center [736, 466] width 35 height 35
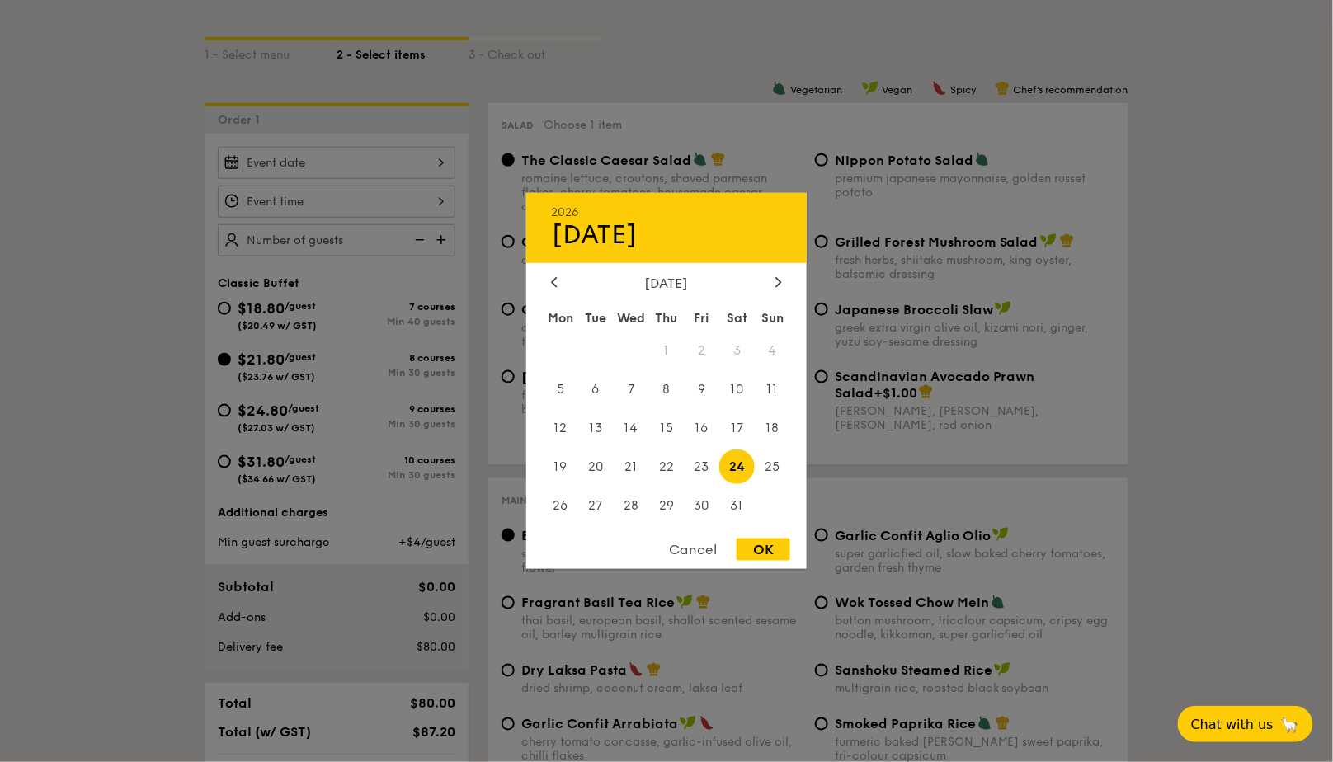
drag, startPoint x: 756, startPoint y: 545, endPoint x: 754, endPoint y: 501, distance: 44.6
click at [756, 545] on div "OK" at bounding box center [764, 550] width 54 height 22
type input "[DATE]"
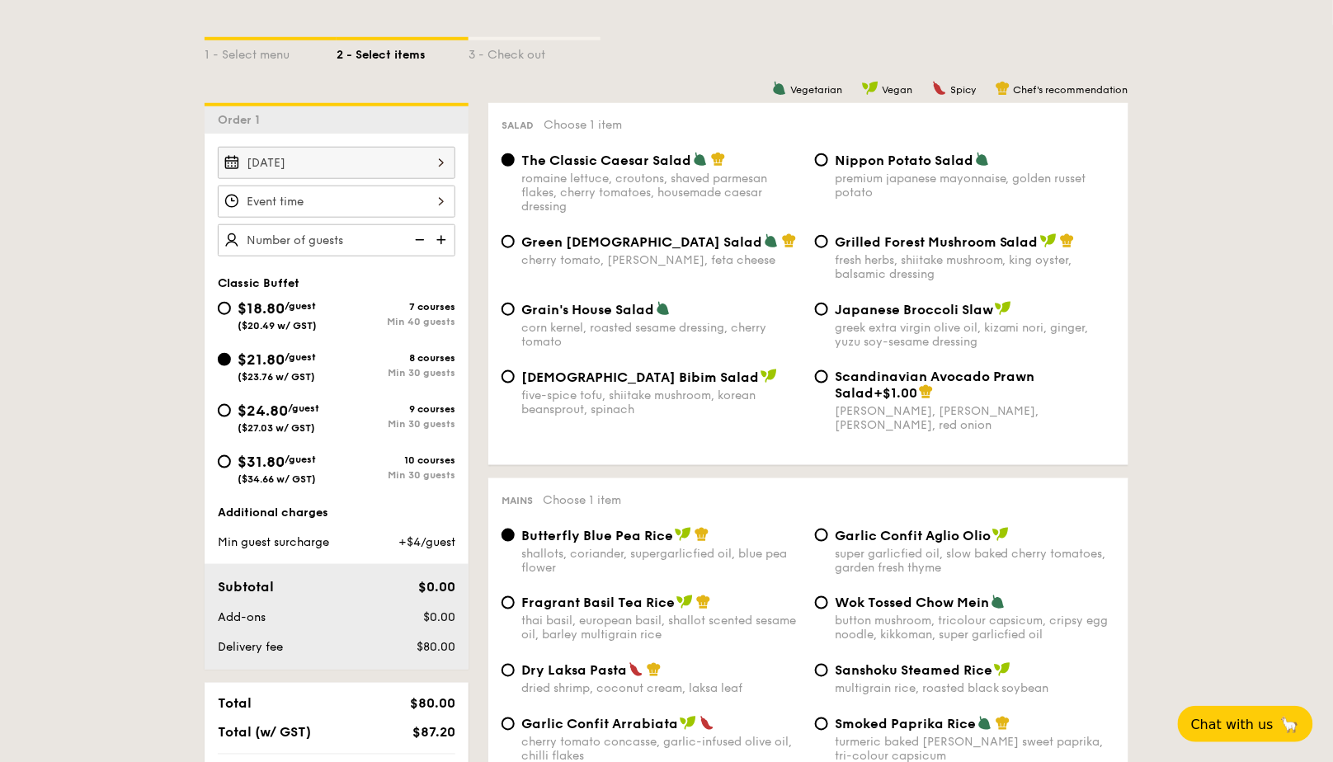
click at [427, 210] on div at bounding box center [337, 202] width 238 height 32
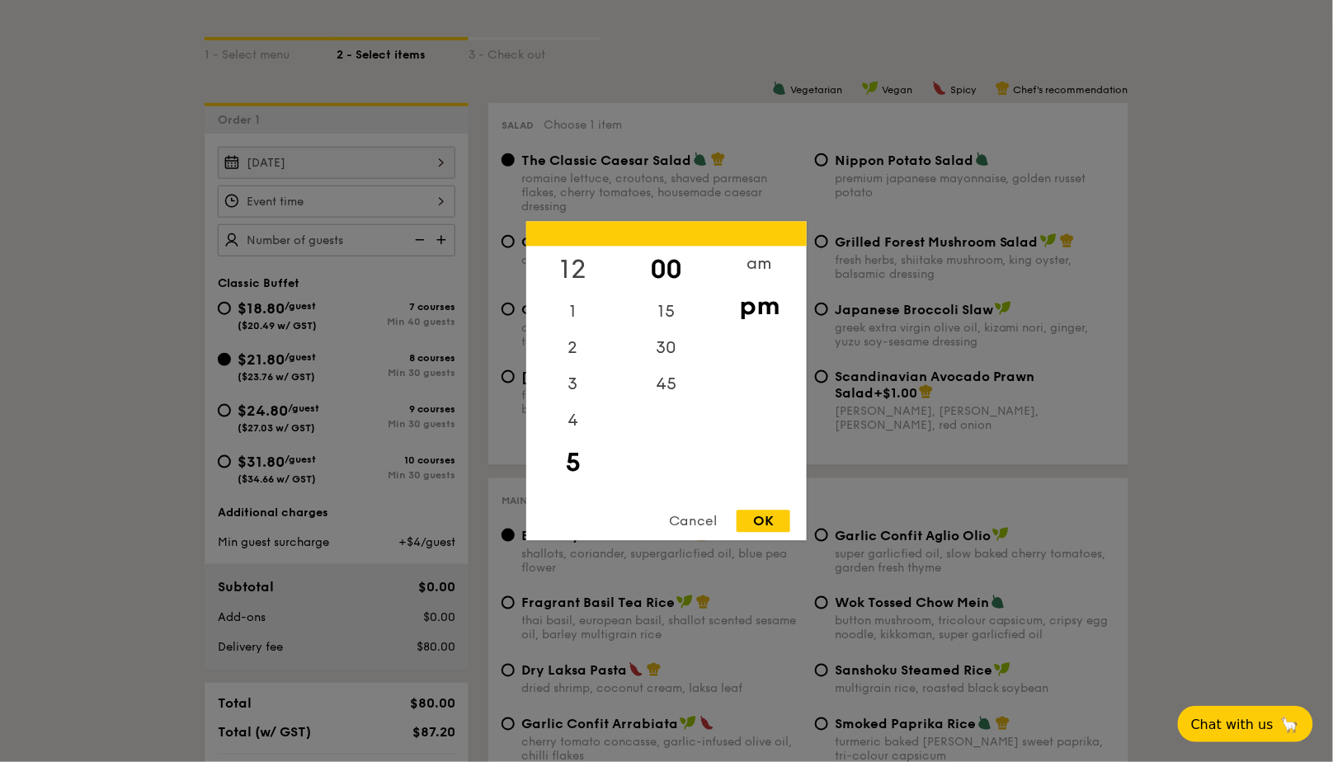
click at [559, 257] on div "12" at bounding box center [572, 271] width 93 height 48
click at [765, 515] on div "OK" at bounding box center [764, 522] width 54 height 22
type input "12:00PM"
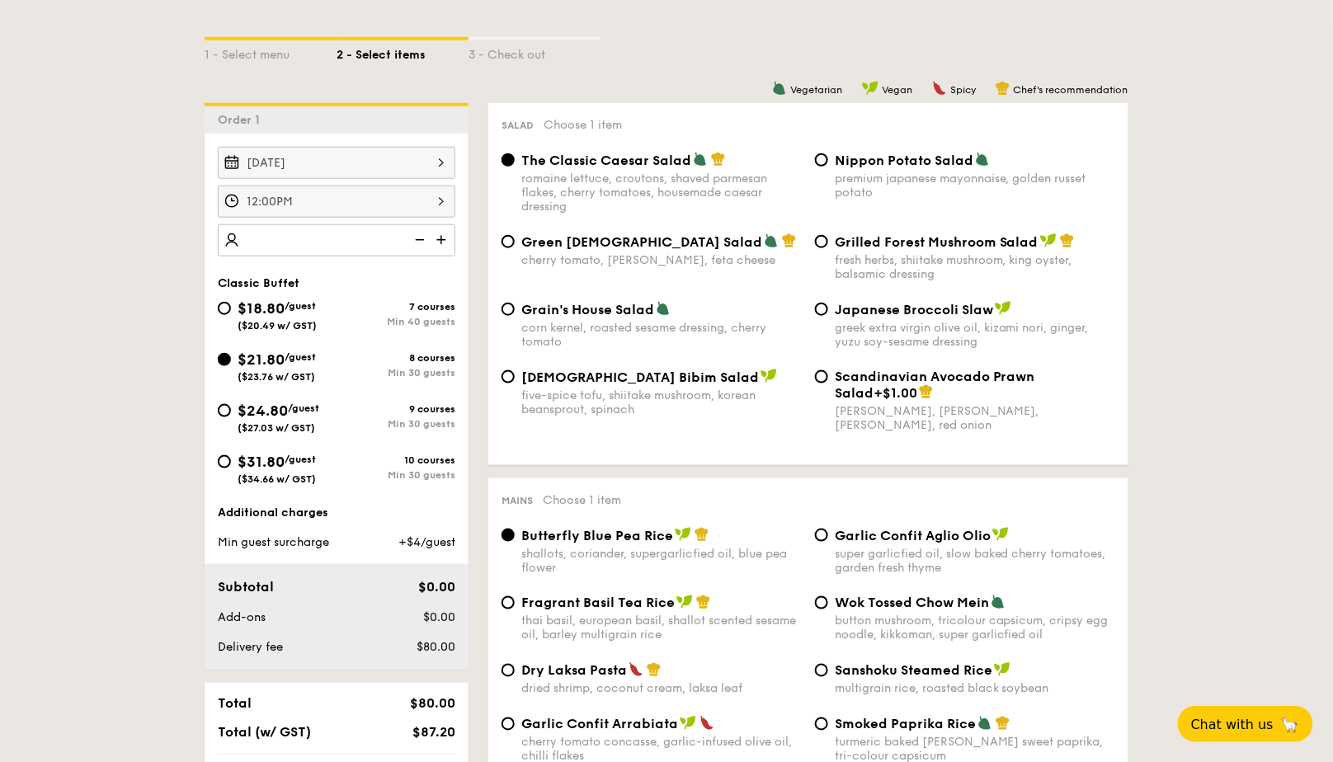
click at [430, 239] on img at bounding box center [418, 239] width 25 height 31
click at [436, 233] on img at bounding box center [443, 239] width 25 height 31
click at [436, 234] on img at bounding box center [443, 239] width 25 height 31
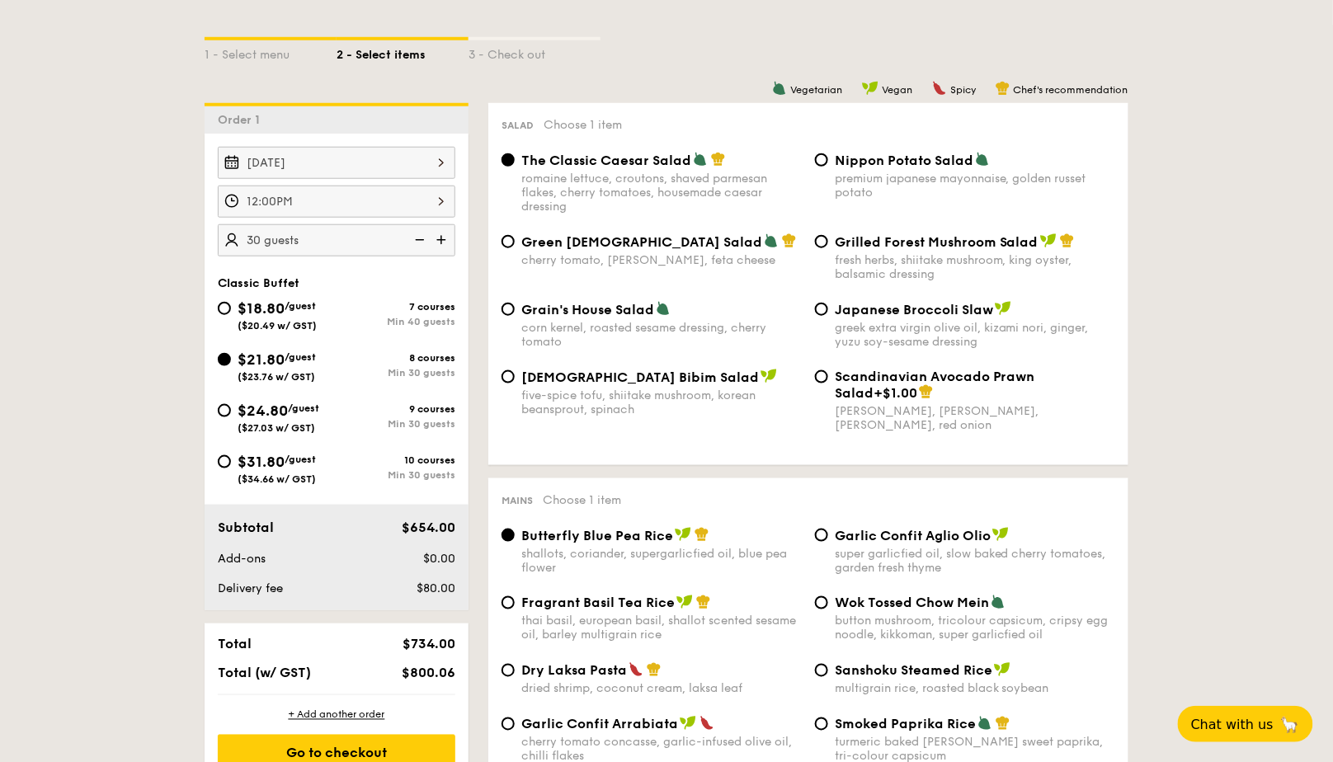
click at [436, 234] on img at bounding box center [443, 239] width 25 height 31
click at [414, 240] on img at bounding box center [418, 239] width 25 height 31
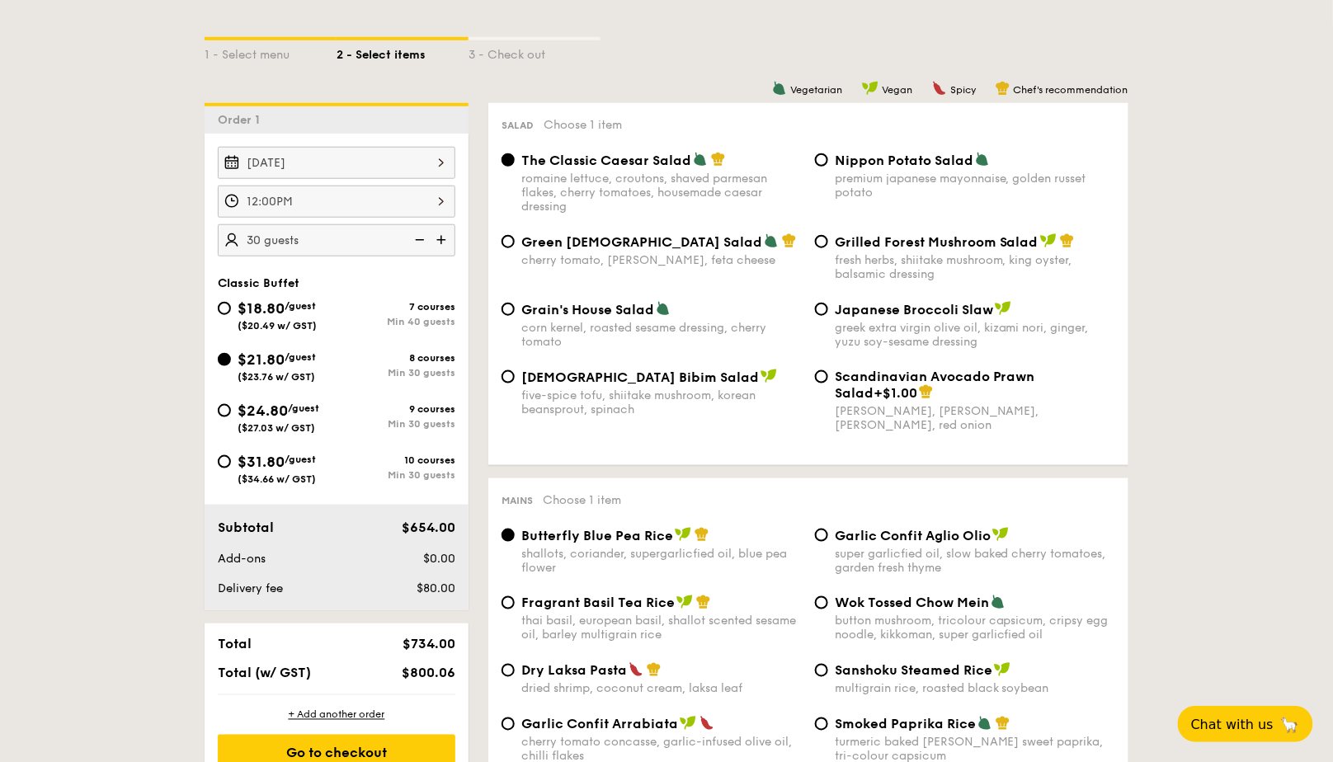
click at [437, 235] on img at bounding box center [443, 239] width 25 height 31
click at [438, 235] on img at bounding box center [443, 239] width 25 height 31
click at [417, 237] on img at bounding box center [418, 239] width 25 height 31
click at [438, 237] on img at bounding box center [443, 239] width 25 height 31
type input "40 guests"
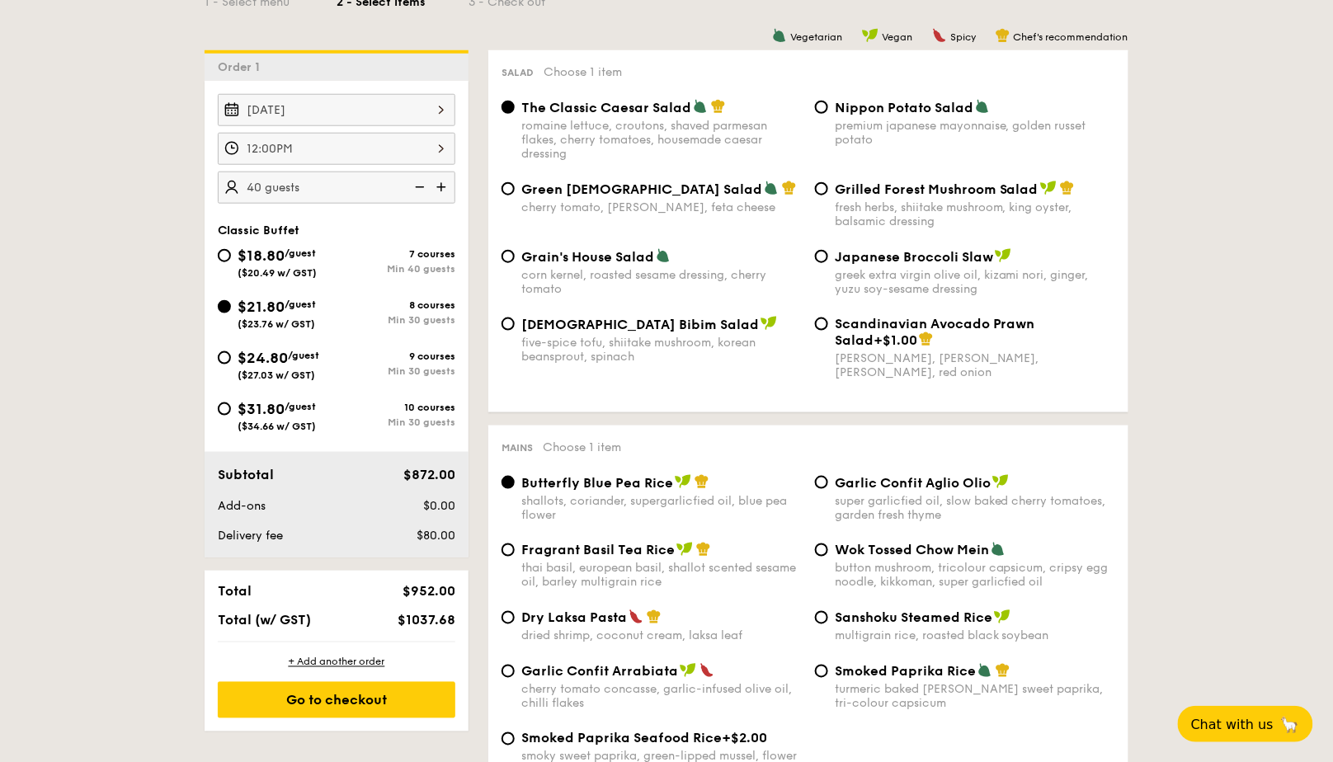
scroll to position [451, 0]
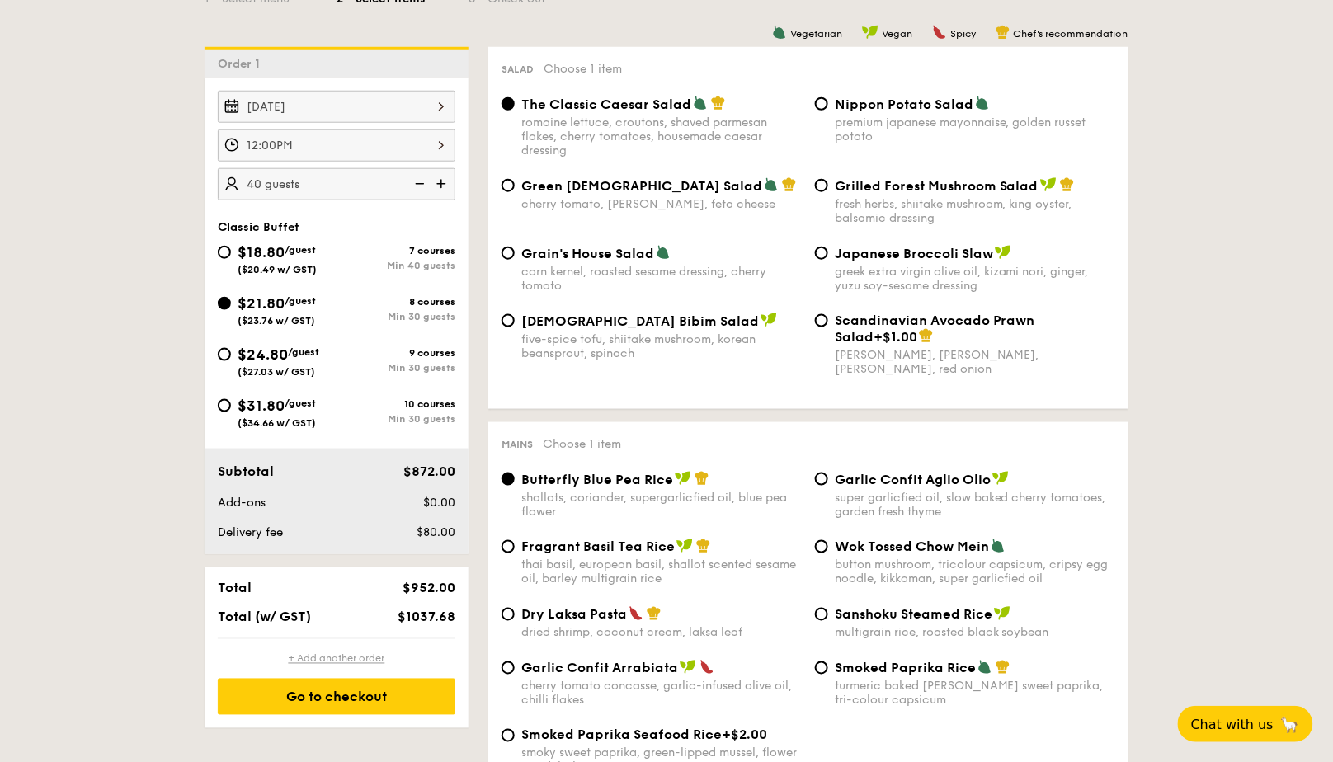
click at [346, 659] on div "+ Add another order" at bounding box center [337, 658] width 238 height 13
radio input "true"
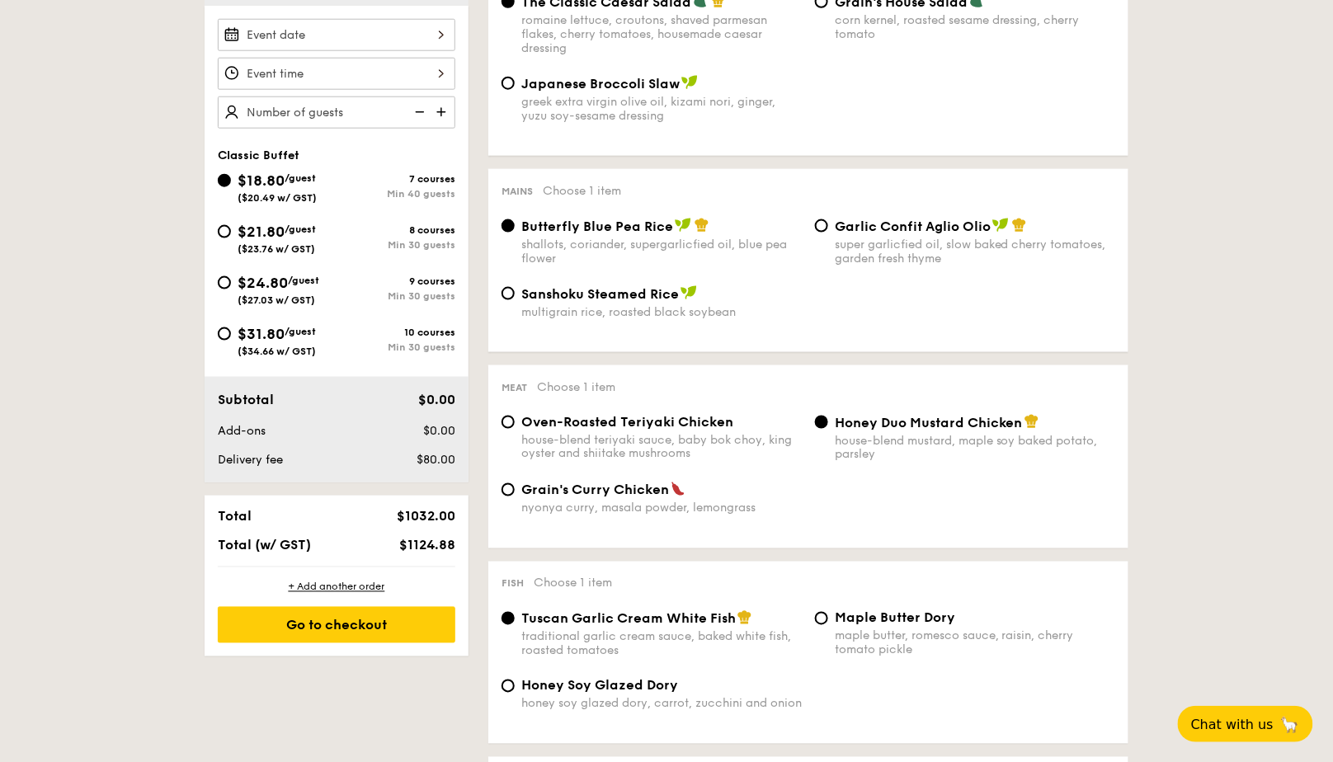
scroll to position [538, 0]
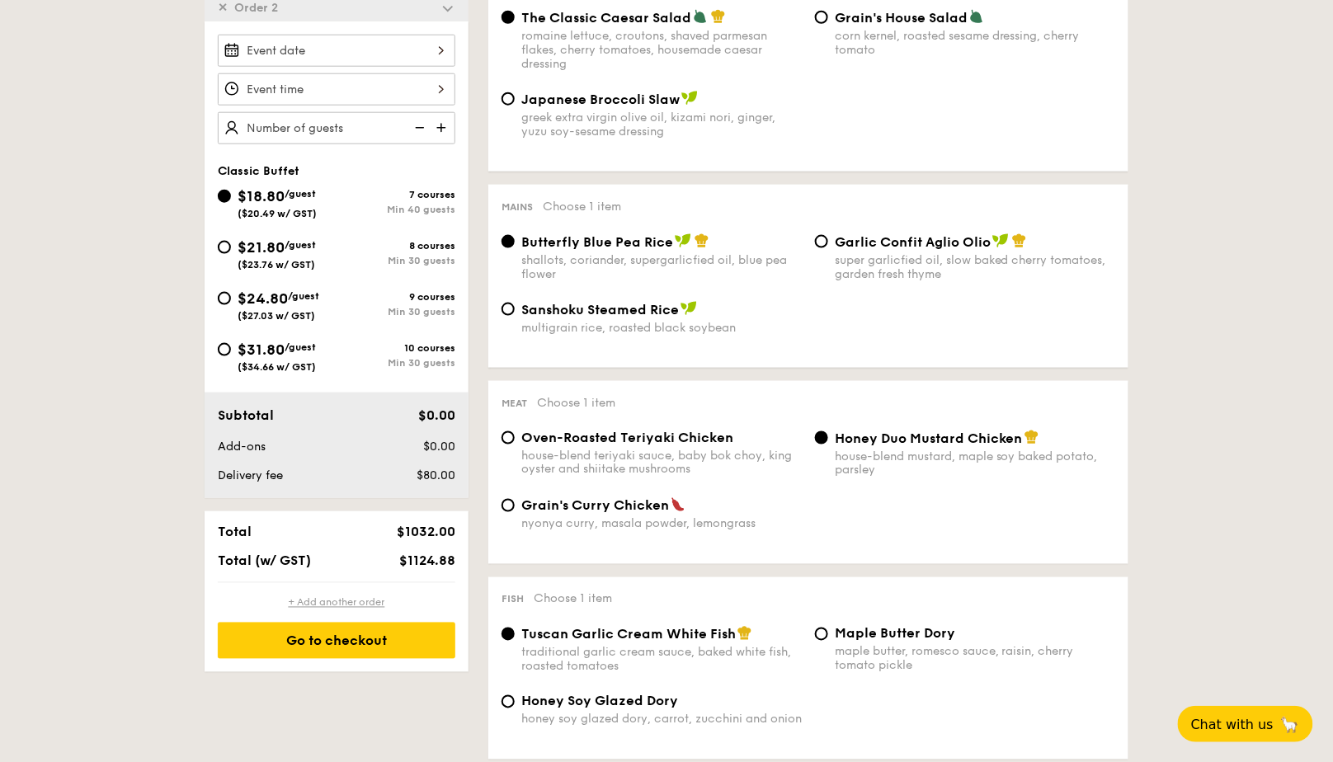
click at [351, 598] on div "+ Add another order" at bounding box center [337, 602] width 238 height 13
radio input "true"
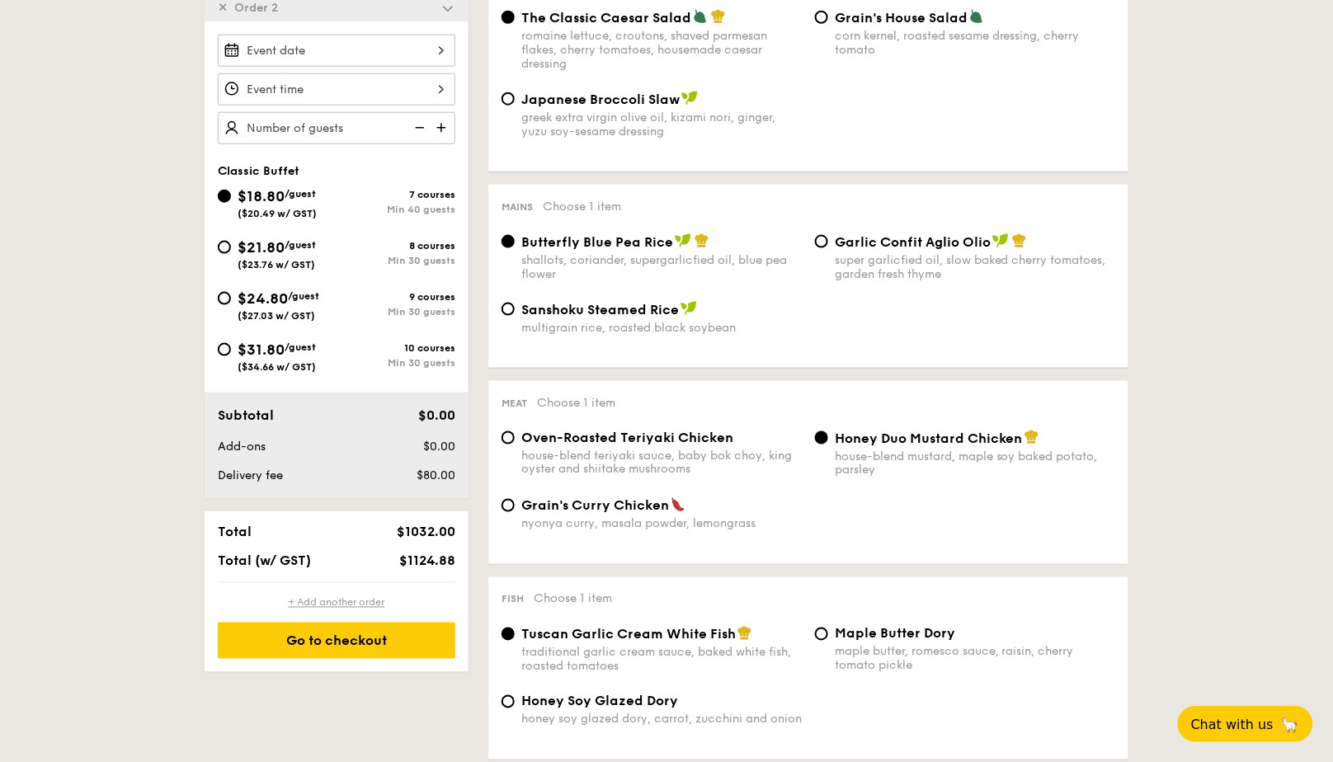
radio input "true"
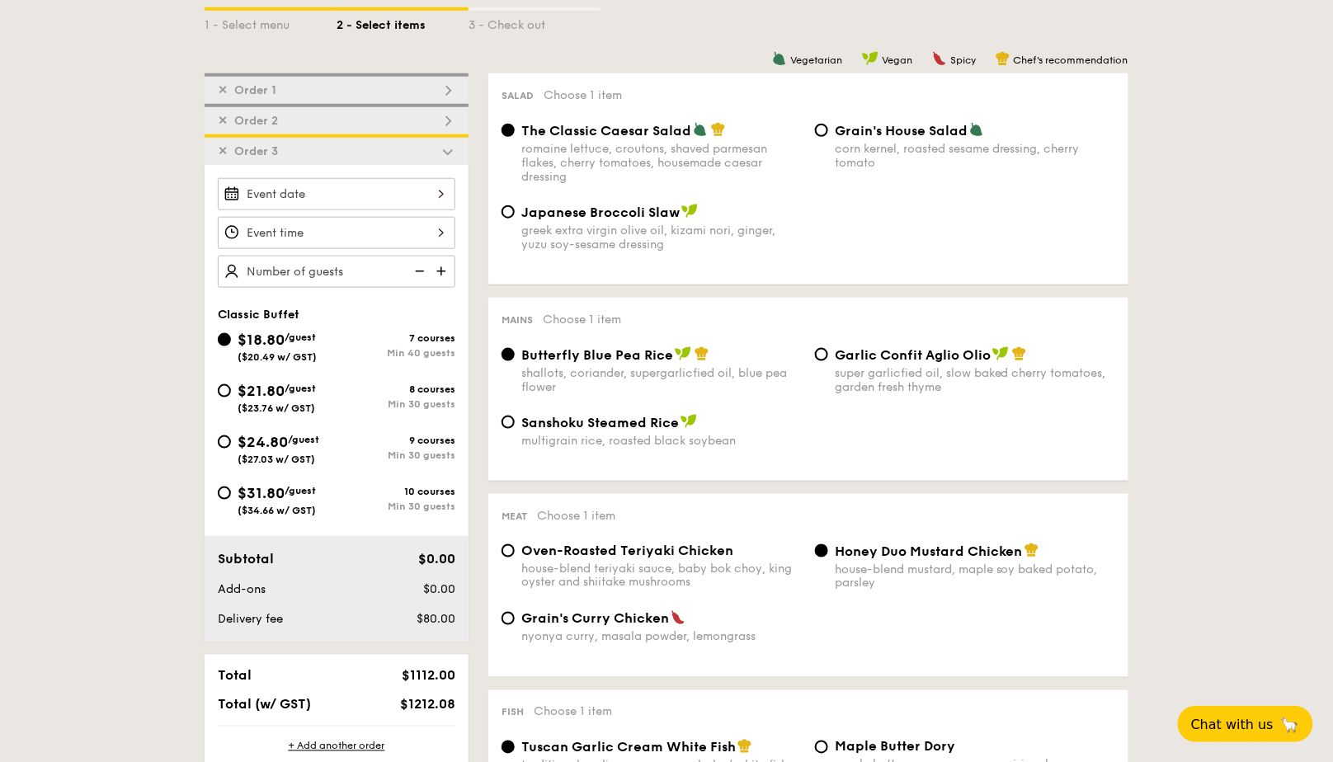
scroll to position [426, 0]
click at [224, 146] on span "✕" at bounding box center [223, 151] width 10 height 14
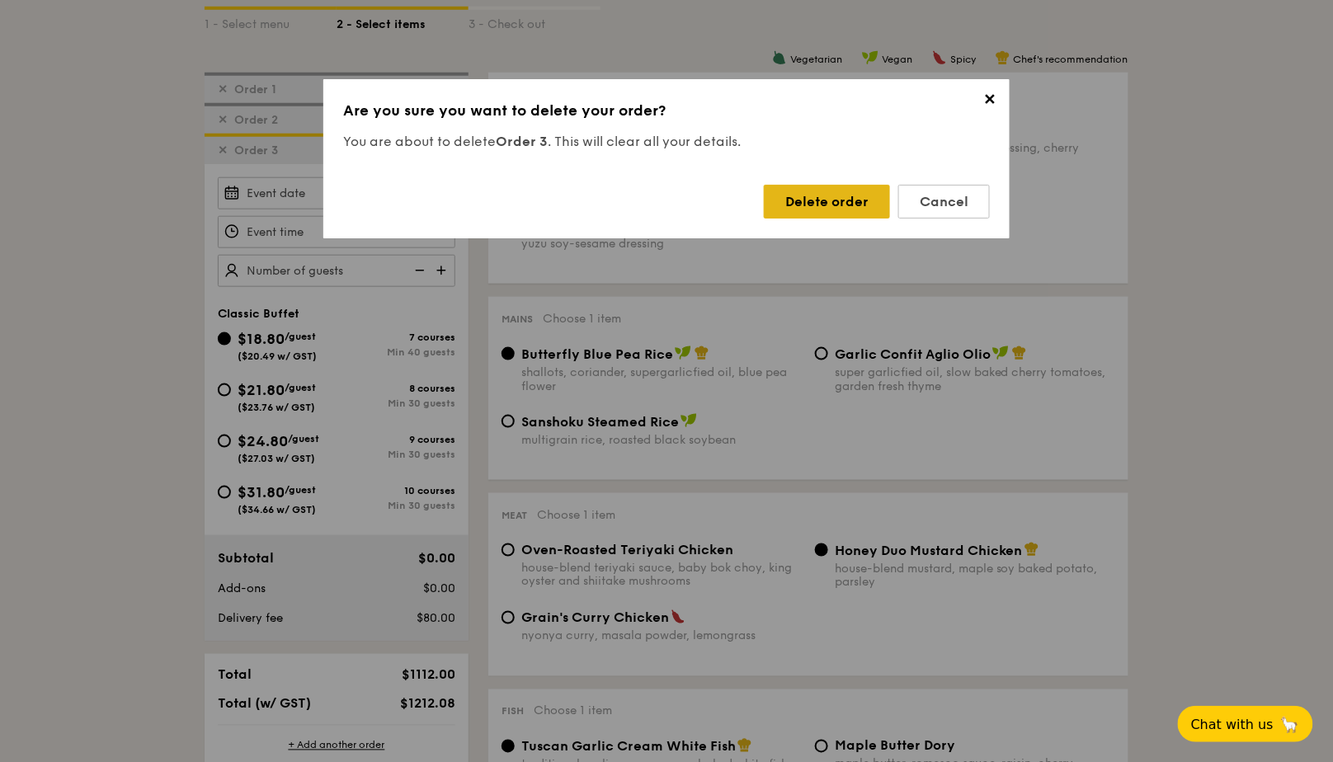
click at [833, 198] on div "Delete order" at bounding box center [827, 202] width 126 height 34
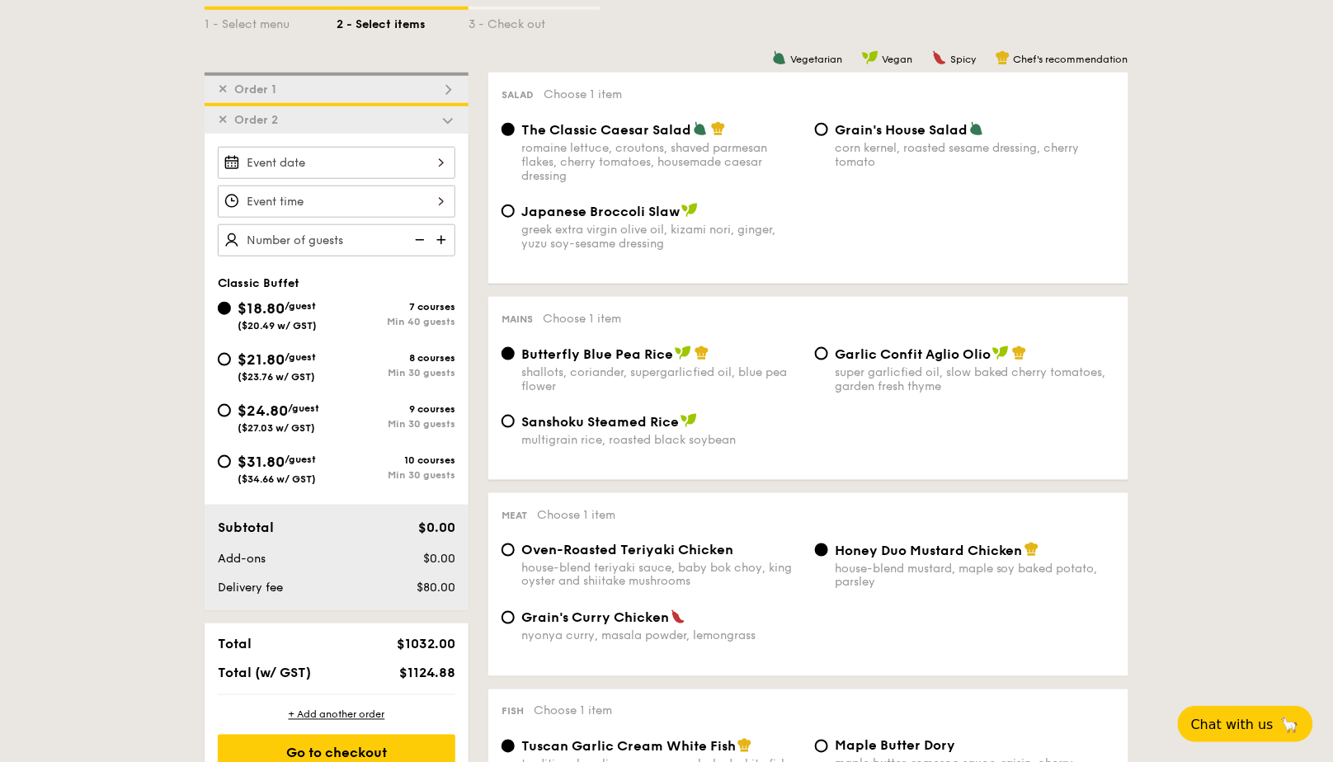
click at [223, 120] on span "✕" at bounding box center [223, 120] width 10 height 14
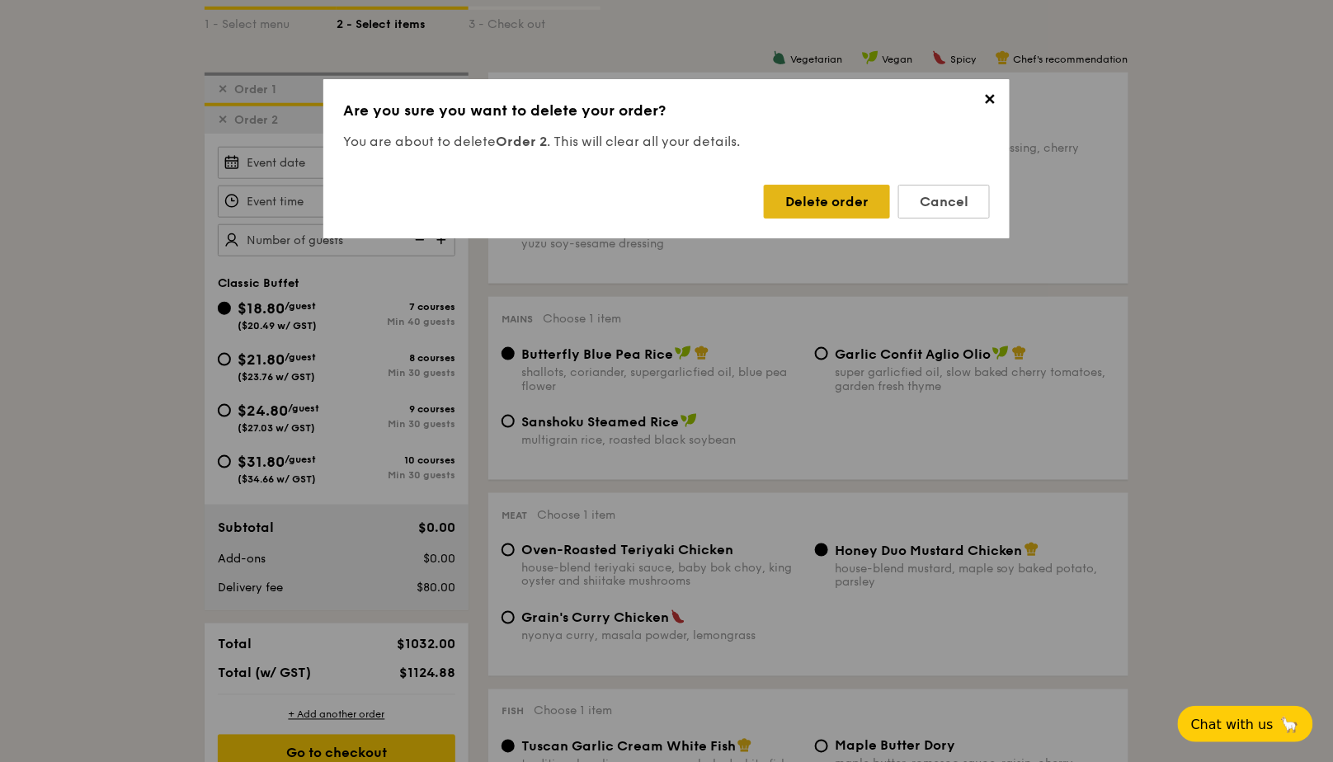
click at [865, 196] on div "Delete order" at bounding box center [827, 202] width 126 height 34
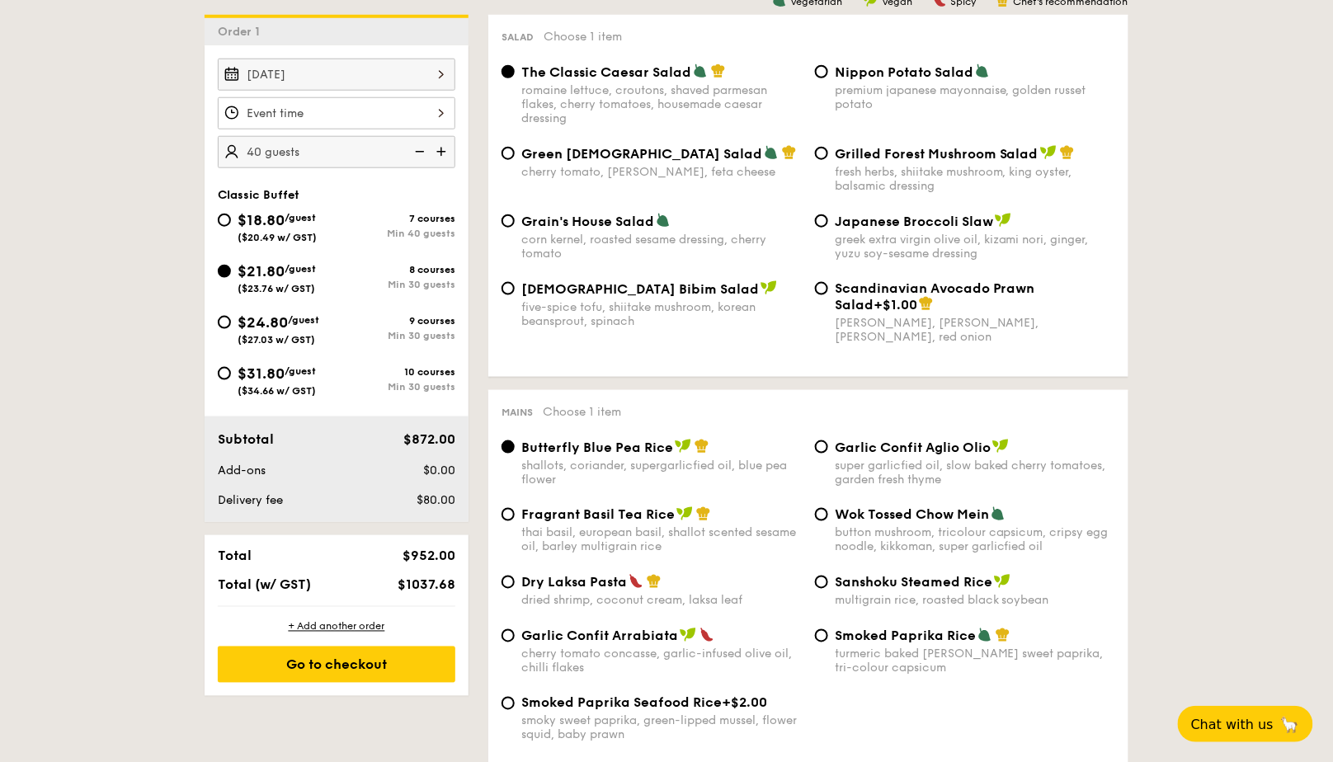
scroll to position [479, 0]
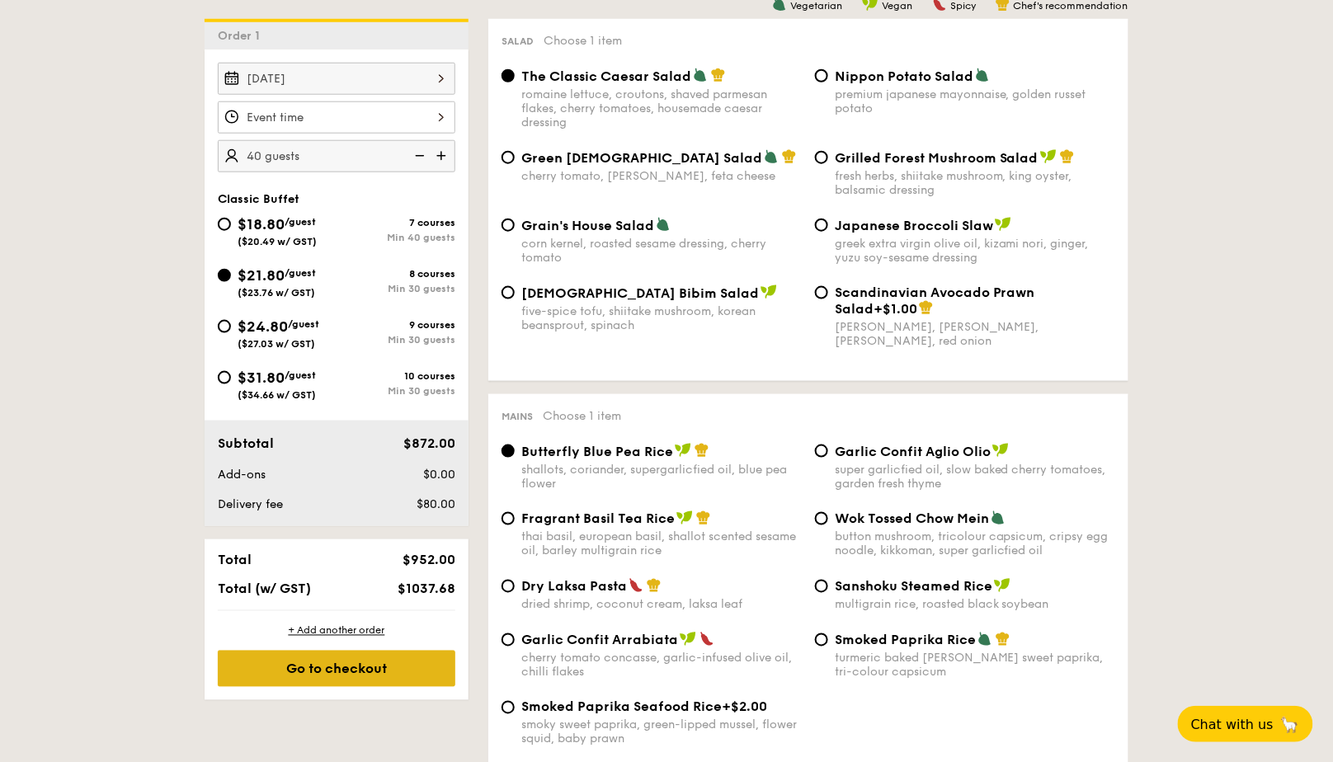
click at [403, 676] on div "Go to checkout" at bounding box center [337, 669] width 238 height 36
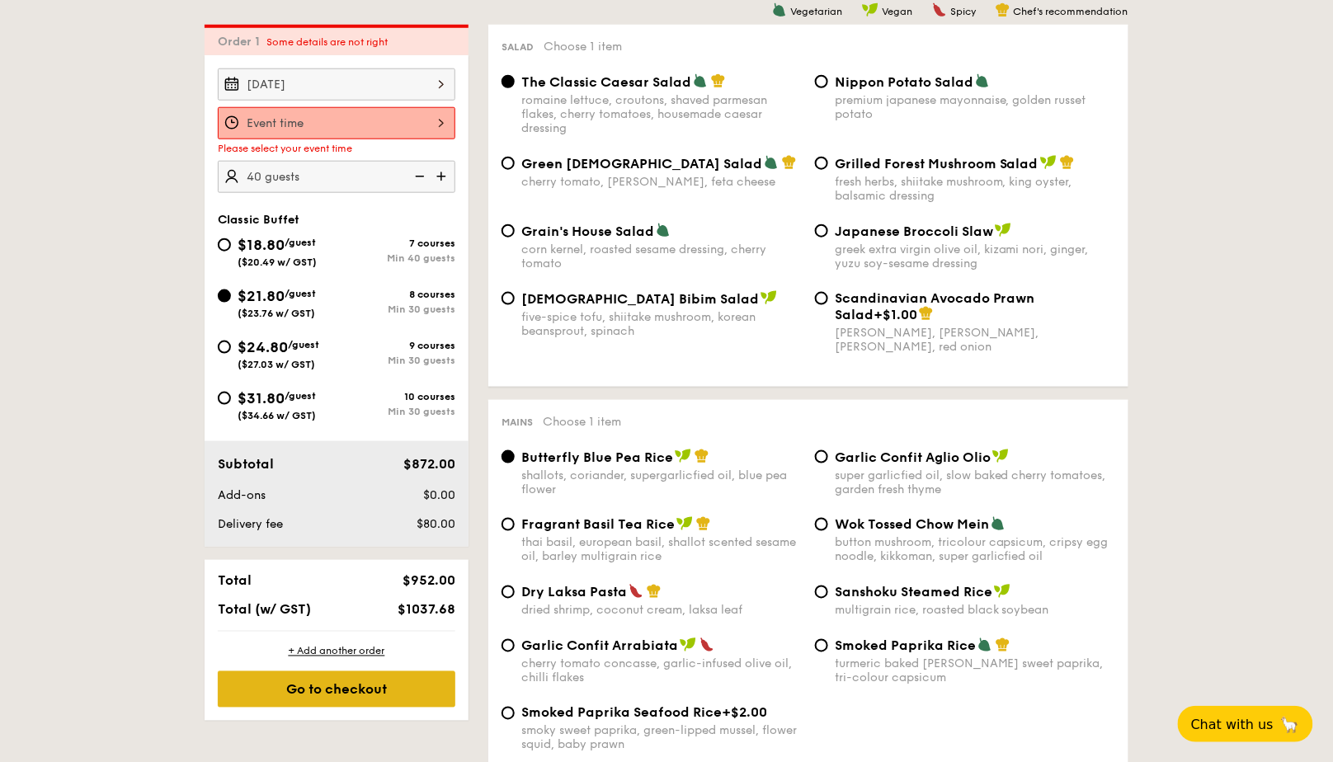
scroll to position [473, 0]
click at [415, 110] on div at bounding box center [337, 124] width 238 height 32
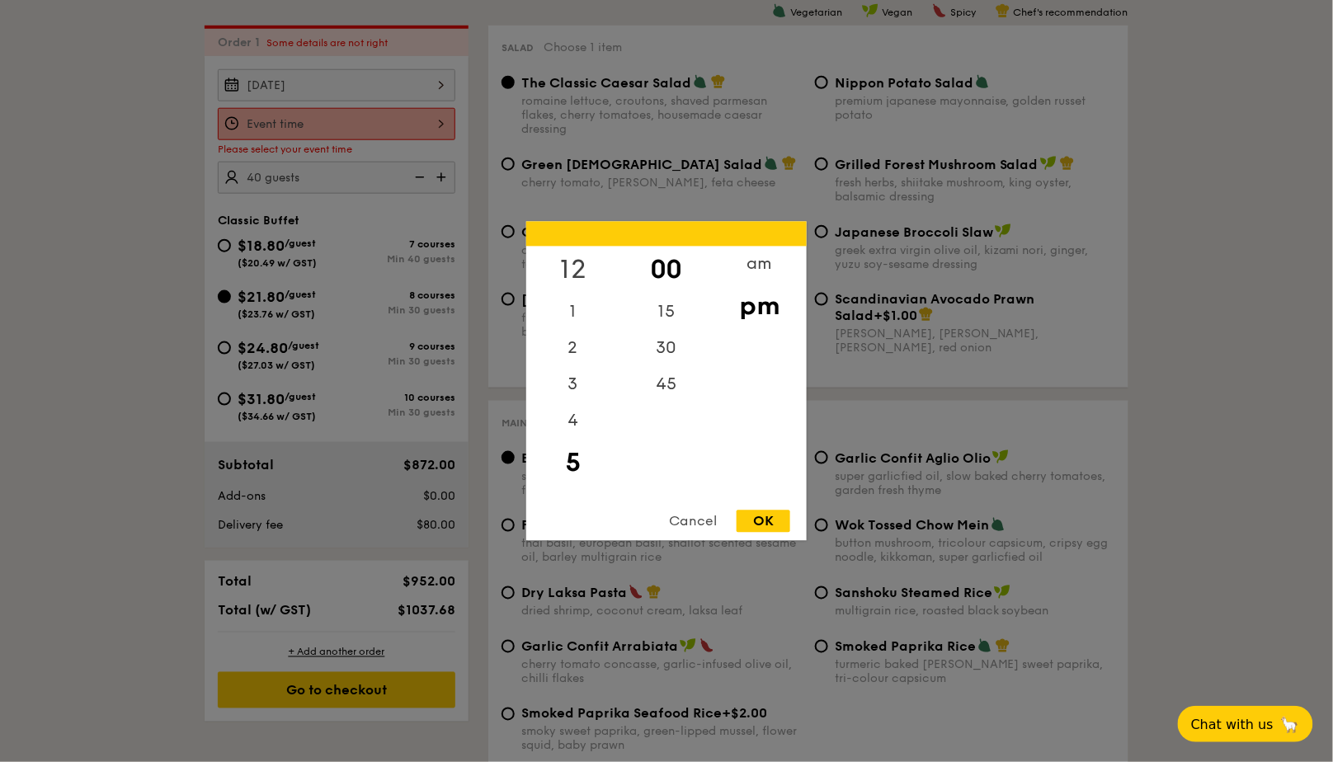
click at [584, 266] on div "12" at bounding box center [572, 271] width 93 height 48
click at [767, 520] on div "OK" at bounding box center [764, 522] width 54 height 22
type input "12:00PM"
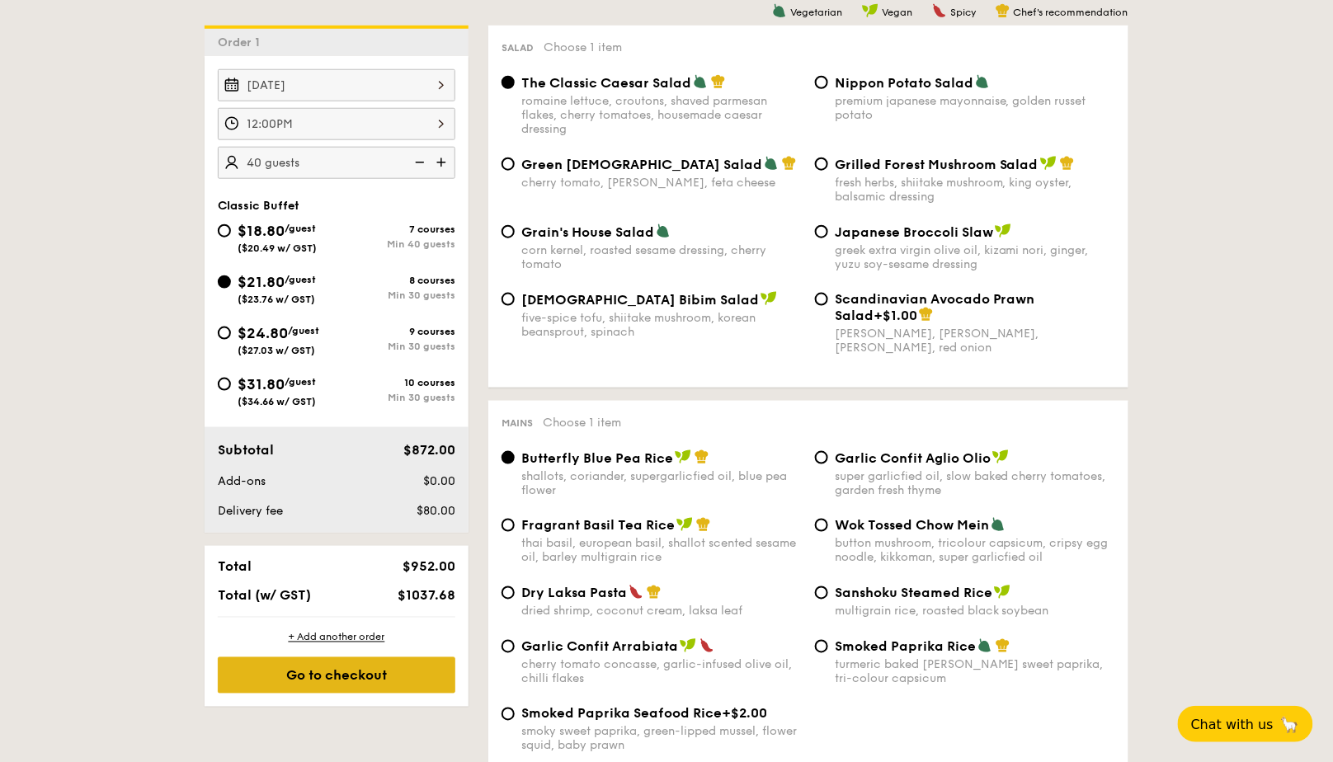
click at [389, 670] on div "Go to checkout" at bounding box center [337, 675] width 238 height 36
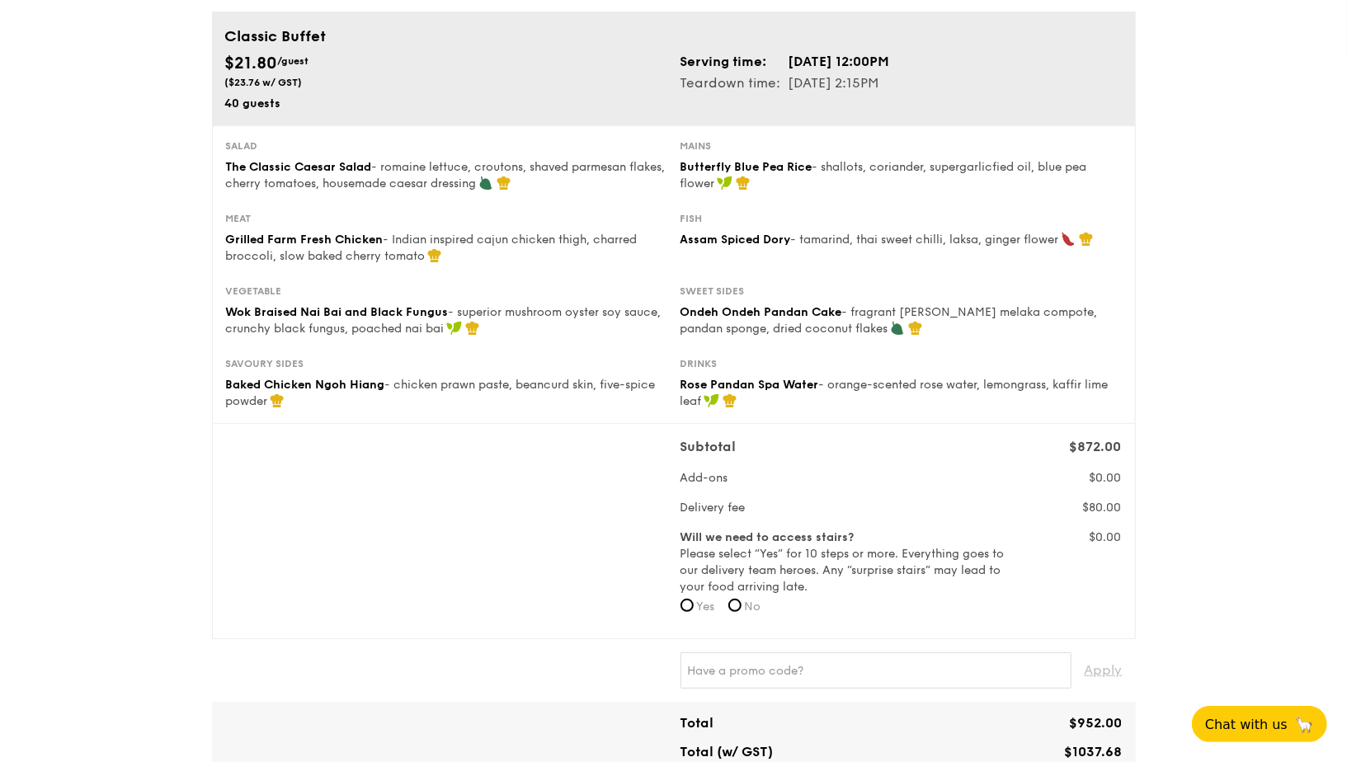
scroll to position [157, 0]
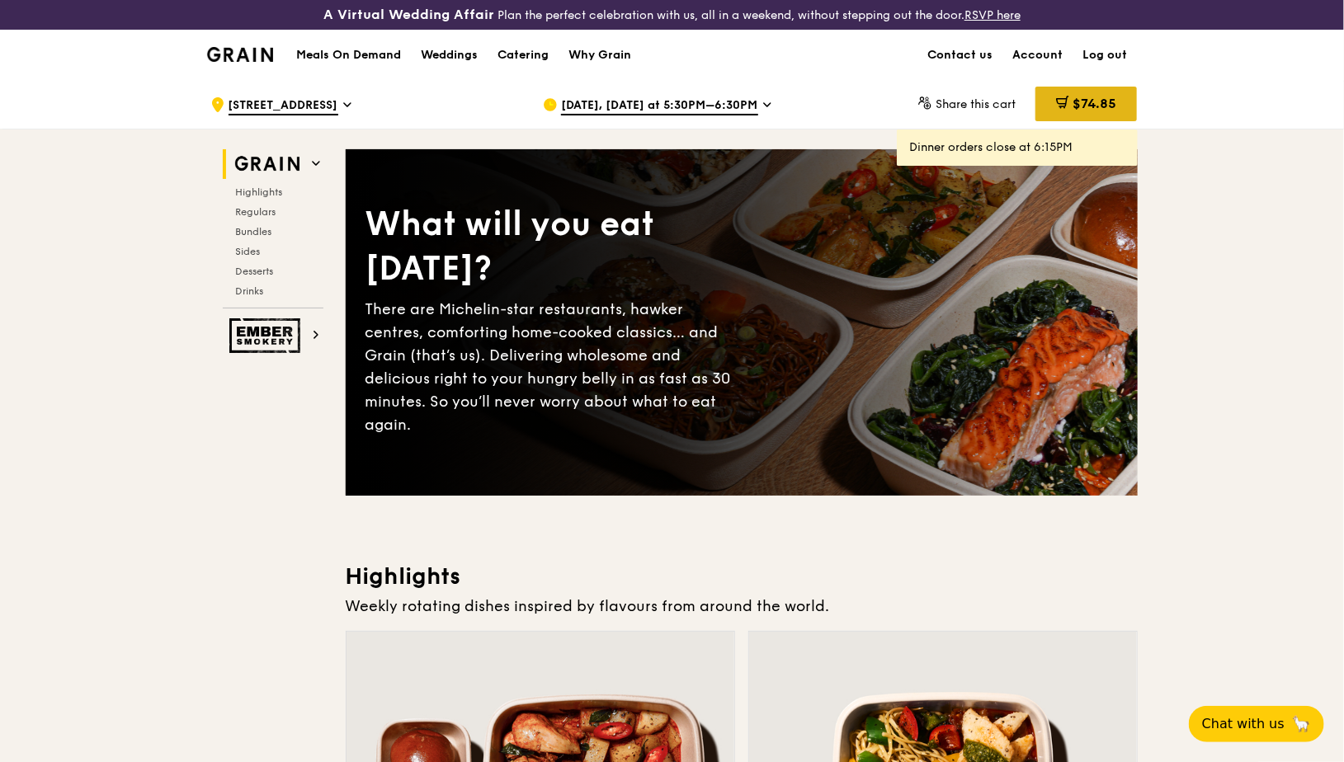
click at [1080, 110] on span "$74.85" at bounding box center [1094, 104] width 44 height 16
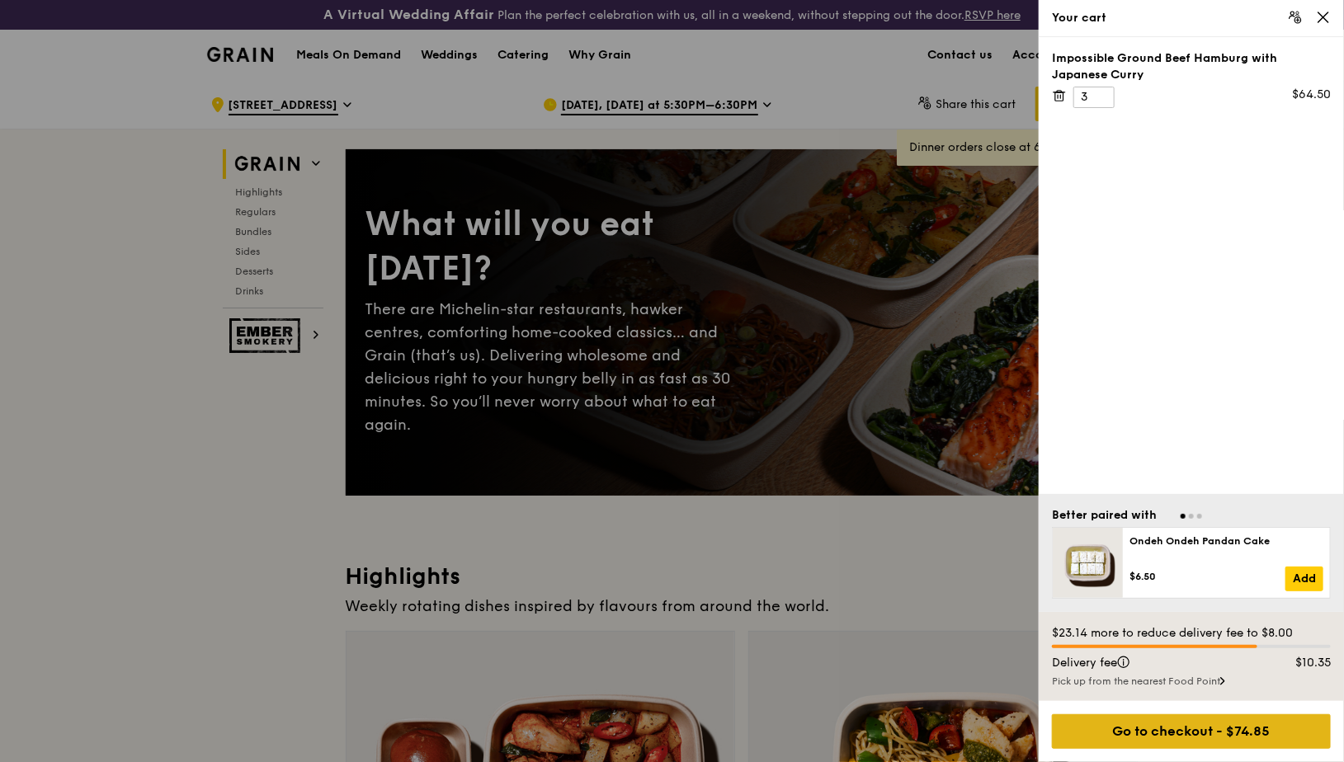
click at [1146, 725] on div "Go to checkout - $74.85" at bounding box center [1191, 731] width 279 height 35
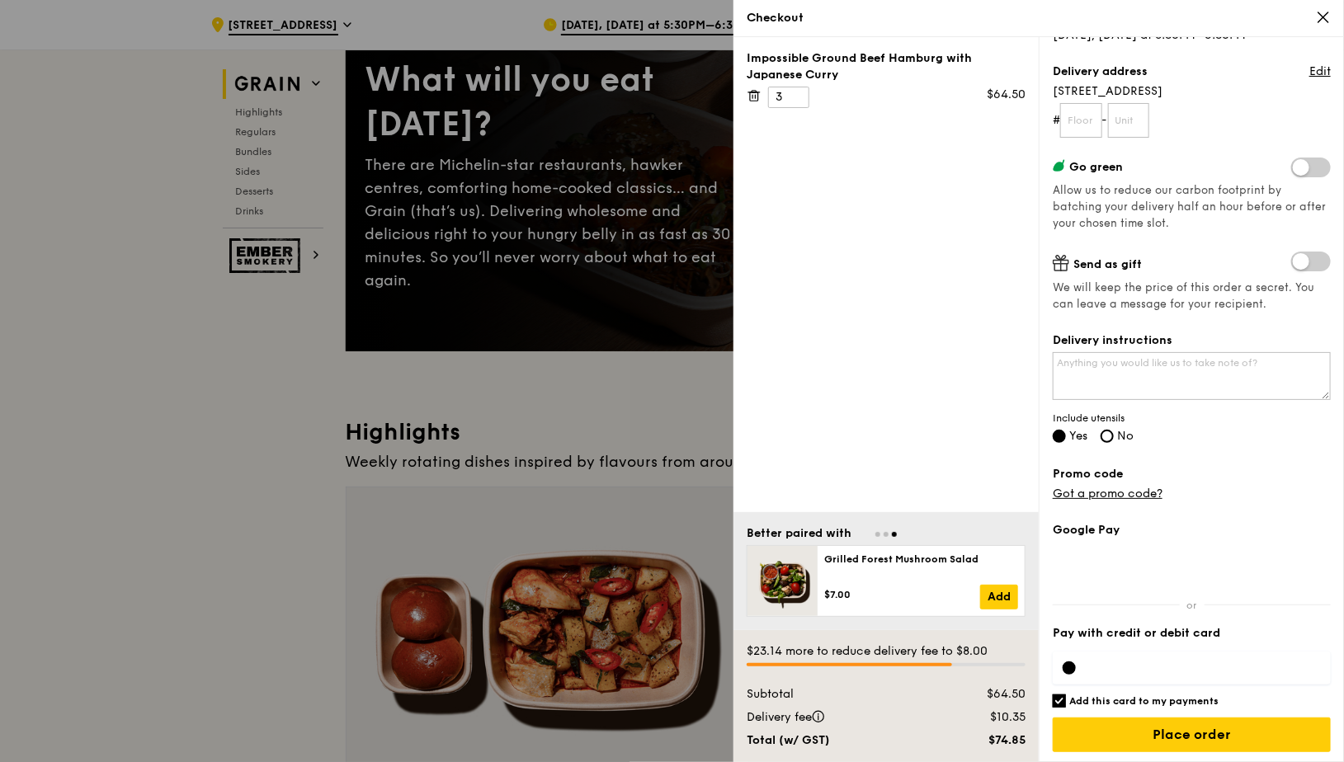
scroll to position [147, 0]
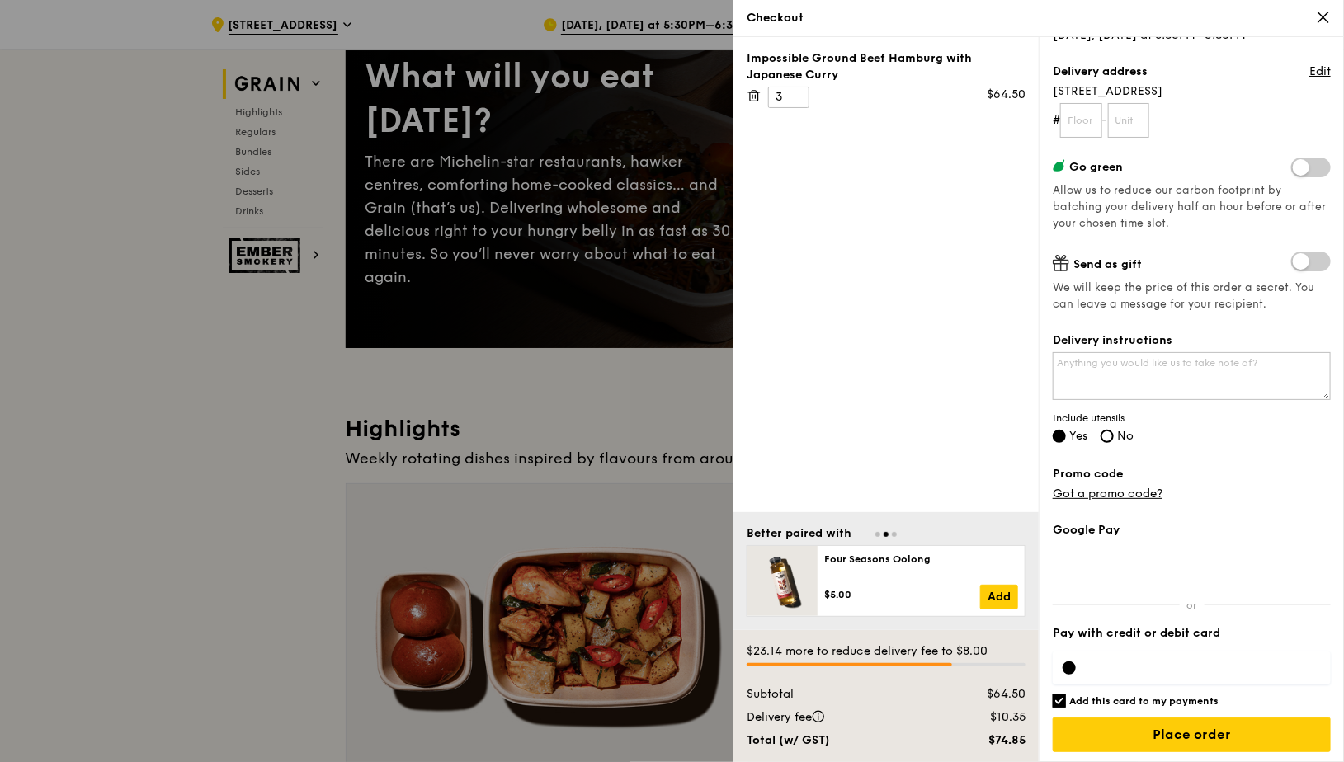
click at [575, 417] on div at bounding box center [672, 381] width 1344 height 762
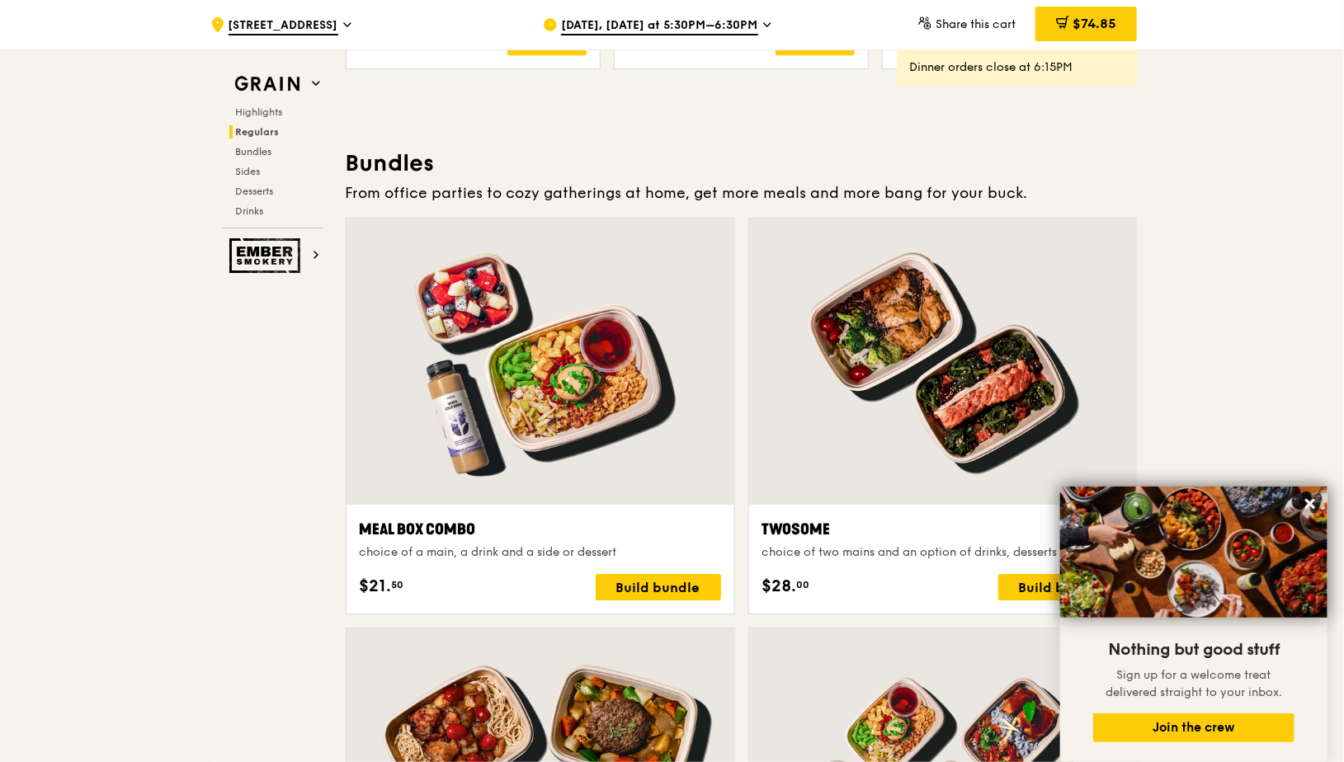
scroll to position [2315, 0]
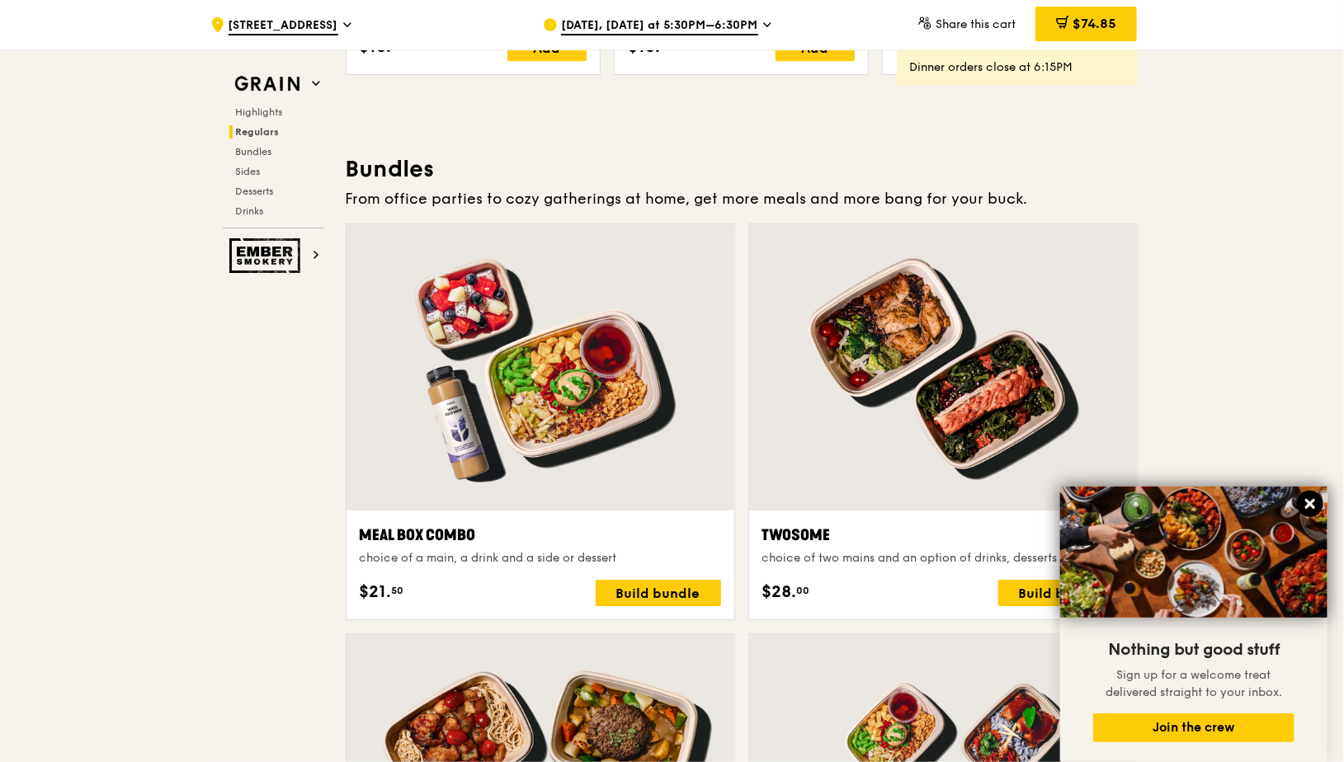
click at [1311, 507] on icon at bounding box center [1310, 504] width 10 height 10
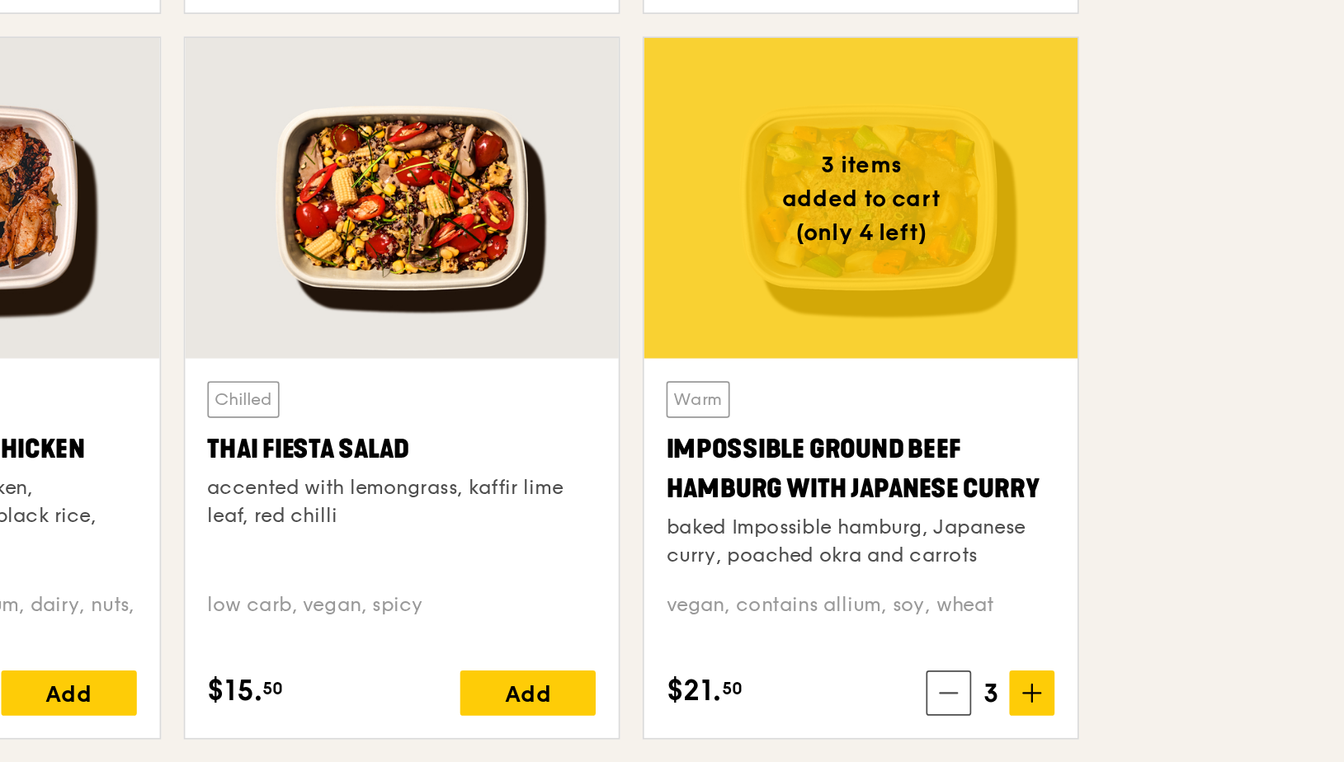
scroll to position [1862, 0]
